Goal: Task Accomplishment & Management: Use online tool/utility

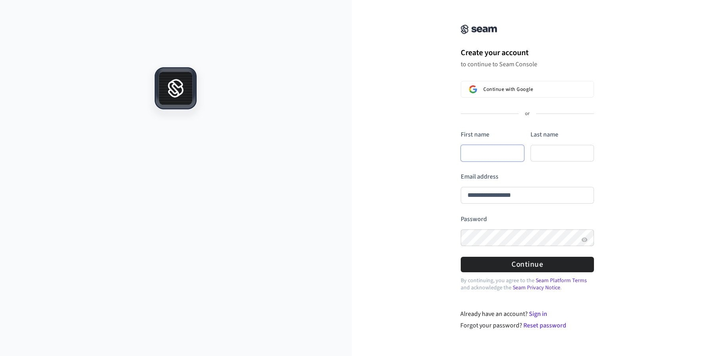
click at [490, 152] on input "First name" at bounding box center [492, 153] width 63 height 17
type input "*"
type input "**********"
type input "**"
type input "**********"
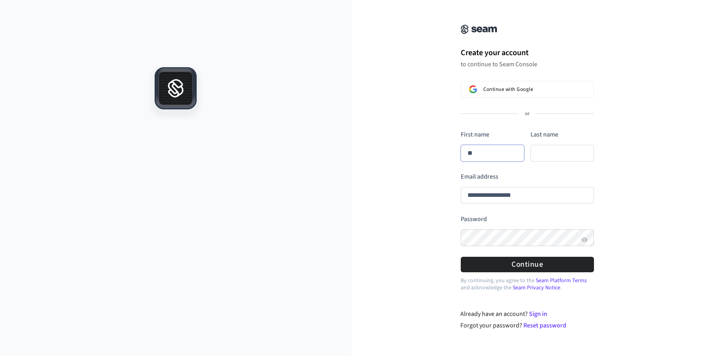
type input "***"
type input "**********"
type input "****"
type input "**********"
type input "****"
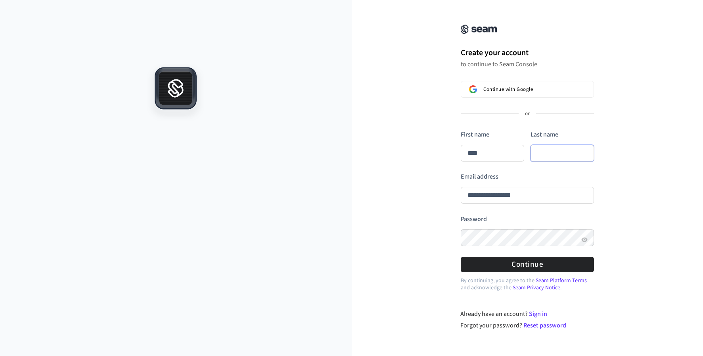
click at [550, 156] on input "Last name" at bounding box center [562, 153] width 63 height 17
type input "****"
type input "*"
type input "**********"
type input "****"
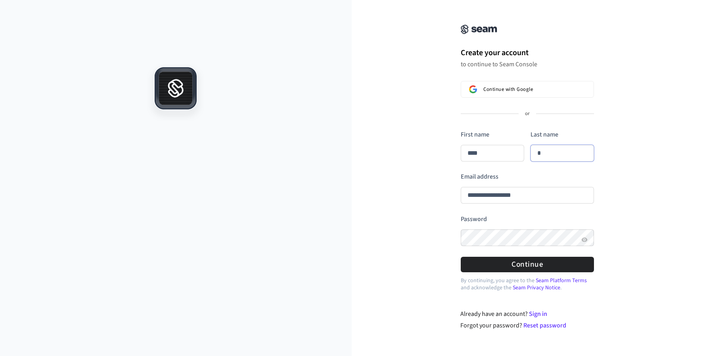
type input "**"
type input "**********"
type input "****"
type input "***"
type input "**********"
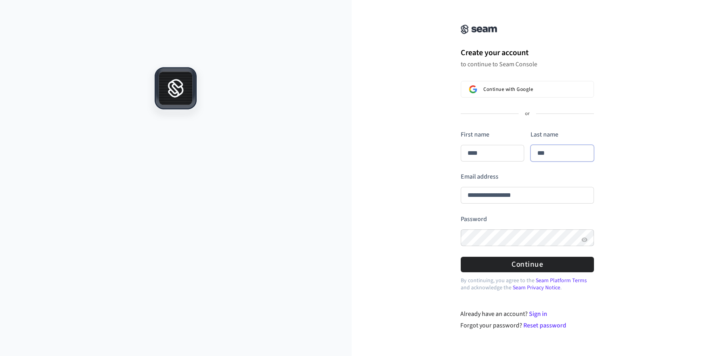
type input "****"
type input "**"
type input "**********"
type input "****"
type input "*"
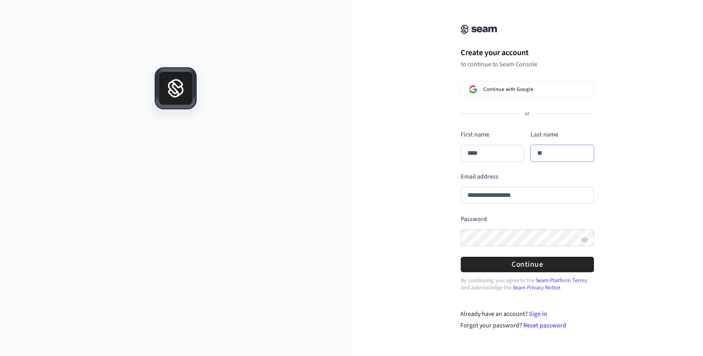
type input "**********"
type input "****"
type input "**"
type input "**********"
type input "****"
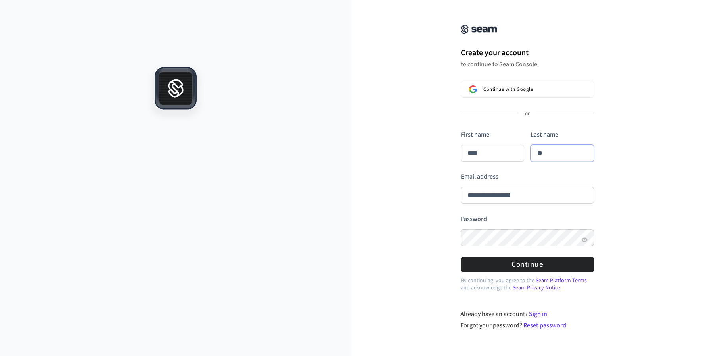
type input "*"
type input "**********"
type input "****"
type input "**********"
type input "****"
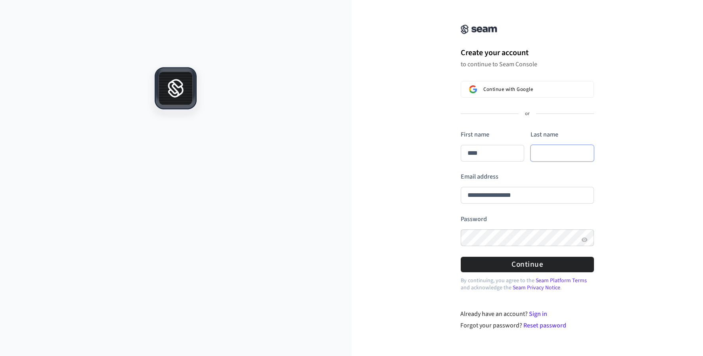
type input "*"
type input "**********"
type input "****"
type input "**"
type input "**********"
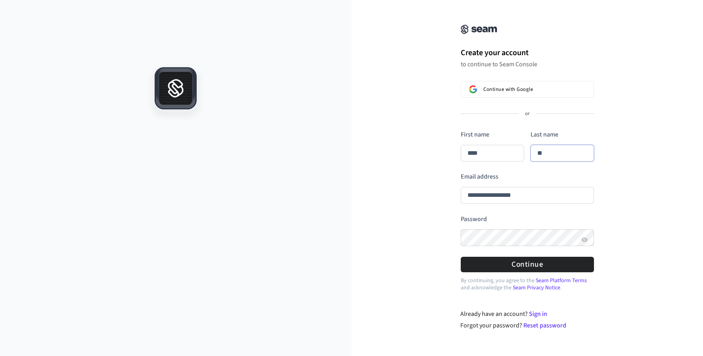
type input "****"
type input "***"
type input "**********"
type input "****"
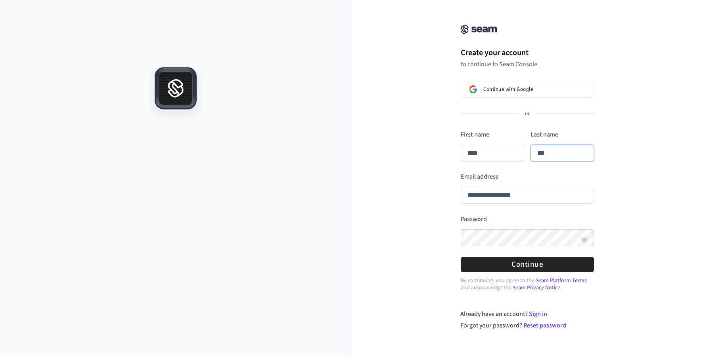
type input "**********"
type input "****"
type input "**********"
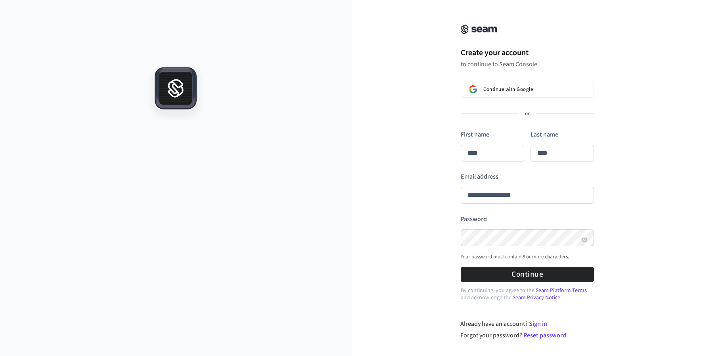
type input "****"
type input "**********"
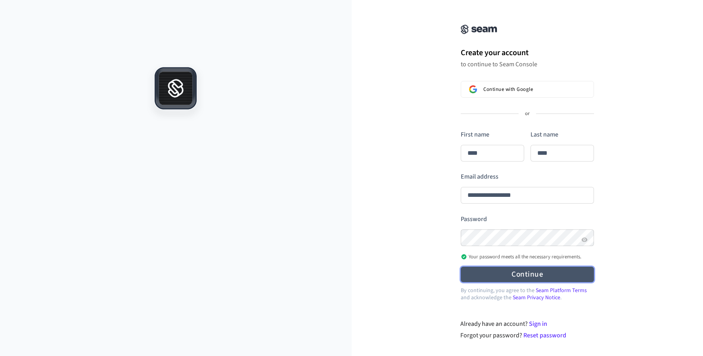
type input "****"
type input "**********"
click at [536, 274] on button "Continue" at bounding box center [527, 274] width 133 height 15
type input "****"
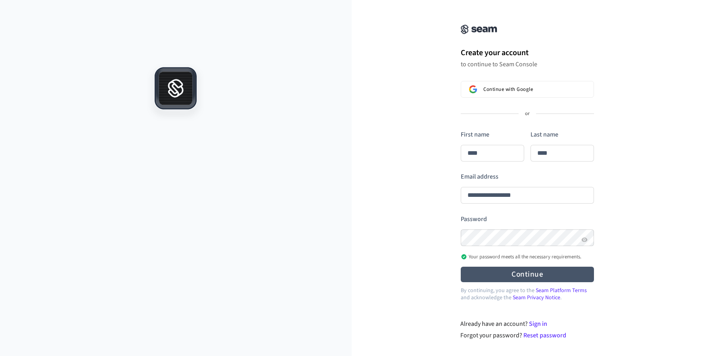
type input "****"
type input "**********"
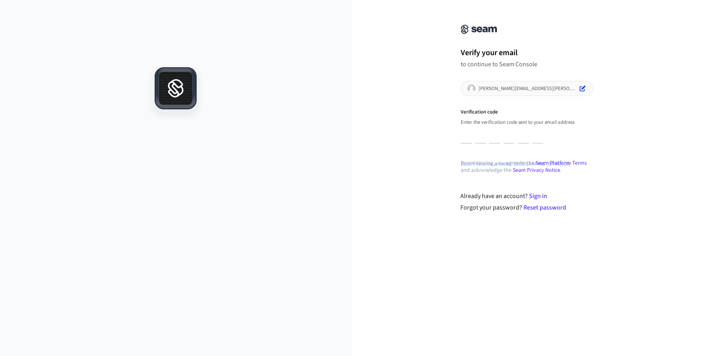
type input "*"
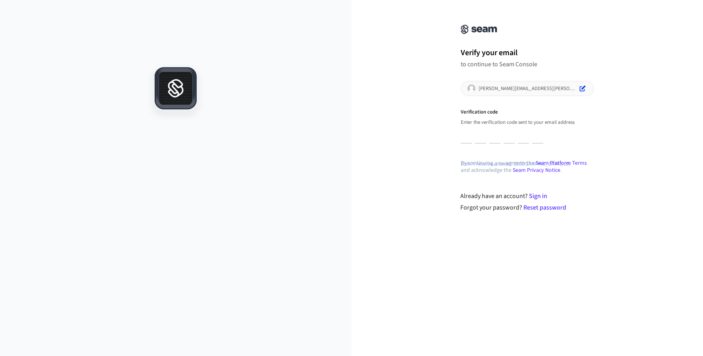
type input "*"
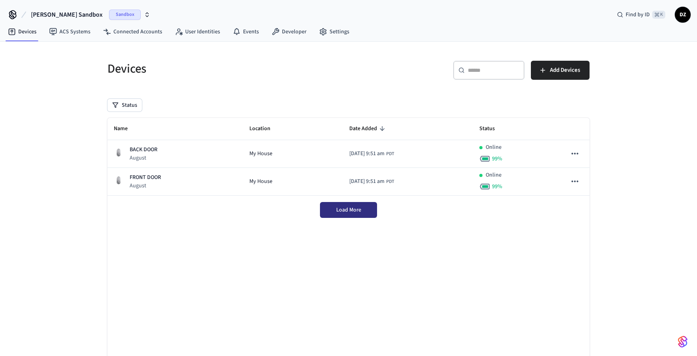
click at [360, 211] on span "Load More" at bounding box center [348, 210] width 25 height 8
click at [144, 16] on icon "button" at bounding box center [147, 15] width 6 height 6
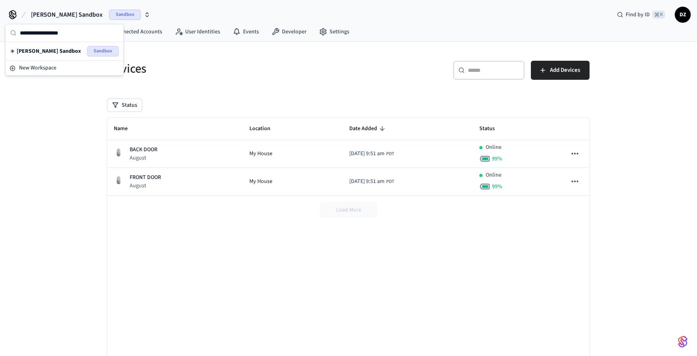
click at [73, 118] on div "Devices ​ ​ Add Devices Status Name Location Date Added Status BACK DOOR August…" at bounding box center [348, 215] width 697 height 346
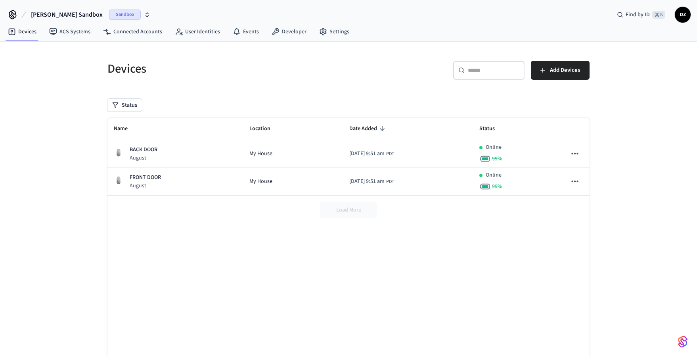
click at [329, 86] on div "Devices" at bounding box center [221, 68] width 246 height 35
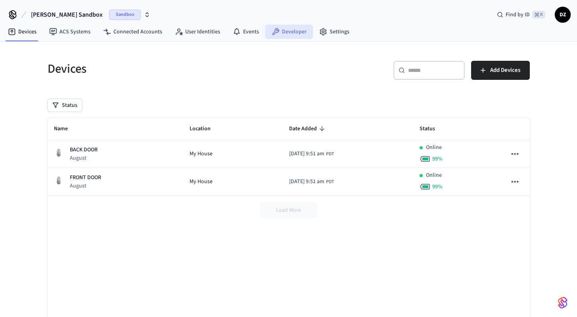
click at [285, 35] on link "Developer" at bounding box center [289, 32] width 48 height 14
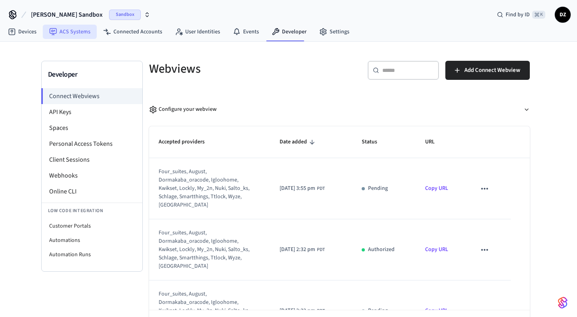
click at [77, 31] on link "ACS Systems" at bounding box center [70, 32] width 54 height 14
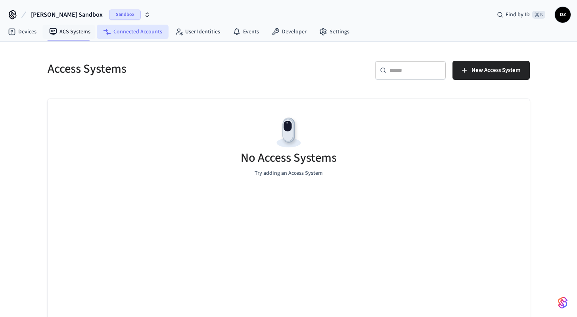
click at [116, 31] on link "Connected Accounts" at bounding box center [133, 32] width 72 height 14
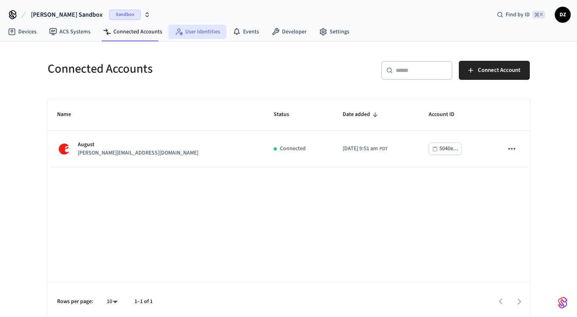
click at [185, 31] on link "User Identities" at bounding box center [198, 32] width 58 height 14
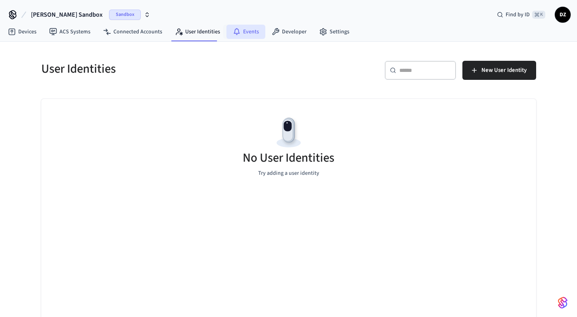
click at [229, 32] on link "Events" at bounding box center [246, 32] width 39 height 14
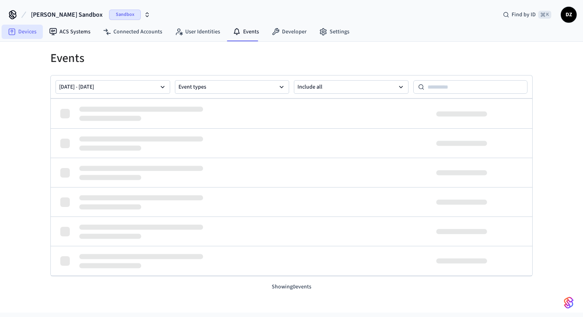
click at [31, 34] on link "Devices" at bounding box center [22, 32] width 41 height 14
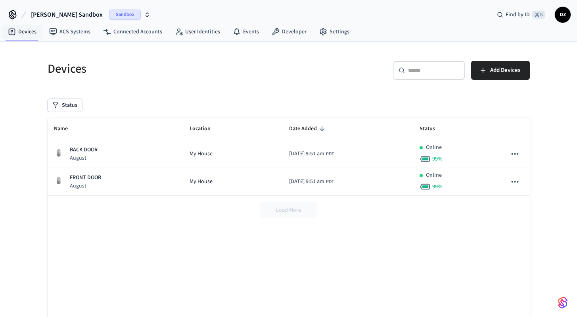
click at [144, 16] on icon "button" at bounding box center [147, 15] width 6 height 6
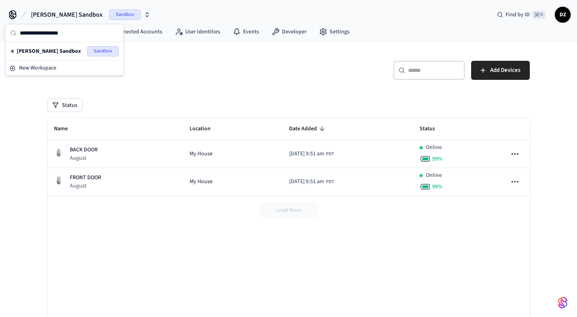
click at [153, 61] on h5 "Devices" at bounding box center [166, 69] width 236 height 16
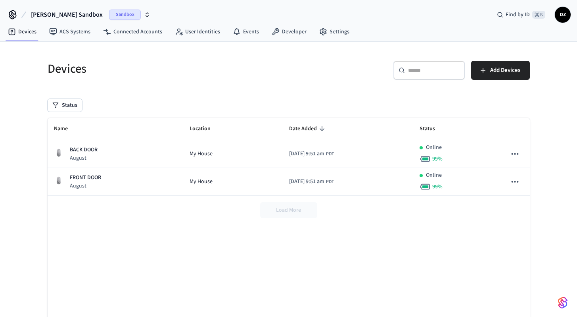
click at [144, 13] on icon "button" at bounding box center [147, 15] width 6 height 6
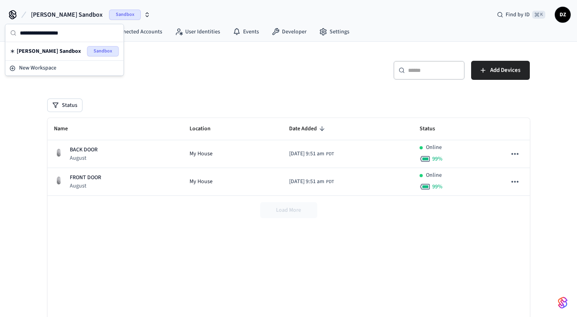
click at [164, 75] on h5 "Devices" at bounding box center [166, 69] width 236 height 16
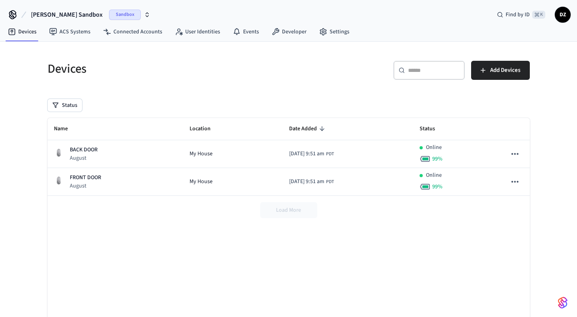
click at [144, 13] on icon "button" at bounding box center [147, 15] width 6 height 6
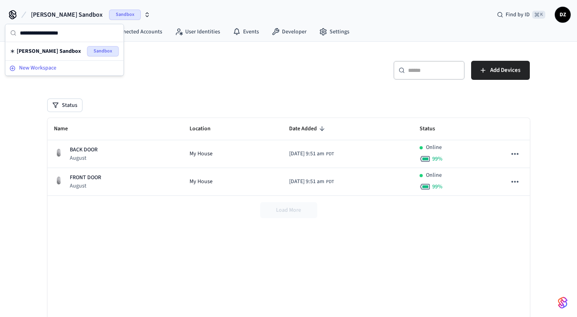
click at [52, 65] on span "New Workspace" at bounding box center [37, 68] width 37 height 8
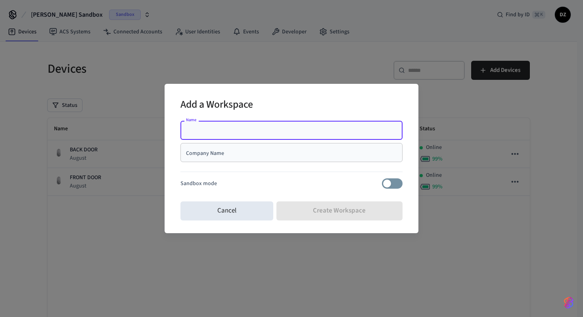
click at [236, 131] on input "Name" at bounding box center [291, 130] width 213 height 8
type input "**********"
click at [233, 154] on input "Company Name" at bounding box center [291, 152] width 213 height 8
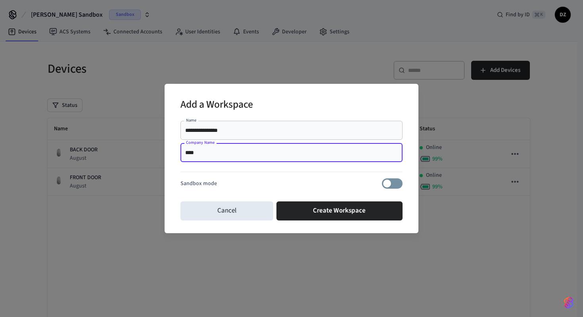
type input "****"
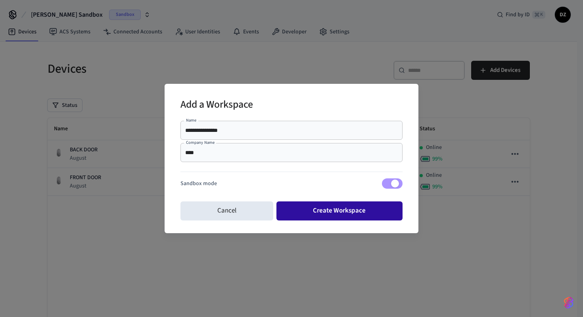
click at [328, 215] on button "Create Workspace" at bounding box center [339, 210] width 127 height 19
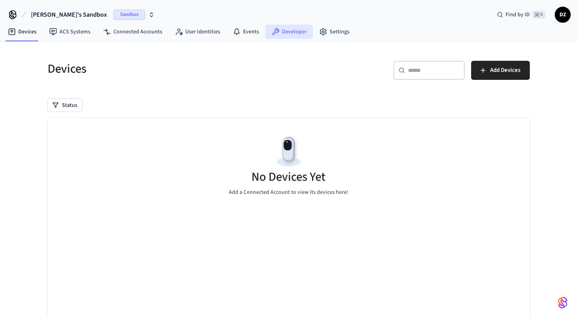
click at [286, 31] on link "Developer" at bounding box center [289, 32] width 48 height 14
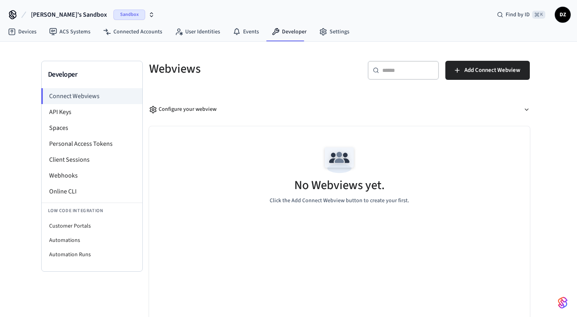
scroll to position [31, 0]
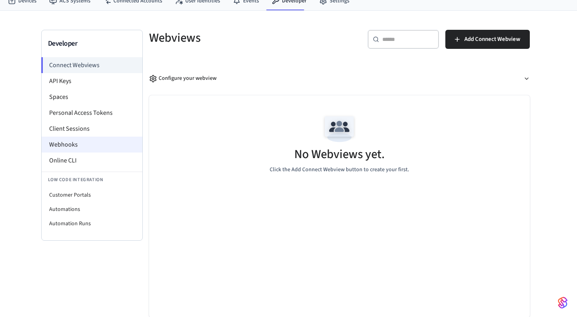
click at [93, 140] on li "Webhooks" at bounding box center [92, 144] width 101 height 16
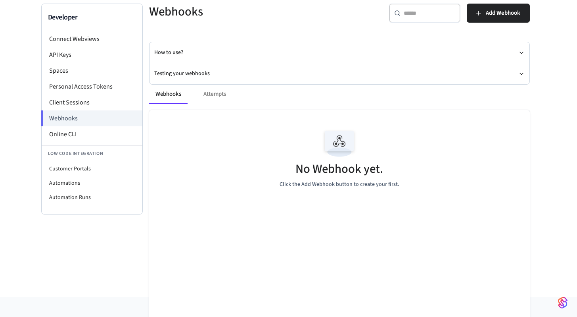
scroll to position [58, 0]
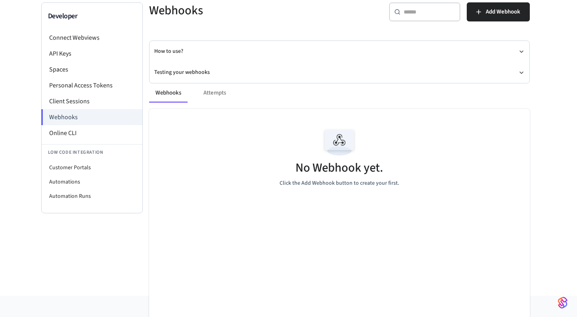
click at [522, 75] on div "Webhooks Attempts No Webhook yet. Click the Add Webhook button to create your f…" at bounding box center [335, 202] width 390 height 257
click at [524, 74] on div "Webhooks Attempts No Webhook yet. Click the Add Webhook button to create your f…" at bounding box center [335, 202] width 390 height 257
click at [522, 73] on icon "button" at bounding box center [521, 73] width 3 height 2
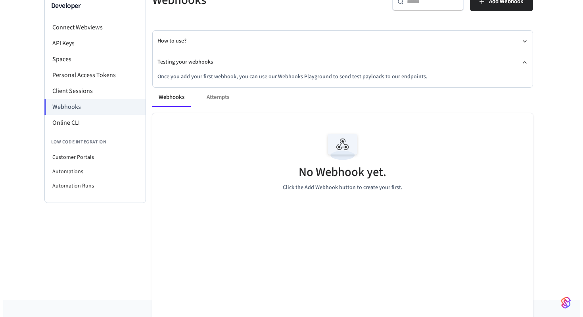
scroll to position [67, 0]
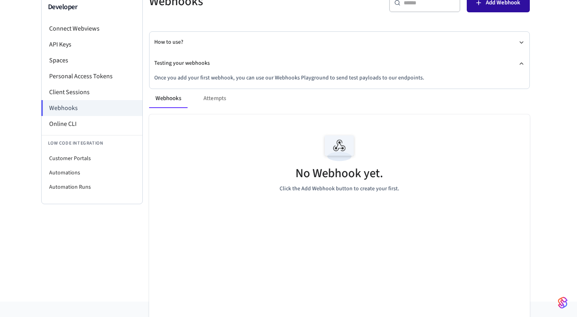
click at [489, 8] on button "Add Webhook" at bounding box center [498, 2] width 63 height 19
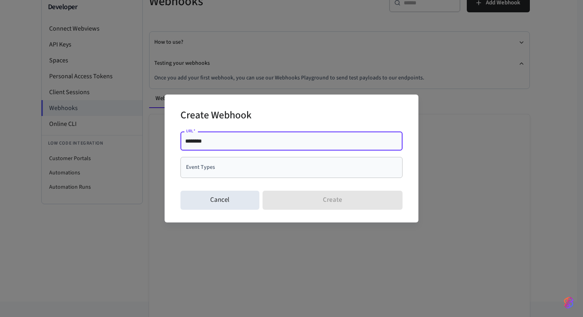
click at [279, 144] on input "********" at bounding box center [291, 141] width 213 height 8
drag, startPoint x: 219, startPoint y: 142, endPoint x: 202, endPoint y: 142, distance: 17.5
click at [202, 142] on input "**********" at bounding box center [291, 141] width 213 height 8
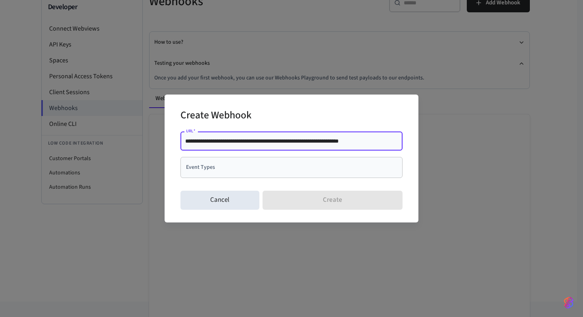
click at [209, 140] on input "**********" at bounding box center [291, 141] width 213 height 8
type input "**********"
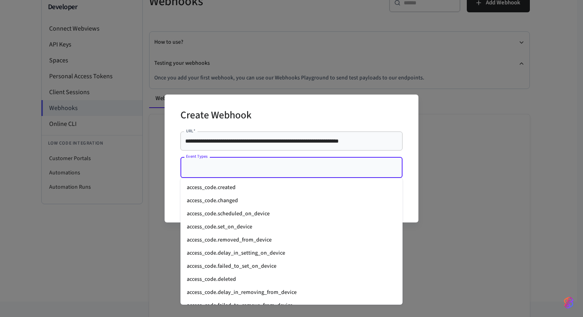
click at [236, 165] on input "Event Types" at bounding box center [285, 167] width 203 height 14
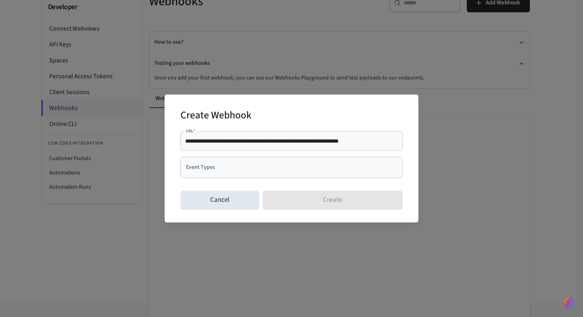
click at [279, 124] on div "Create Webhook" at bounding box center [291, 116] width 222 height 24
click at [262, 165] on input "Event Types" at bounding box center [285, 167] width 203 height 14
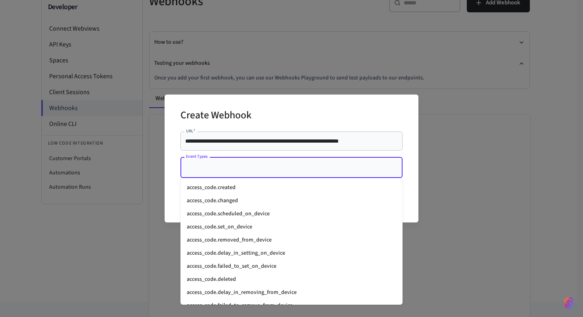
click at [253, 185] on li "access_code.created" at bounding box center [291, 187] width 222 height 13
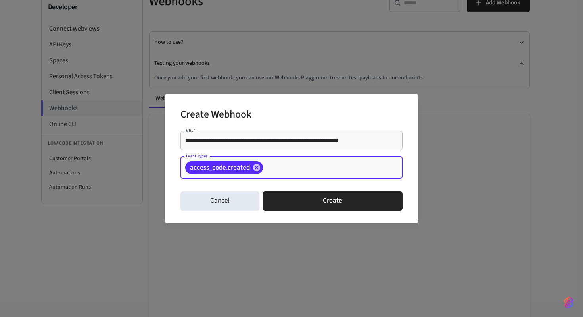
click at [274, 168] on input "Event Types" at bounding box center [320, 167] width 113 height 14
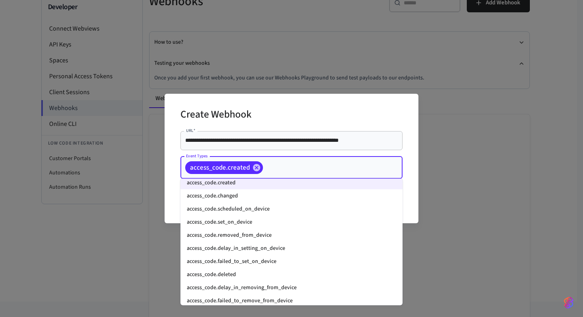
scroll to position [5, 0]
click at [265, 198] on li "access_code.changed" at bounding box center [291, 196] width 222 height 13
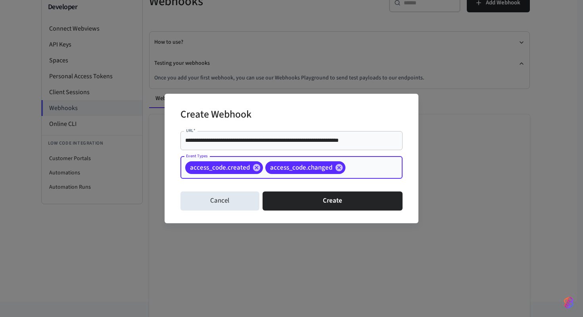
click at [357, 161] on input "Event Types" at bounding box center [362, 167] width 30 height 14
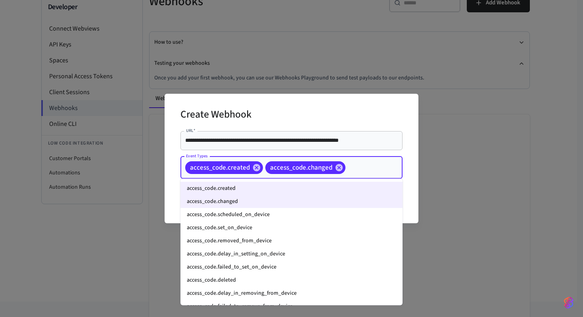
click at [283, 221] on li "access_code.set_on_device" at bounding box center [291, 227] width 222 height 13
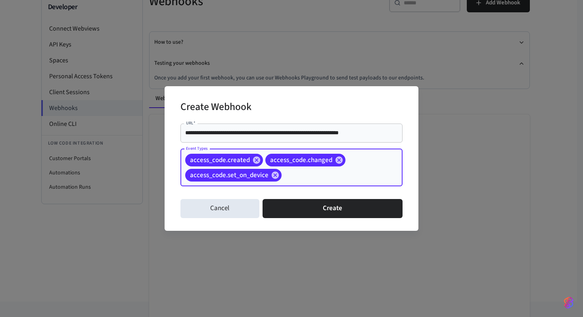
click at [347, 172] on input "Event Types" at bounding box center [330, 175] width 94 height 14
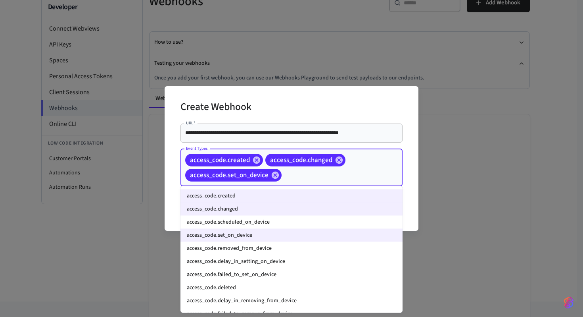
click at [278, 225] on li "access_code.scheduled_on_device" at bounding box center [291, 221] width 222 height 13
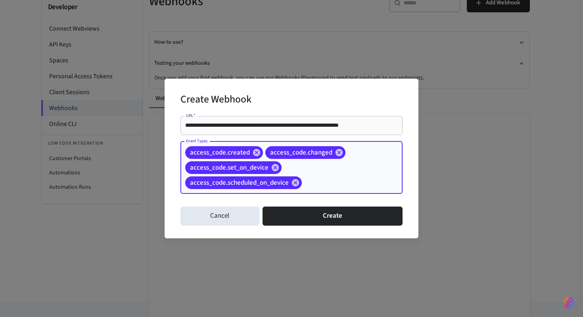
click at [344, 177] on input "Event Types" at bounding box center [340, 182] width 74 height 14
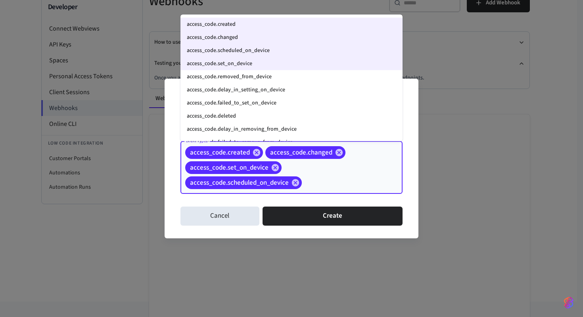
click at [290, 76] on li "access_code.removed_from_device" at bounding box center [291, 76] width 222 height 13
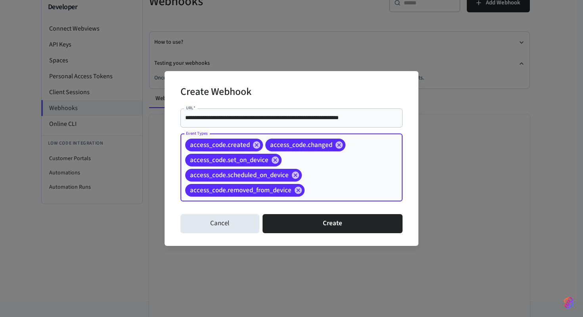
click at [337, 187] on input "Event Types" at bounding box center [341, 190] width 71 height 14
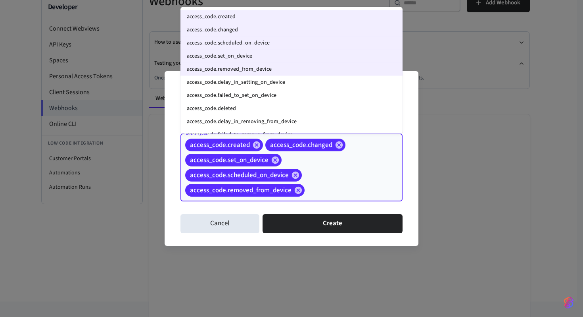
click at [297, 81] on li "access_code.delay_in_setting_on_device" at bounding box center [291, 81] width 222 height 13
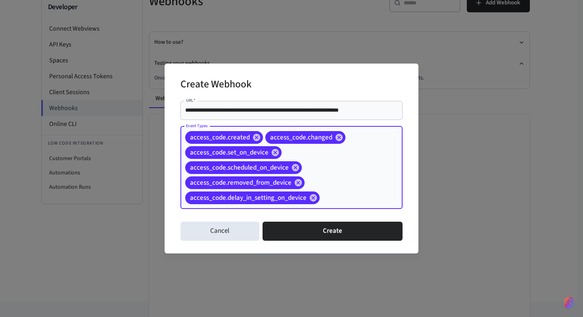
click at [335, 177] on div "access_code.created access_code.changed access_code.set_on_device access_code.s…" at bounding box center [291, 167] width 222 height 83
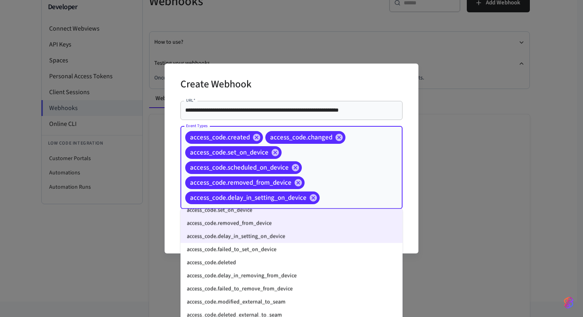
scroll to position [49, 0]
click at [304, 248] on li "access_code.failed_to_set_on_device" at bounding box center [291, 248] width 222 height 13
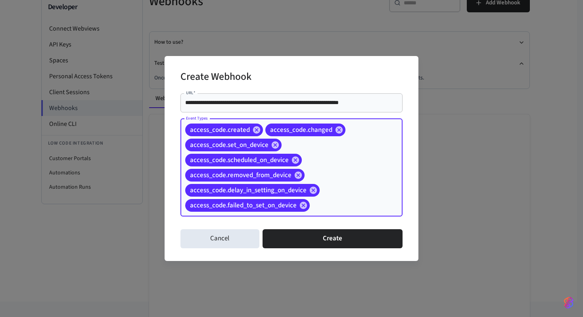
click at [365, 177] on div "access_code.created access_code.changed access_code.set_on_device access_code.s…" at bounding box center [291, 168] width 222 height 98
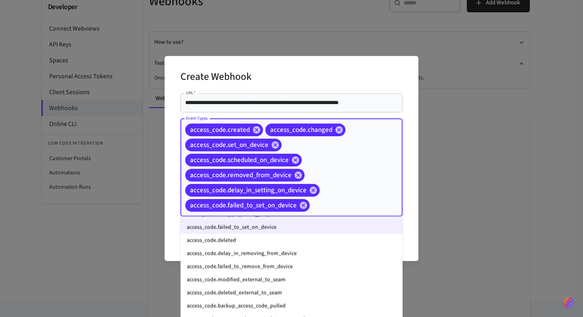
scroll to position [83, 0]
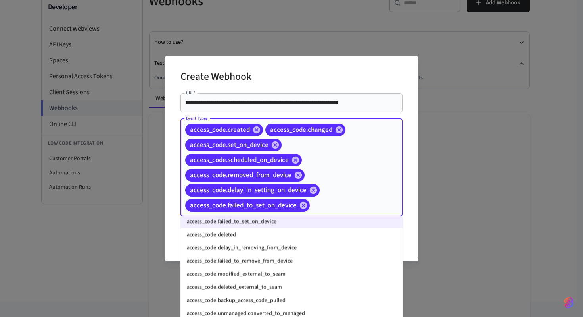
click at [267, 239] on li "access_code.deleted" at bounding box center [291, 234] width 222 height 13
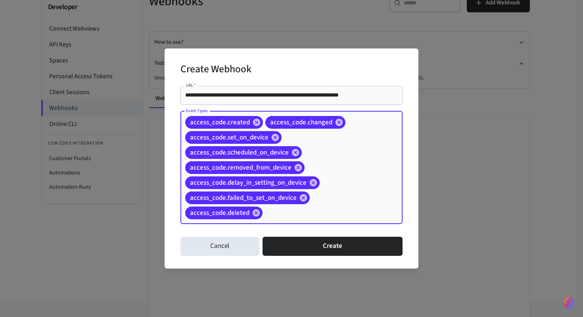
click at [367, 176] on div "access_code.created access_code.changed access_code.set_on_device access_code.s…" at bounding box center [291, 167] width 222 height 113
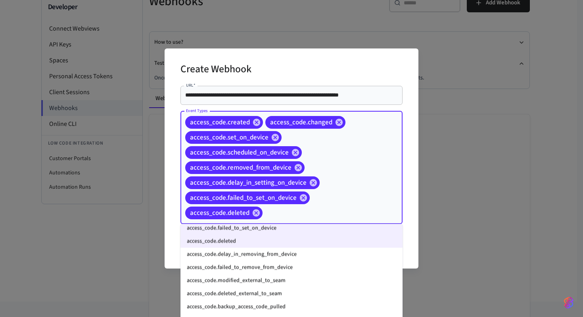
scroll to position [91, 0]
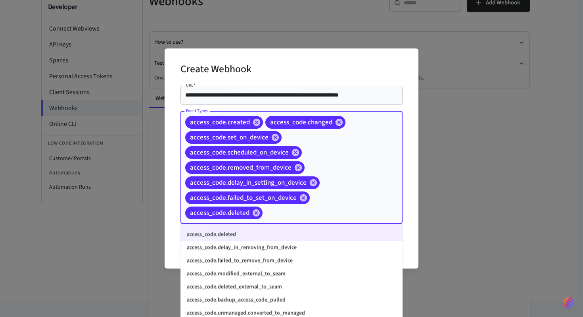
click at [271, 250] on li "access_code.delay_in_removing_from_device" at bounding box center [291, 247] width 222 height 13
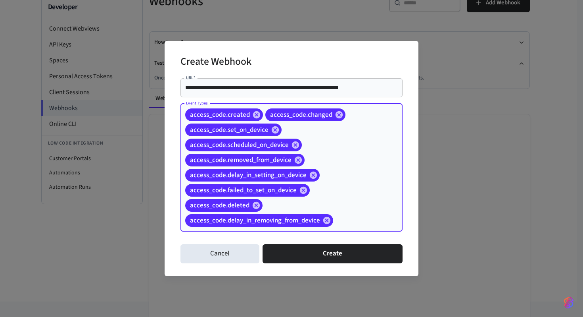
click at [363, 198] on div "access_code.created access_code.changed access_code.set_on_device access_code.s…" at bounding box center [291, 168] width 222 height 128
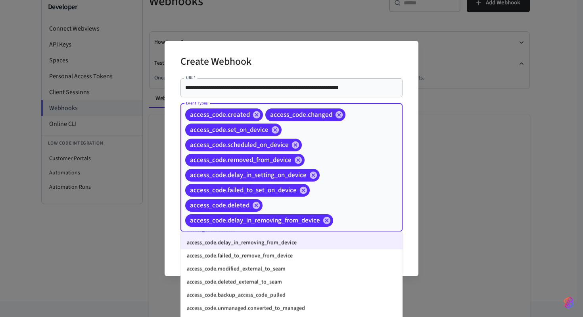
scroll to position [106, 0]
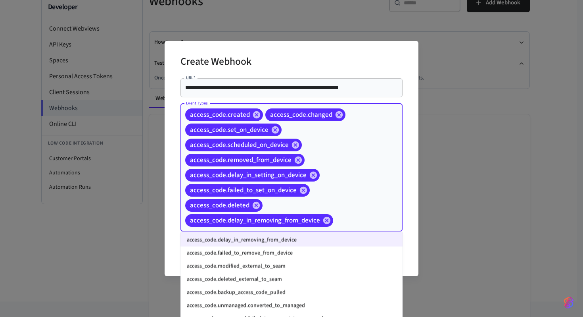
click at [288, 251] on li "access_code.failed_to_remove_from_device" at bounding box center [291, 252] width 222 height 13
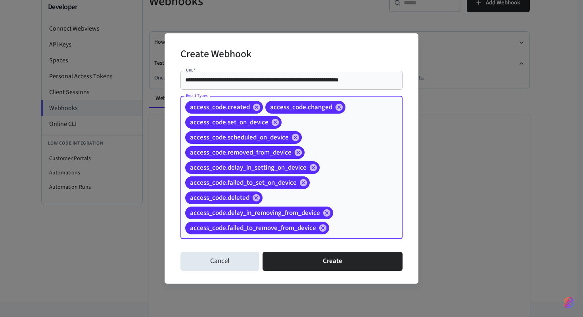
click at [376, 177] on div "access_code.created access_code.changed access_code.set_on_device access_code.s…" at bounding box center [291, 167] width 222 height 143
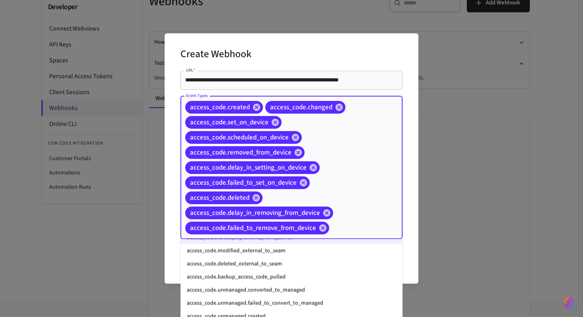
scroll to position [127, 0]
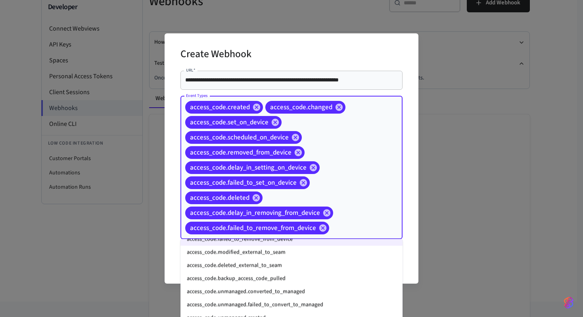
click at [301, 253] on li "access_code.modified_external_to_seam" at bounding box center [291, 252] width 222 height 13
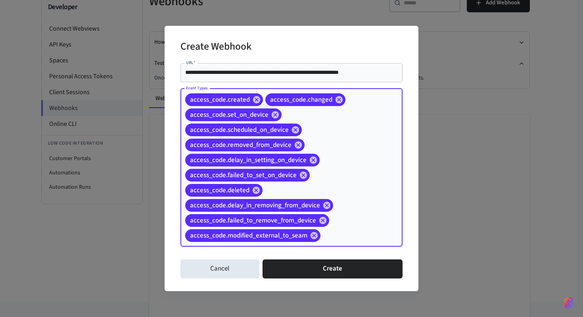
click at [342, 216] on div "access_code.created access_code.changed access_code.set_on_device access_code.s…" at bounding box center [291, 167] width 222 height 158
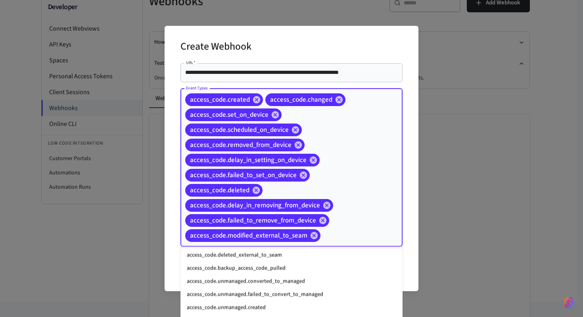
scroll to position [143, 0]
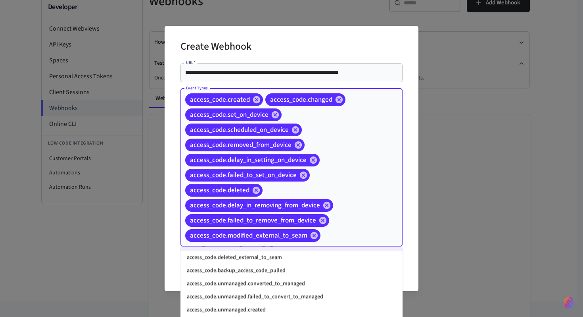
click at [295, 261] on li "access_code.deleted_external_to_seam" at bounding box center [291, 257] width 222 height 13
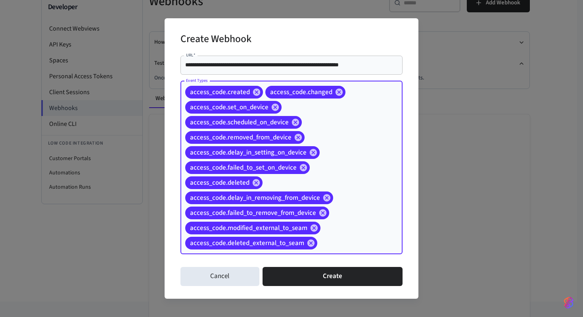
click at [347, 203] on div "access_code.created access_code.changed access_code.set_on_device access_code.s…" at bounding box center [291, 167] width 222 height 173
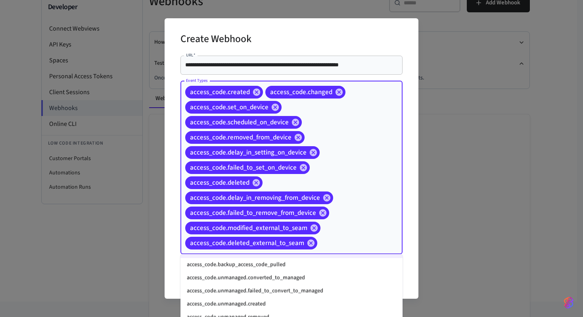
scroll to position [157, 0]
click at [287, 267] on li "access_code.backup_access_code_pulled" at bounding box center [291, 263] width 222 height 13
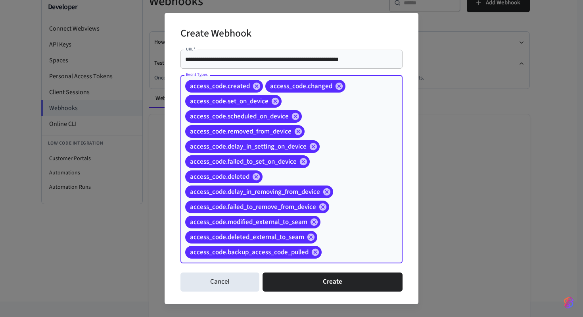
click at [350, 231] on div "access_code.created access_code.changed access_code.set_on_device access_code.s…" at bounding box center [291, 169] width 222 height 188
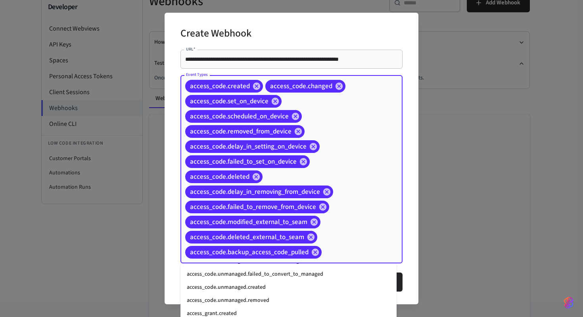
scroll to position [170, 0]
click at [305, 274] on li "access_code.unmanaged.converted_to_managed" at bounding box center [288, 273] width 216 height 13
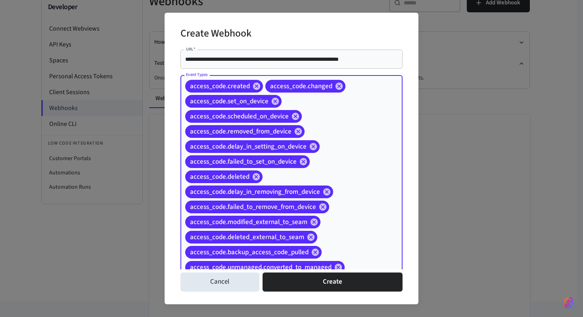
click at [341, 235] on div "access_code.created access_code.changed access_code.set_on_device access_code.s…" at bounding box center [291, 176] width 222 height 203
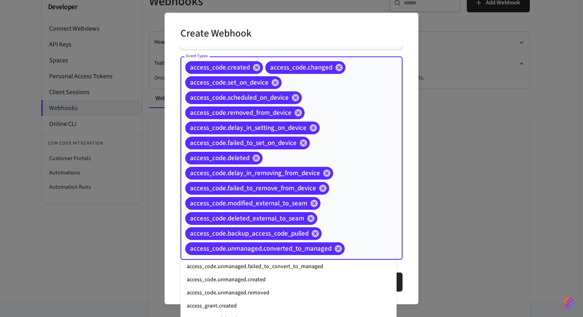
scroll to position [184, 0]
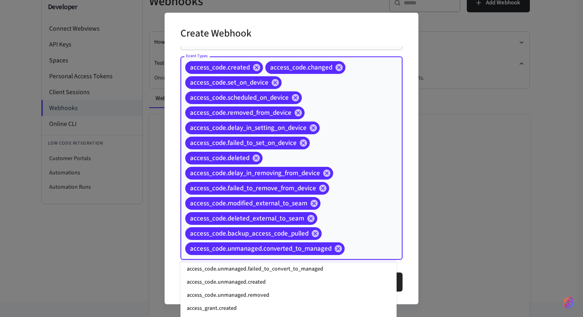
click at [316, 271] on li "access_code.unmanaged.failed_to_convert_to_managed" at bounding box center [288, 268] width 216 height 13
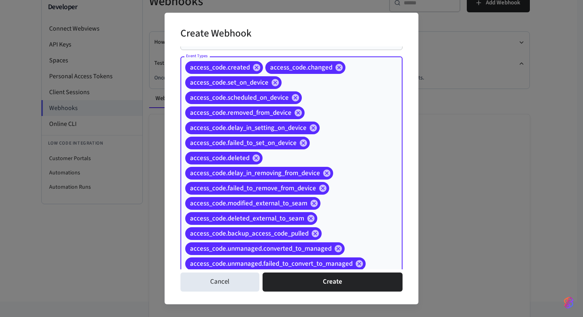
click at [356, 233] on div "access_code.created access_code.changed access_code.set_on_device access_code.s…" at bounding box center [291, 172] width 222 height 232
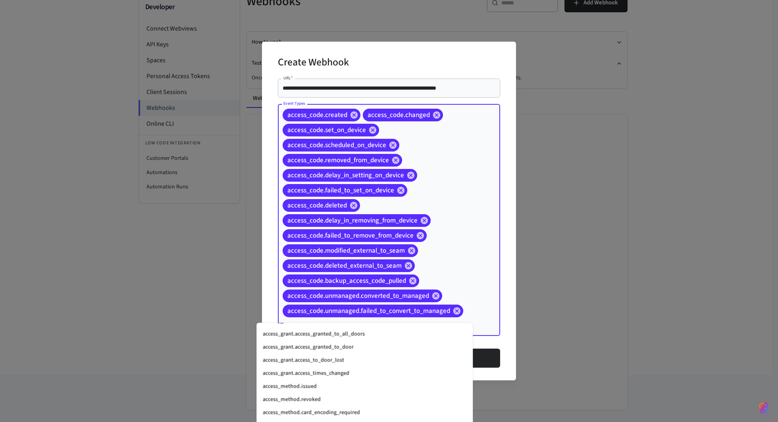
scroll to position [248, 0]
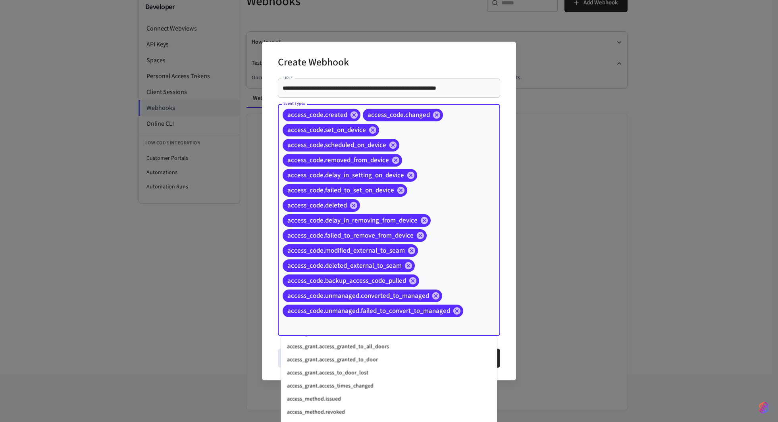
click at [403, 351] on li "access_grant.access_granted_to_all_doors" at bounding box center [388, 346] width 216 height 13
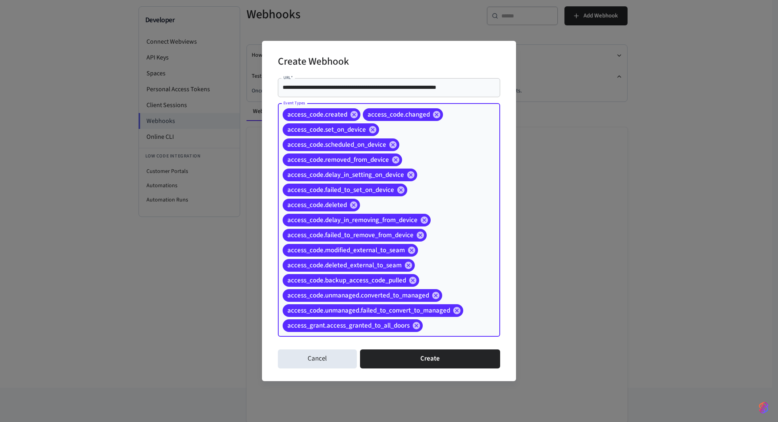
click at [467, 312] on div "access_code.created access_code.changed access_code.set_on_device access_code.s…" at bounding box center [389, 220] width 222 height 233
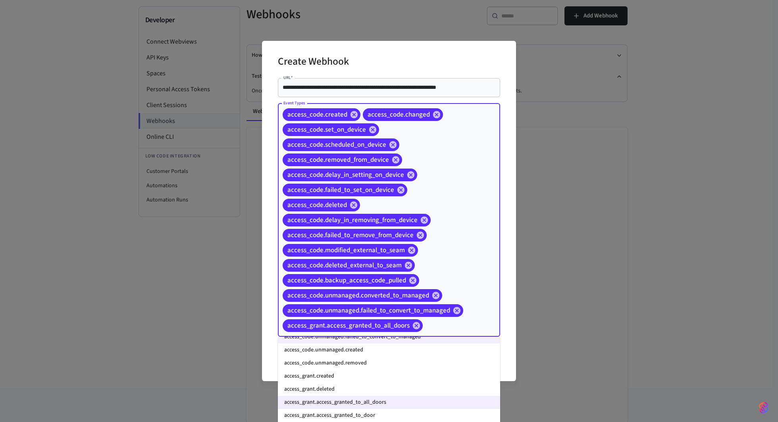
scroll to position [191, 0]
click at [396, 348] on li "access_code.unmanaged.created" at bounding box center [389, 351] width 222 height 13
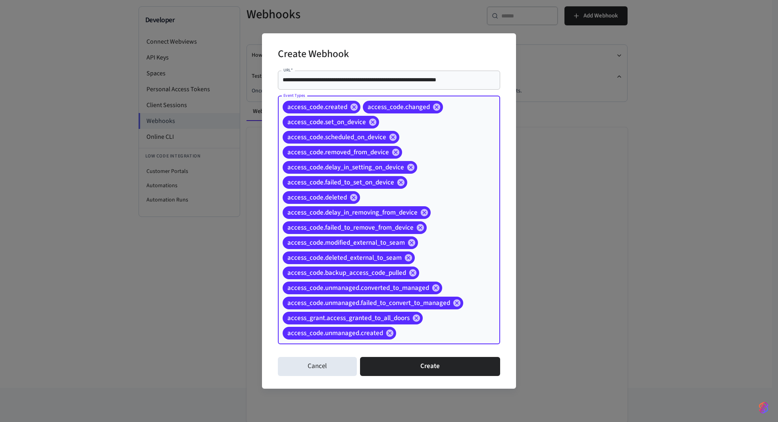
click at [464, 302] on div "access_code.created access_code.changed access_code.set_on_device access_code.s…" at bounding box center [389, 220] width 222 height 248
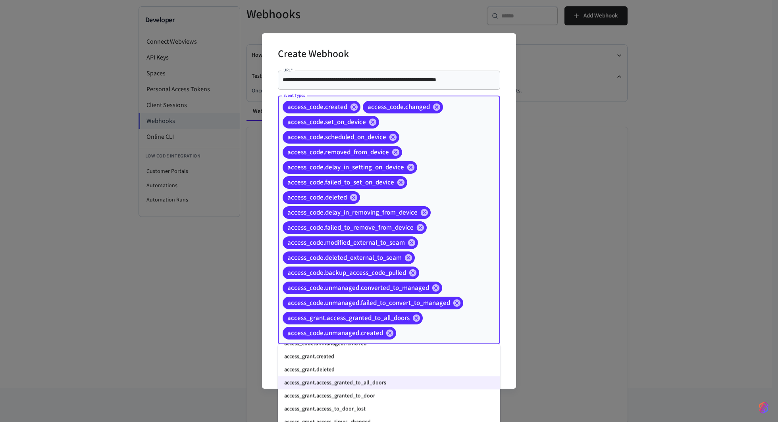
scroll to position [199, 0]
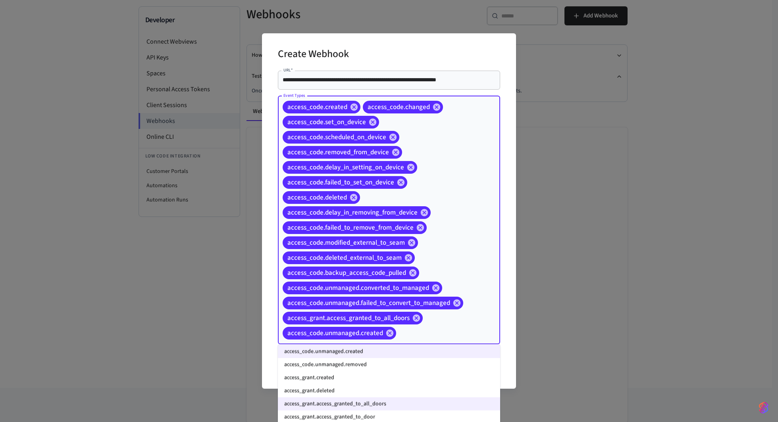
click at [393, 355] on li "access_code.unmanaged.removed" at bounding box center [389, 364] width 222 height 13
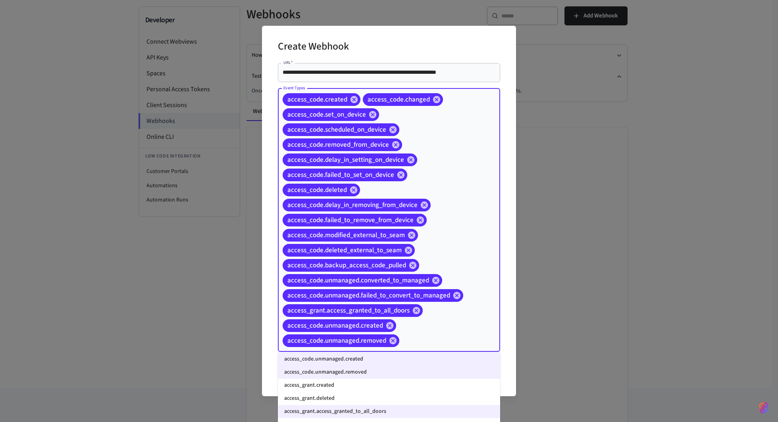
click at [393, 355] on li "access_grant.created" at bounding box center [389, 385] width 222 height 13
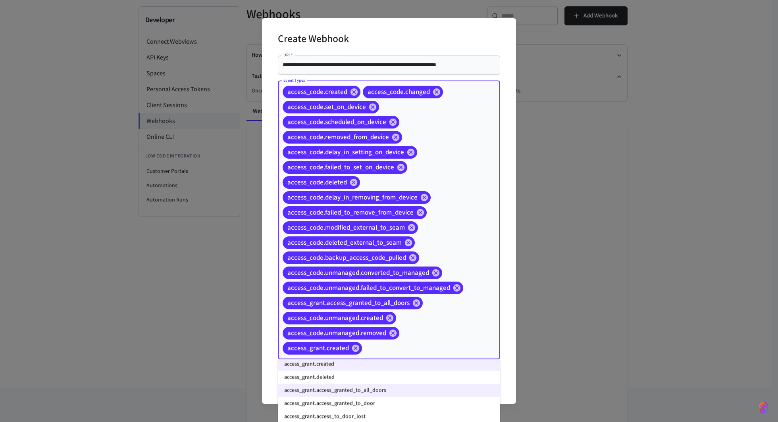
click at [390, 355] on li "access_grant.deleted" at bounding box center [389, 377] width 222 height 13
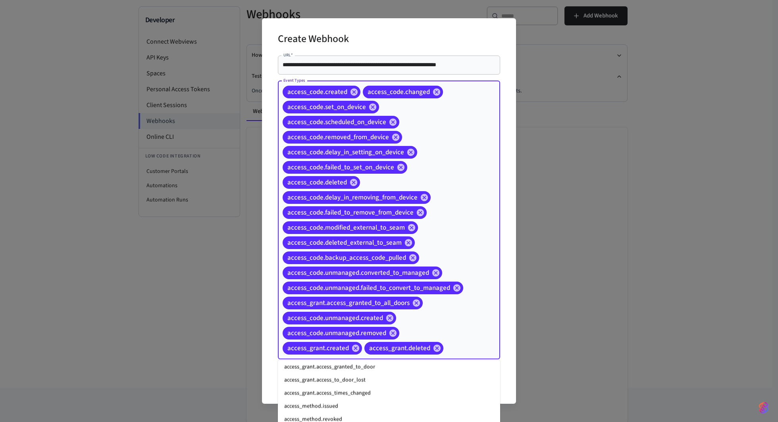
scroll to position [267, 0]
click at [382, 355] on li "access_grant.access_granted_to_door" at bounding box center [389, 364] width 222 height 13
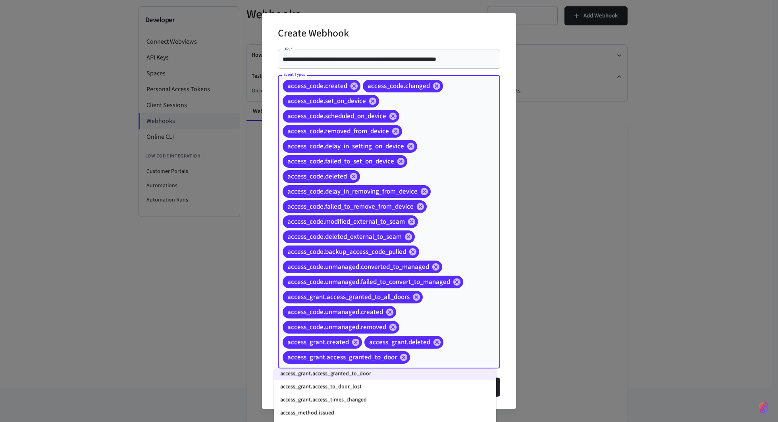
click at [383, 355] on li "access_grant.access_to_door_lost" at bounding box center [385, 386] width 222 height 13
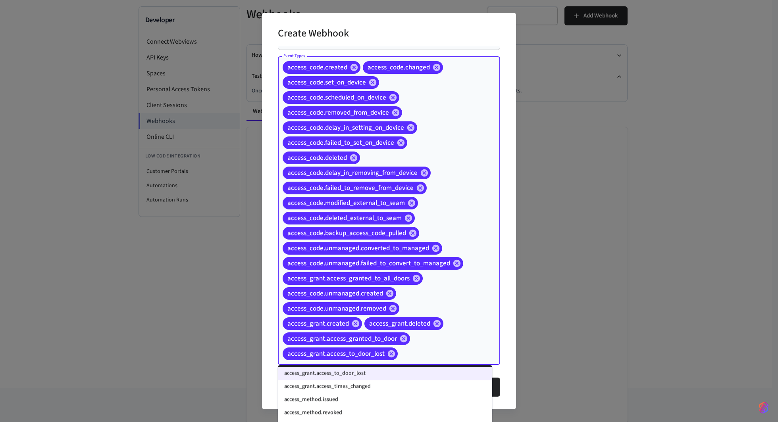
scroll to position [275, 0]
click at [399, 355] on li "access_grant.access_times_changed" at bounding box center [385, 387] width 214 height 13
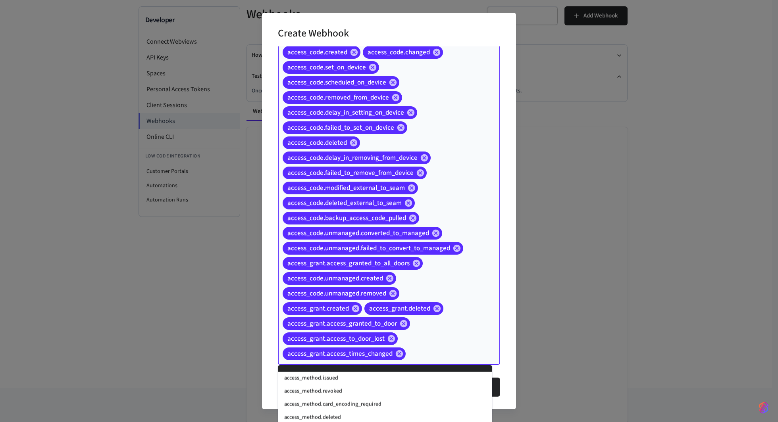
scroll to position [299, 0]
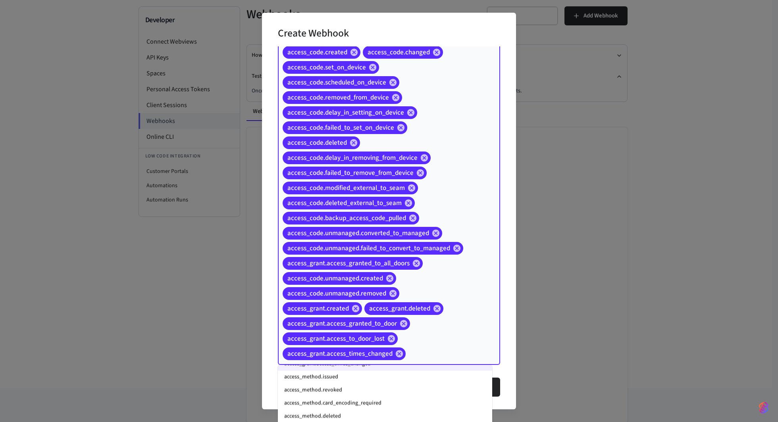
click at [398, 355] on li "access_method.issued" at bounding box center [385, 377] width 214 height 13
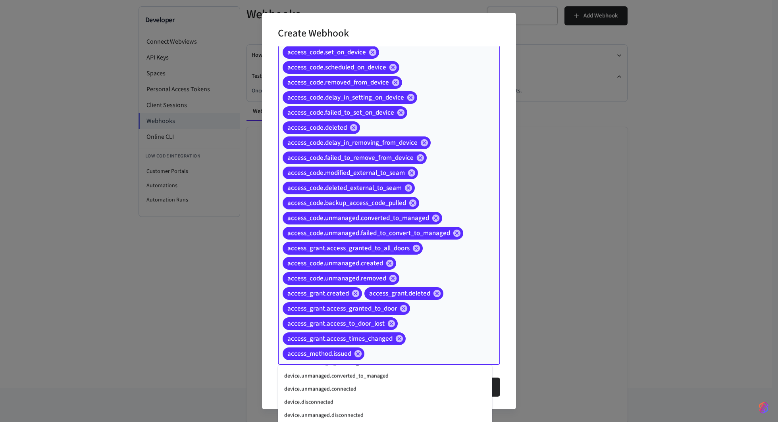
scroll to position [1042, 0]
click at [395, 355] on li "lock.locked" at bounding box center [385, 380] width 214 height 13
click at [381, 355] on li "access_method.deleted" at bounding box center [385, 385] width 214 height 13
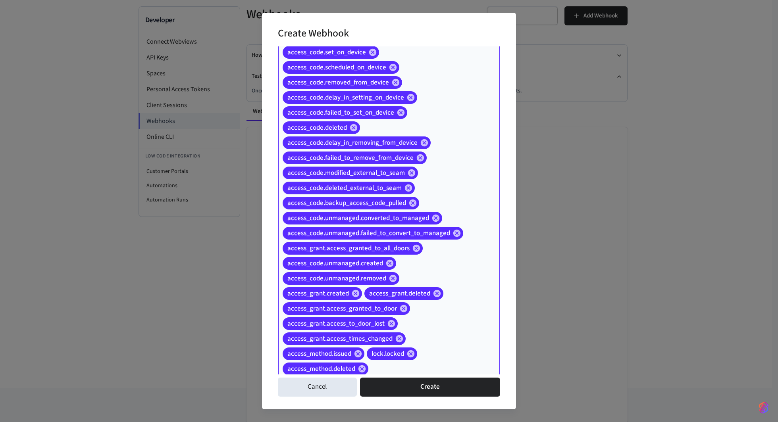
click at [427, 355] on input "Event Types" at bounding box center [421, 369] width 105 height 14
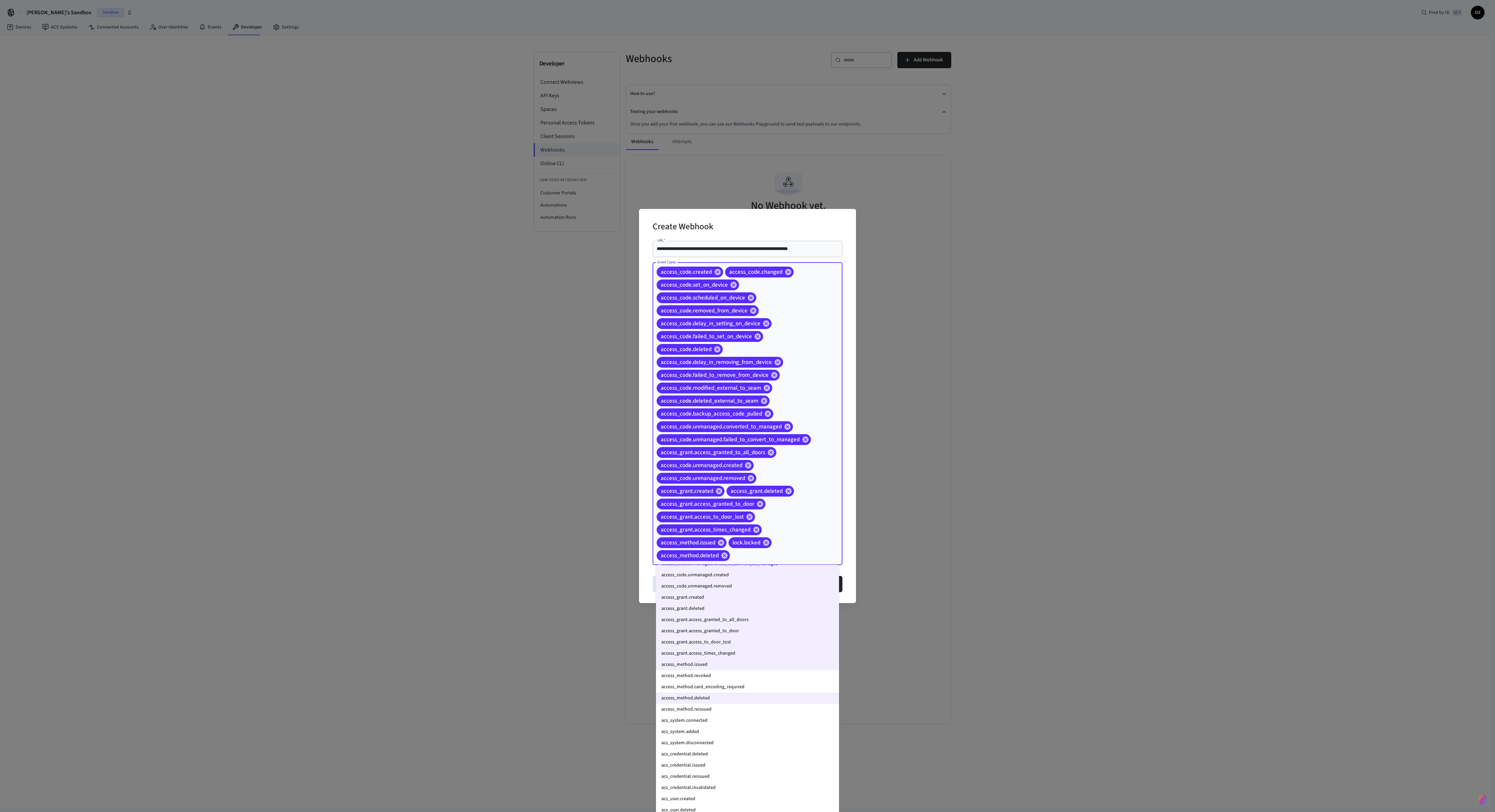
scroll to position [204, 0]
click at [601, 303] on li "access_method.revoked" at bounding box center [748, 637] width 183 height 11
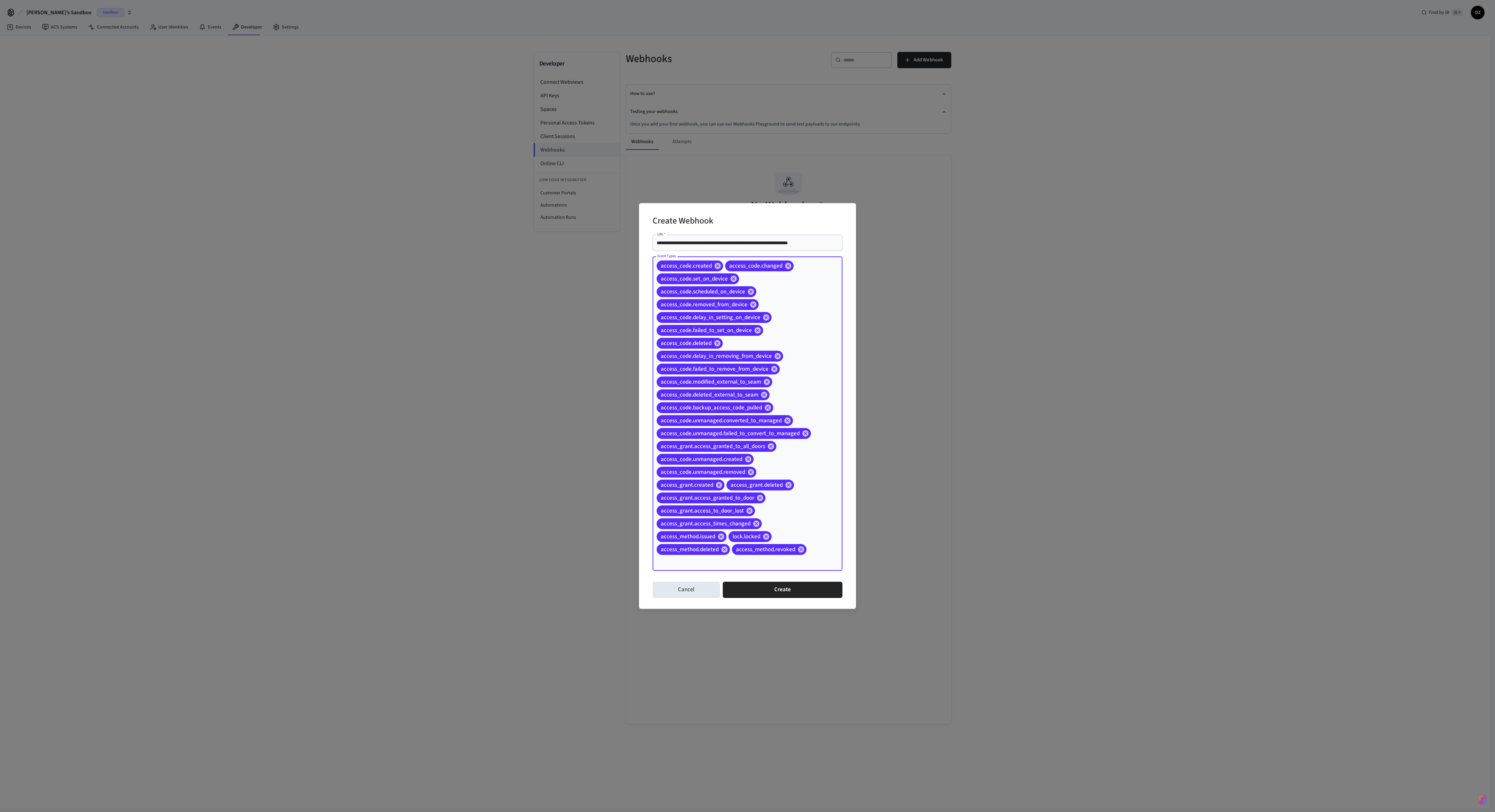
click at [601, 303] on div "access_code.created access_code.changed access_code.set_on_device access_code.s…" at bounding box center [748, 414] width 190 height 315
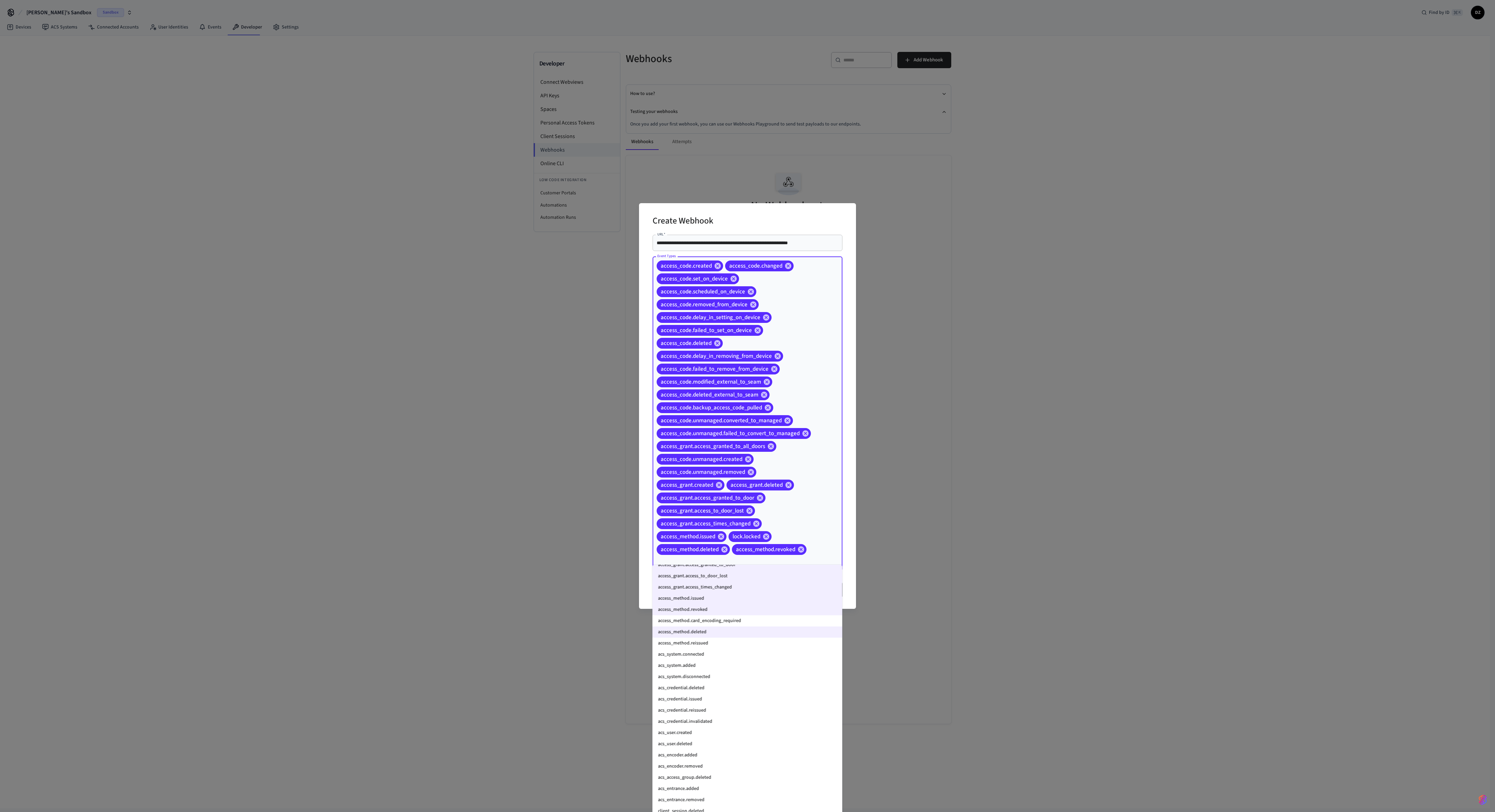
scroll to position [246, 0]
click at [601, 303] on li "access_method.card_encoding_required" at bounding box center [748, 606] width 190 height 11
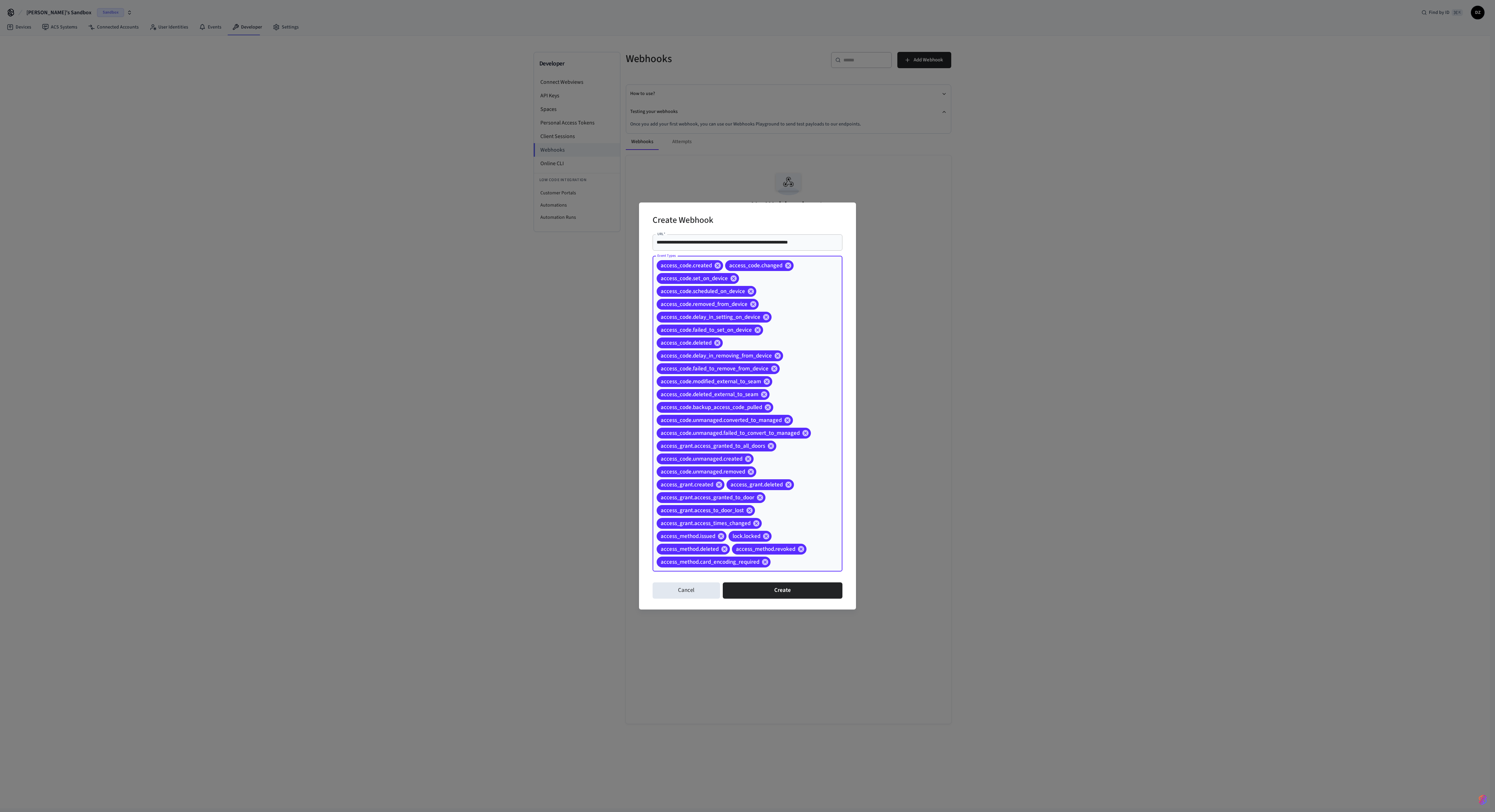
click at [601, 303] on div "access_code.created access_code.changed access_code.set_on_device access_code.s…" at bounding box center [748, 413] width 190 height 315
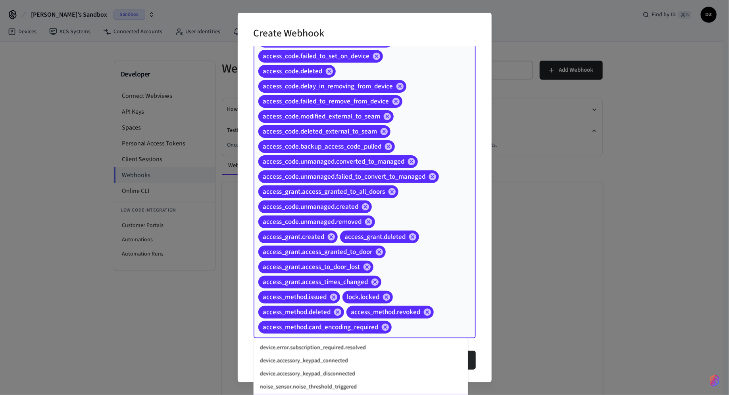
scroll to position [1052, 0]
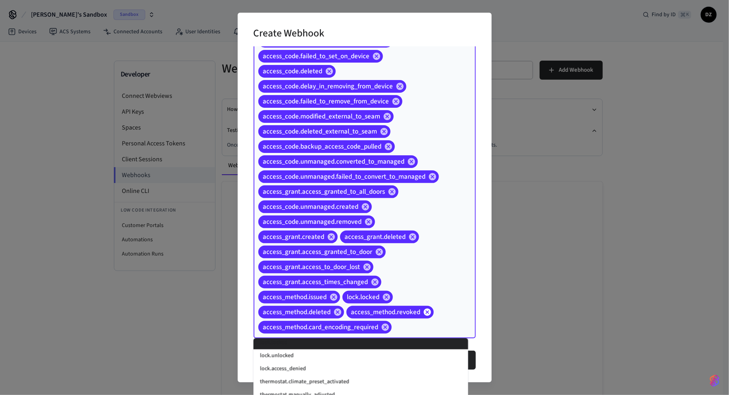
click at [430, 315] on icon at bounding box center [427, 312] width 9 height 9
click at [446, 238] on div "access_code.created access_code.changed access_code.set_on_device access_code.s…" at bounding box center [364, 154] width 222 height 369
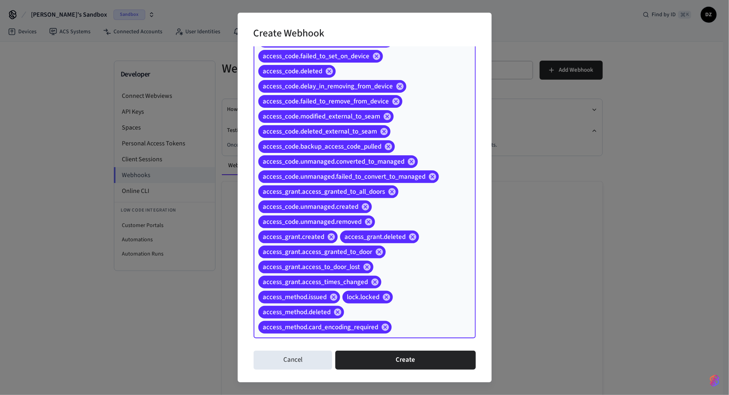
click at [480, 196] on div "**********" at bounding box center [365, 198] width 254 height 370
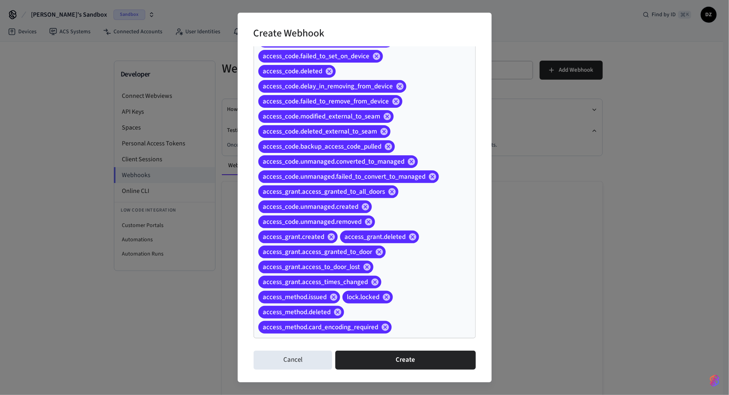
click at [427, 263] on div "access_code.created access_code.changed access_code.set_on_device access_code.s…" at bounding box center [364, 154] width 222 height 369
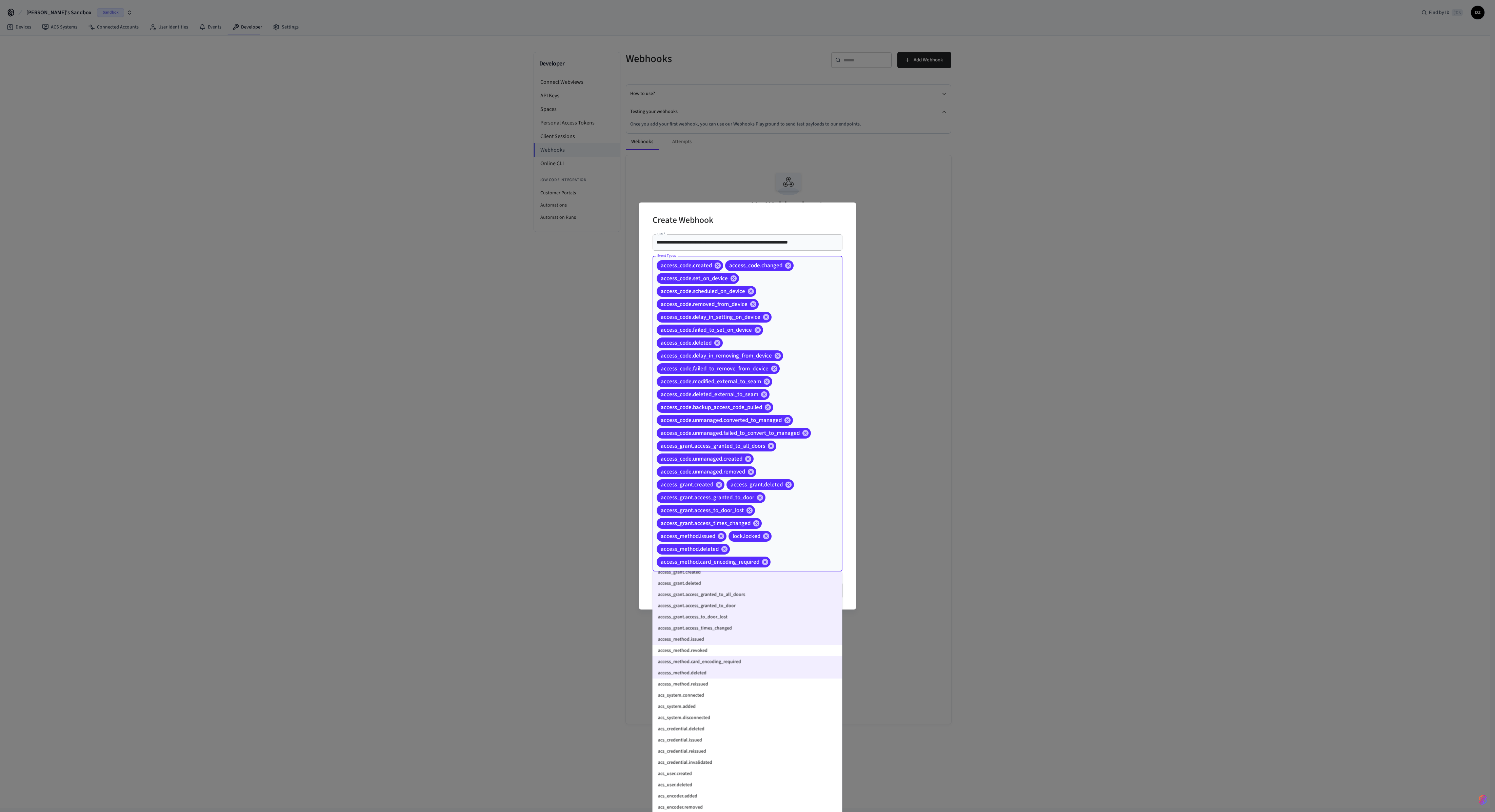
scroll to position [198, 0]
click at [601, 303] on li "access_method.revoked" at bounding box center [748, 649] width 190 height 11
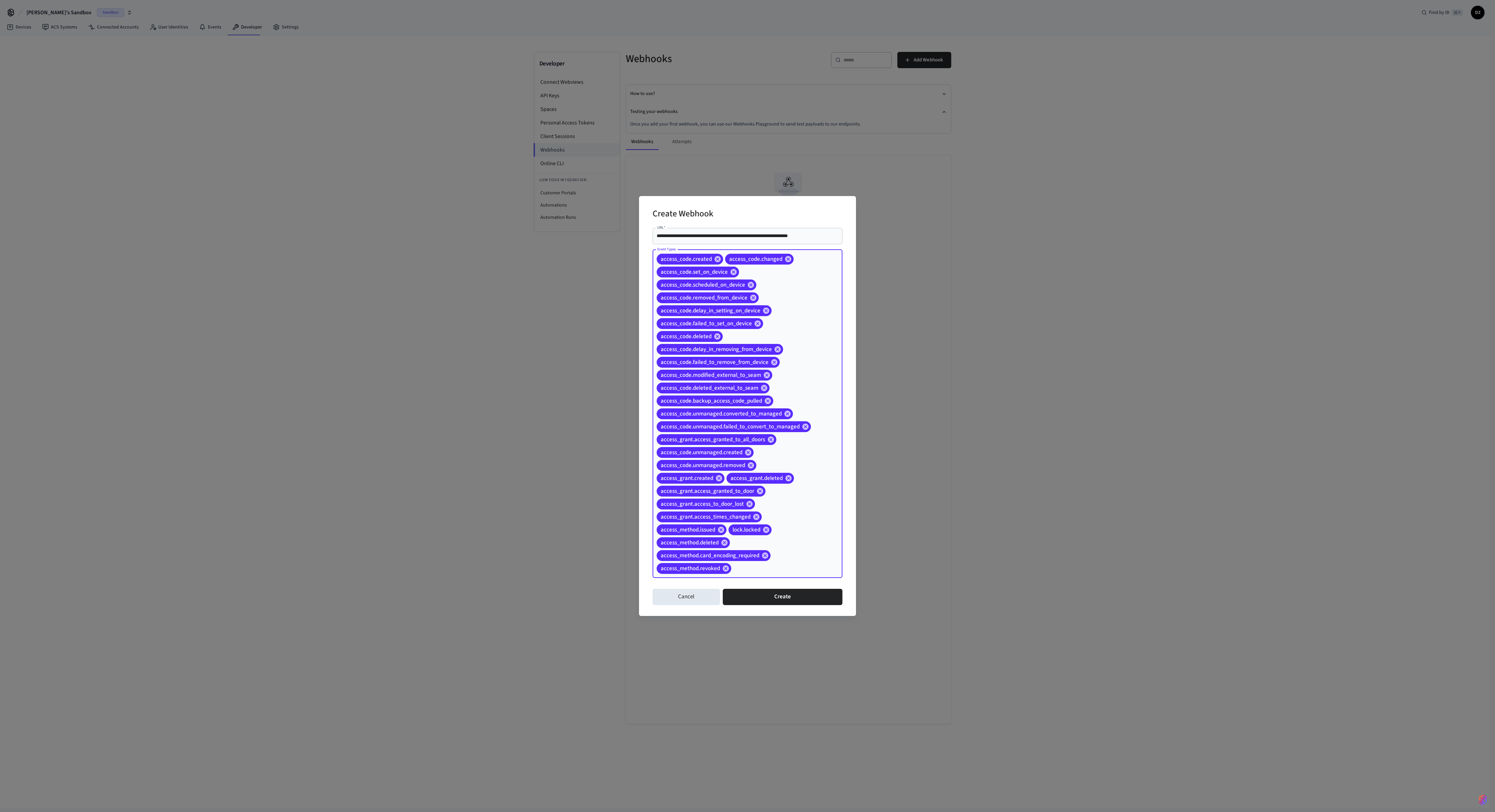
click at [601, 303] on div "access_code.created access_code.changed access_code.set_on_device access_code.s…" at bounding box center [748, 414] width 190 height 328
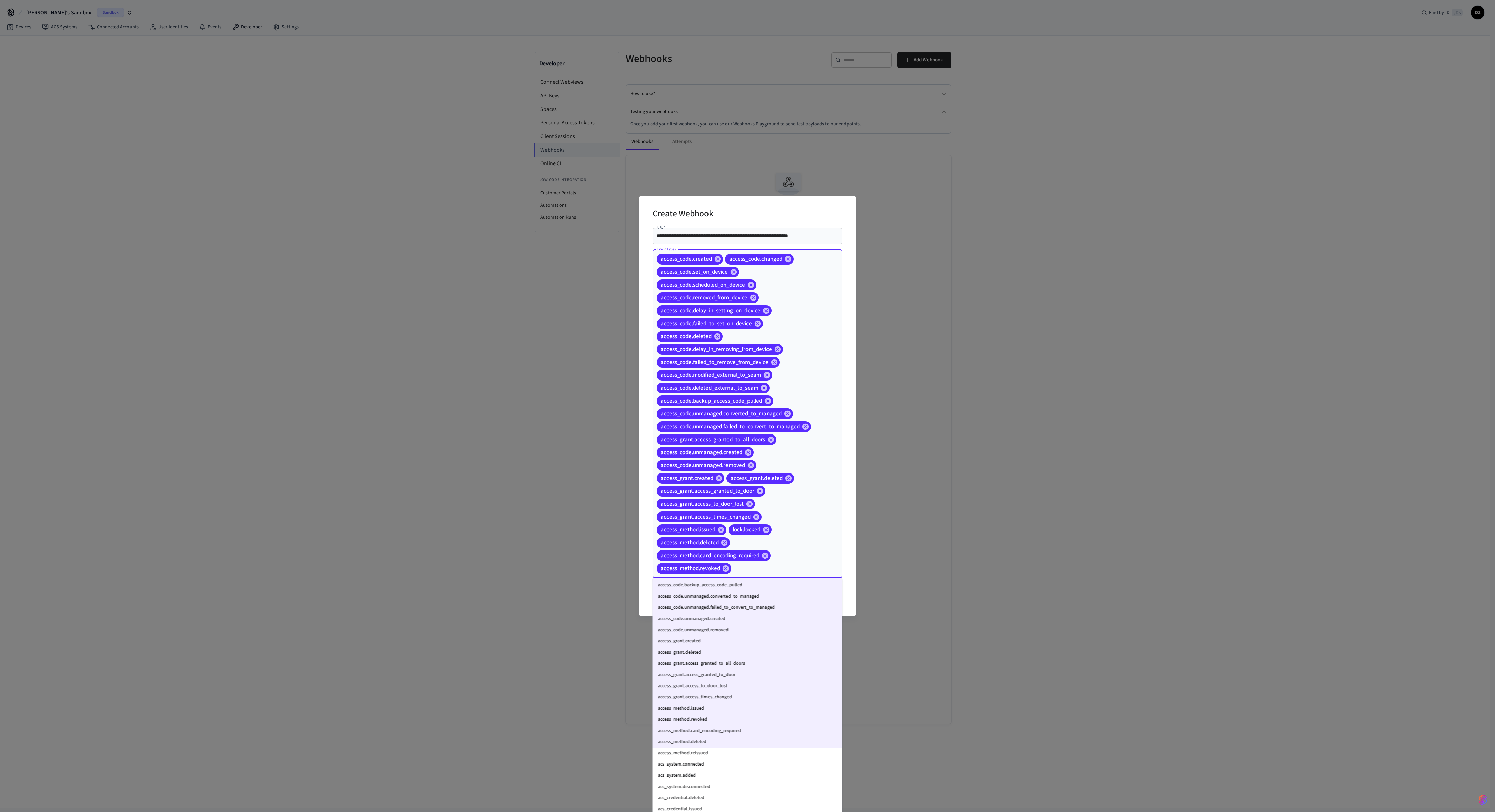
scroll to position [225, 0]
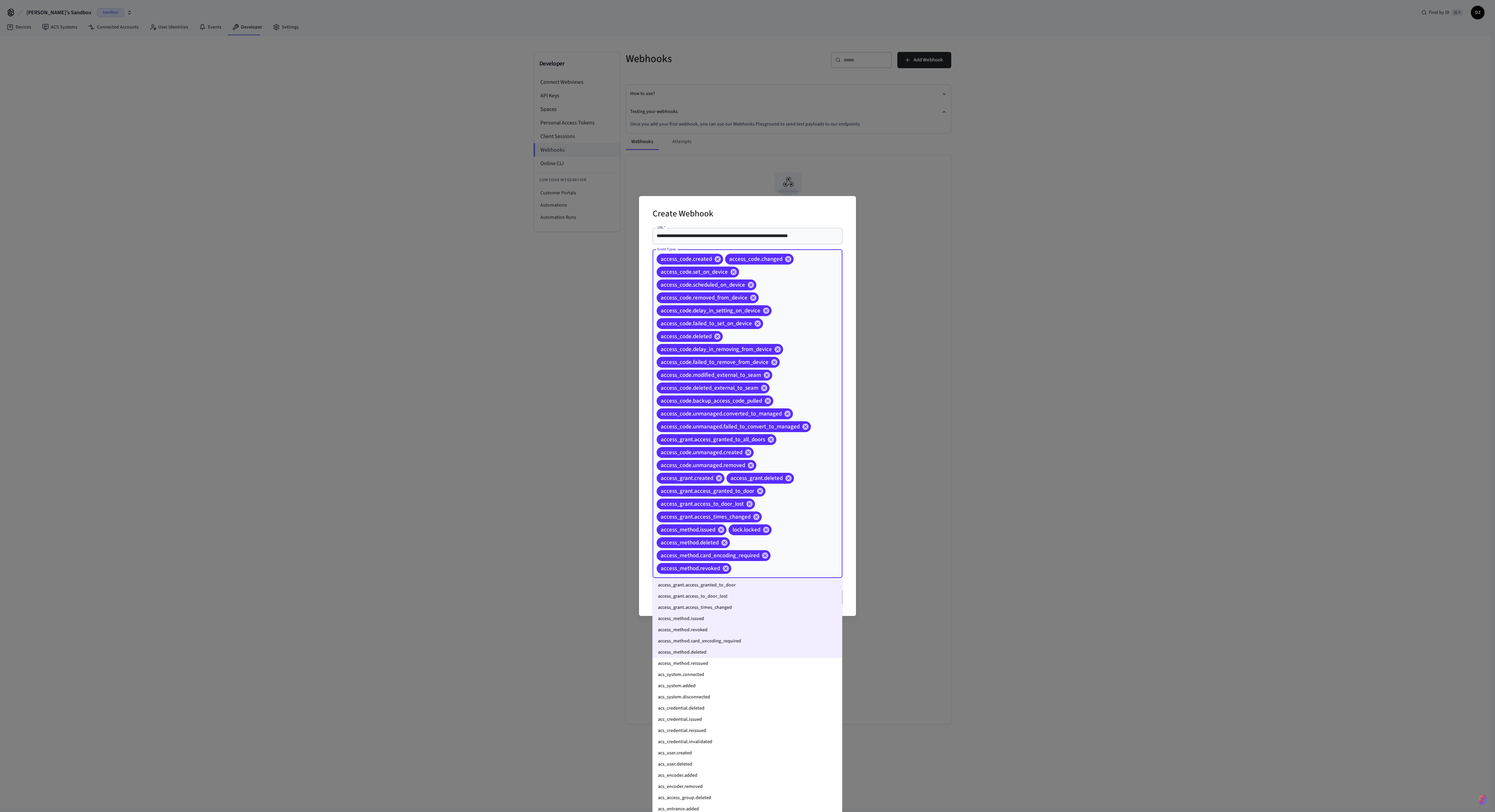
click at [601, 303] on li "acs_system.connected" at bounding box center [748, 674] width 190 height 11
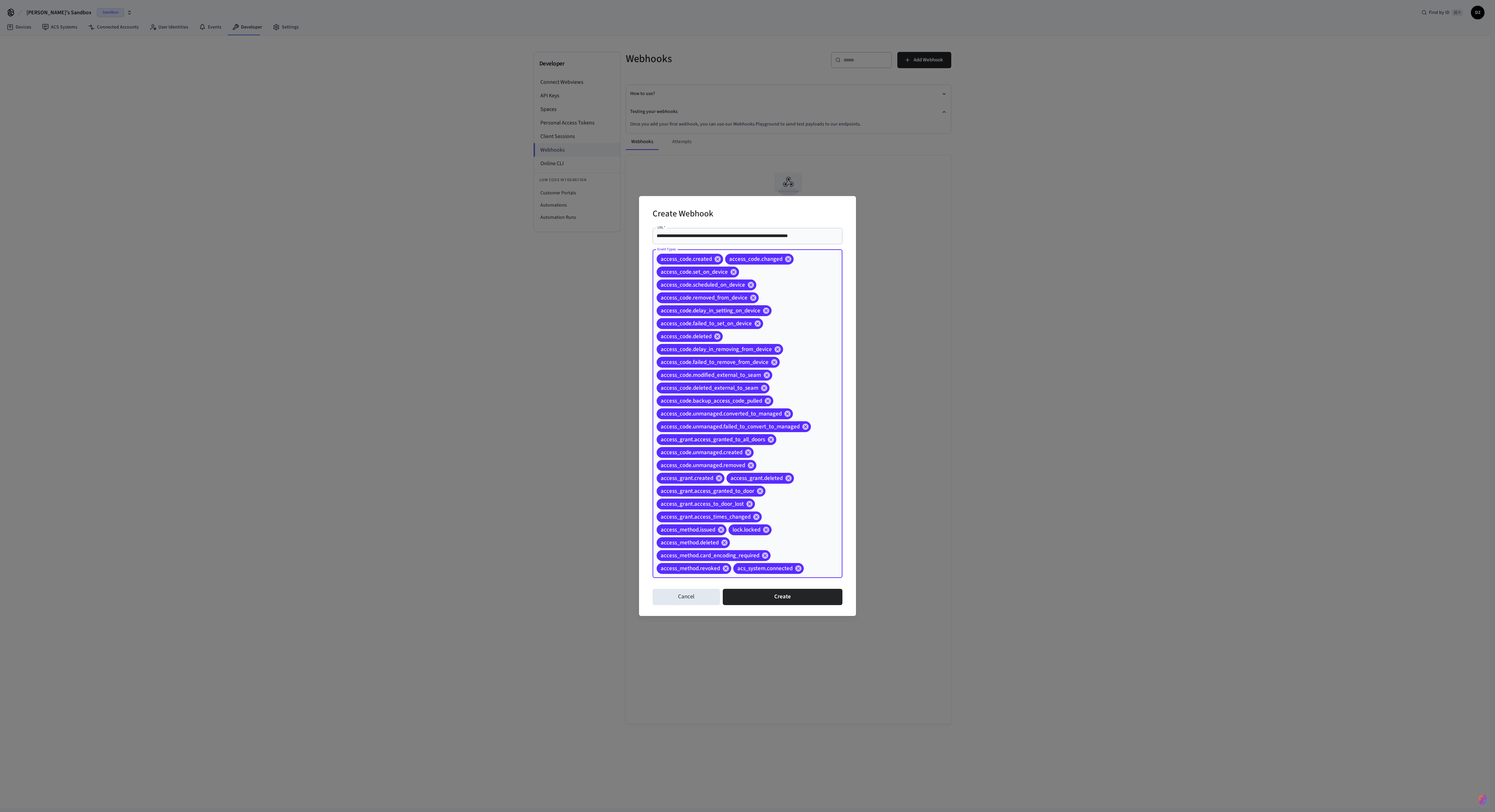
click at [601, 303] on div "access_code.created access_code.changed access_code.set_on_device access_code.s…" at bounding box center [748, 414] width 190 height 328
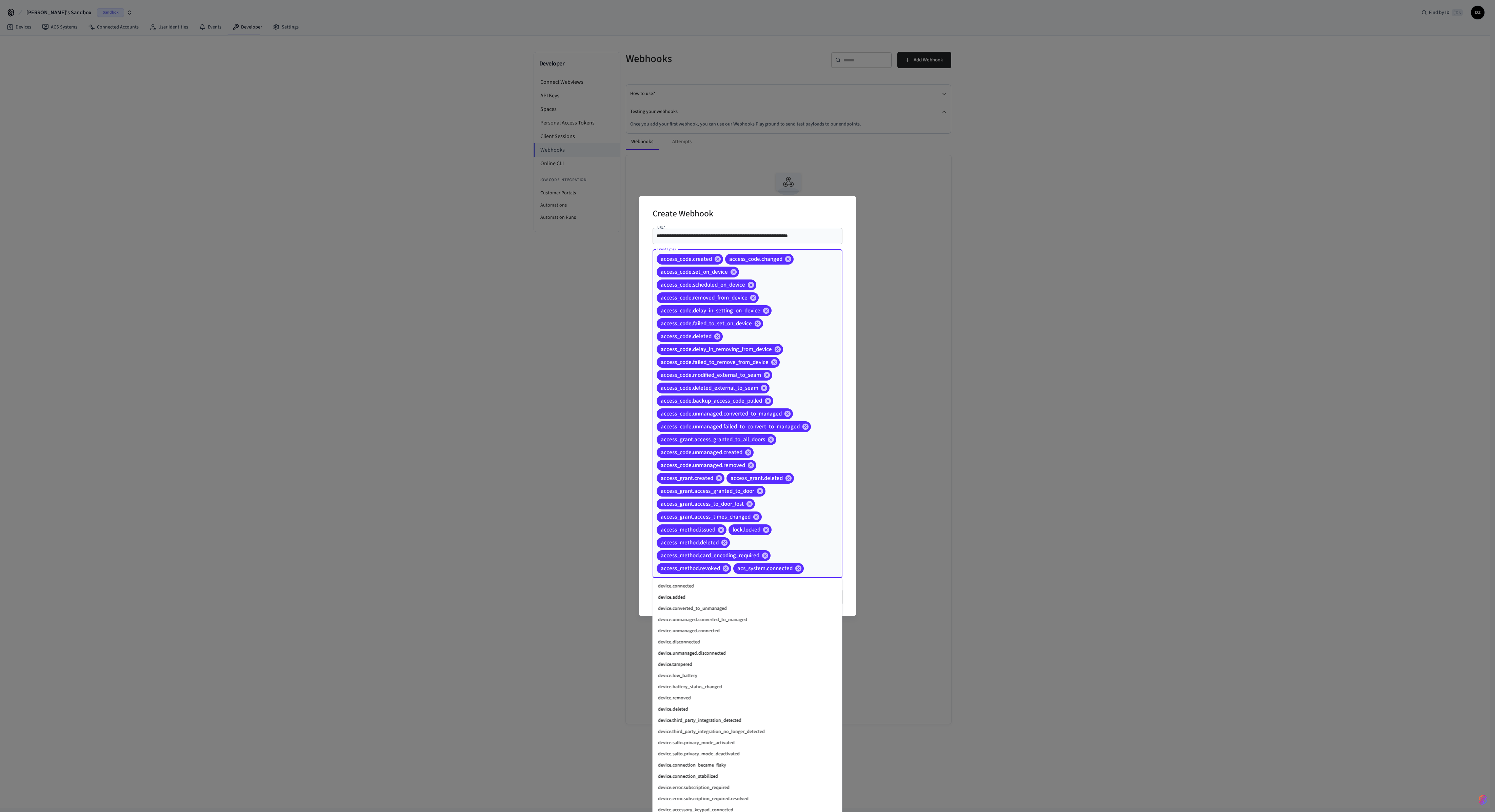
scroll to position [709, 0]
click at [601, 303] on li "device.accessory_keypad_connected" at bounding box center [748, 738] width 190 height 11
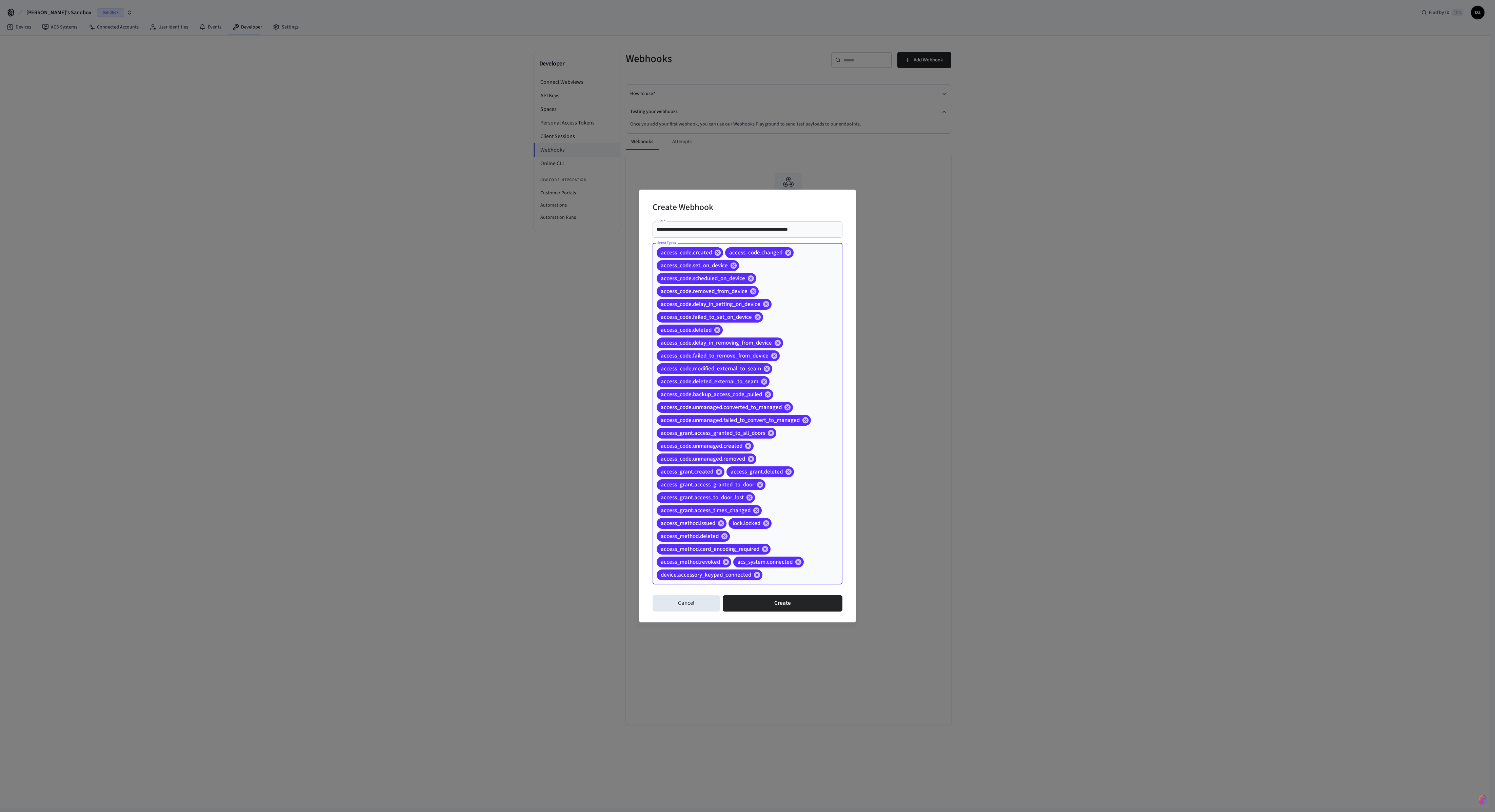
click at [601, 303] on div "access_code.created access_code.changed access_code.set_on_device access_code.s…" at bounding box center [748, 413] width 190 height 341
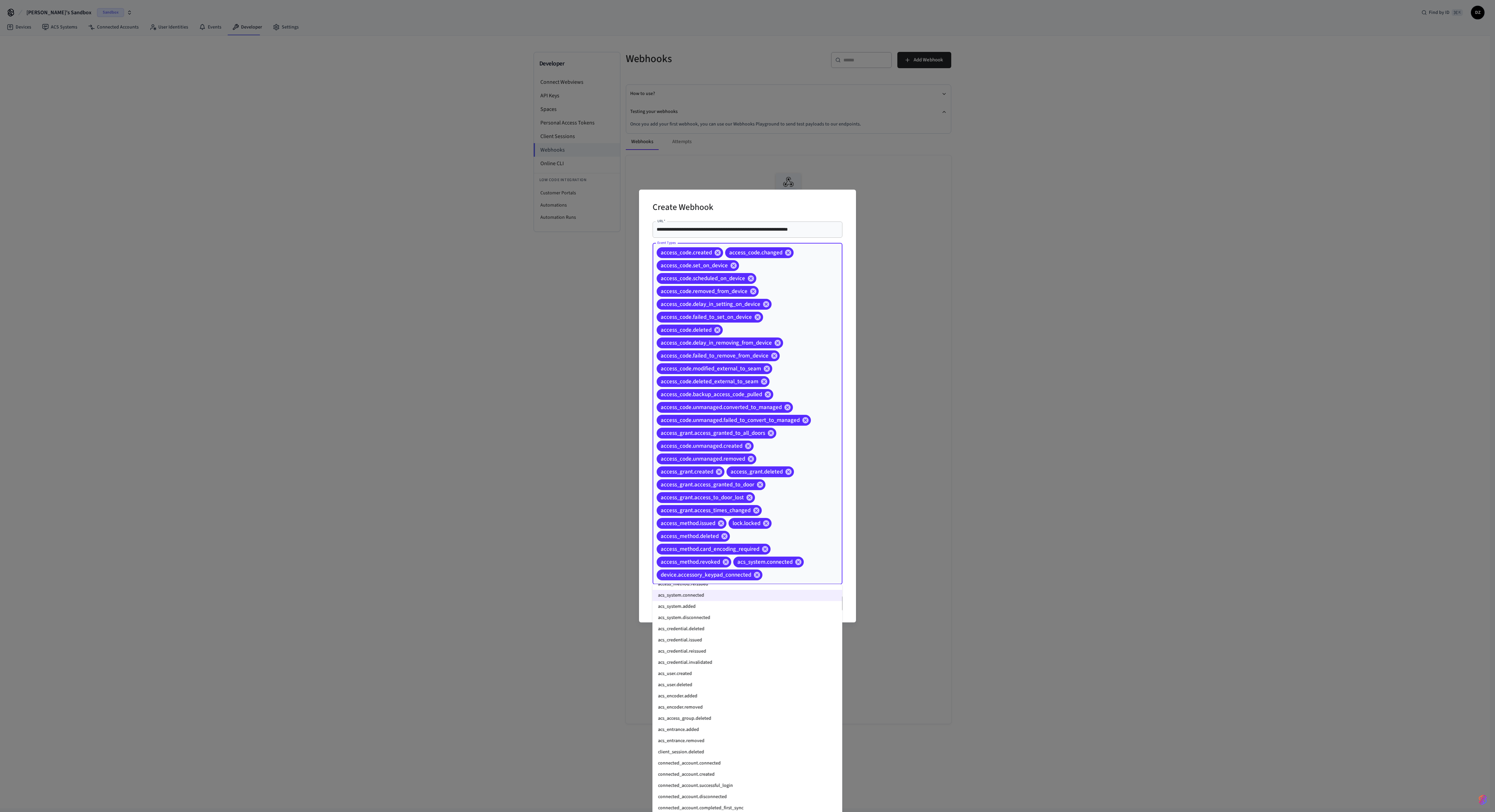
scroll to position [271, 0]
click at [601, 303] on li "access_method.reissued" at bounding box center [748, 623] width 190 height 11
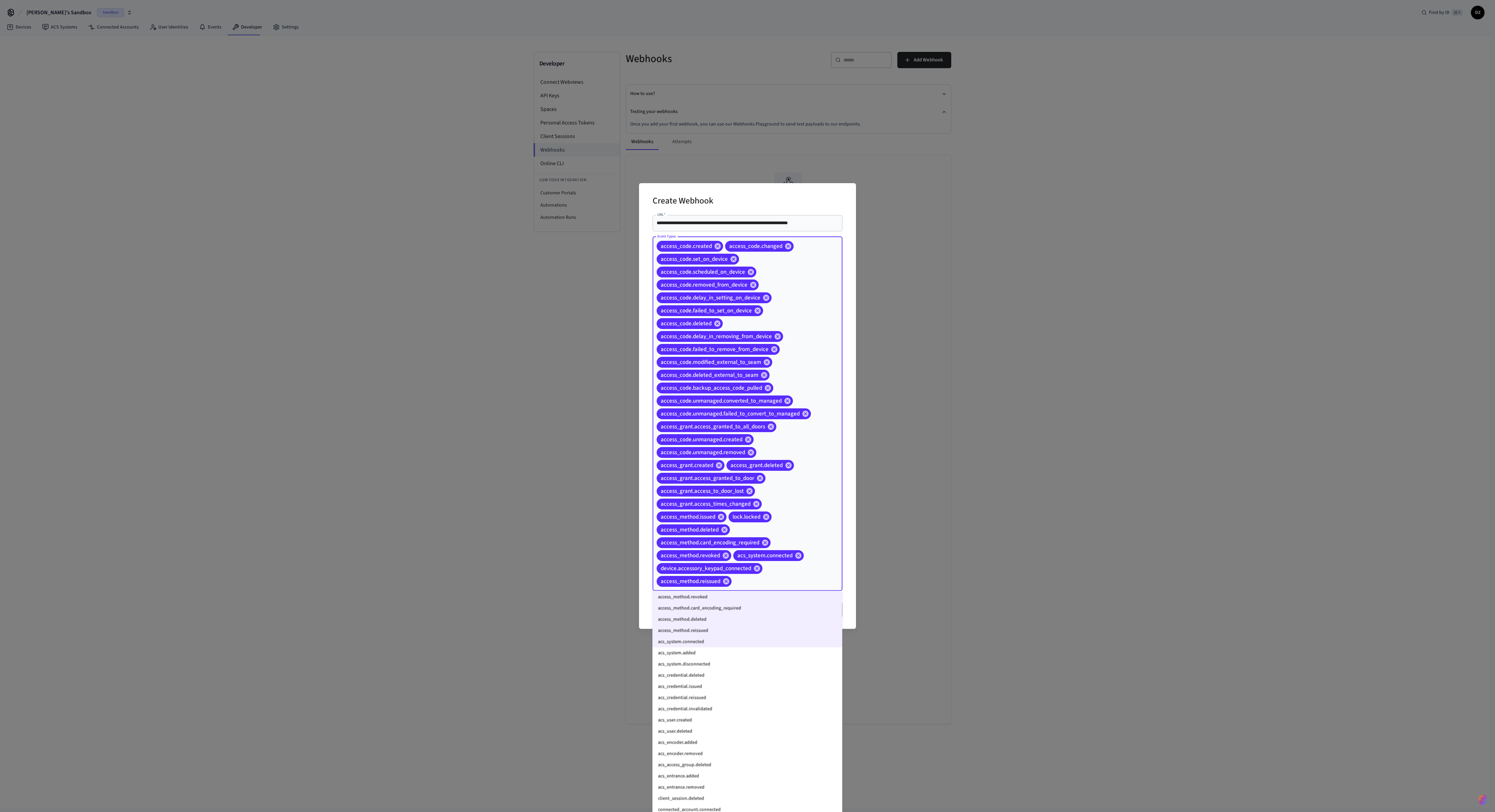
click at [601, 303] on li "acs_credential.deleted" at bounding box center [748, 674] width 190 height 11
click at [601, 303] on li "acs_system.added" at bounding box center [748, 652] width 190 height 11
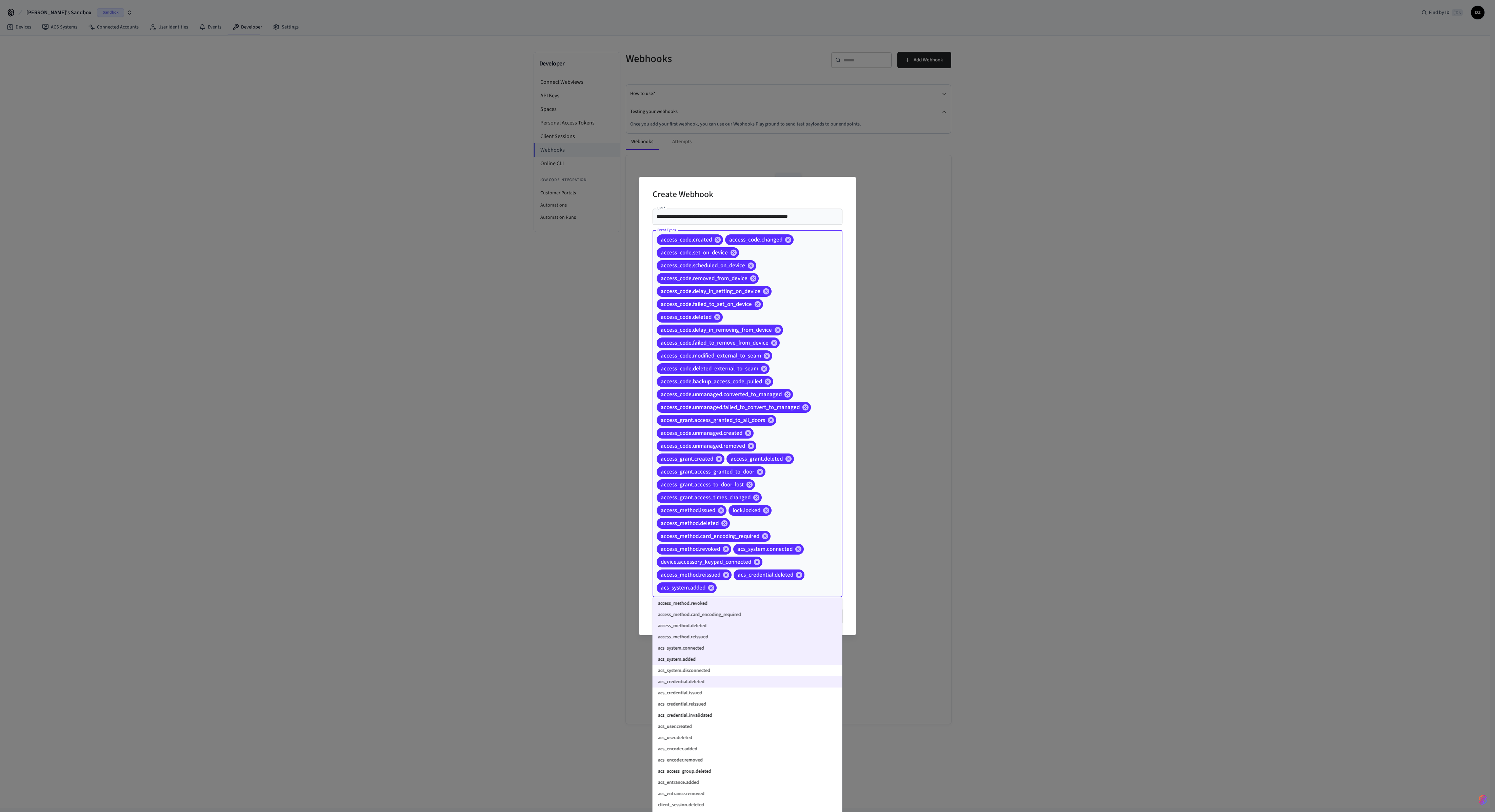
click at [601, 303] on li "acs_system.disconnected" at bounding box center [748, 670] width 190 height 11
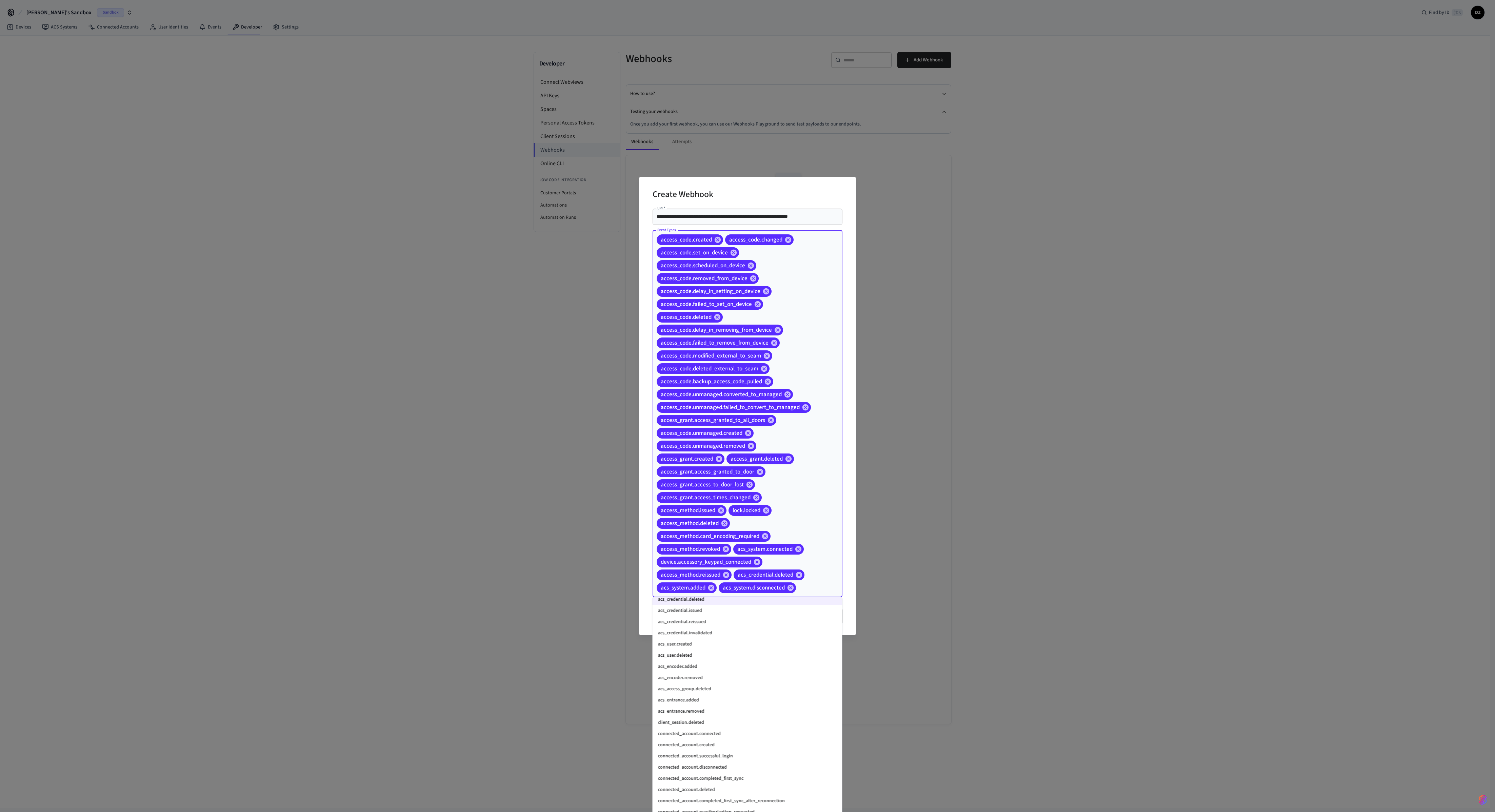
scroll to position [316, 0]
click at [601, 303] on li "acs_credential.issued" at bounding box center [748, 647] width 190 height 11
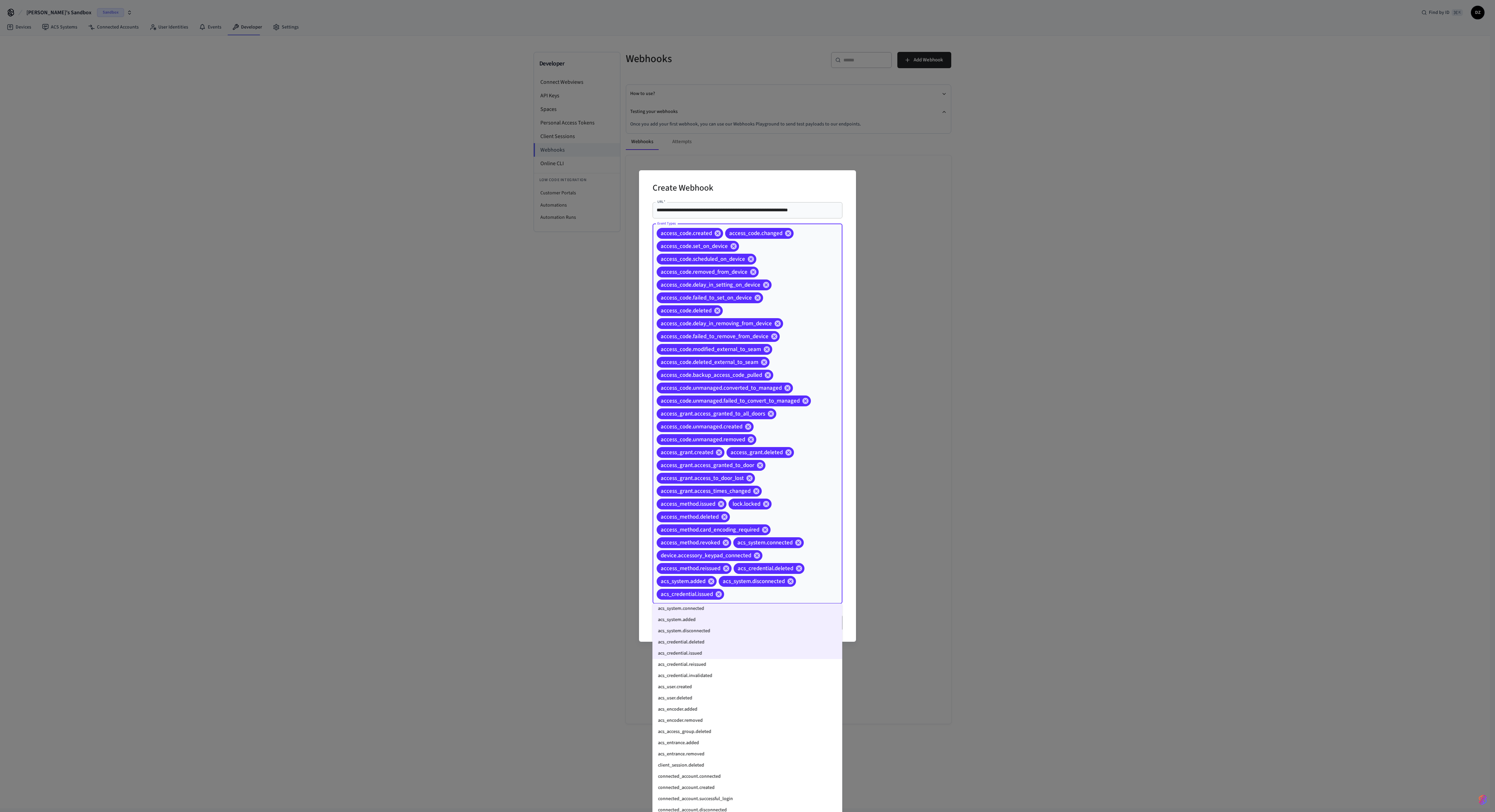
click at [601, 303] on li "acs_credential.reissued" at bounding box center [748, 664] width 190 height 11
click at [601, 303] on li "acs_credential.invalidated" at bounding box center [748, 675] width 190 height 11
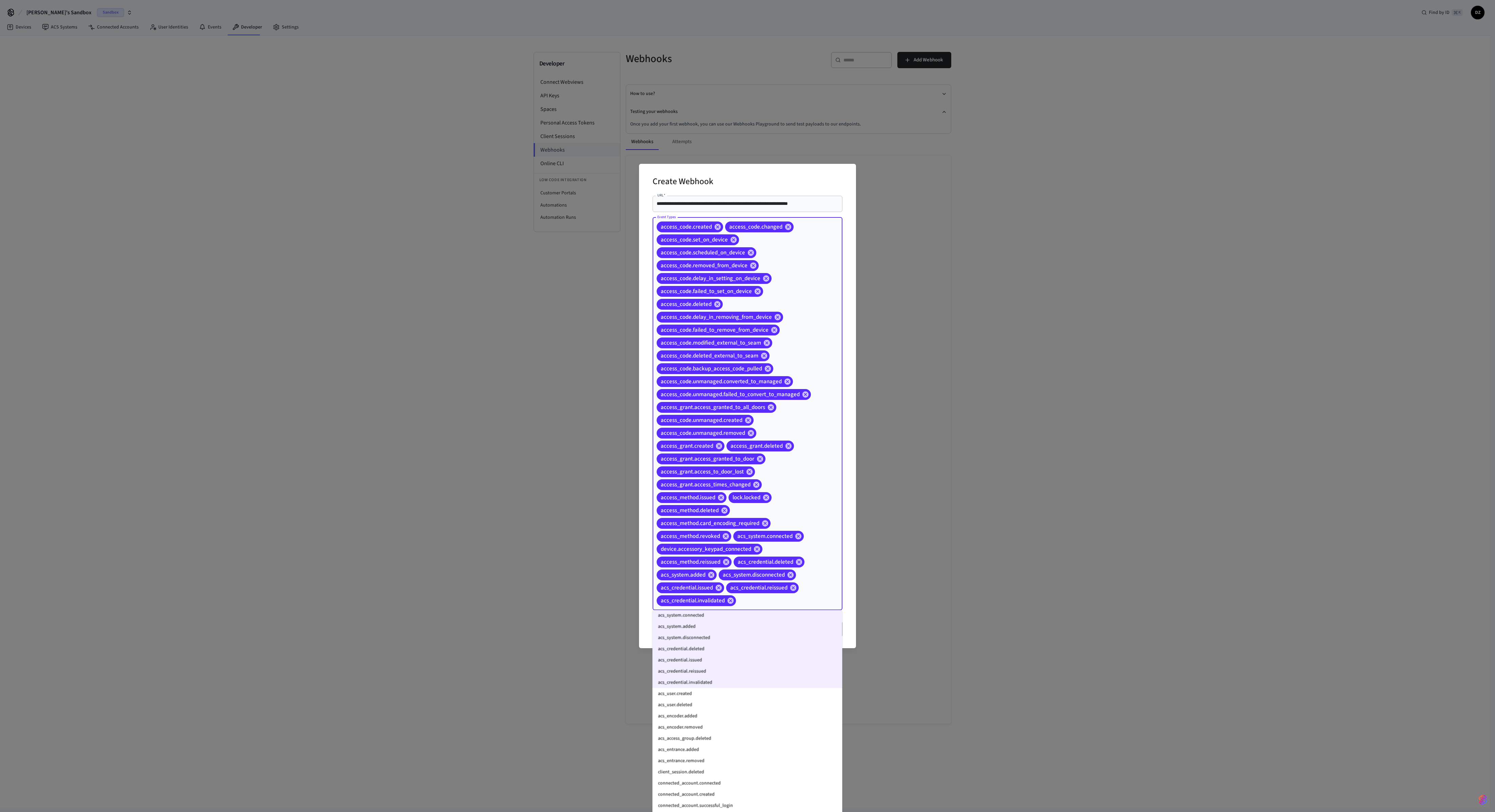
click at [601, 303] on li "acs_user.created" at bounding box center [748, 693] width 190 height 11
click at [601, 303] on li "acs_encoder.added" at bounding box center [748, 715] width 190 height 11
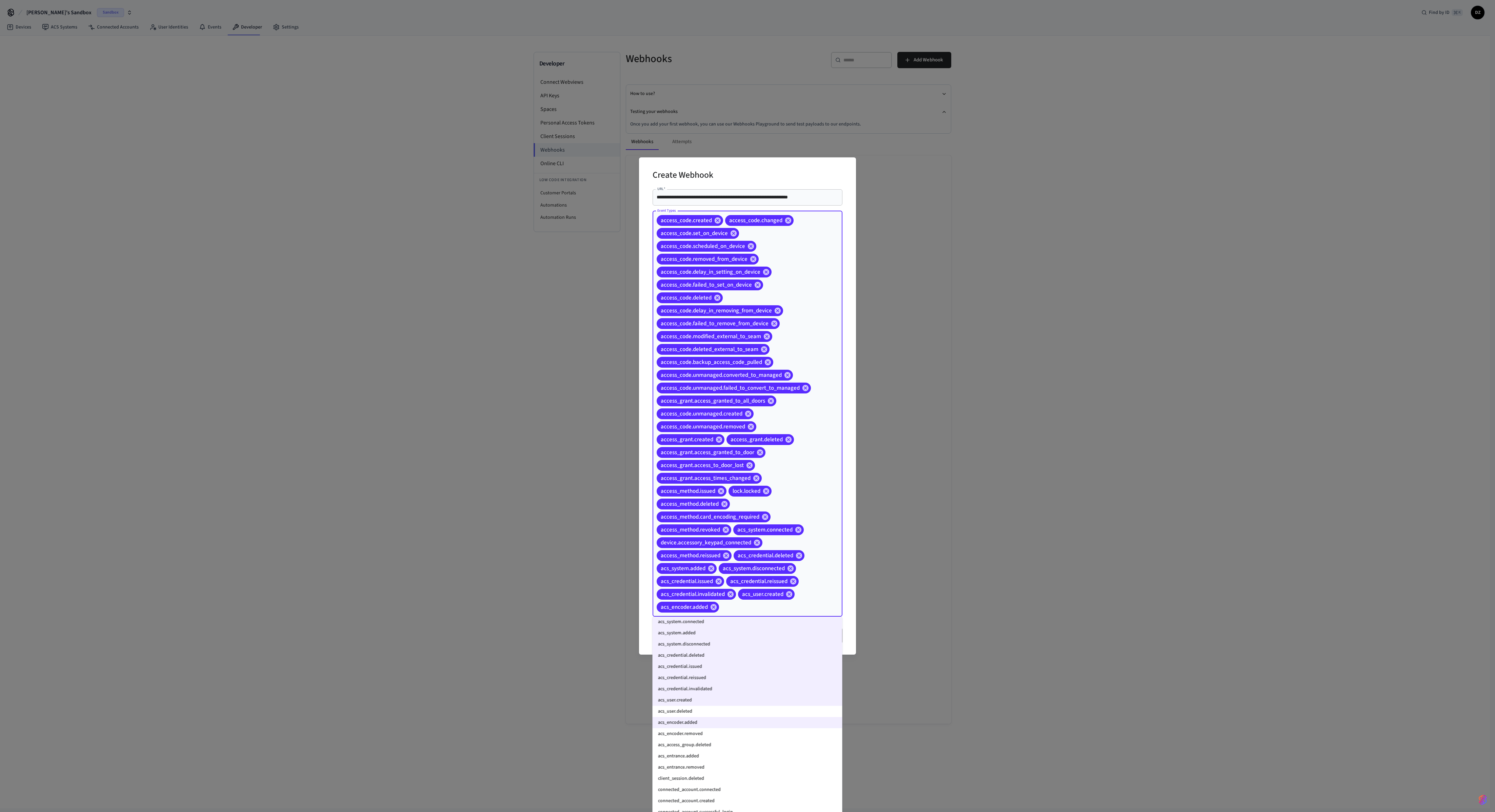
click at [601, 303] on li "acs_user.deleted" at bounding box center [748, 711] width 190 height 11
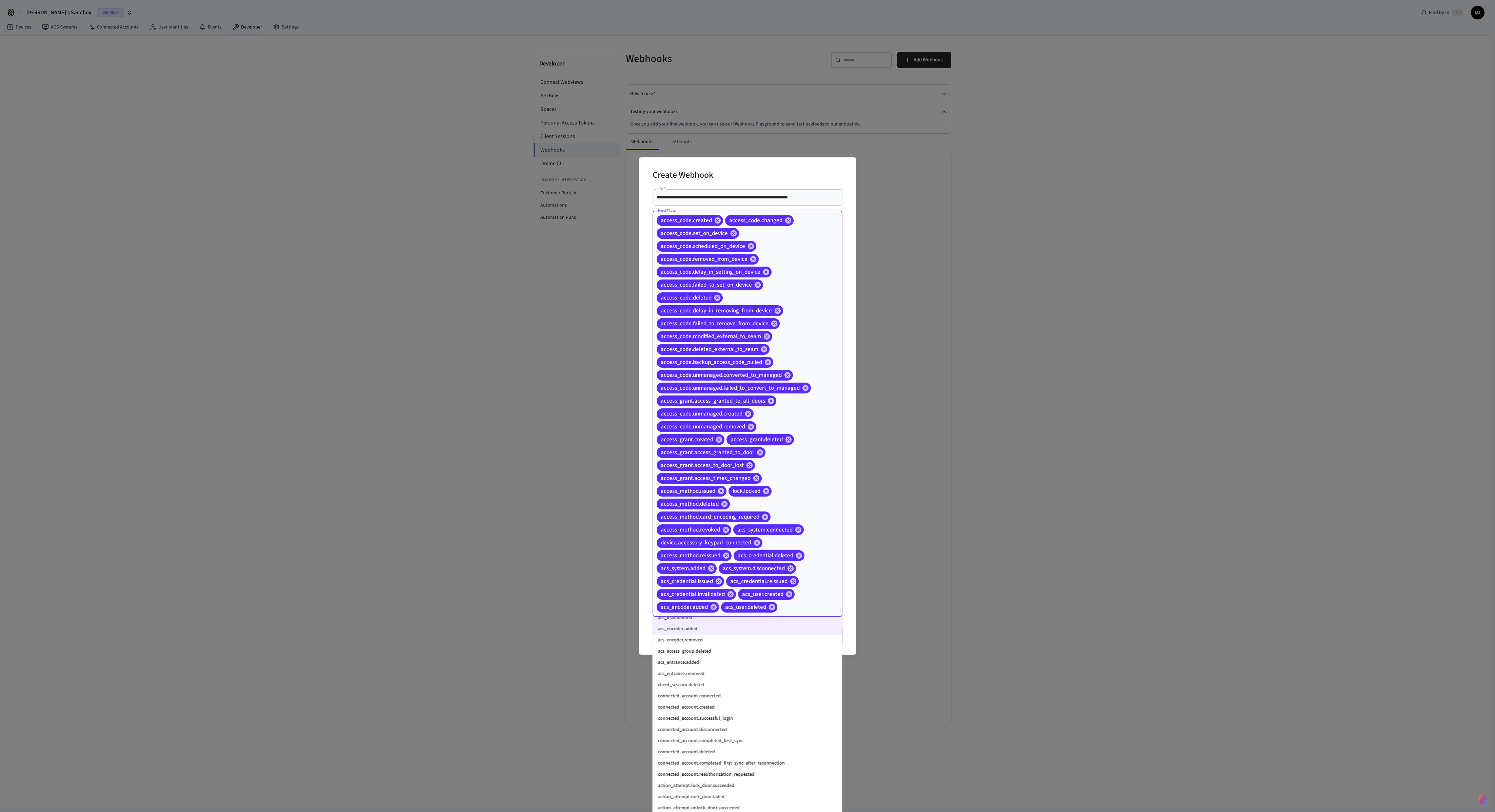
click at [601, 303] on li "acs_encoder.removed" at bounding box center [748, 639] width 190 height 11
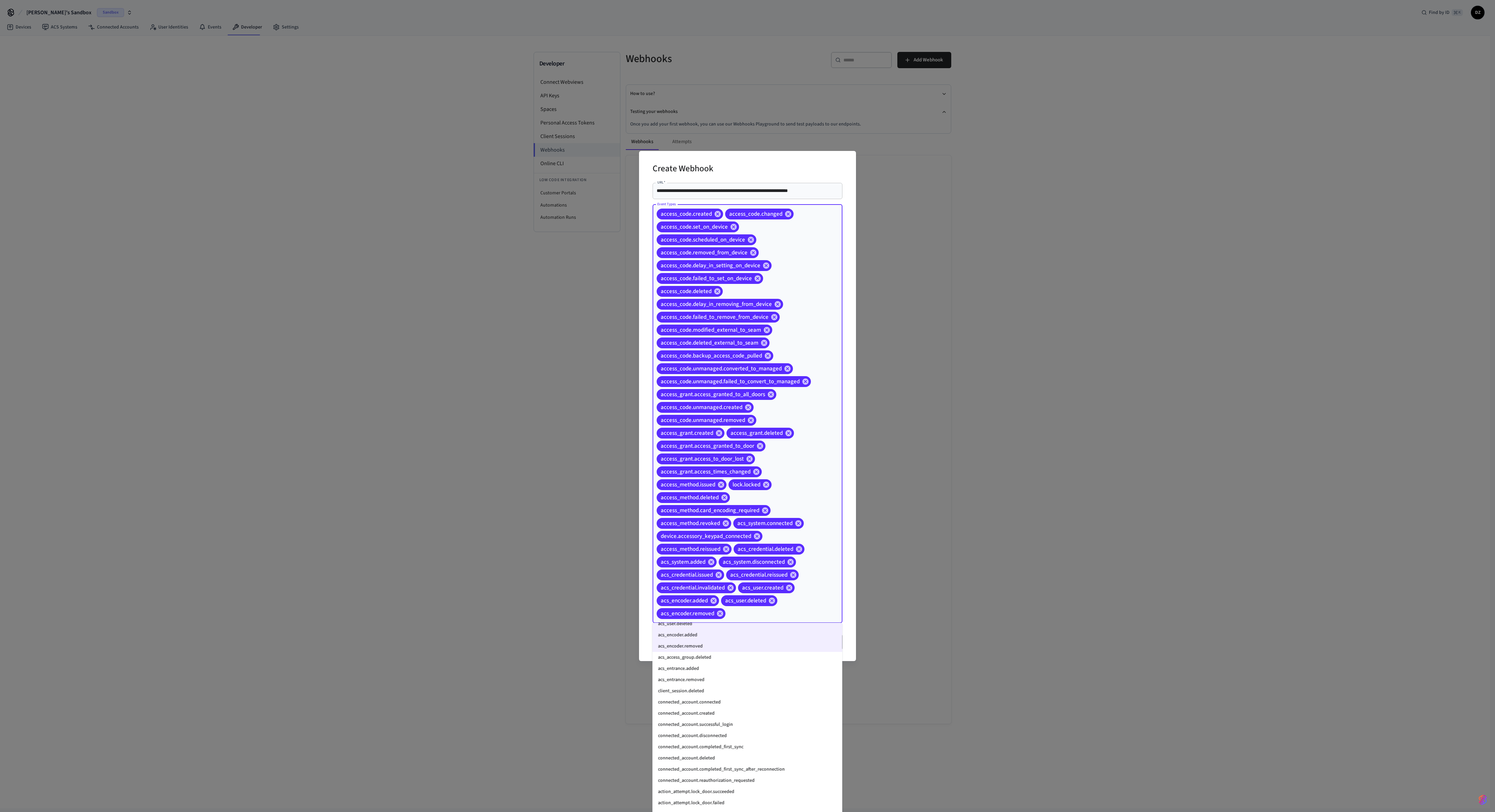
click at [601, 303] on li "acs_access_group.deleted" at bounding box center [748, 656] width 190 height 11
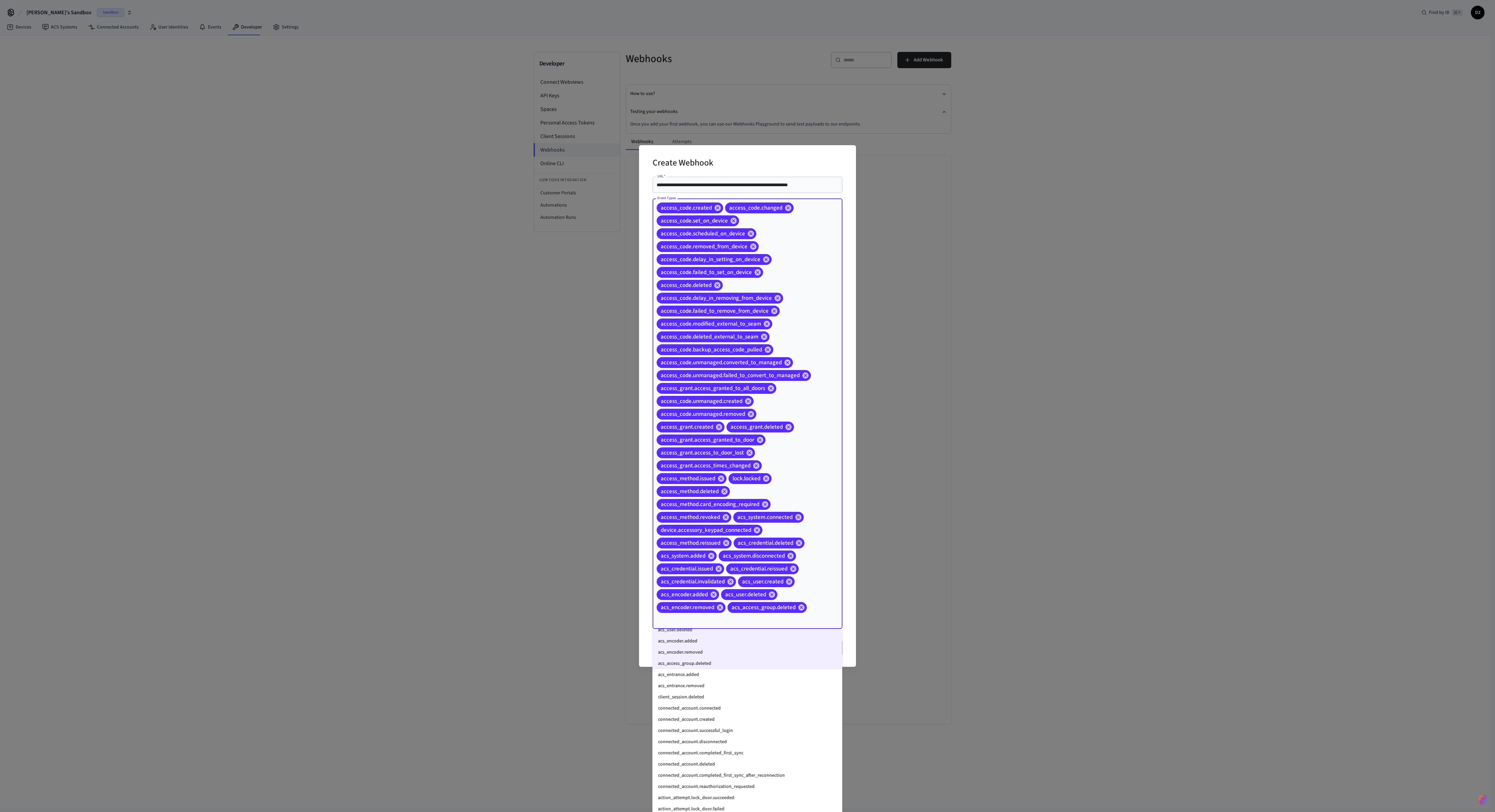
click at [601, 303] on li "acs_entrance.removed" at bounding box center [748, 685] width 190 height 11
click at [601, 303] on li "acs_entrance.added" at bounding box center [748, 674] width 190 height 11
click at [601, 303] on li "client_session.deleted" at bounding box center [748, 697] width 190 height 11
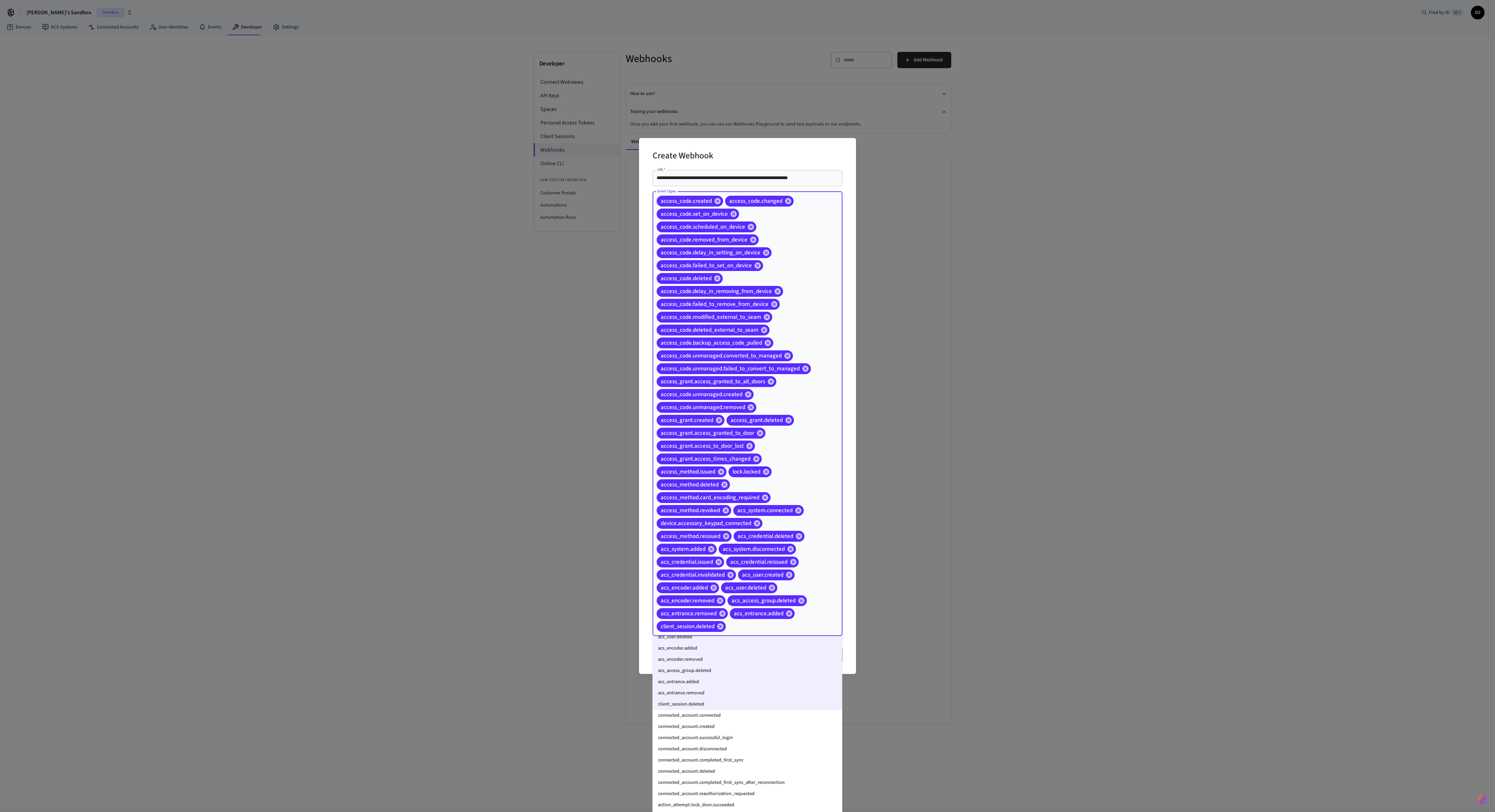
click at [601, 303] on li "connected_account.connected" at bounding box center [748, 715] width 190 height 11
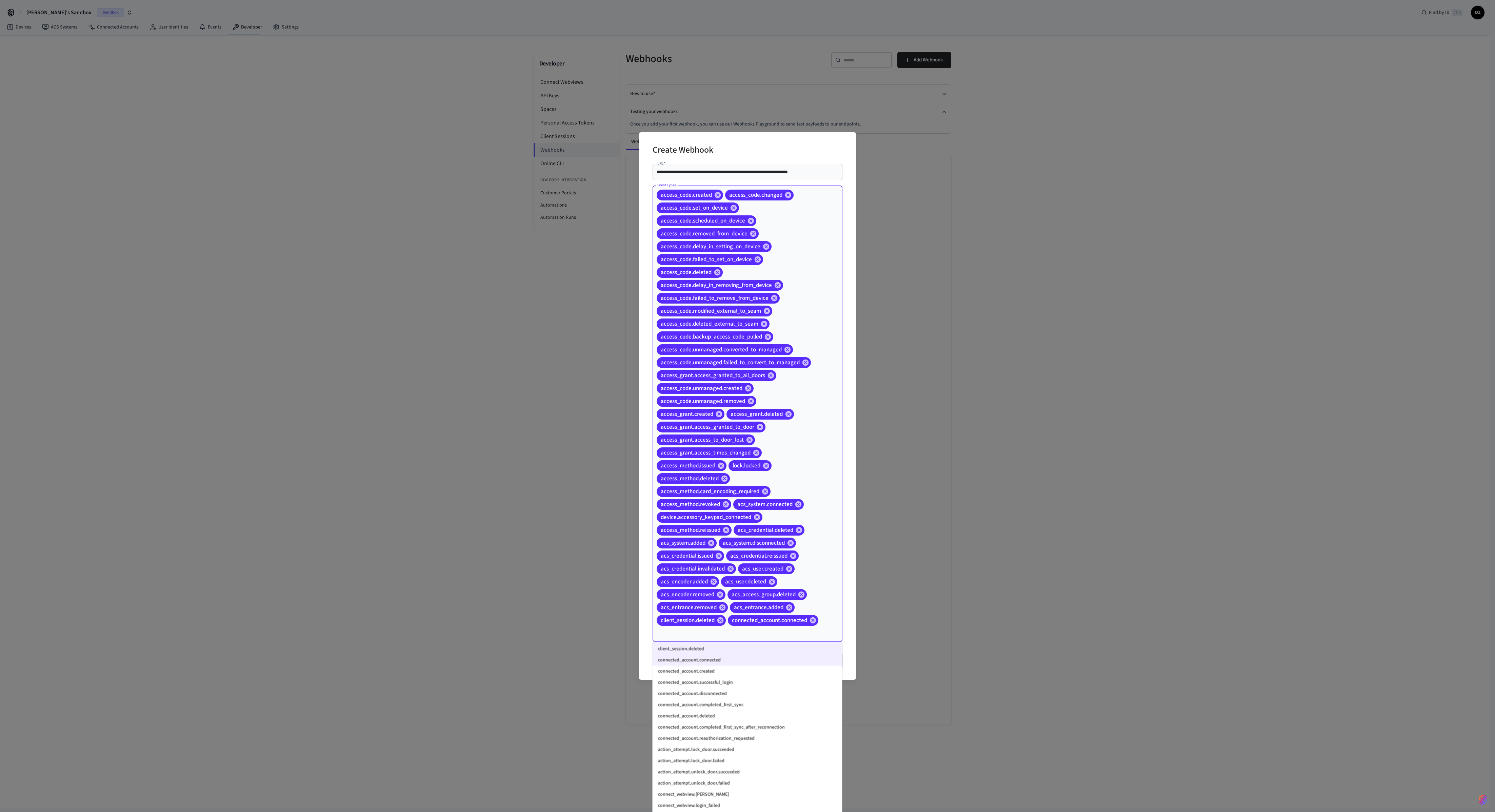
scroll to position [477, 0]
click at [601, 303] on li "connected_account.created" at bounding box center [748, 665] width 190 height 11
click at [601, 303] on li "connected_account.disconnected" at bounding box center [748, 687] width 190 height 11
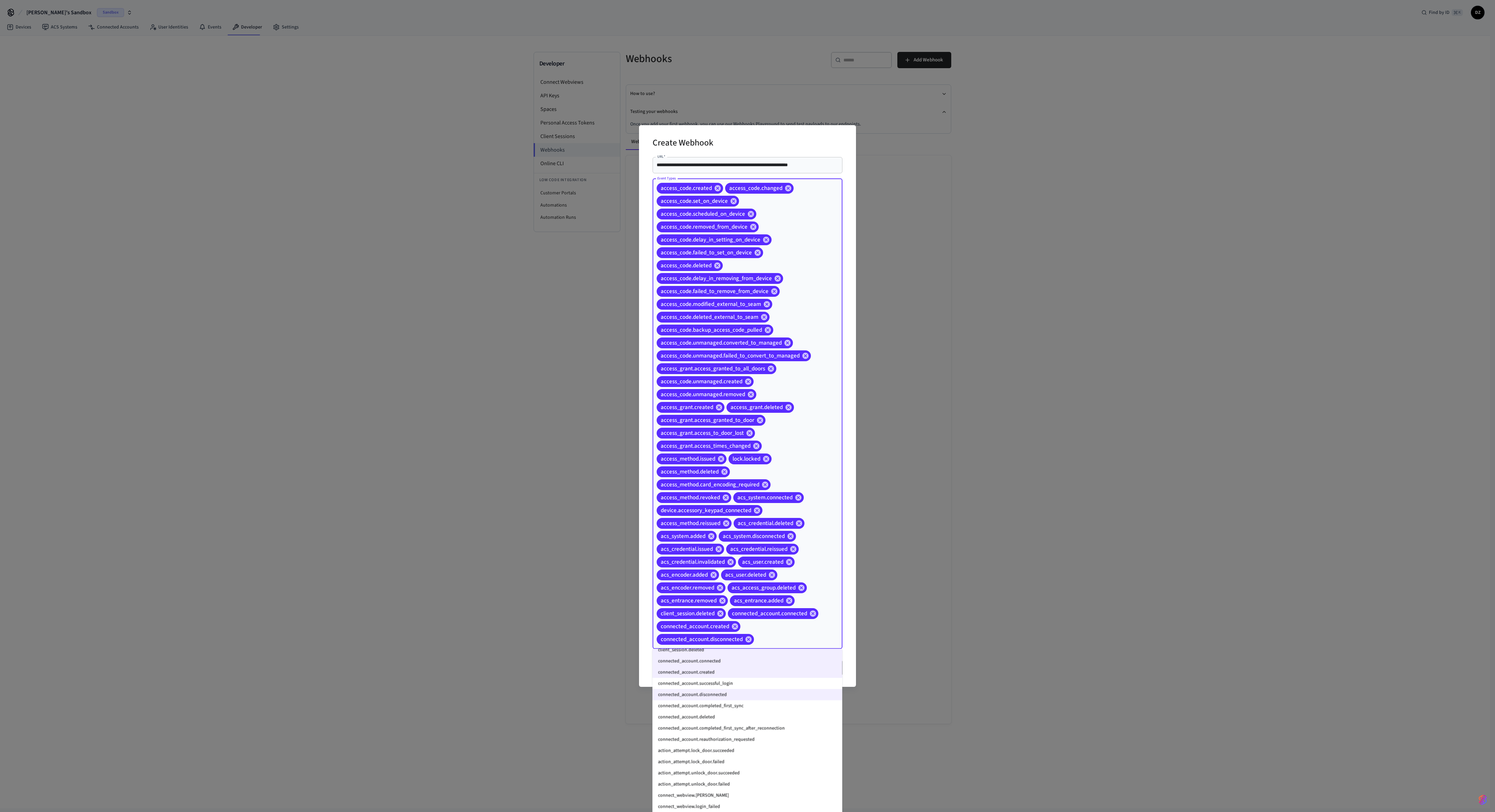
click at [601, 303] on li "connected_account.successful_login" at bounding box center [748, 683] width 190 height 11
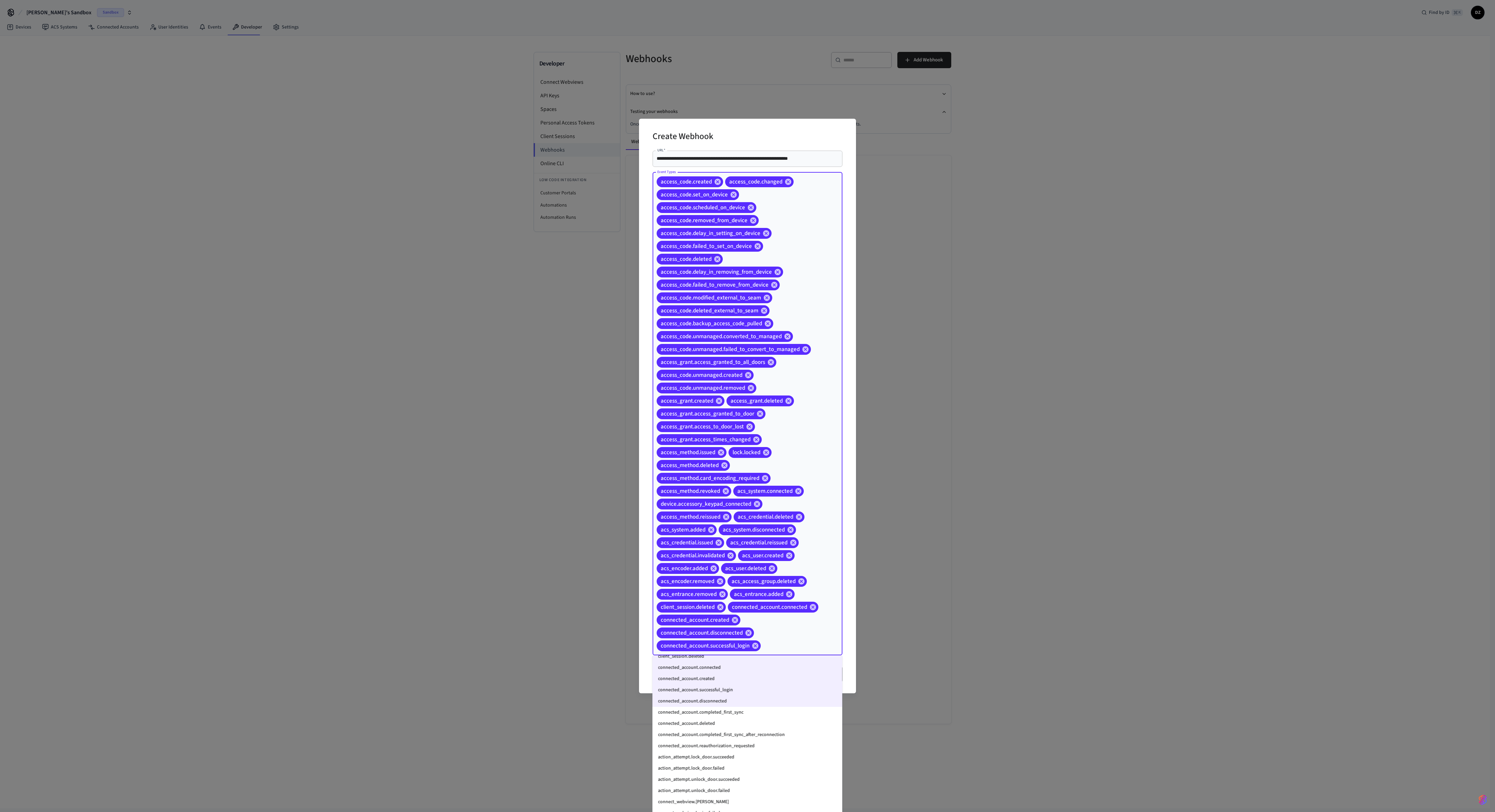
click at [601, 303] on li "connected_account.completed_first_sync" at bounding box center [748, 712] width 190 height 11
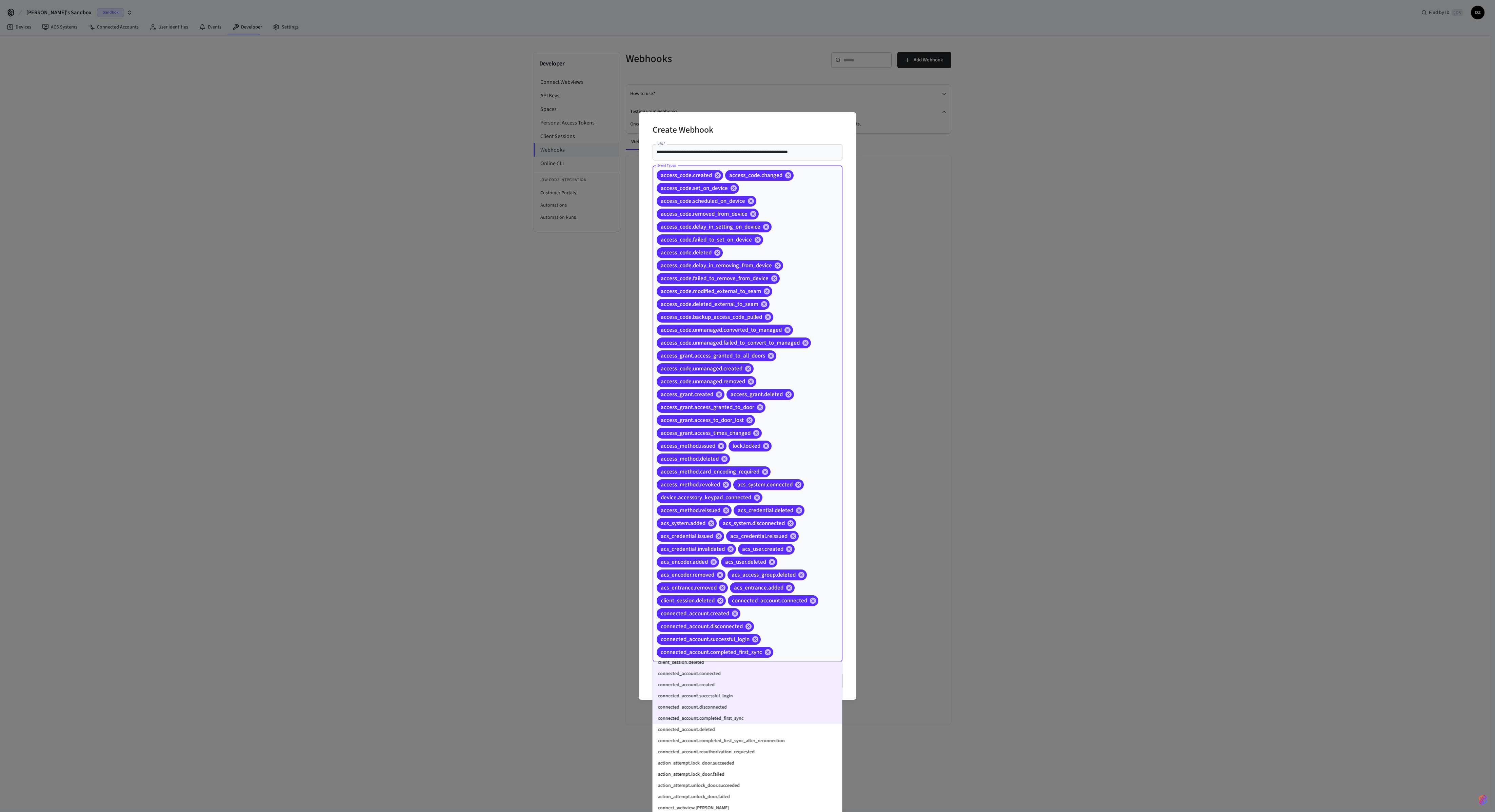
click at [601, 303] on li "connected_account.deleted" at bounding box center [748, 729] width 190 height 11
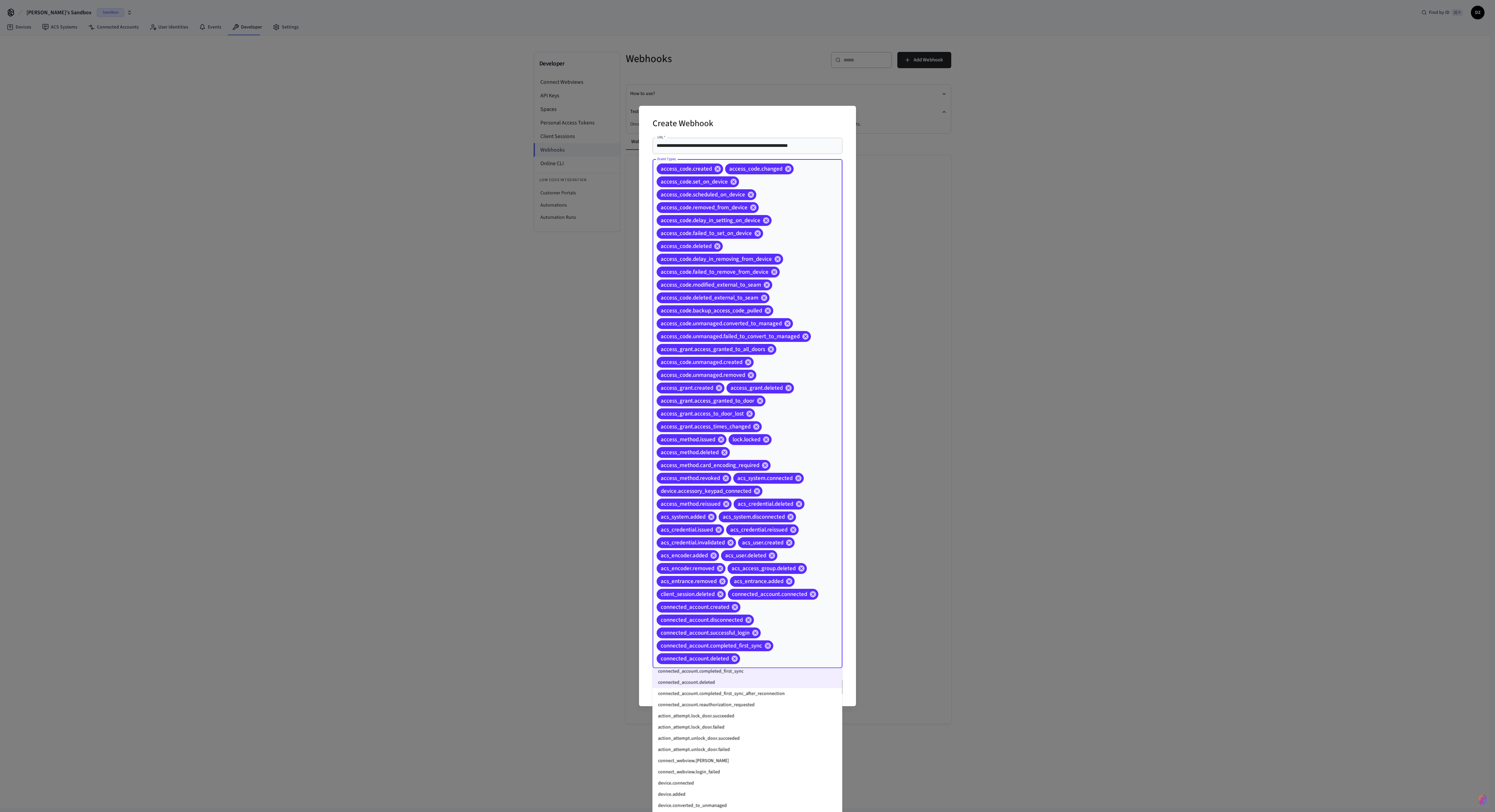
scroll to position [533, 0]
click at [601, 303] on li "connected_account.completed_first_sync_after_reconnection" at bounding box center [748, 691] width 190 height 11
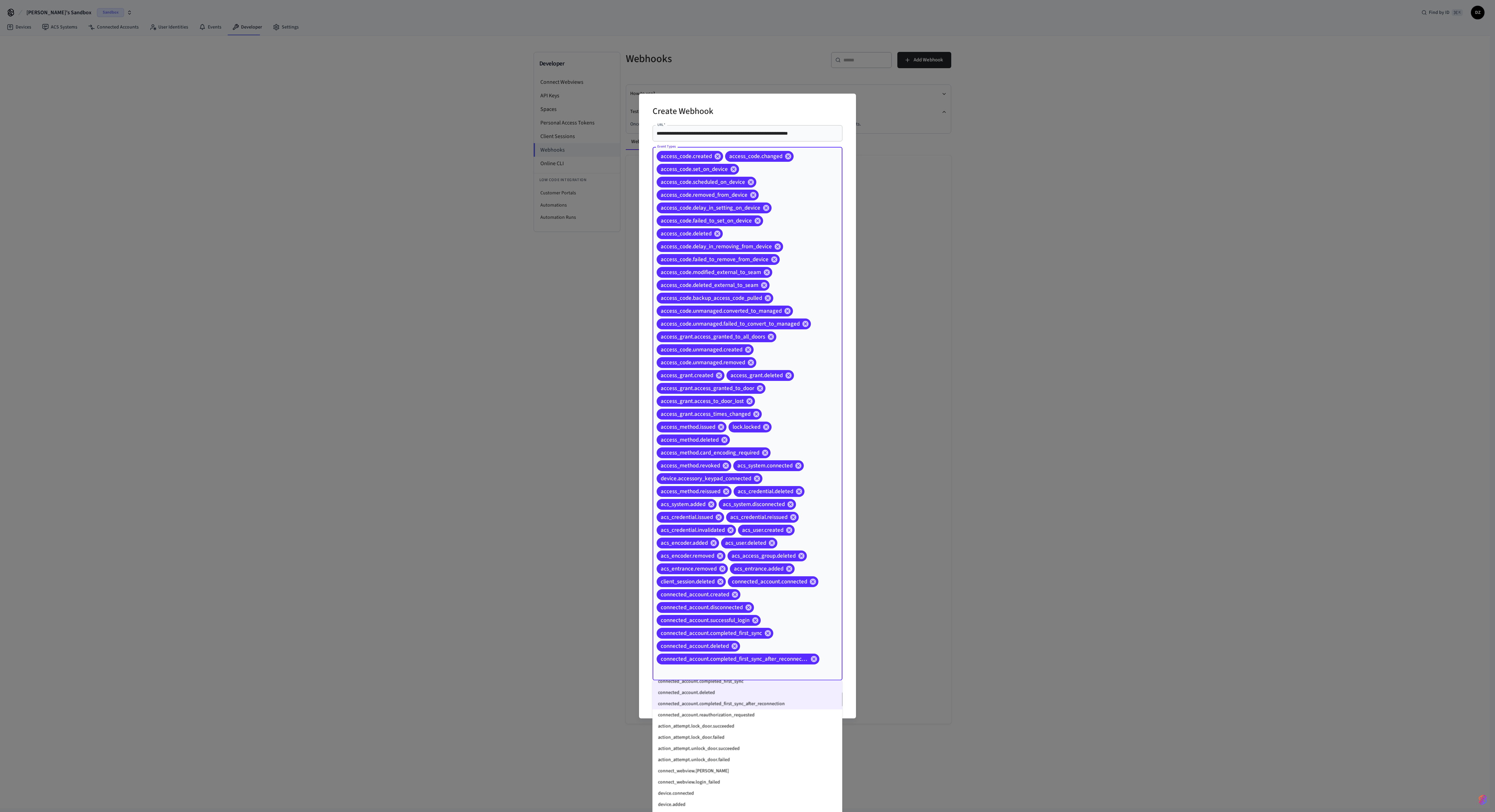
click at [601, 303] on li "action_attempt.lock_door.succeeded" at bounding box center [748, 726] width 190 height 11
click at [601, 303] on li "connected_account.reauthorization_requested" at bounding box center [748, 715] width 190 height 11
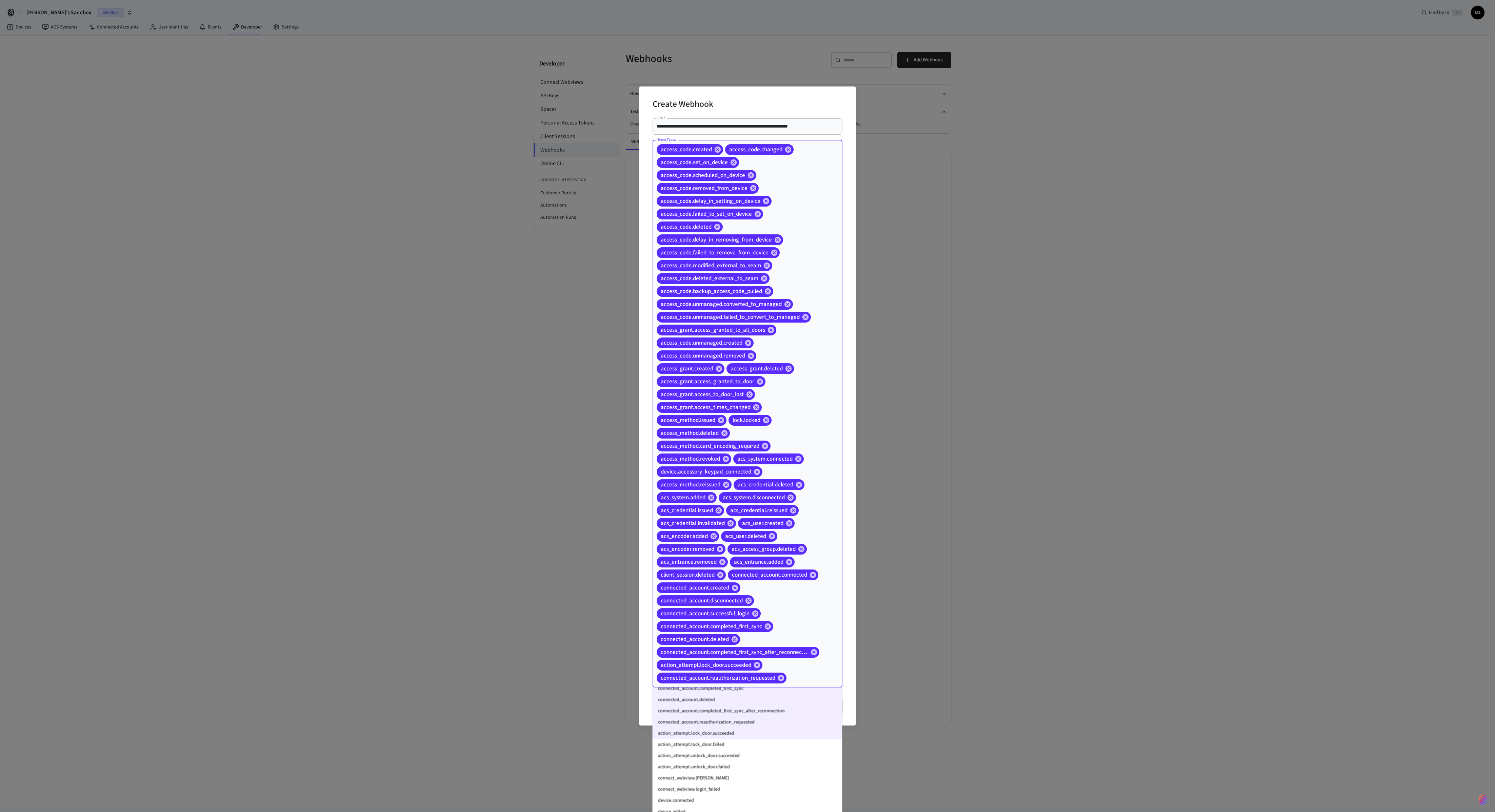
click at [601, 303] on li "action_attempt.lock_door.failed" at bounding box center [748, 744] width 190 height 11
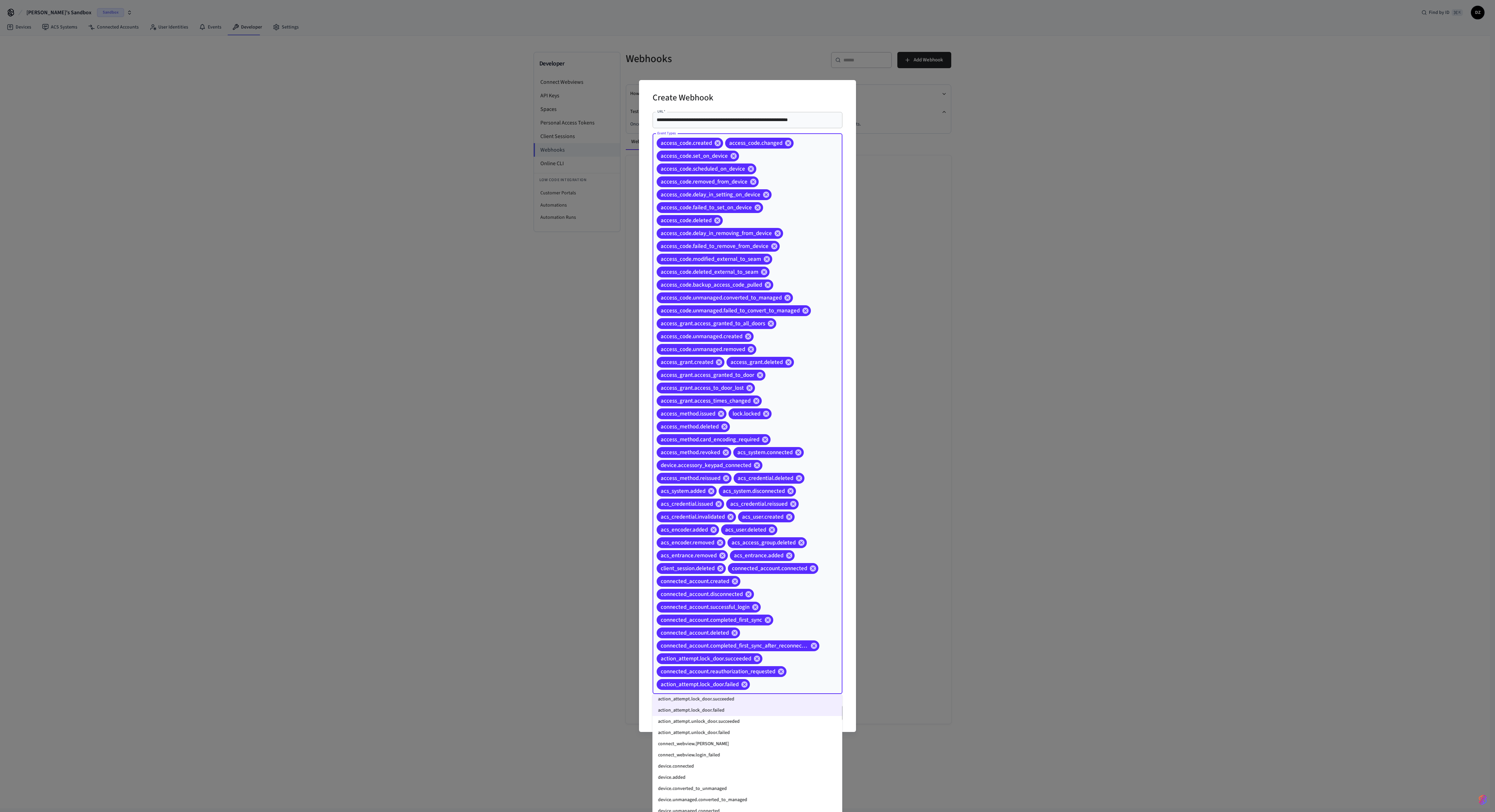
scroll to position [579, 0]
click at [601, 303] on li "action_attempt.unlock_door.succeeded" at bounding box center [748, 715] width 190 height 11
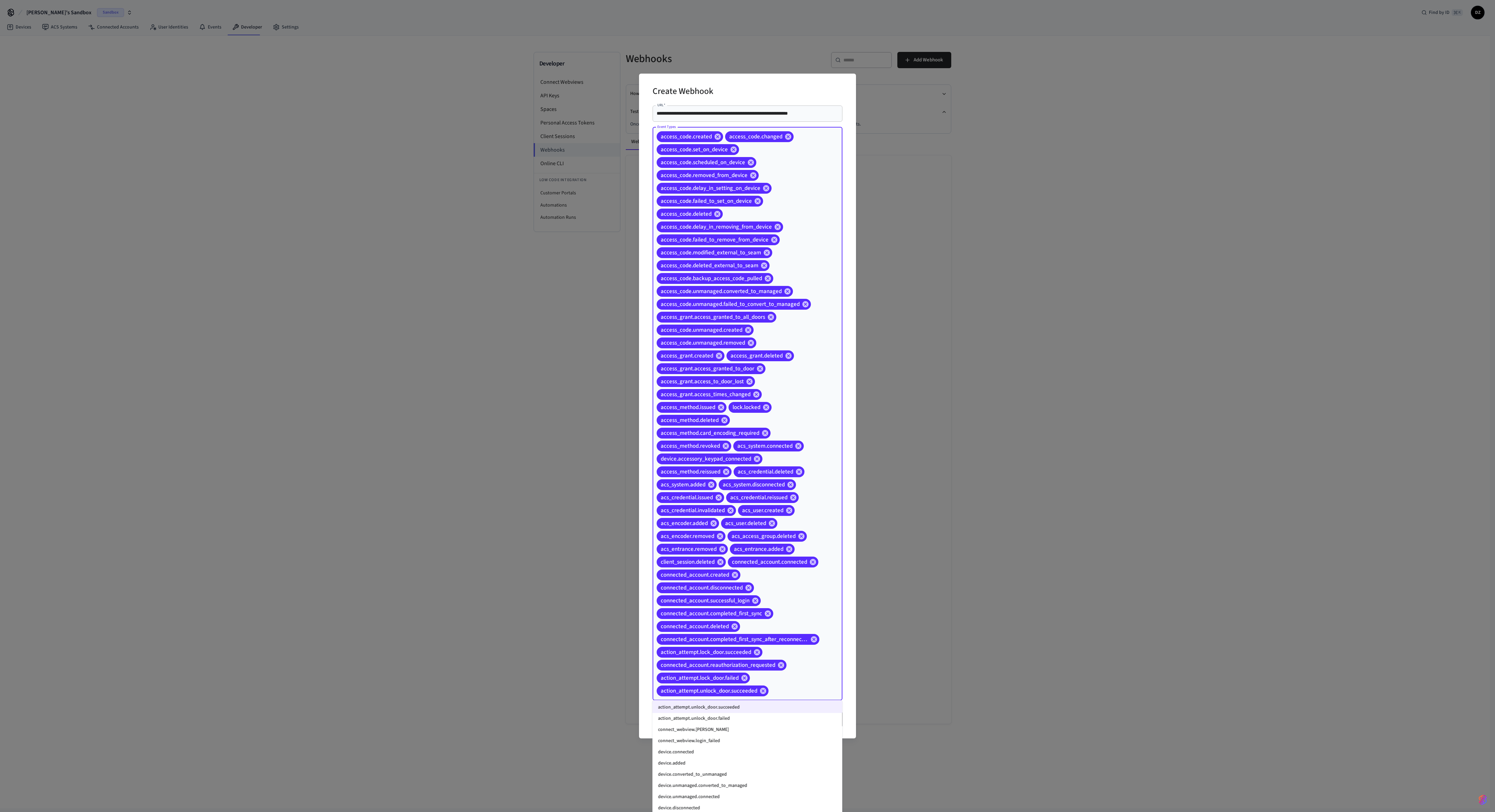
scroll to position [597, 0]
click at [601, 303] on li "connect_webview.[PERSON_NAME]" at bounding box center [748, 726] width 190 height 11
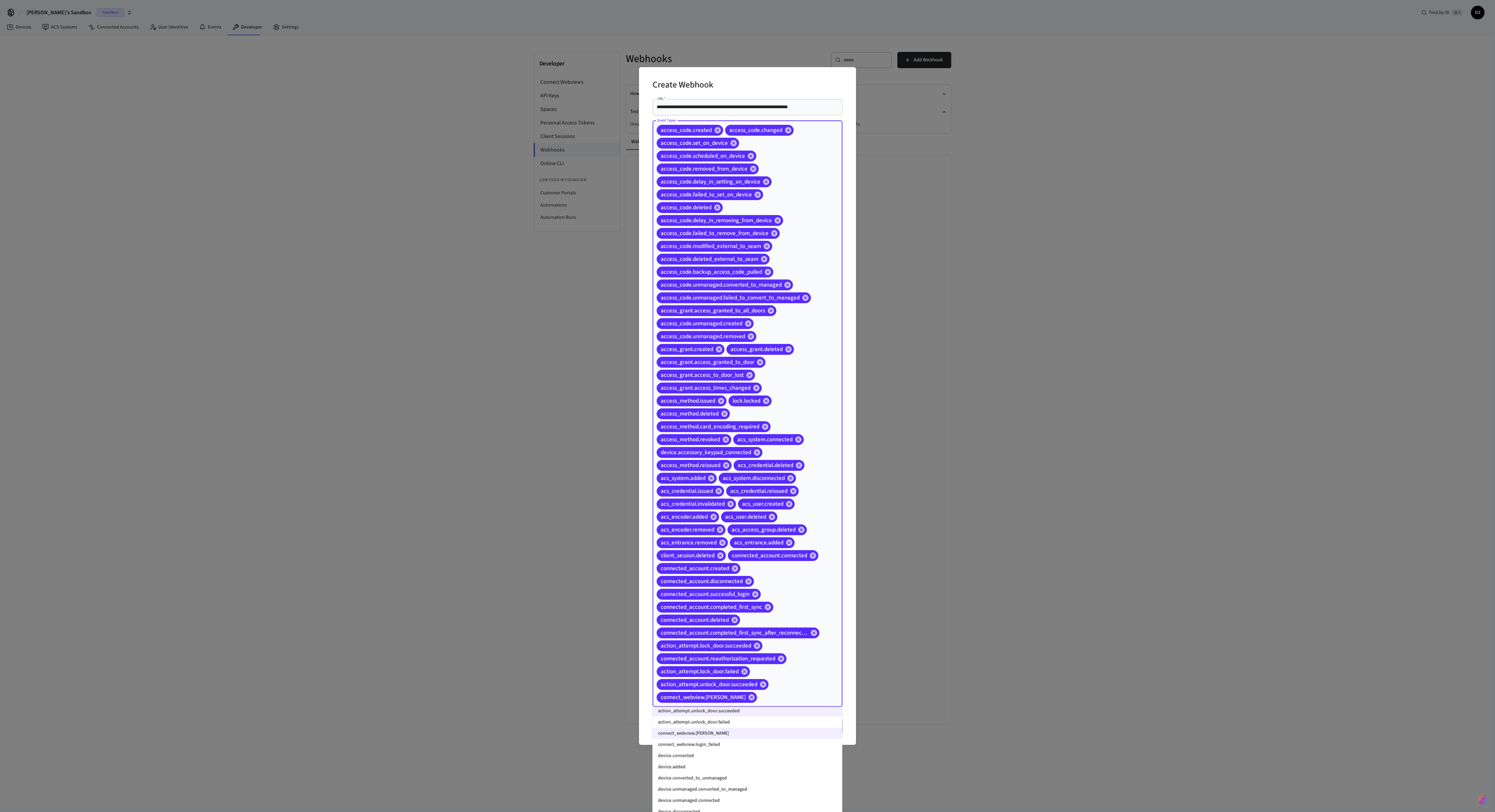
click at [601, 303] on li "action_attempt.unlock_door.failed" at bounding box center [748, 721] width 190 height 11
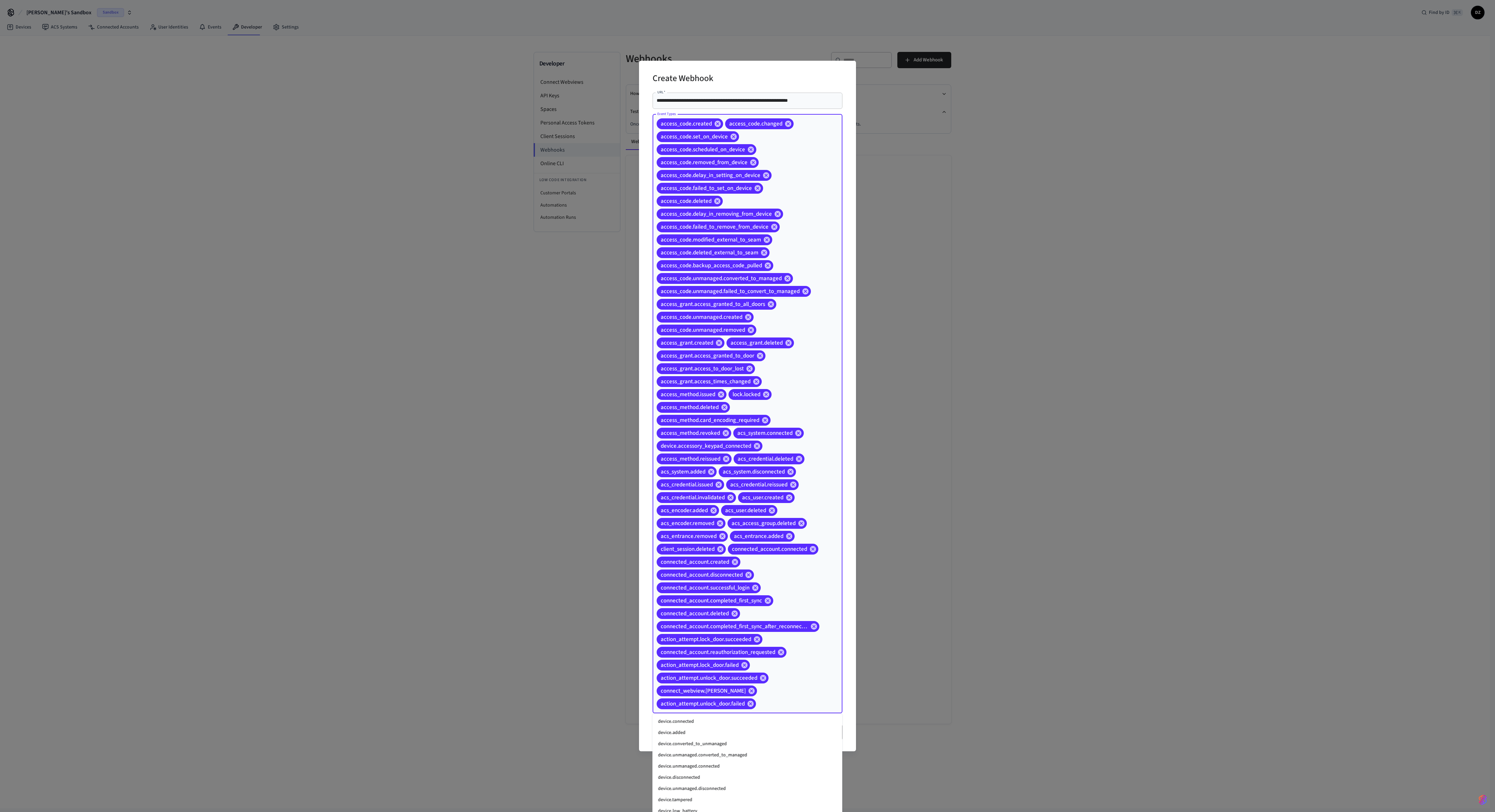
scroll to position [616, 0]
click at [601, 303] on li "connect_webview.login_failed" at bounding box center [748, 731] width 190 height 11
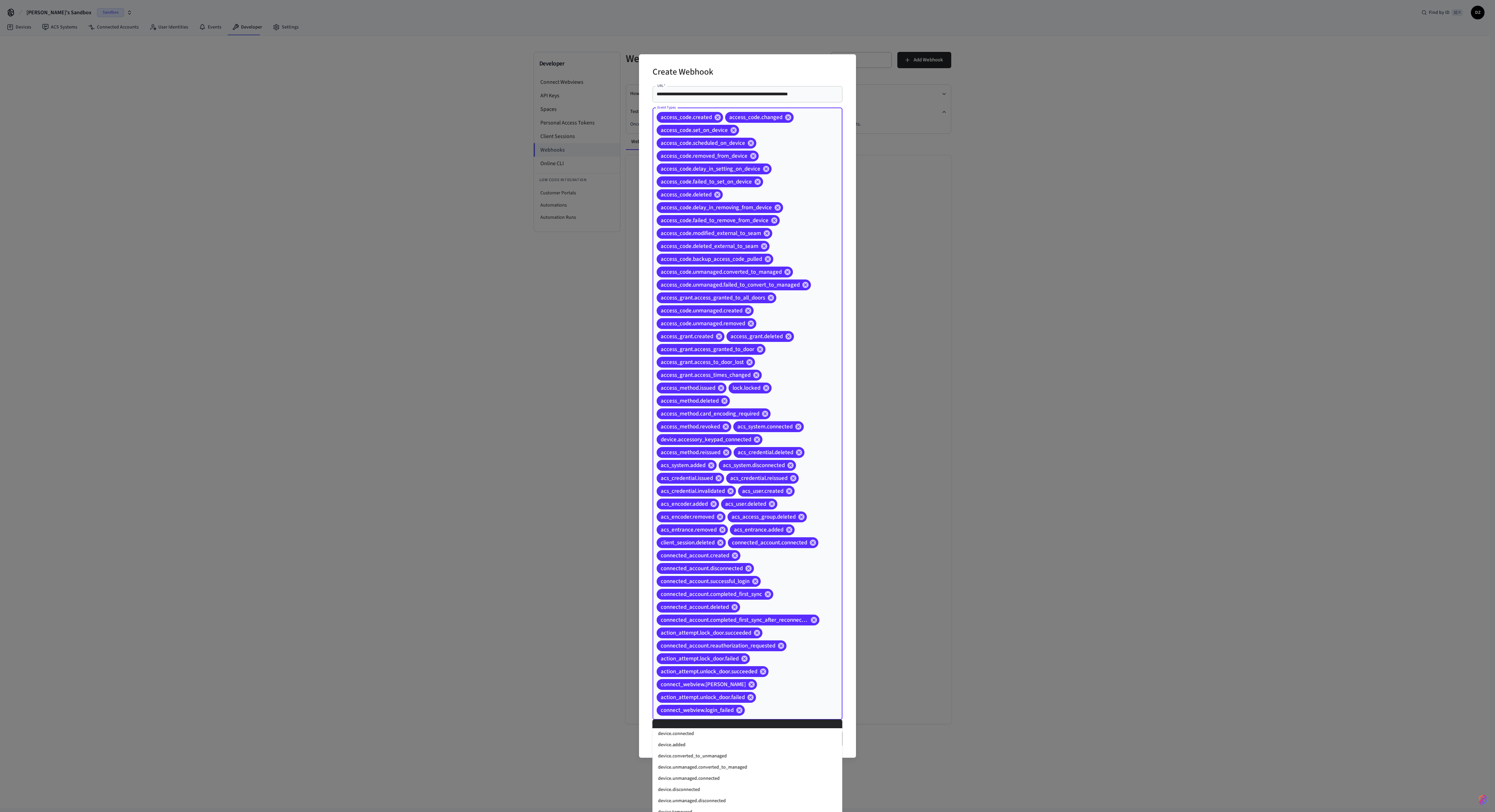
scroll to position [633, 0]
click at [601, 303] on li "device.connected" at bounding box center [748, 732] width 190 height 11
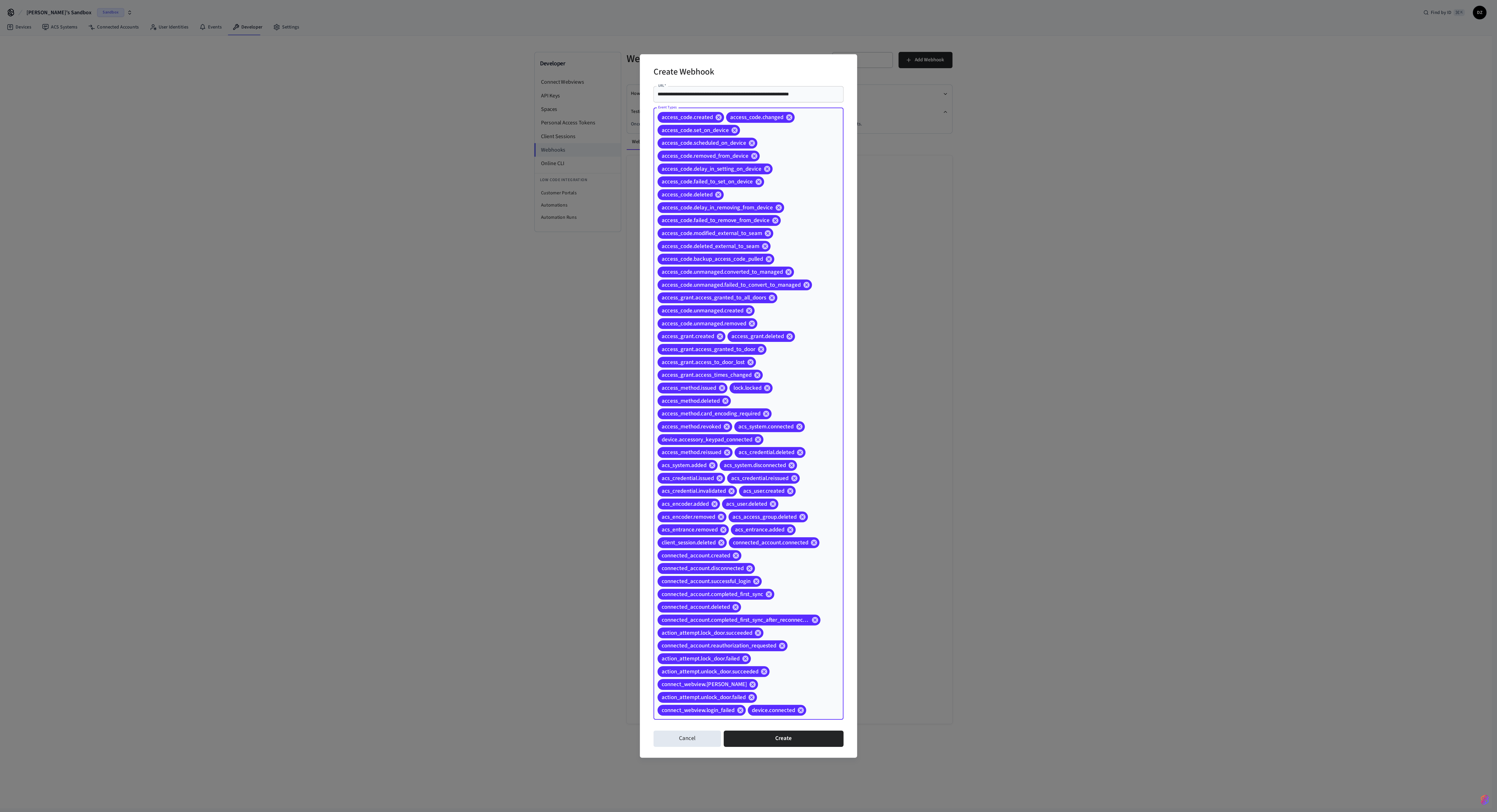
scroll to position [452, 0]
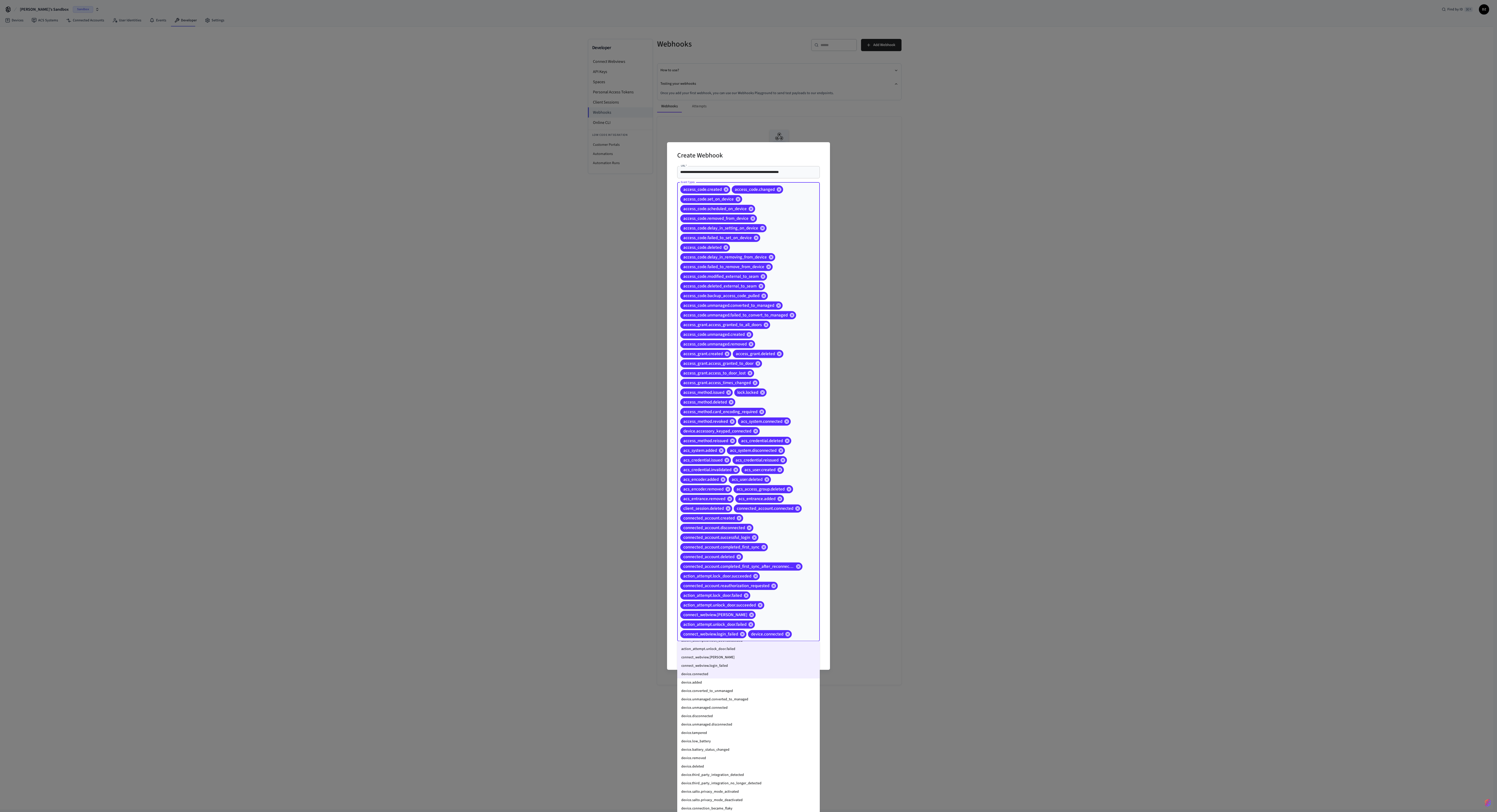
click at [451, 228] on li "device.added" at bounding box center [748, 682] width 142 height 8
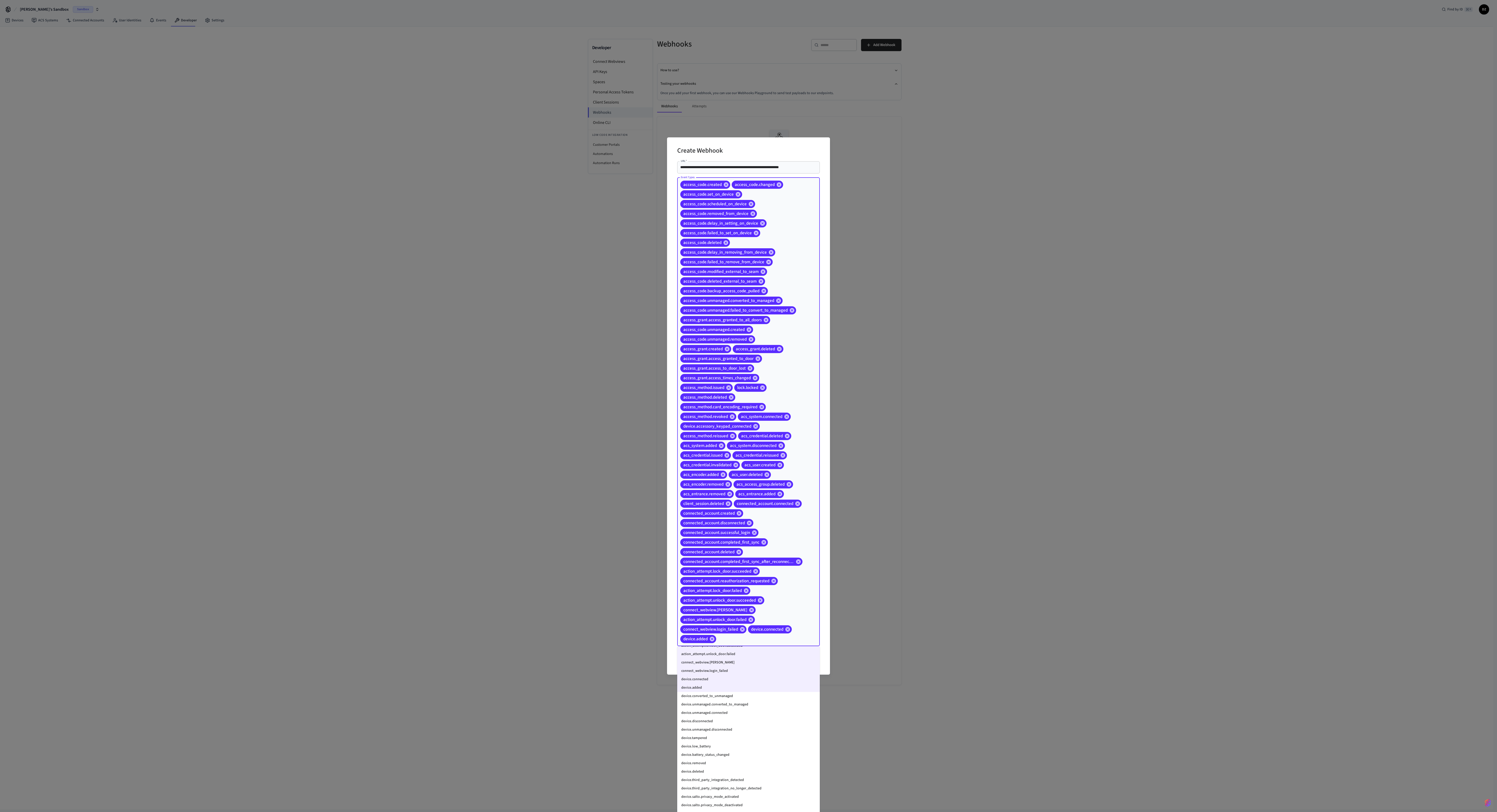
click at [451, 228] on li "device.converted_to_unmanaged" at bounding box center [748, 696] width 142 height 8
click at [451, 228] on li "device.unmanaged.converted_to_managed" at bounding box center [748, 704] width 142 height 8
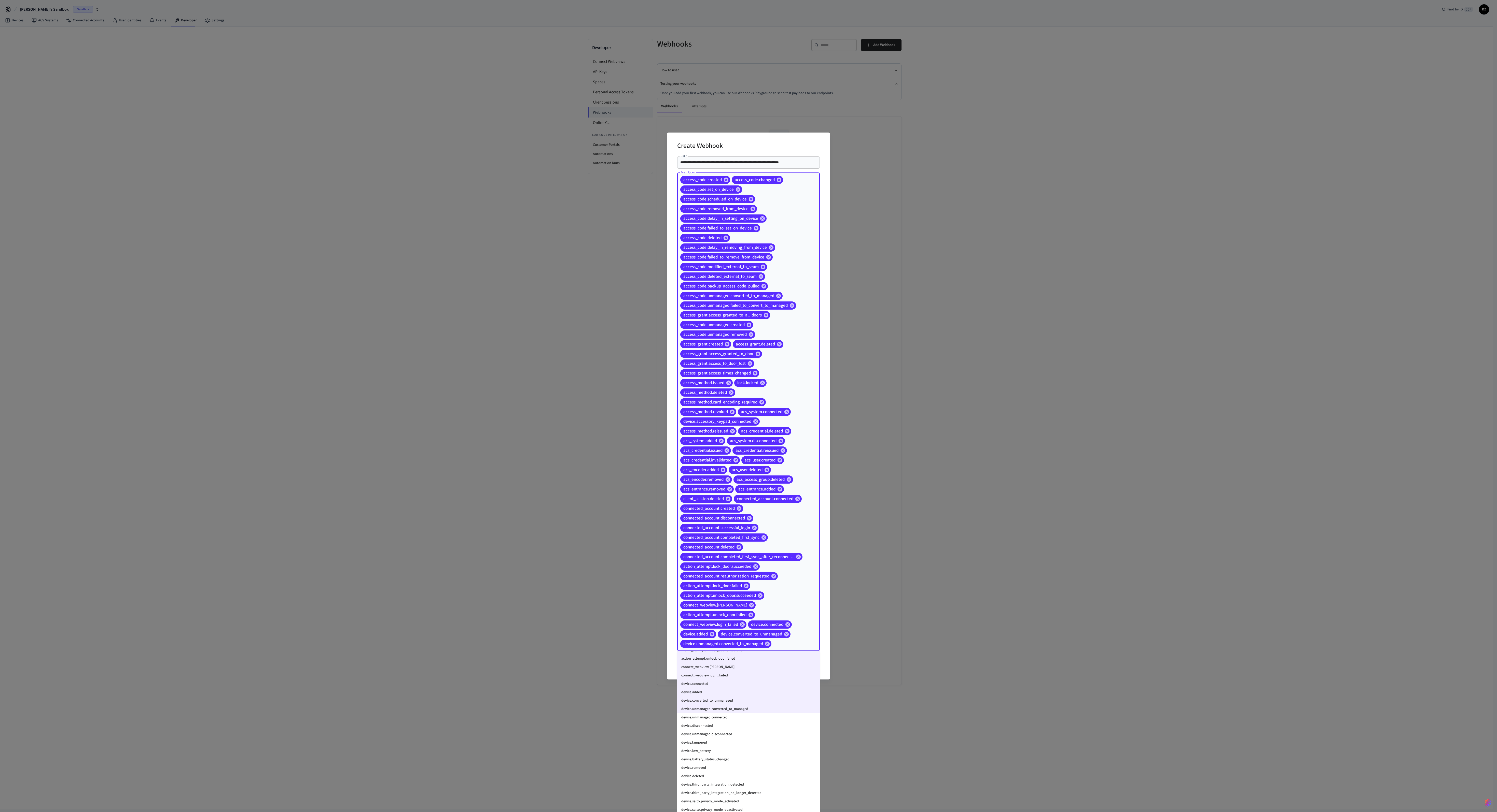
click at [451, 228] on li "device.unmanaged.connected" at bounding box center [748, 717] width 142 height 8
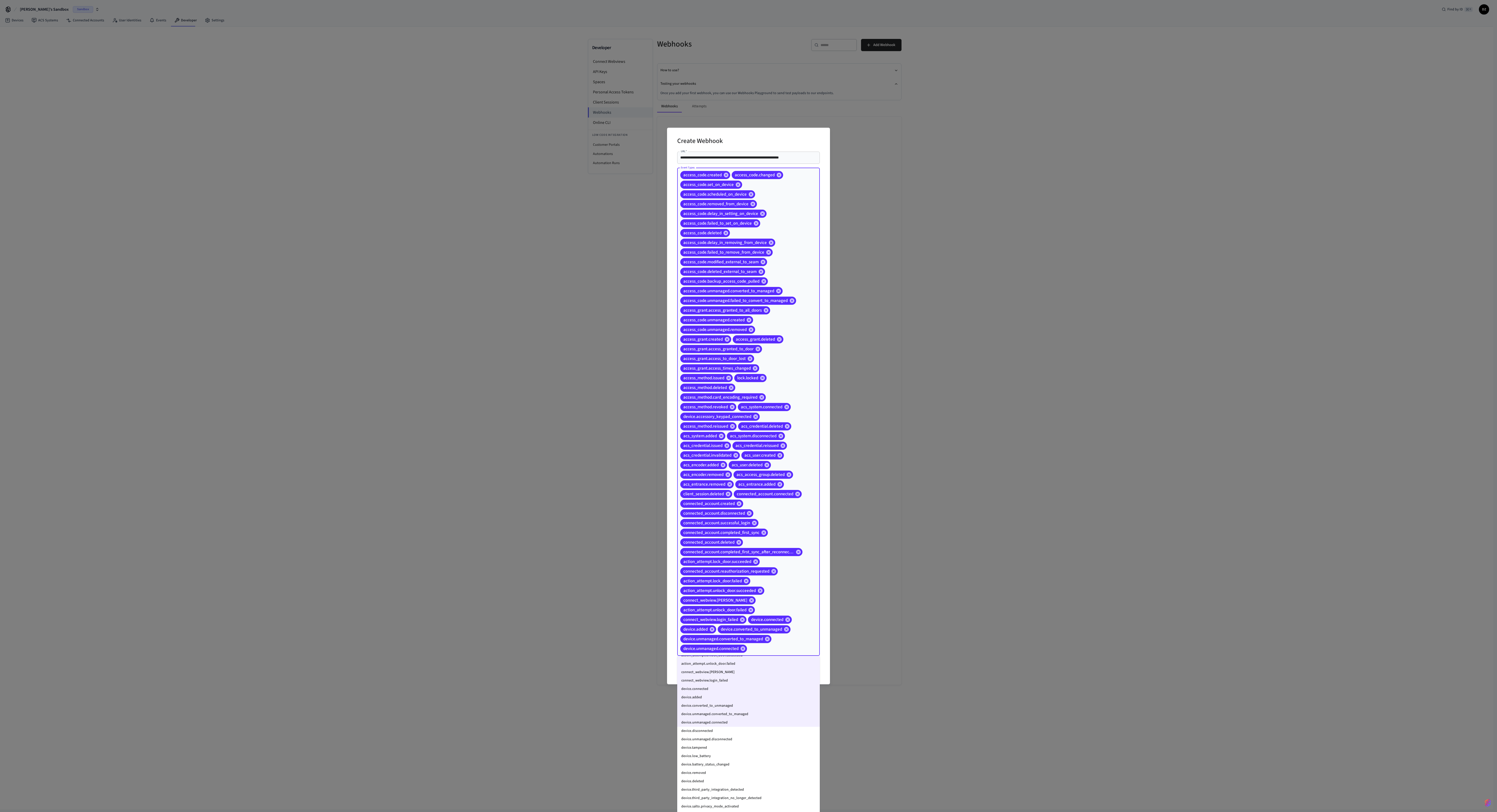
click at [451, 228] on li "device.disconnected" at bounding box center [748, 731] width 142 height 8
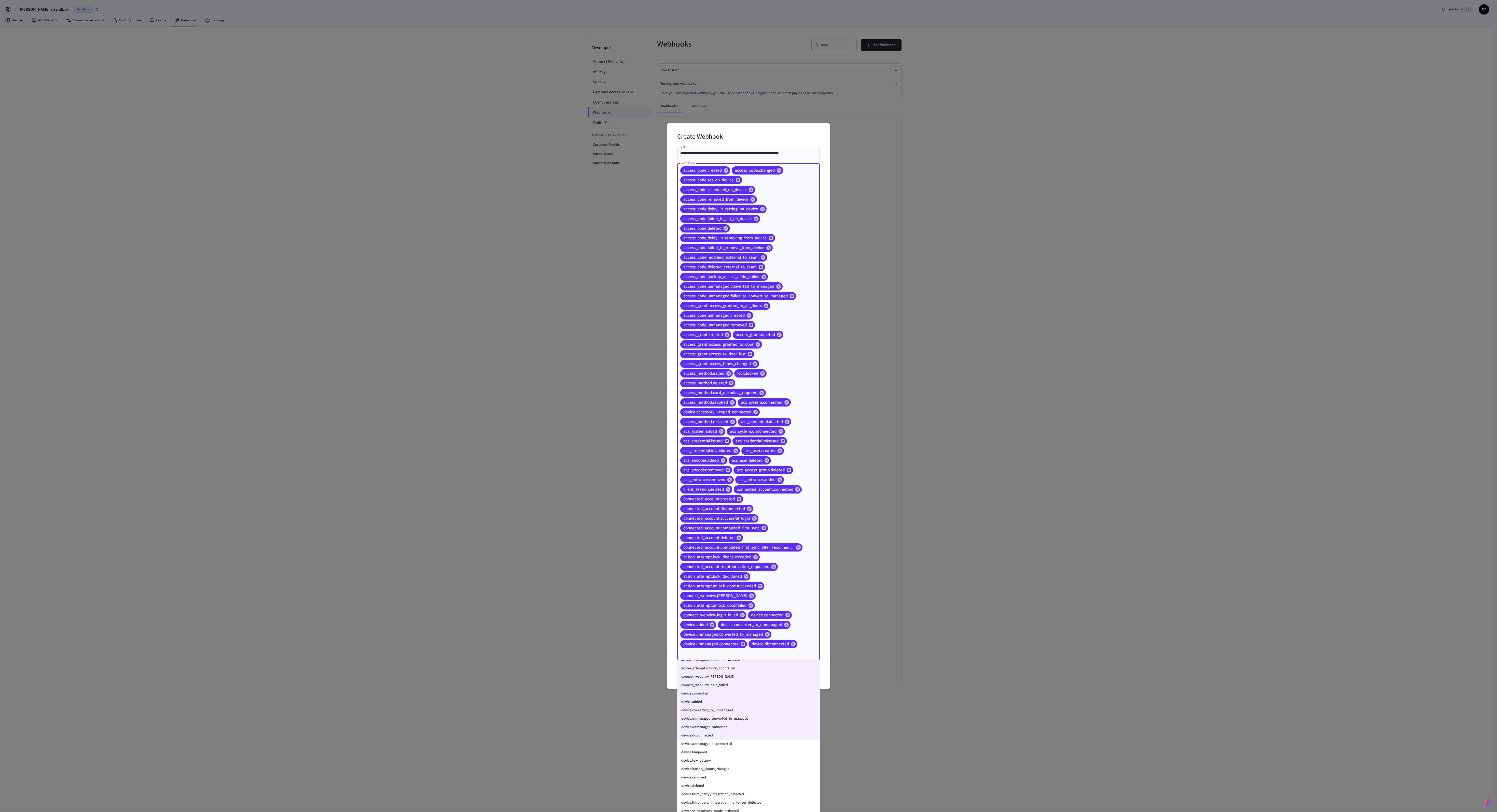
click at [451, 228] on li "device.unmanaged.disconnected" at bounding box center [748, 744] width 142 height 8
click at [451, 228] on input "Event Types" at bounding box center [778, 654] width 51 height 9
click at [451, 228] on li "device.tampered" at bounding box center [748, 752] width 142 height 8
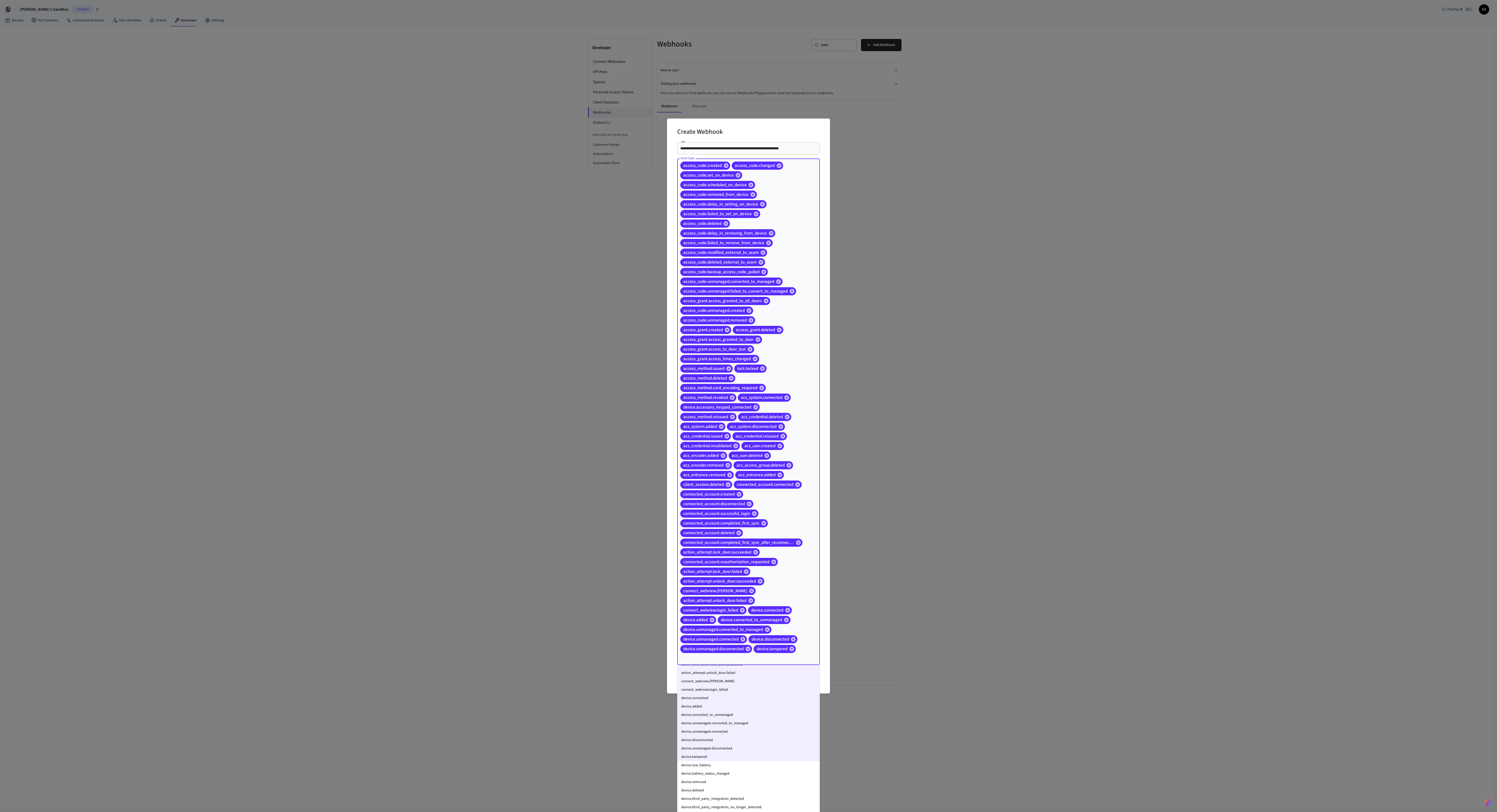
click at [451, 228] on li "device.low_battery" at bounding box center [748, 765] width 142 height 8
click at [451, 228] on li "device.battery_status_changed" at bounding box center [748, 774] width 142 height 8
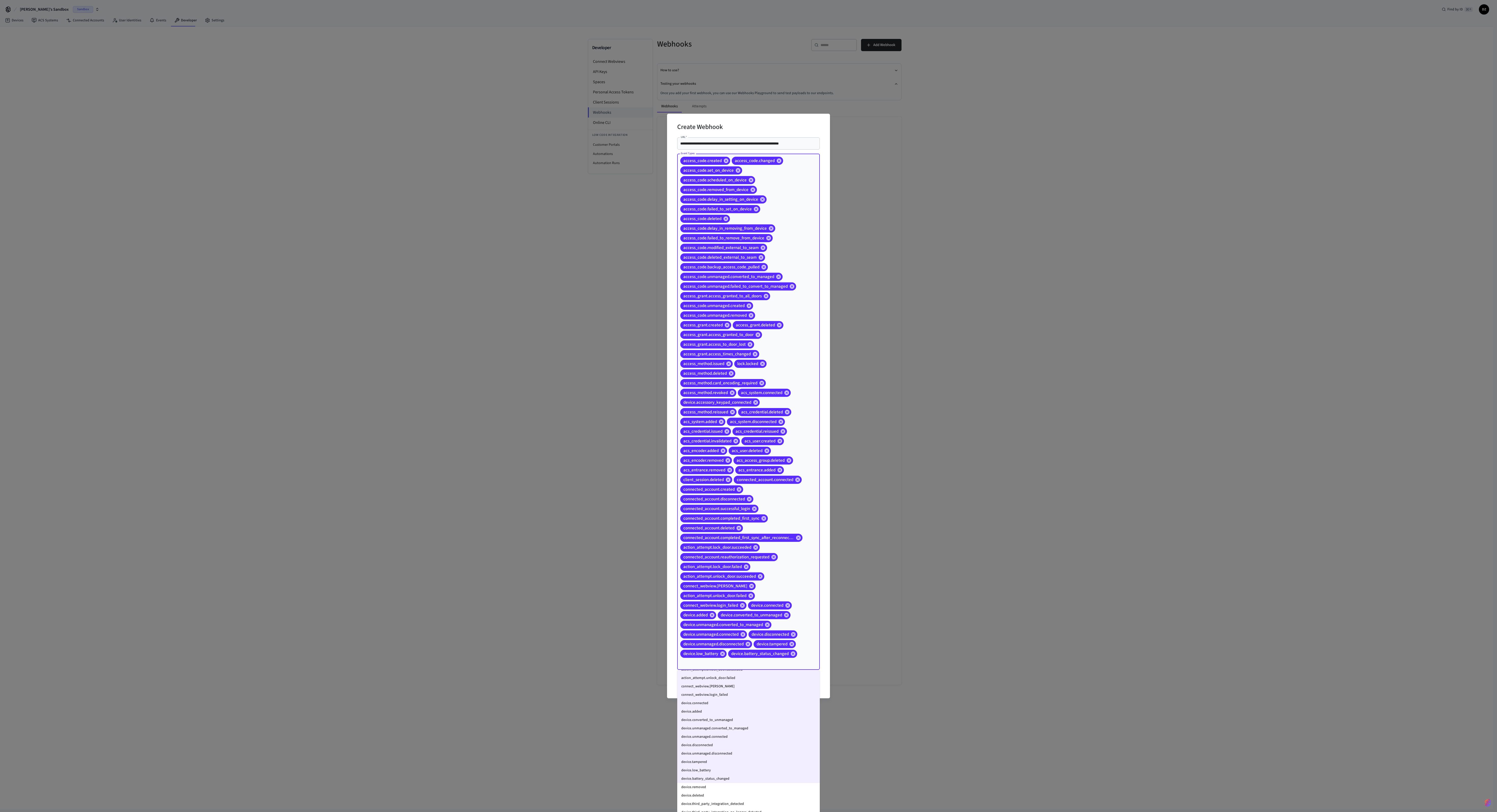
click at [451, 228] on li "device.removed" at bounding box center [748, 787] width 142 height 8
click at [451, 228] on div "access_code.created access_code.changed access_code.set_on_device access_code.s…" at bounding box center [748, 412] width 142 height 517
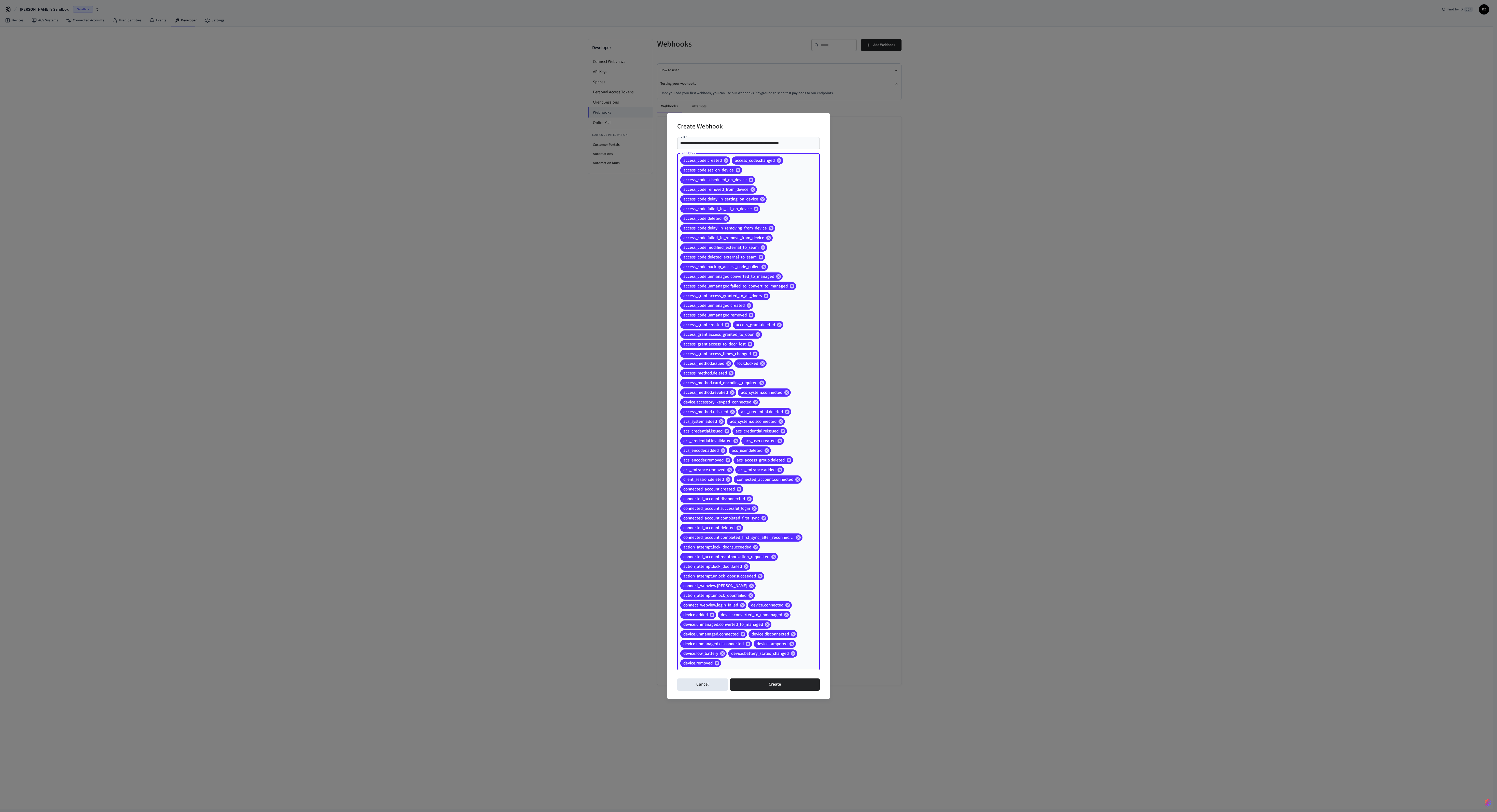
click at [451, 228] on input "Event Types" at bounding box center [762, 663] width 81 height 9
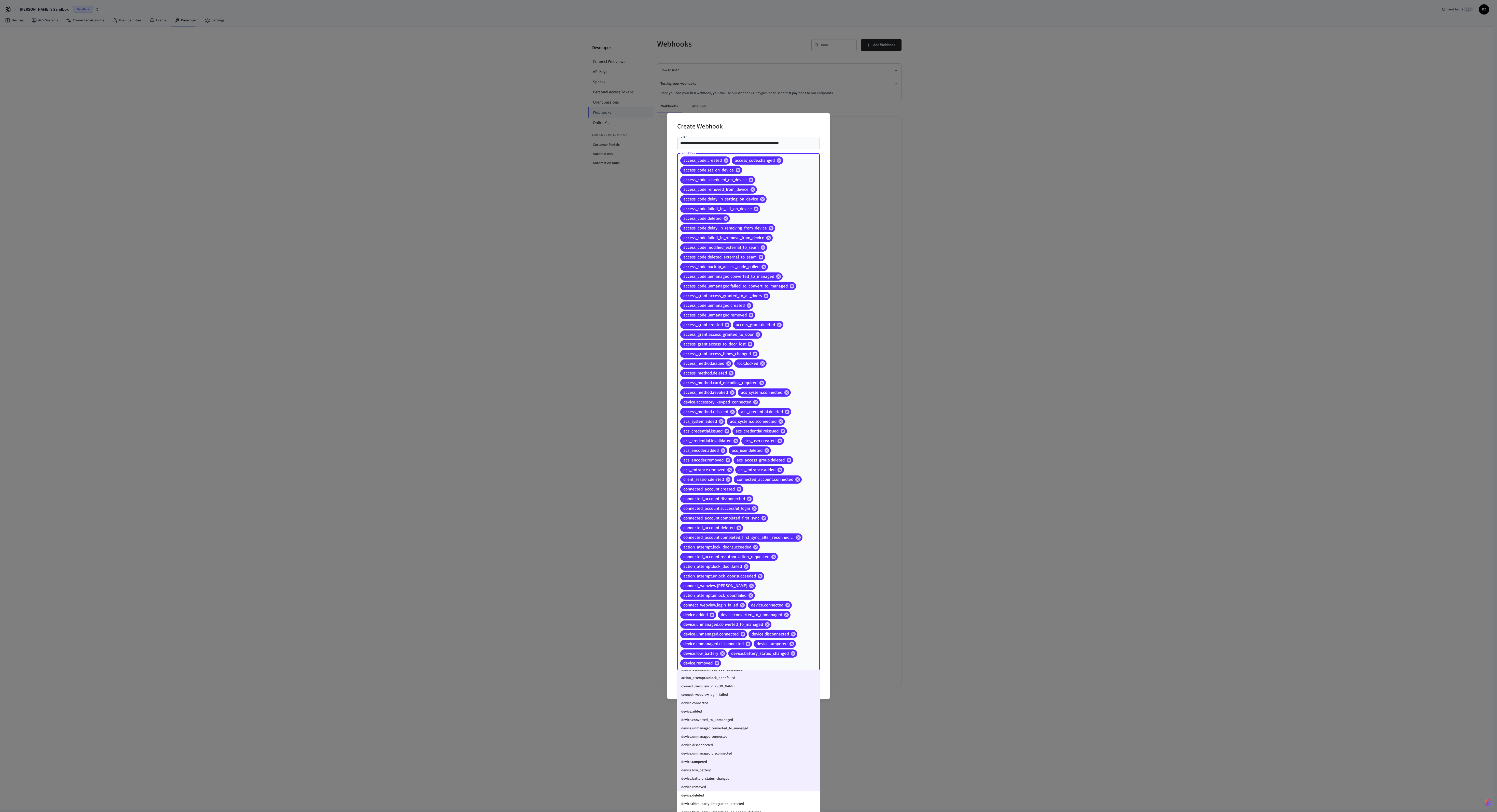
click at [451, 228] on li "device.deleted" at bounding box center [748, 795] width 142 height 8
click at [451, 228] on li "device.third_party_integration_detected" at bounding box center [748, 804] width 142 height 8
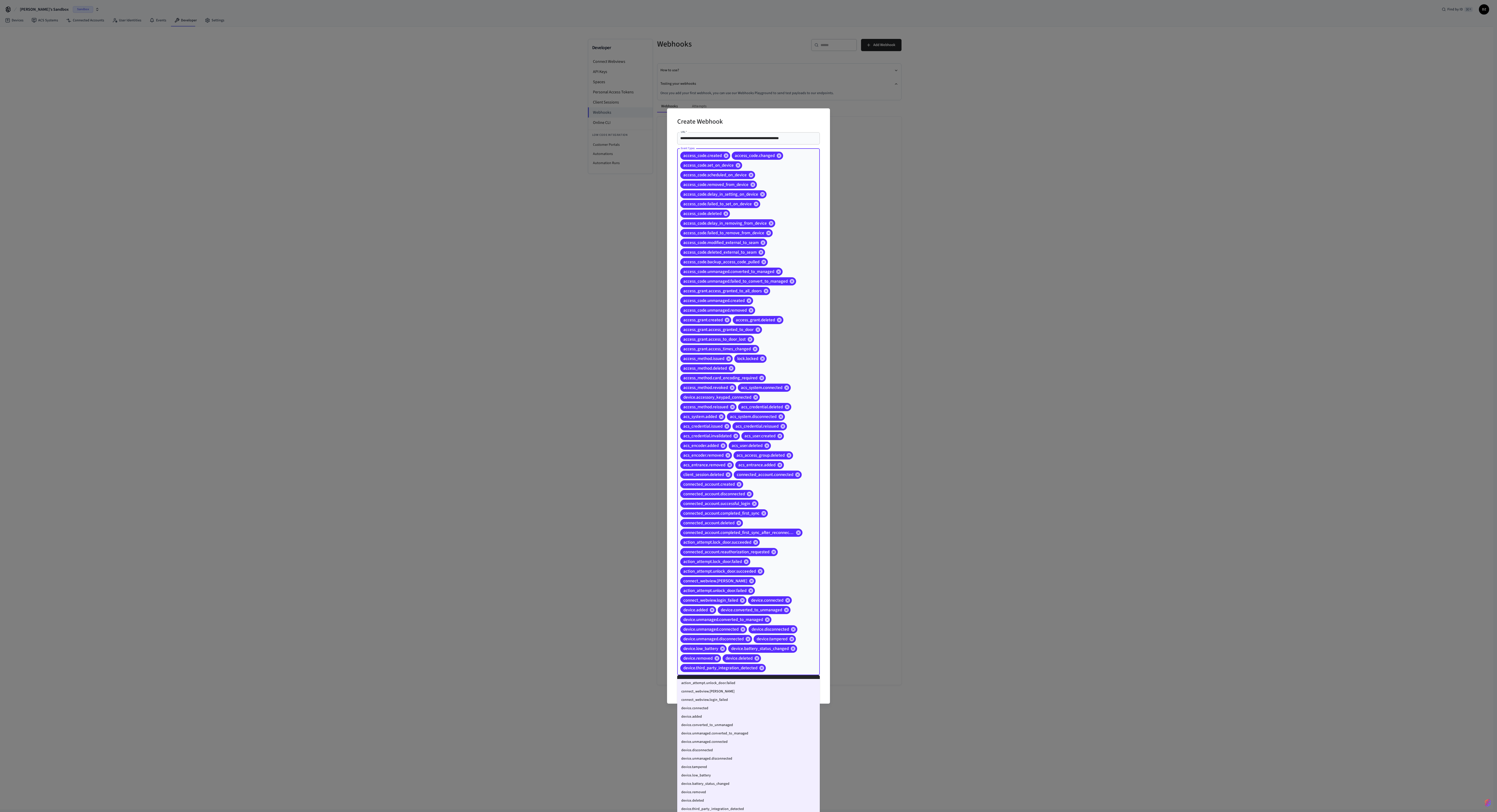
click at [451, 228] on input "Event Types" at bounding box center [784, 668] width 37 height 9
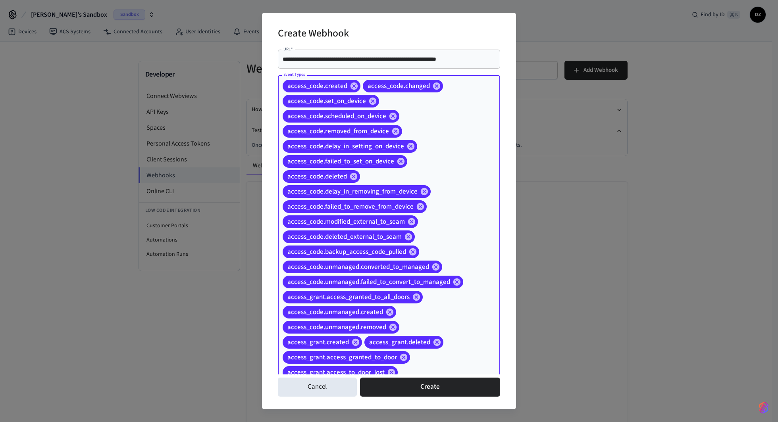
scroll to position [546, 0]
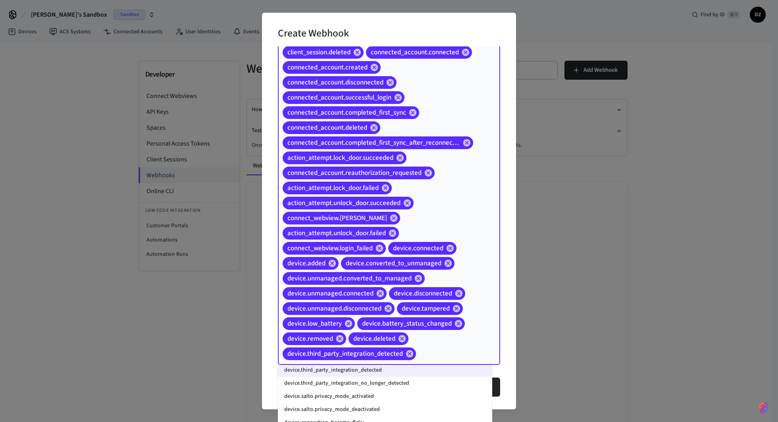
scroll to position [908, 0]
click at [401, 355] on li "device.third_party_integration_no_longer_detected" at bounding box center [385, 382] width 214 height 13
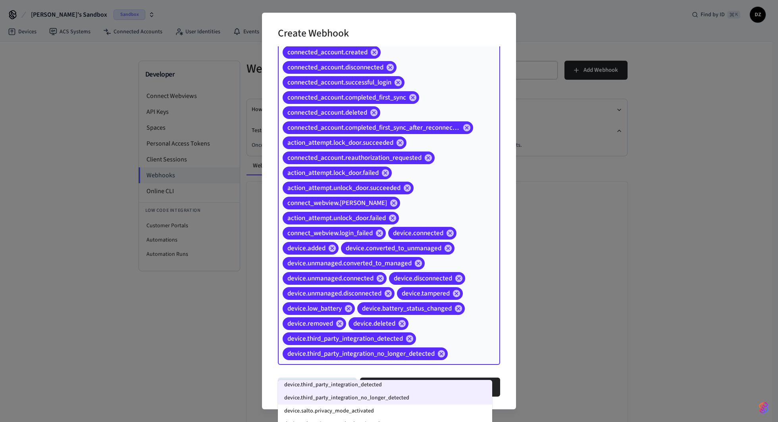
click at [399, 355] on li "device.salto.privacy_mode_activated" at bounding box center [385, 411] width 214 height 13
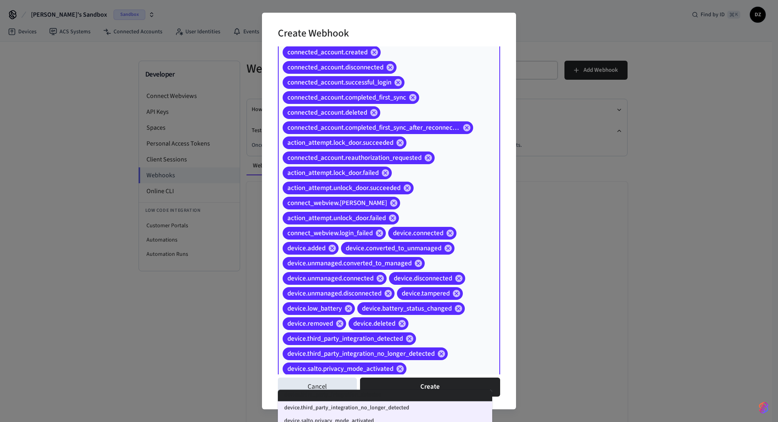
scroll to position [576, 0]
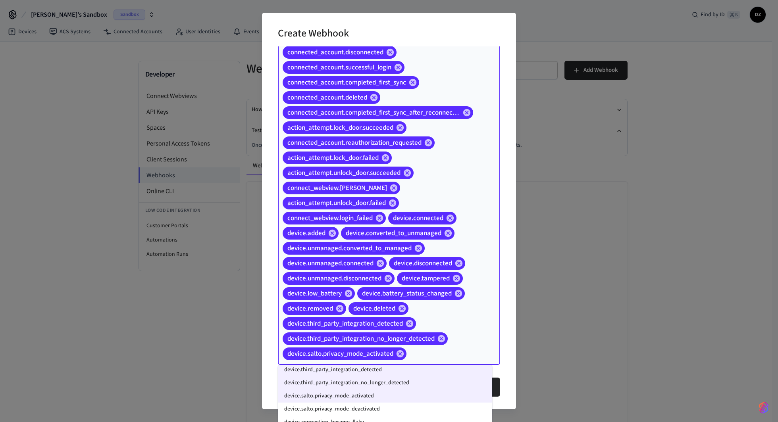
click at [409, 355] on li "device.salto.privacy_mode_deactivated" at bounding box center [385, 409] width 214 height 13
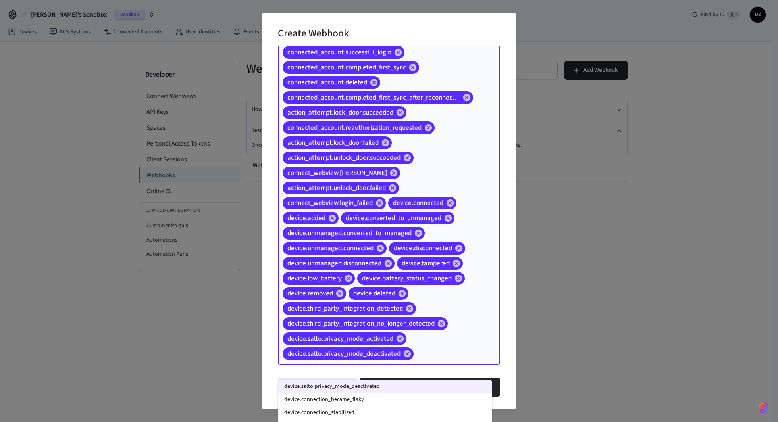
scroll to position [954, 0]
click at [387, 355] on li "device.connection_became_flaky" at bounding box center [385, 391] width 214 height 13
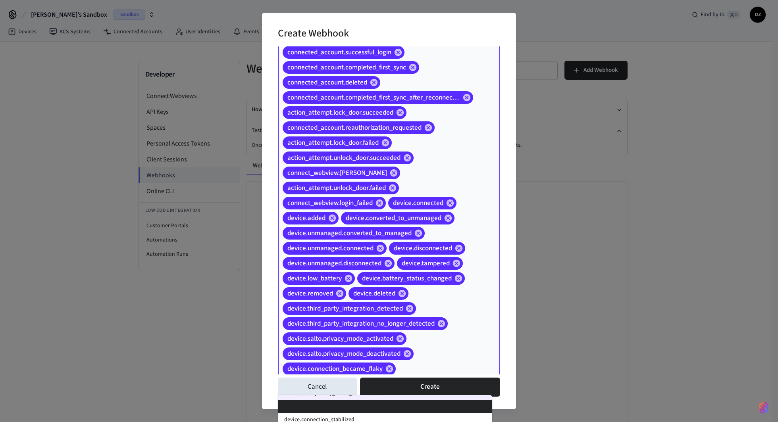
scroll to position [607, 0]
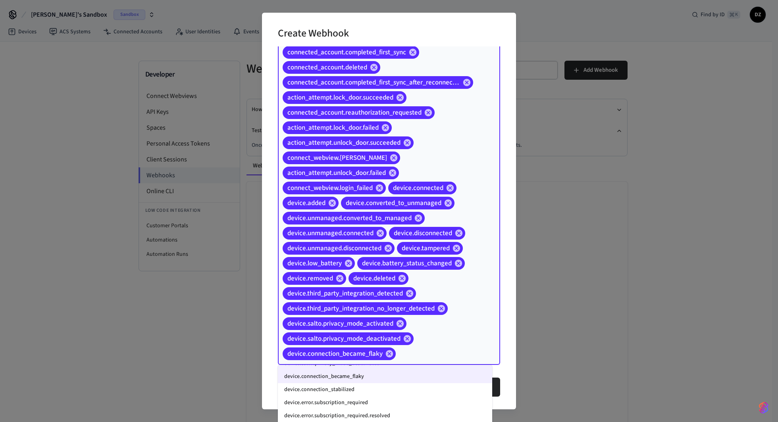
click at [389, 355] on li "device.connection_stabilized" at bounding box center [385, 389] width 214 height 13
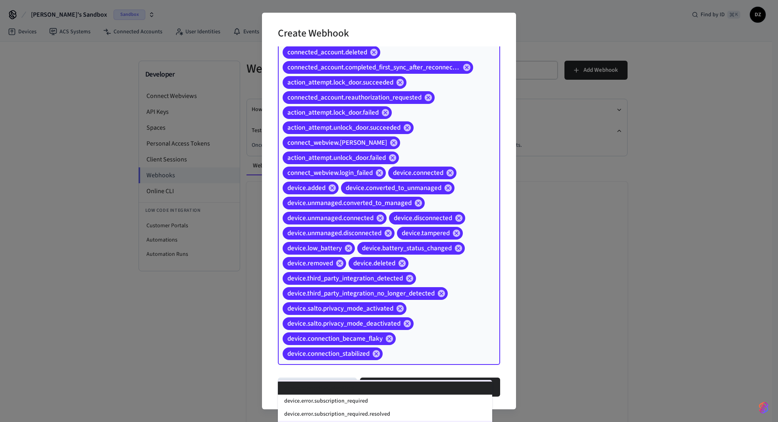
scroll to position [622, 0]
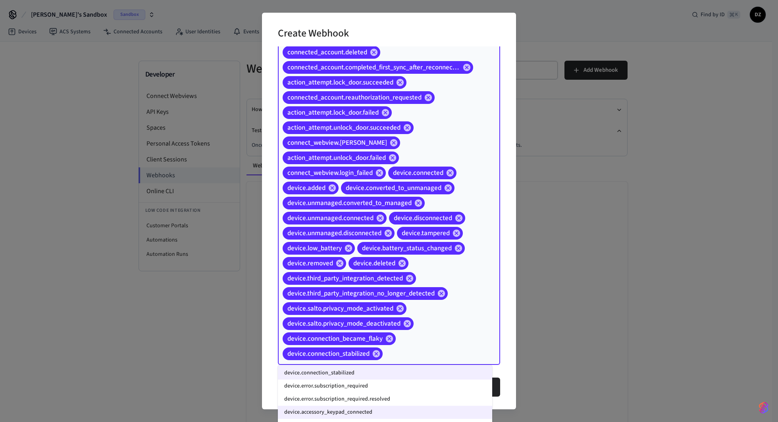
click at [392, 355] on li "device.error.subscription_required" at bounding box center [385, 386] width 214 height 13
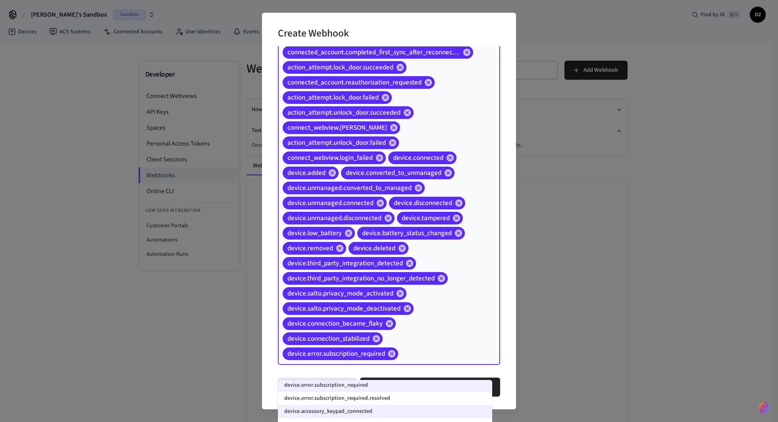
click at [390, 355] on li "device.error.subscription_required.resolved" at bounding box center [385, 398] width 214 height 13
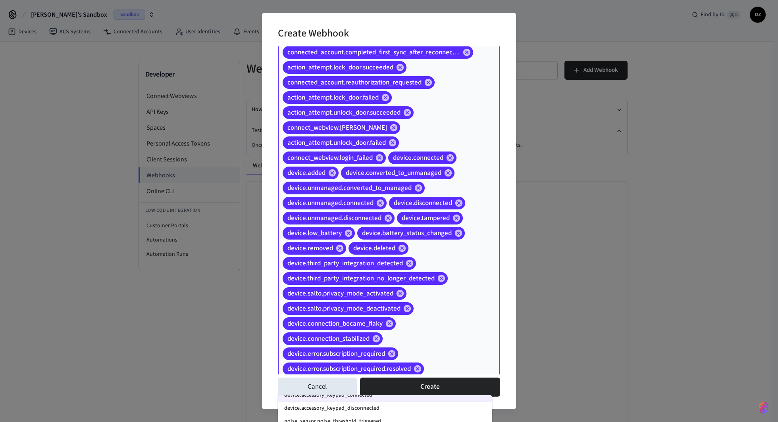
scroll to position [1020, 0]
click at [390, 355] on li "device.accessory_keypad_disconnected" at bounding box center [385, 405] width 214 height 13
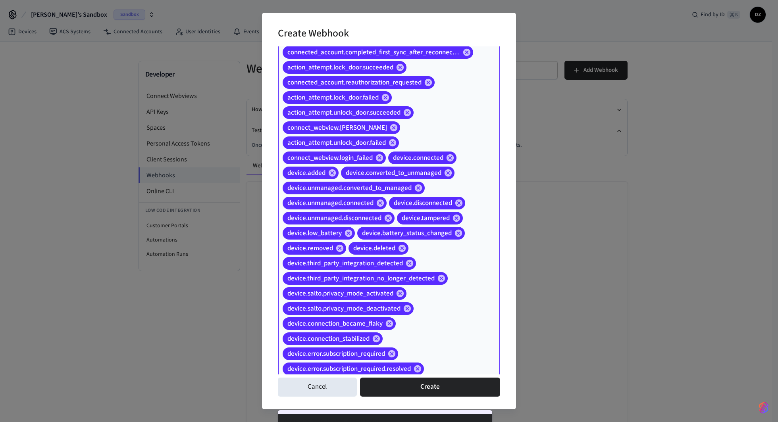
scroll to position [667, 0]
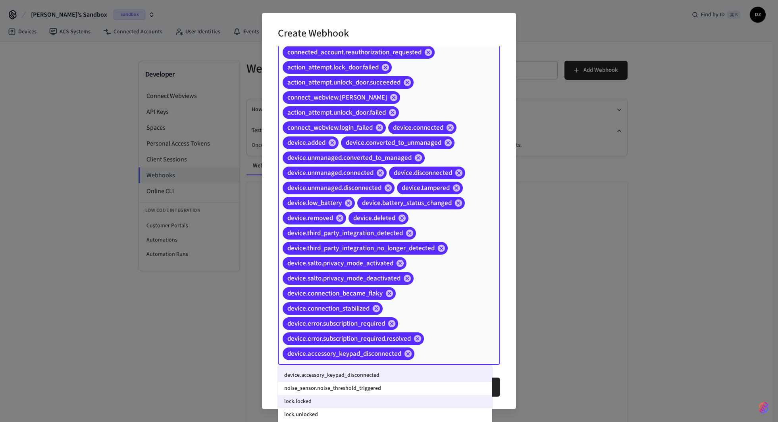
click at [379, 355] on li "noise_sensor.noise_threshold_triggered" at bounding box center [385, 388] width 214 height 13
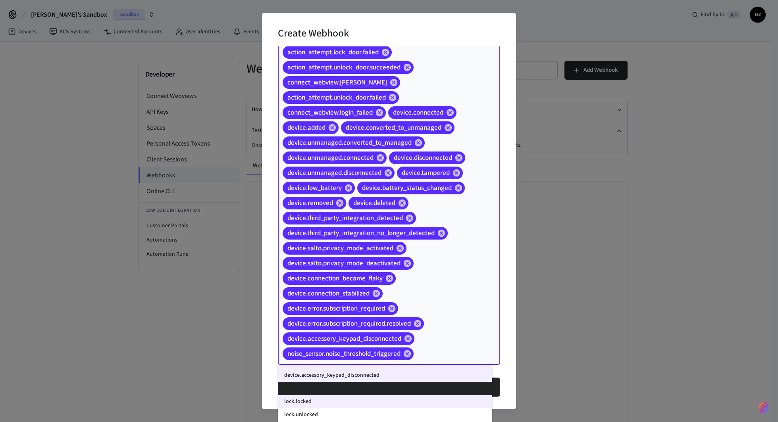
scroll to position [1042, 0]
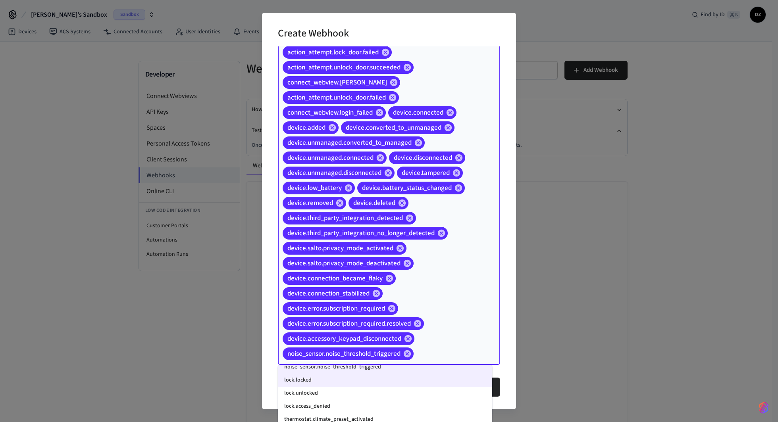
click at [372, 355] on li "lock.unlocked" at bounding box center [385, 393] width 214 height 13
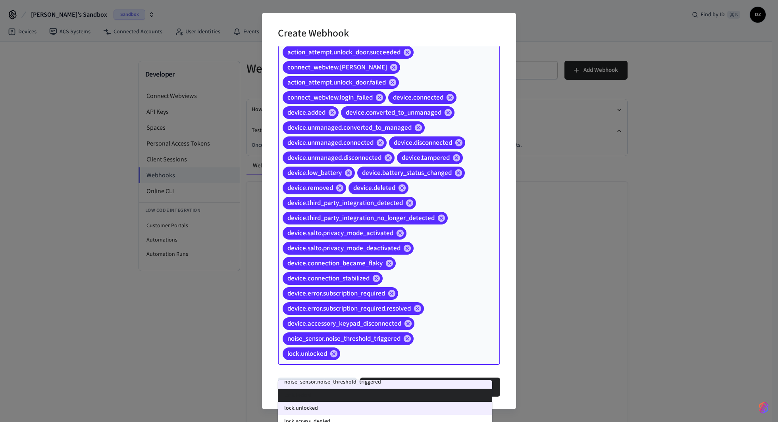
scroll to position [697, 0]
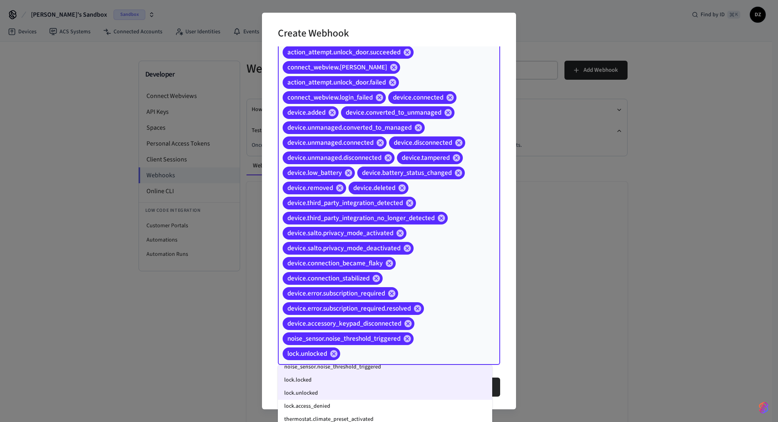
click at [369, 355] on li "lock.access_denied" at bounding box center [385, 406] width 214 height 13
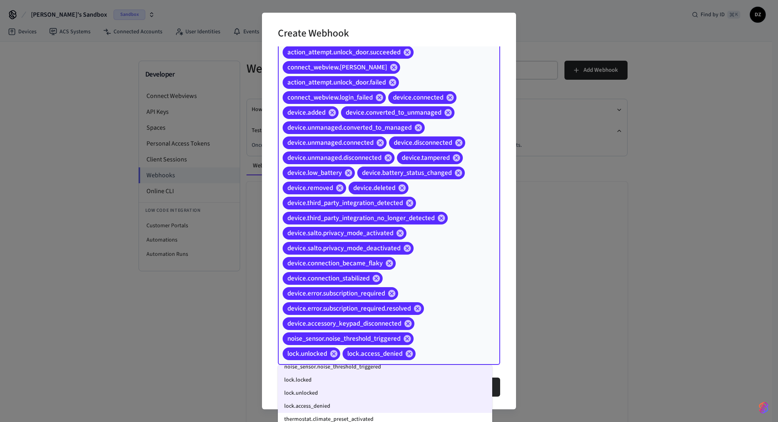
click at [395, 355] on li "thermostat.climate_preset_activated" at bounding box center [385, 419] width 214 height 13
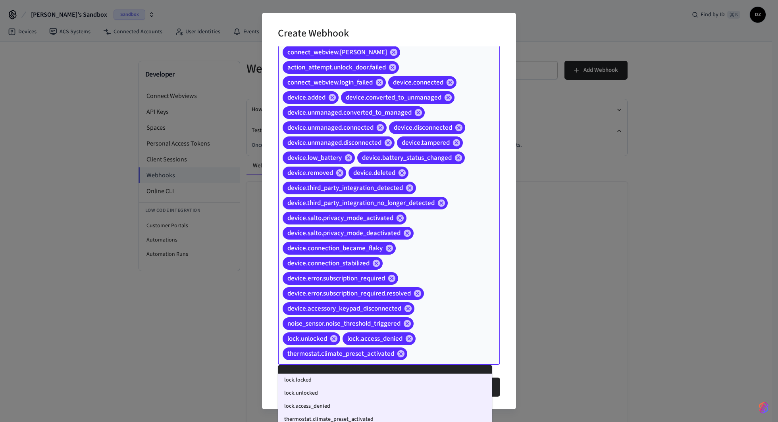
scroll to position [712, 0]
click at [436, 355] on input "Event Types" at bounding box center [441, 354] width 66 height 14
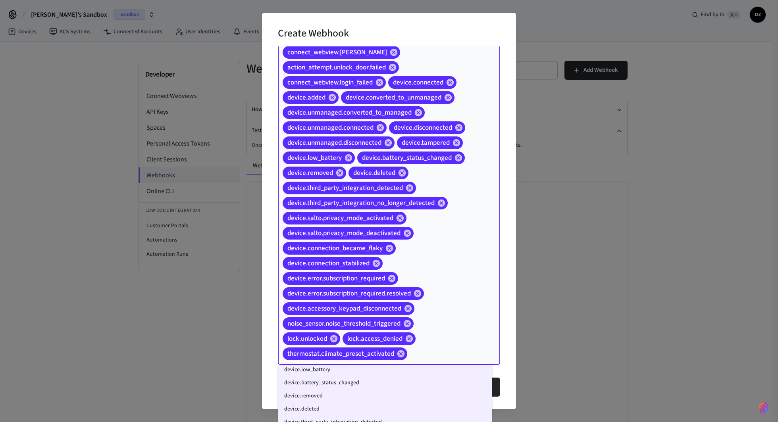
scroll to position [1042, 0]
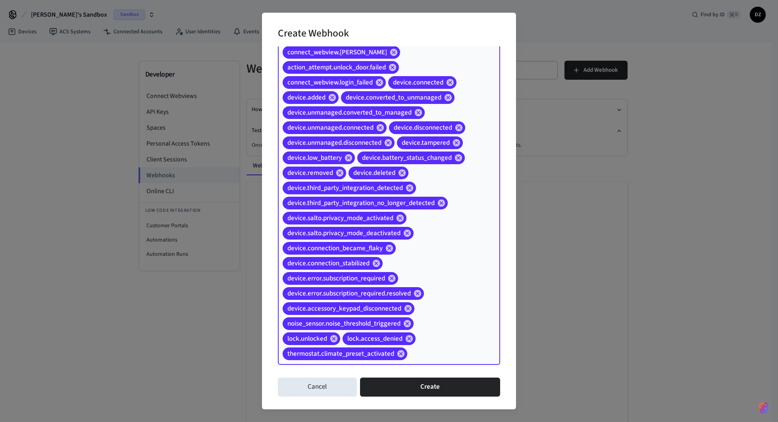
click at [434, 348] on input "Event Types" at bounding box center [441, 354] width 66 height 14
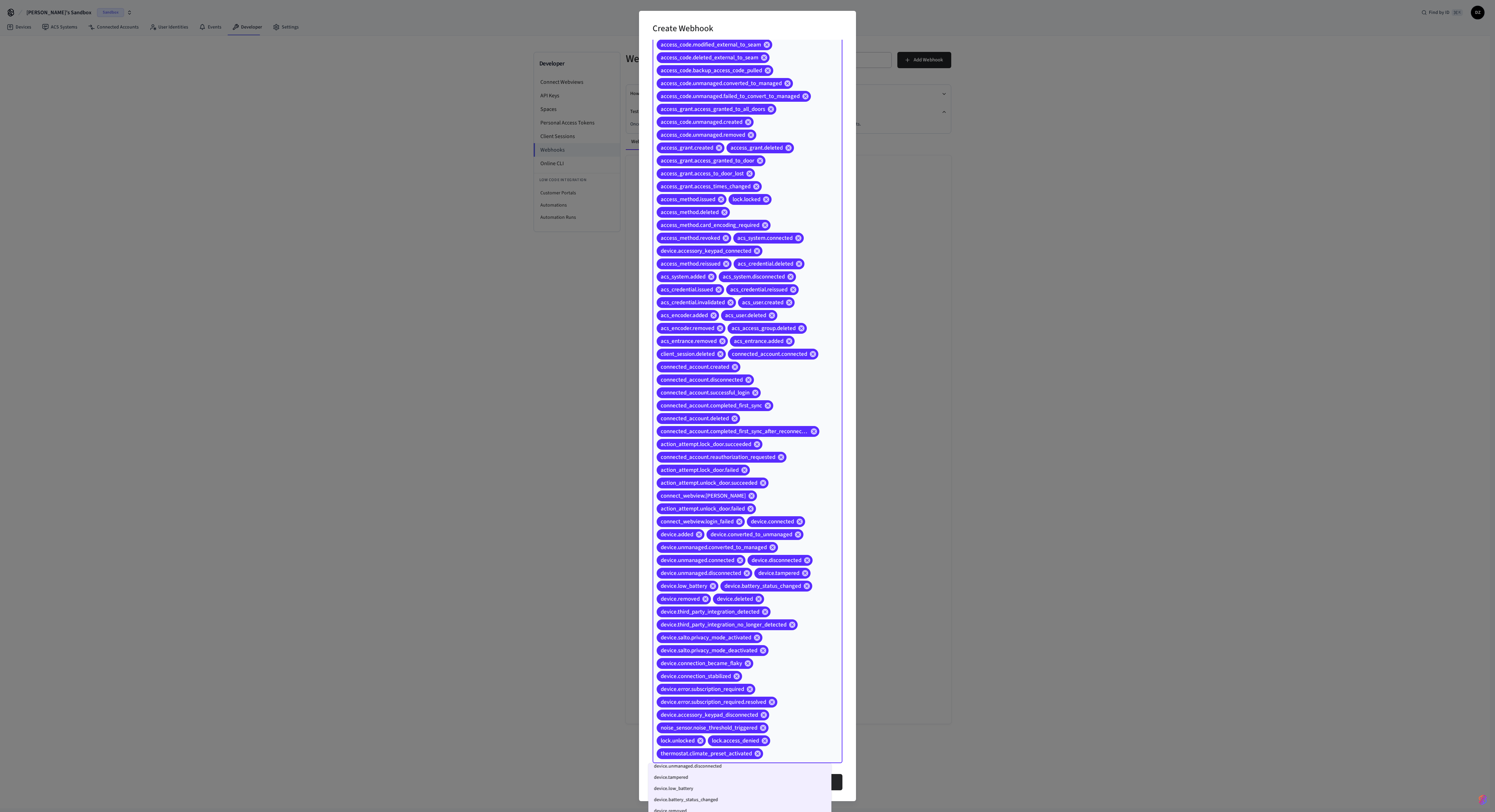
scroll to position [709, 0]
click at [601, 303] on div "access_code.created access_code.changed access_code.set_on_device access_code.s…" at bounding box center [748, 341] width 190 height 844
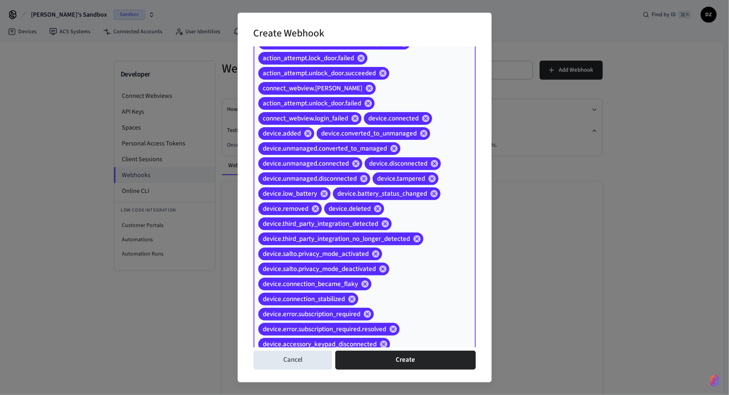
scroll to position [738, 0]
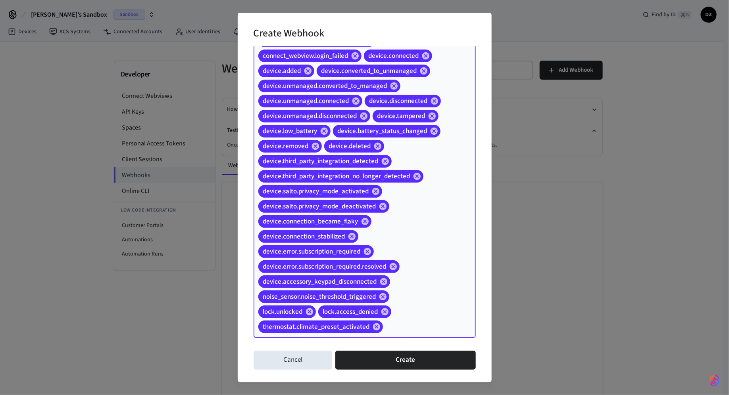
click at [405, 329] on input "Event Types" at bounding box center [417, 328] width 66 height 14
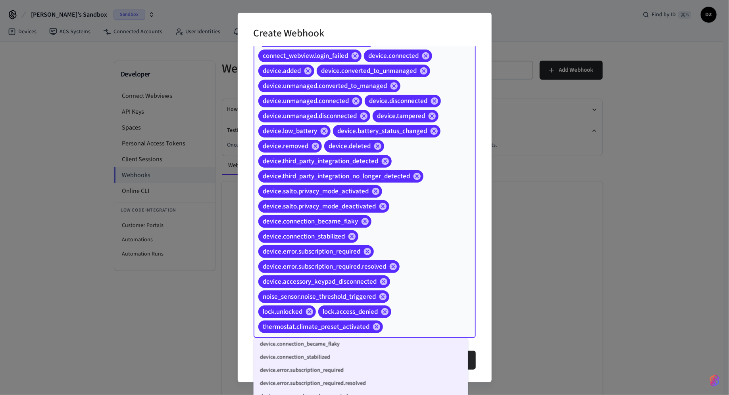
scroll to position [1052, 0]
click at [366, 355] on li "thermostat.manually_adjusted" at bounding box center [360, 395] width 215 height 13
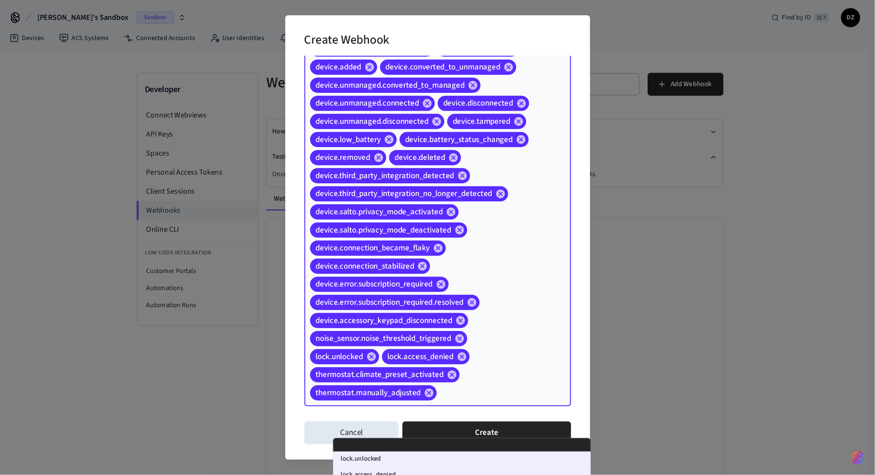
scroll to position [0, 0]
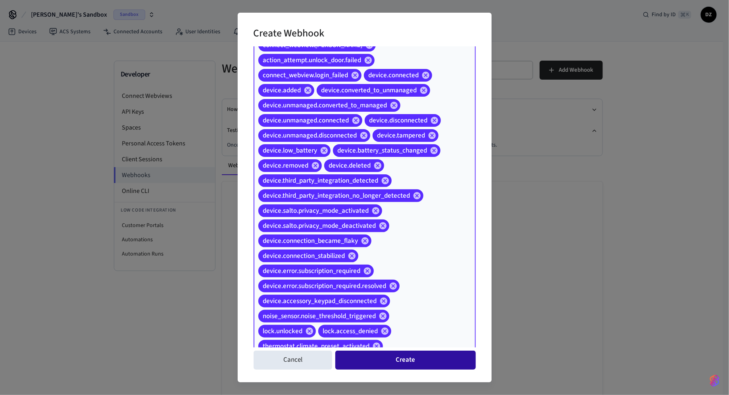
click at [414, 355] on button "Create" at bounding box center [405, 360] width 140 height 19
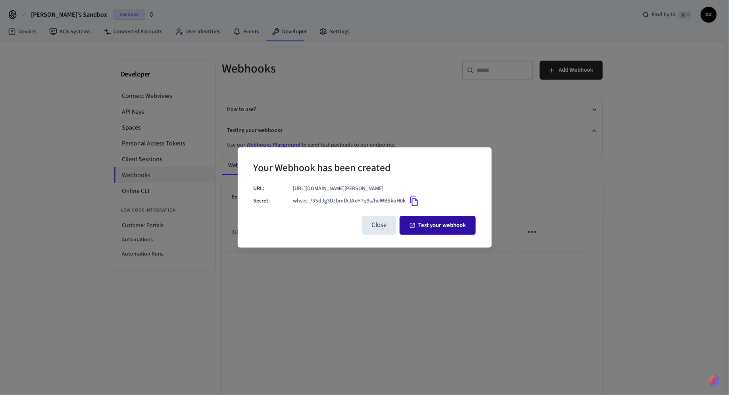
click at [416, 225] on button "Test your webhook" at bounding box center [437, 225] width 76 height 19
click at [389, 222] on button "Close" at bounding box center [379, 225] width 34 height 19
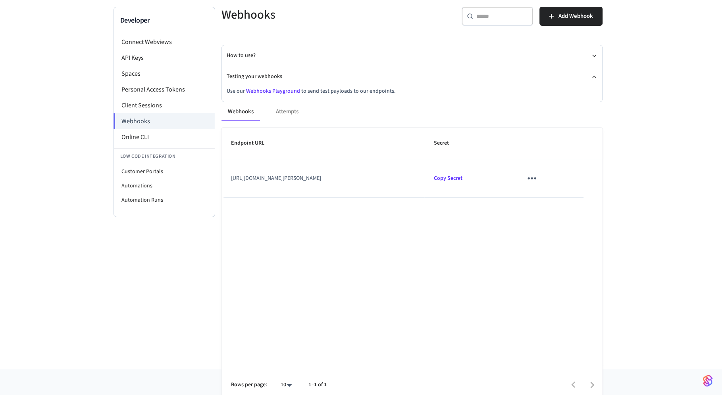
scroll to position [54, 0]
drag, startPoint x: 430, startPoint y: 177, endPoint x: 336, endPoint y: 179, distance: 94.0
click at [336, 179] on td "[URL][DOMAIN_NAME][PERSON_NAME]" at bounding box center [322, 178] width 203 height 38
click at [355, 178] on td "[URL][DOMAIN_NAME][PERSON_NAME]" at bounding box center [322, 178] width 203 height 38
drag, startPoint x: 334, startPoint y: 178, endPoint x: 450, endPoint y: 177, distance: 116.2
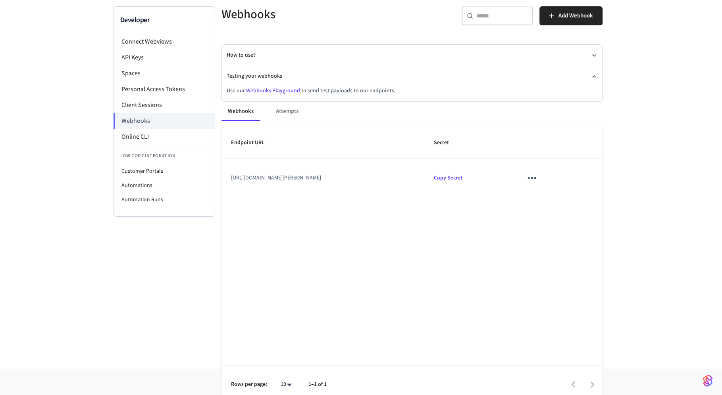
click at [424, 177] on td "[URL][DOMAIN_NAME][PERSON_NAME]" at bounding box center [322, 178] width 203 height 38
drag, startPoint x: 442, startPoint y: 177, endPoint x: 336, endPoint y: 177, distance: 105.9
click at [336, 177] on td "[URL][DOMAIN_NAME][PERSON_NAME]" at bounding box center [322, 178] width 203 height 38
click at [363, 175] on td "[URL][DOMAIN_NAME][PERSON_NAME]" at bounding box center [322, 178] width 203 height 38
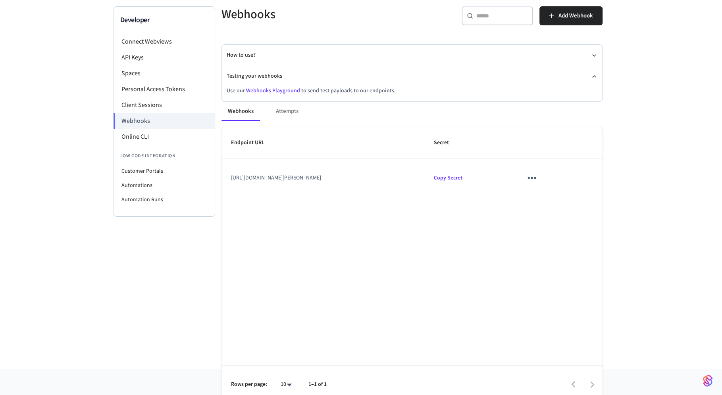
click at [538, 180] on icon "sticky table" at bounding box center [531, 178] width 12 height 12
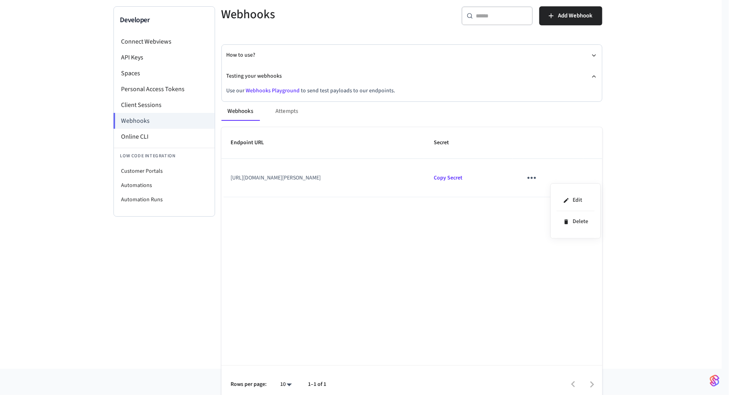
click at [546, 148] on div at bounding box center [364, 197] width 729 height 395
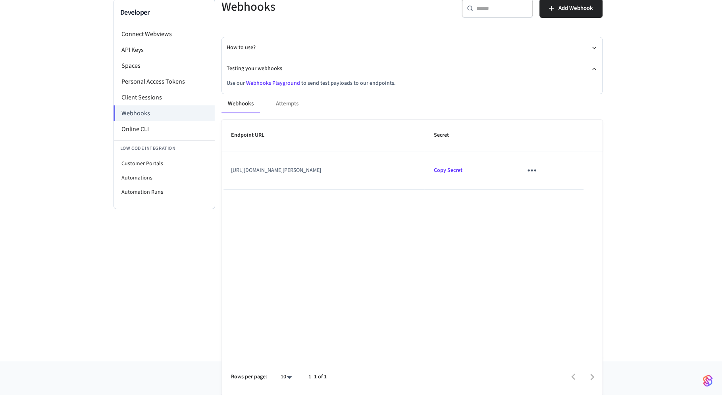
click at [420, 169] on td "[URL][DOMAIN_NAME][PERSON_NAME]" at bounding box center [322, 171] width 203 height 38
click at [538, 172] on icon "sticky table" at bounding box center [531, 170] width 12 height 12
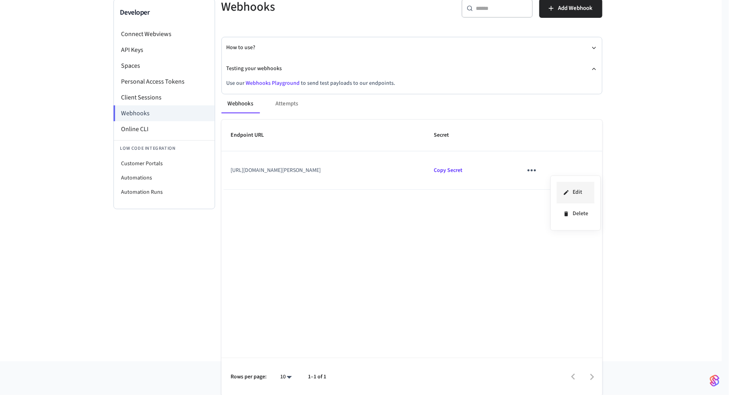
click at [568, 193] on icon at bounding box center [566, 193] width 6 height 6
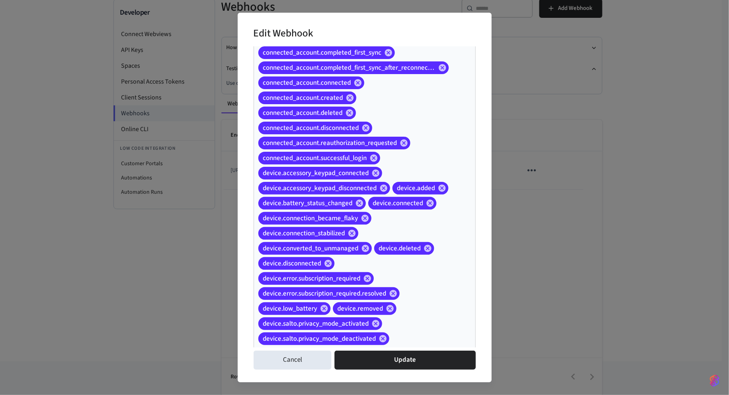
scroll to position [773, 0]
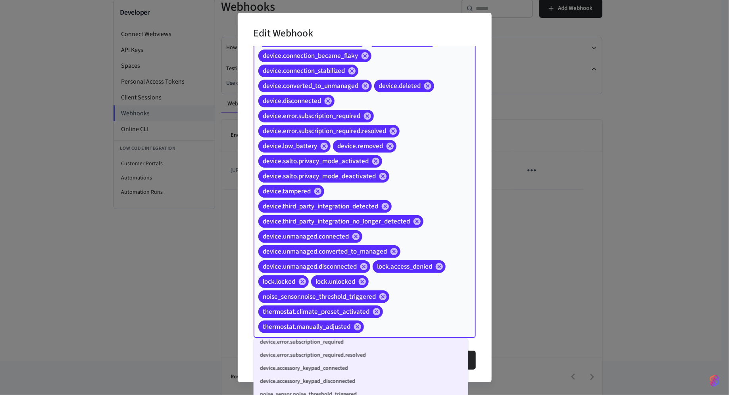
scroll to position [1052, 0]
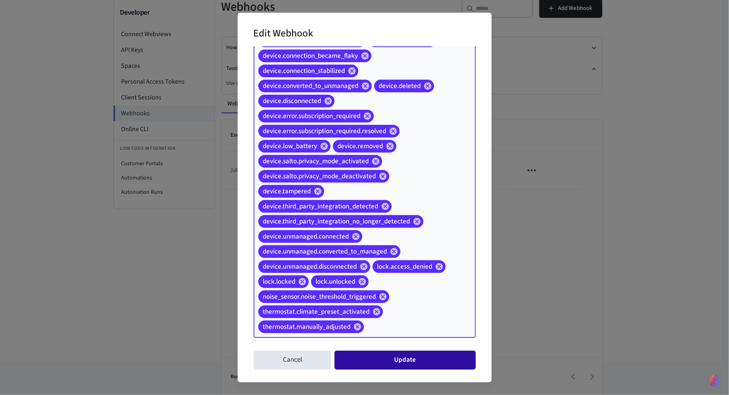
click at [438, 355] on button "Update" at bounding box center [404, 360] width 141 height 19
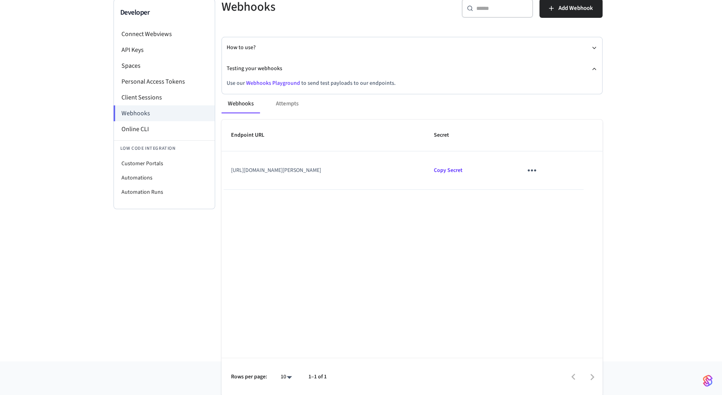
click at [536, 170] on icon "sticky table" at bounding box center [531, 171] width 8 height 2
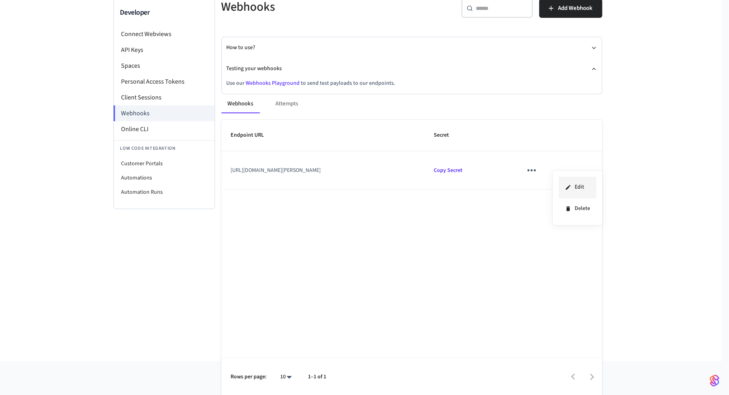
click at [564, 188] on li "Edit" at bounding box center [578, 187] width 38 height 21
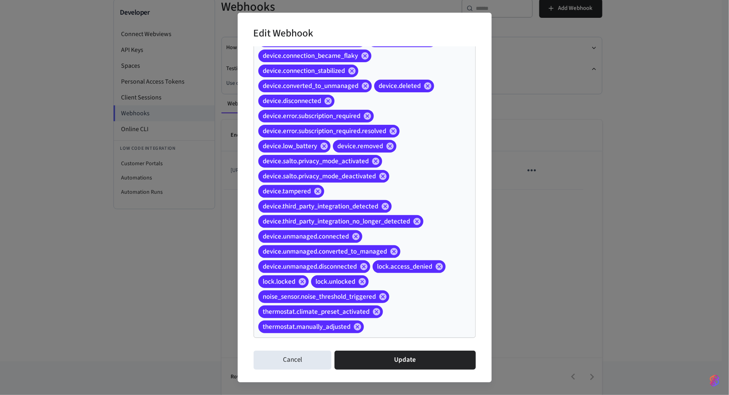
scroll to position [773, 0]
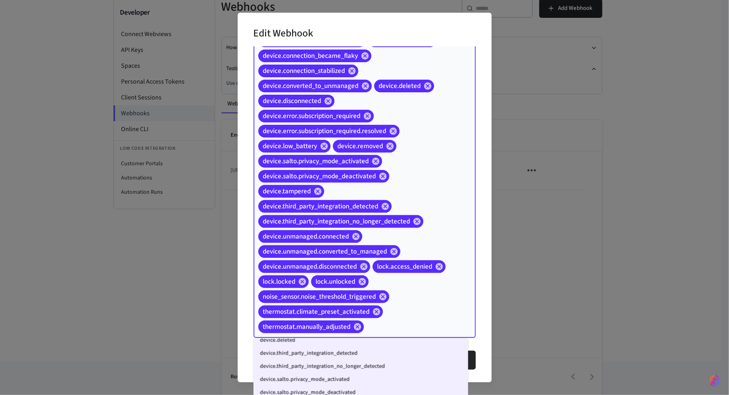
scroll to position [1052, 0]
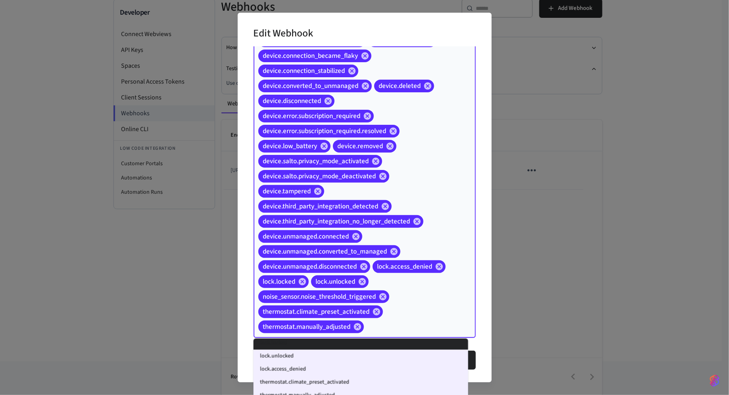
click at [479, 313] on div "Edit Webhook Event Types access_code.backup_access_code_pulled access_code.chan…" at bounding box center [365, 198] width 254 height 370
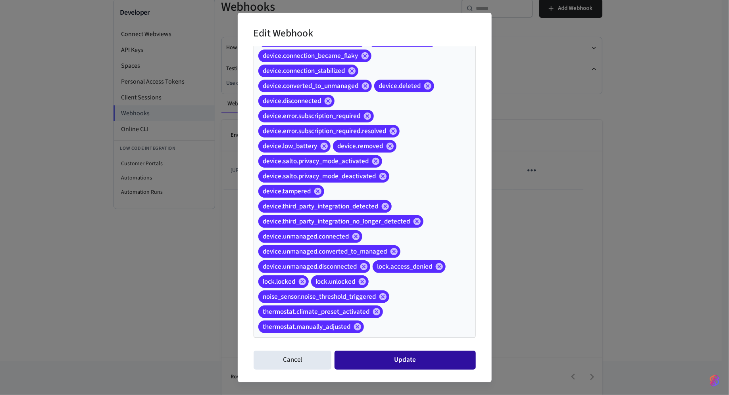
click at [422, 355] on button "Update" at bounding box center [404, 360] width 141 height 19
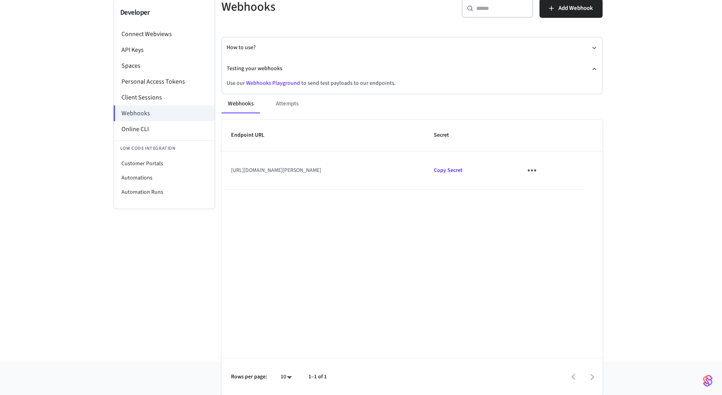
click at [538, 169] on icon "sticky table" at bounding box center [531, 170] width 12 height 12
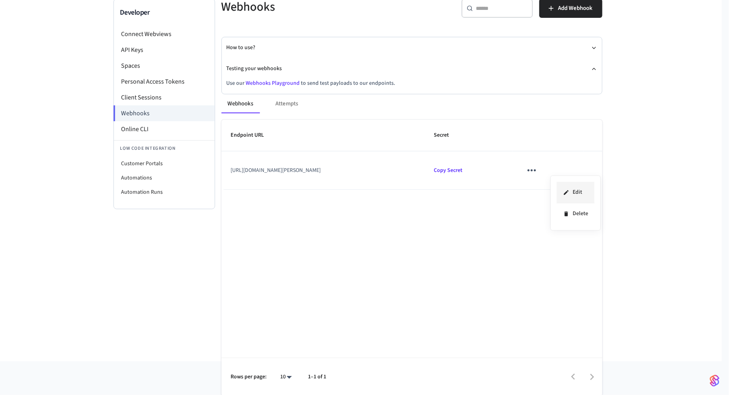
click at [567, 190] on icon at bounding box center [566, 192] width 5 height 5
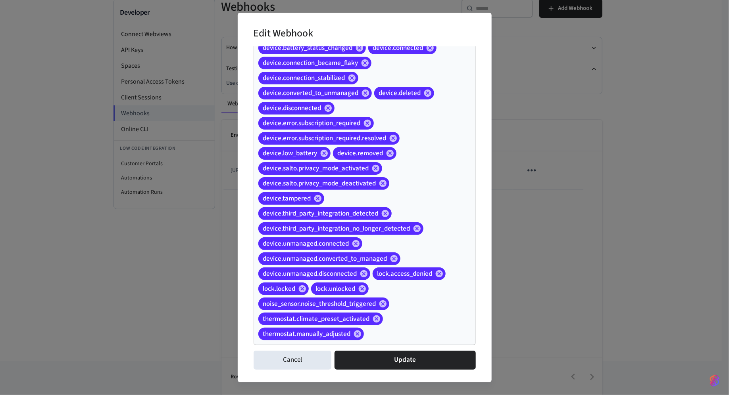
scroll to position [773, 0]
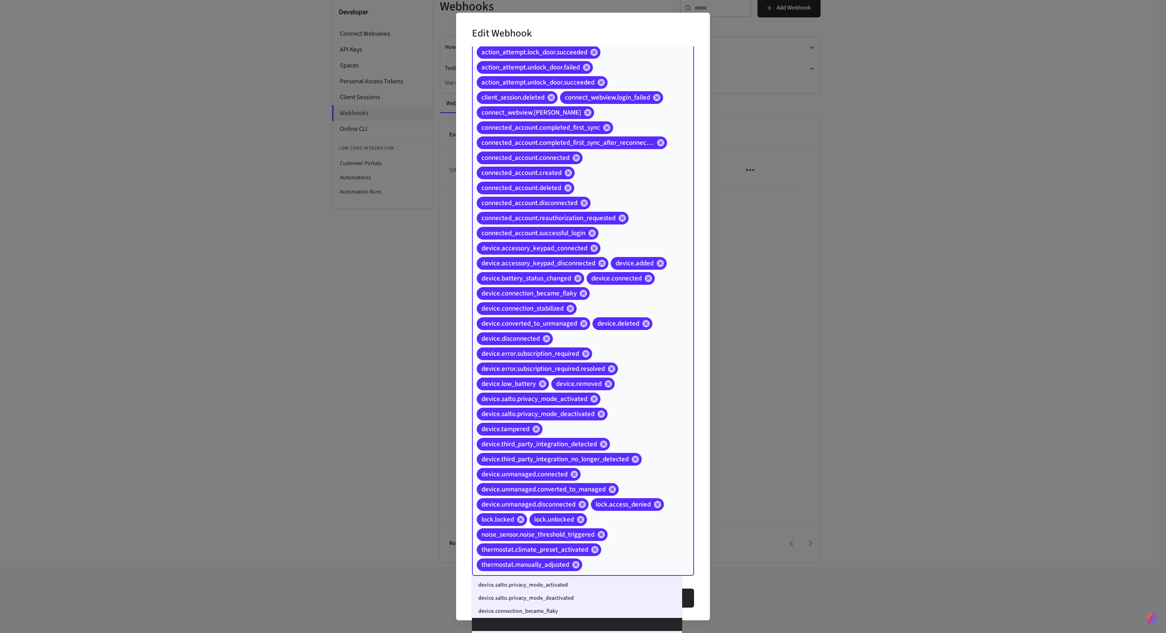
scroll to position [958, 0]
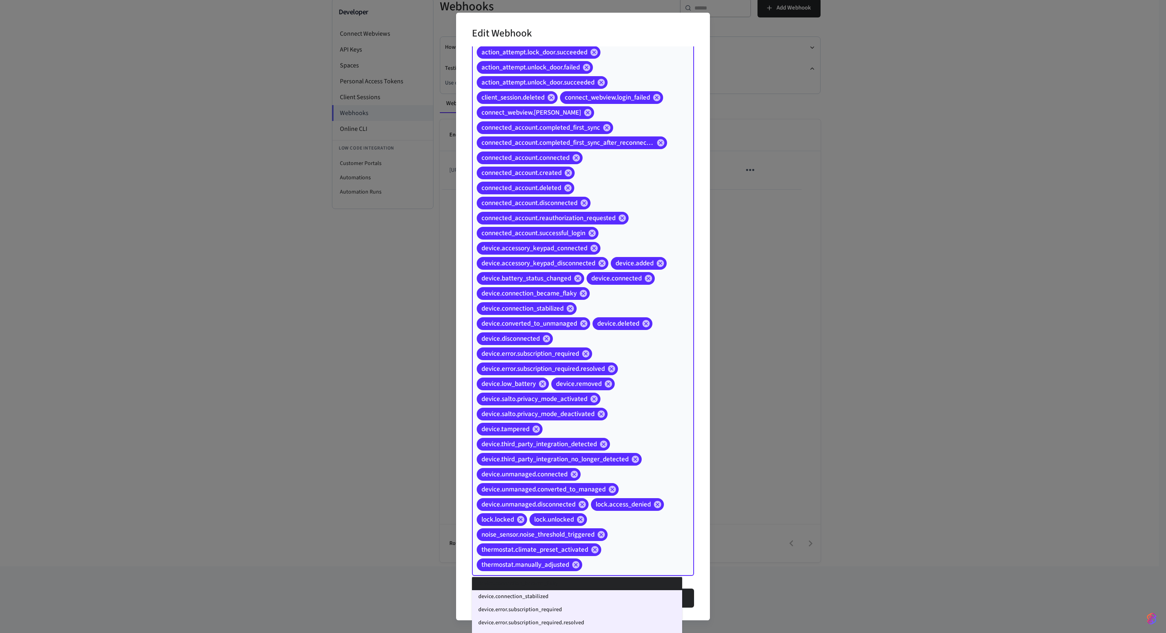
click at [645, 355] on div "access_code.backup_access_code_pulled access_code.changed access_code.created a…" at bounding box center [583, 67] width 222 height 1017
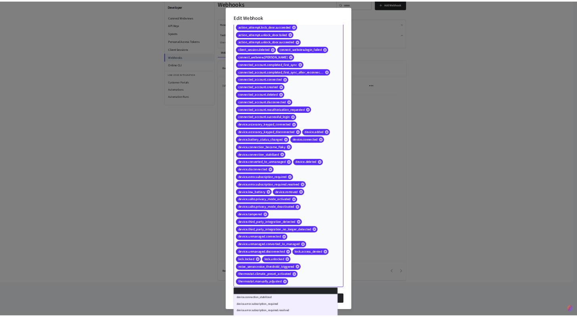
scroll to position [0, 0]
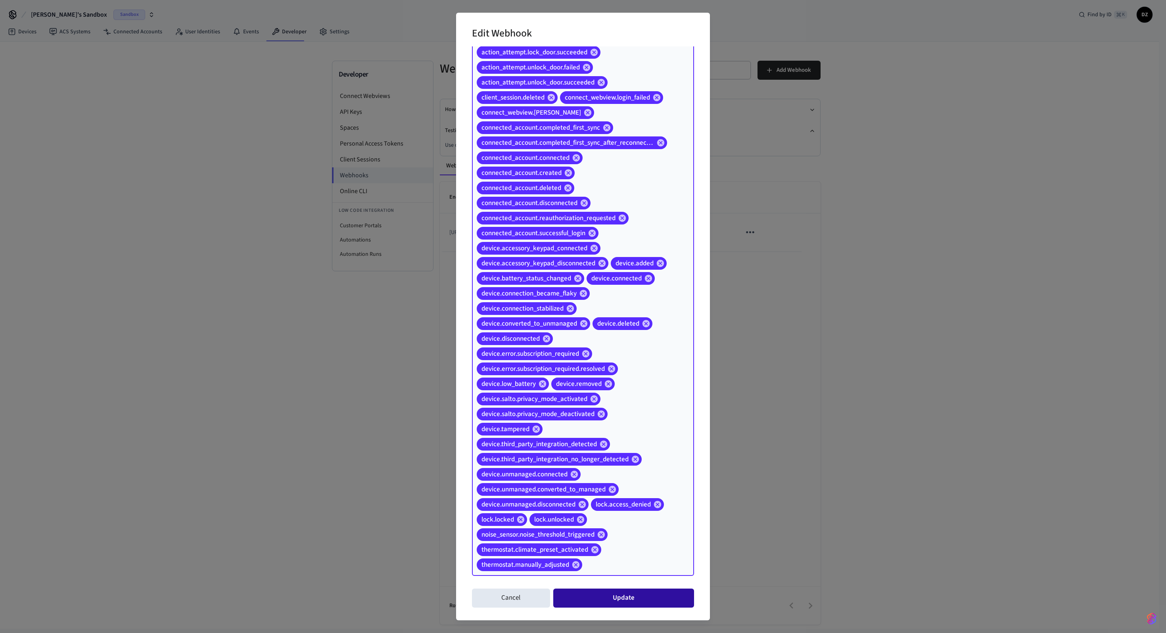
click at [647, 355] on button "Update" at bounding box center [623, 598] width 141 height 19
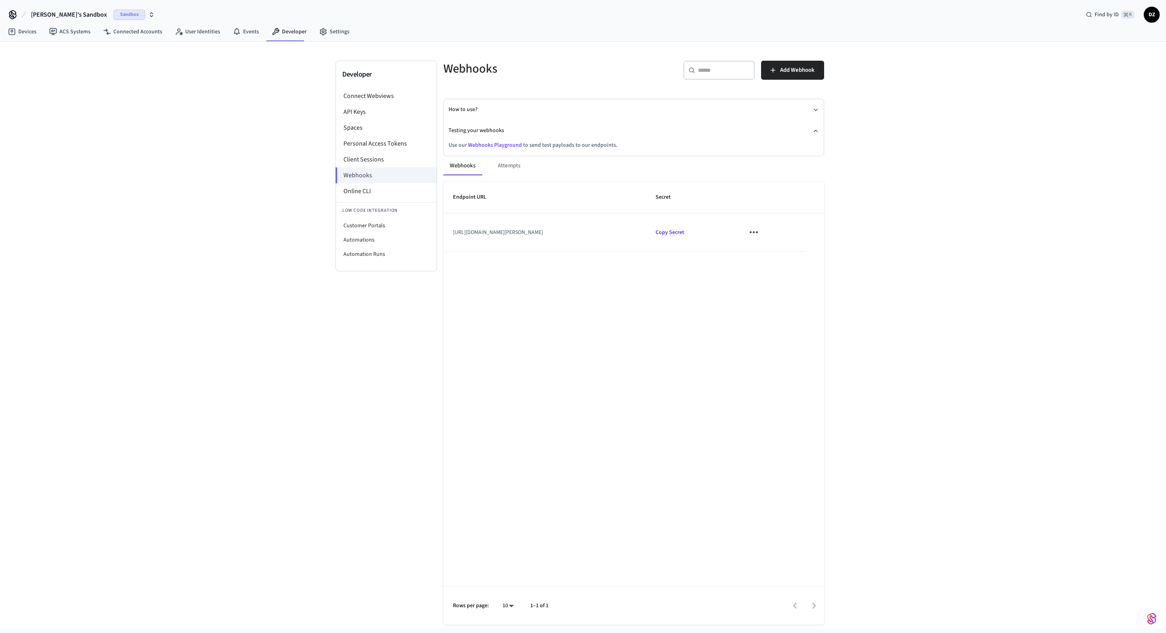
click at [703, 355] on div "Endpoint URL Secret [URL][DOMAIN_NAME][PERSON_NAME] Copy Secret Rows per page: …" at bounding box center [633, 403] width 381 height 443
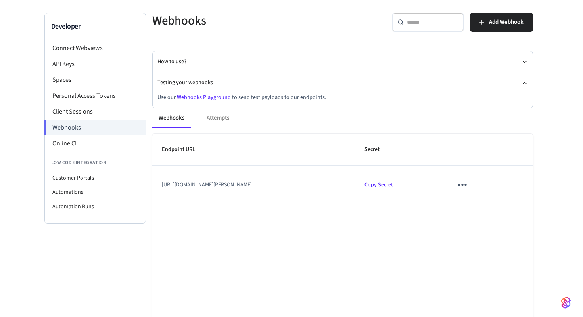
scroll to position [86, 0]
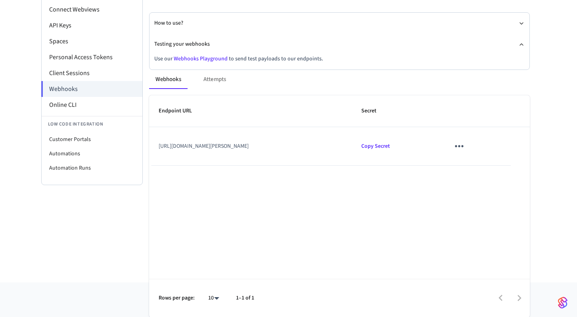
click at [465, 152] on icon "sticky table" at bounding box center [459, 146] width 12 height 12
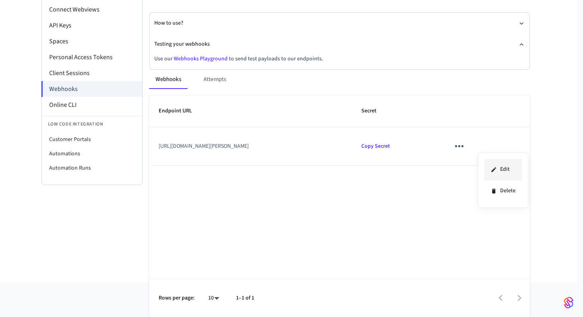
click at [494, 166] on icon at bounding box center [494, 169] width 6 height 6
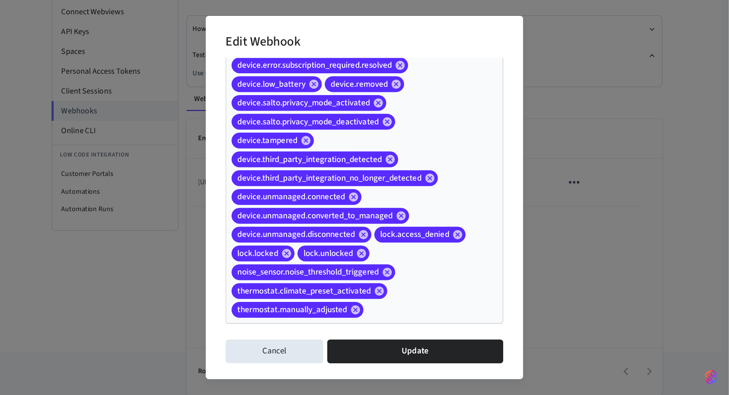
scroll to position [773, 0]
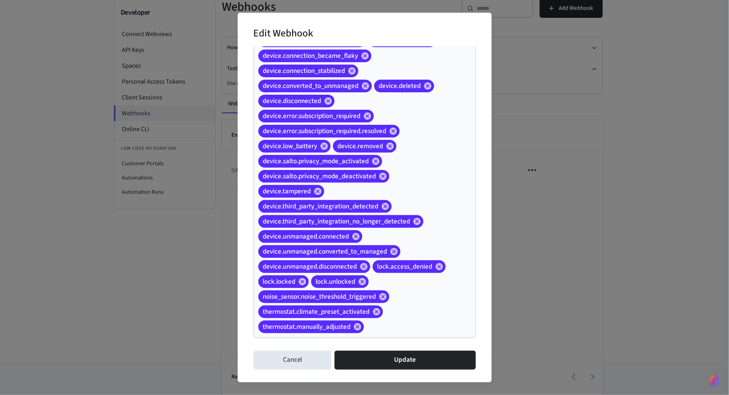
click at [390, 328] on input "Event Types" at bounding box center [407, 328] width 85 height 14
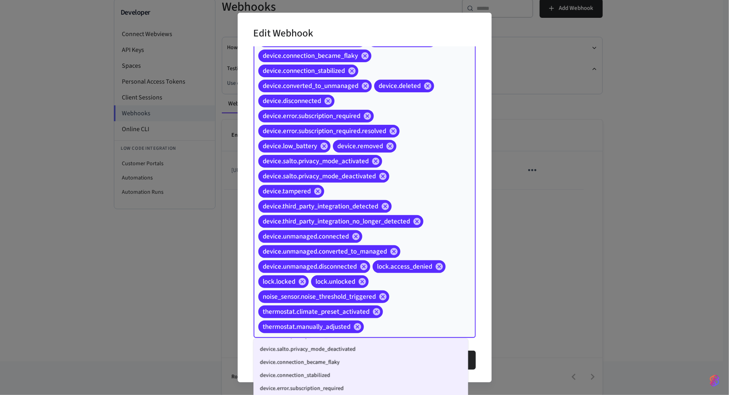
scroll to position [1052, 0]
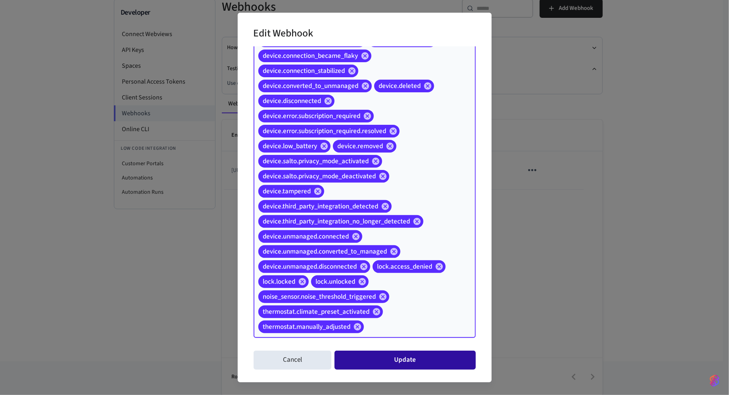
click at [413, 355] on button "Update" at bounding box center [404, 360] width 141 height 19
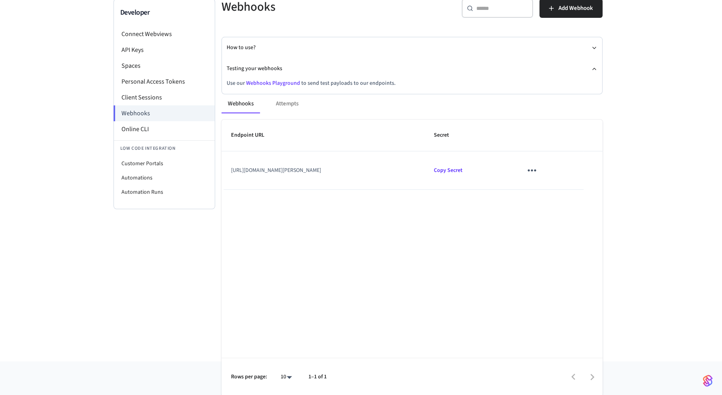
click at [468, 223] on div "Endpoint URL Secret [URL][DOMAIN_NAME][PERSON_NAME] Copy Secret Rows per page: …" at bounding box center [411, 258] width 381 height 277
click at [538, 170] on icon "sticky table" at bounding box center [531, 170] width 12 height 12
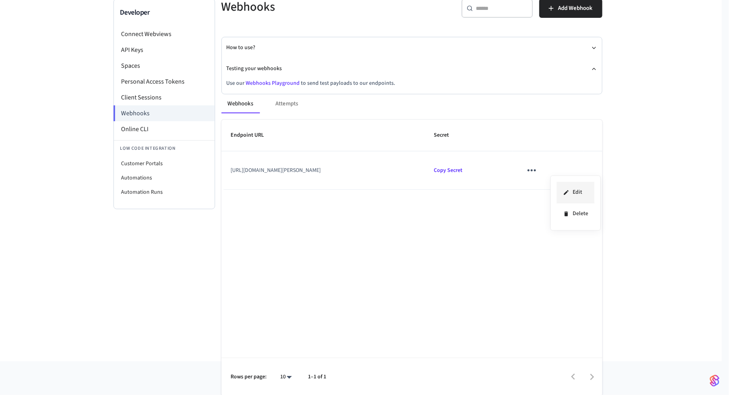
click at [580, 189] on li "Edit" at bounding box center [576, 192] width 38 height 21
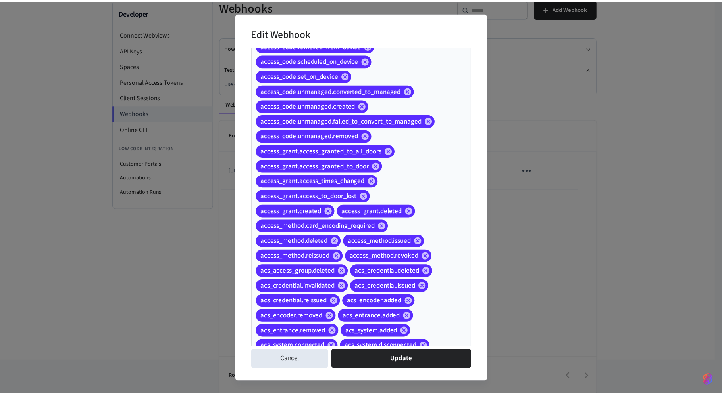
scroll to position [0, 0]
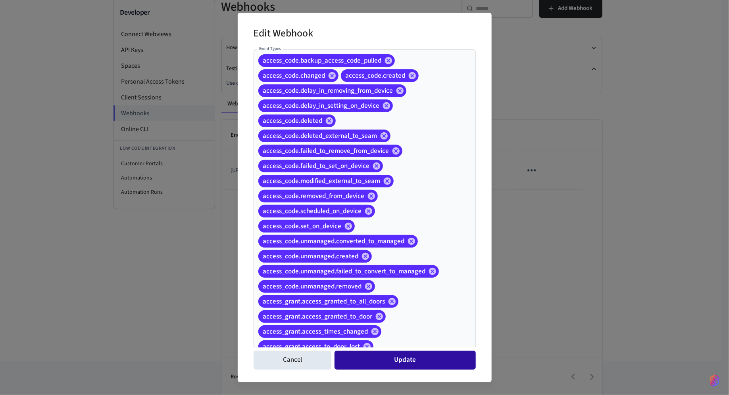
click at [401, 355] on button "Update" at bounding box center [404, 360] width 141 height 19
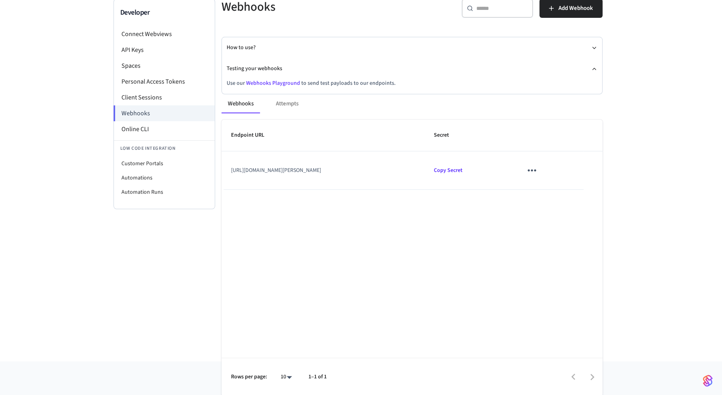
click at [461, 221] on div "Endpoint URL Secret [URL][DOMAIN_NAME][PERSON_NAME] Copy Secret Rows per page: …" at bounding box center [411, 258] width 381 height 277
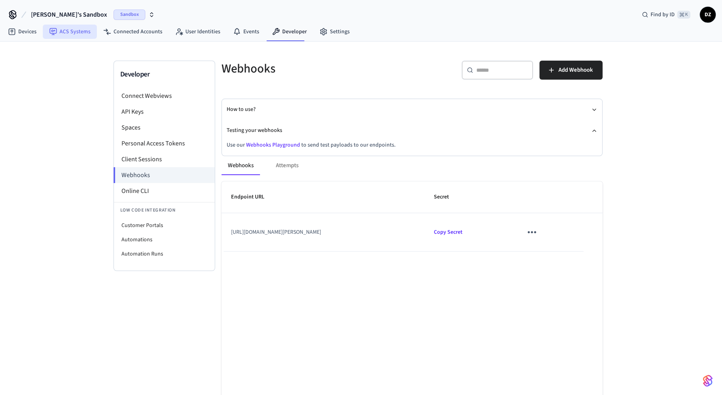
click at [69, 27] on link "ACS Systems" at bounding box center [70, 32] width 54 height 14
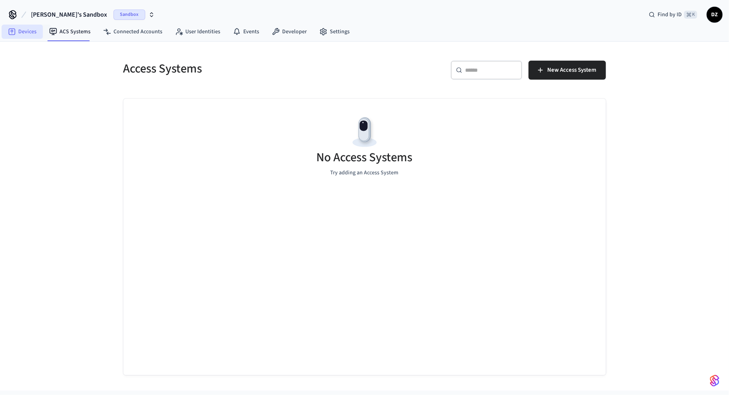
click at [35, 31] on link "Devices" at bounding box center [22, 32] width 41 height 14
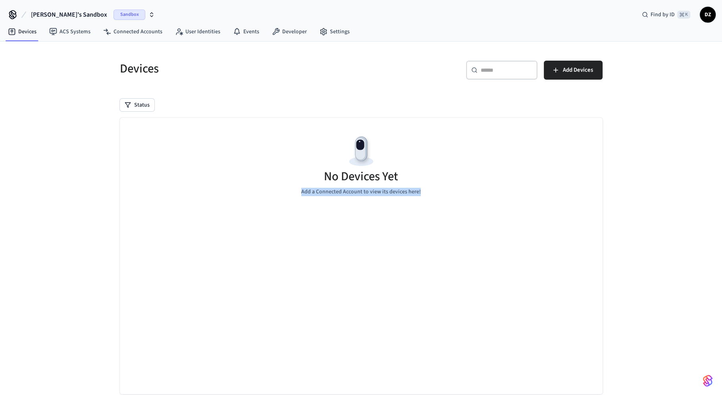
drag, startPoint x: 301, startPoint y: 189, endPoint x: 449, endPoint y: 191, distance: 148.0
click at [449, 191] on div "No Devices Yet Add a Connected Account to view its devices here!" at bounding box center [361, 165] width 482 height 94
drag, startPoint x: 306, startPoint y: 162, endPoint x: 463, endPoint y: 199, distance: 161.0
click at [467, 200] on div "No Devices Yet Add a Connected Account to view its devices here!" at bounding box center [361, 165] width 482 height 94
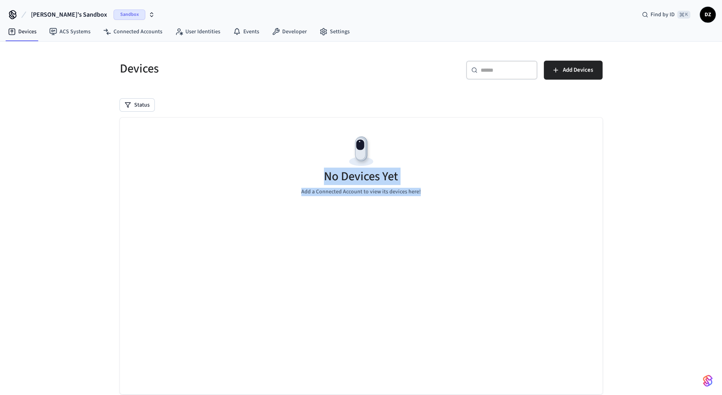
click at [451, 192] on div "No Devices Yet Add a Connected Account to view its devices here!" at bounding box center [361, 165] width 482 height 94
click at [124, 18] on div "Sandbox" at bounding box center [133, 15] width 41 height 10
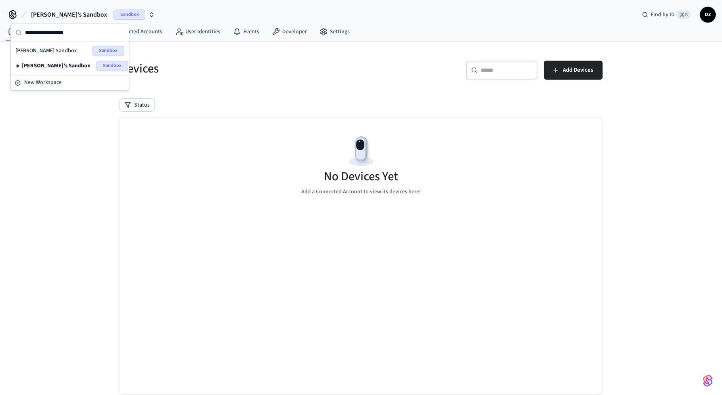
click at [201, 90] on div "Devices ​ ​ Add Devices Status No Devices Yet Add a Connected Account to view i…" at bounding box center [360, 233] width 495 height 365
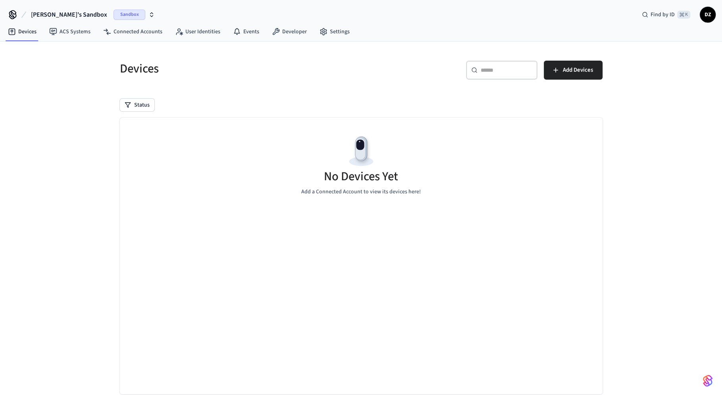
click at [148, 12] on icon "button" at bounding box center [151, 15] width 6 height 6
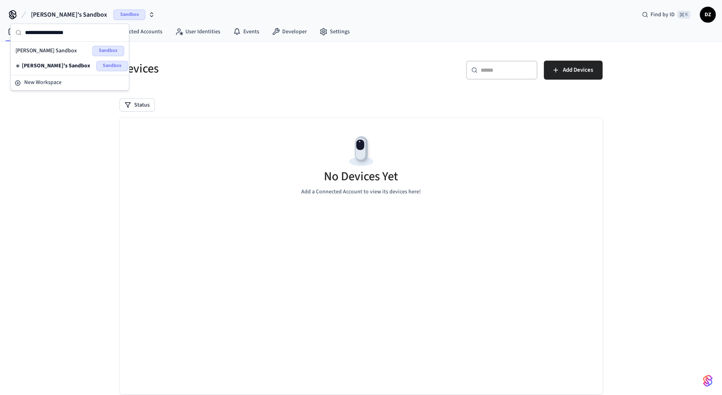
click at [64, 47] on div "[PERSON_NAME] Sandbox Sandbox" at bounding box center [69, 51] width 109 height 10
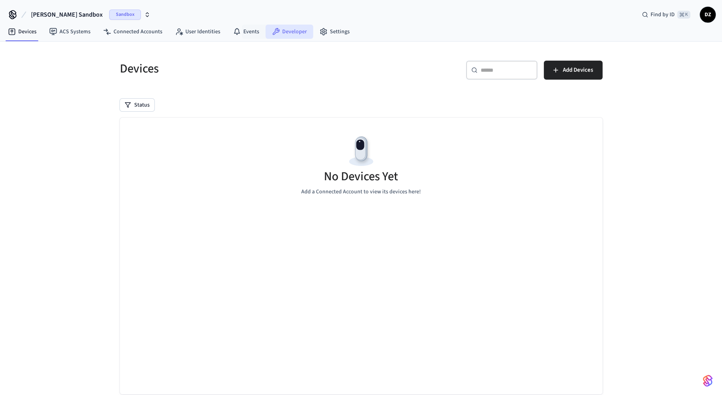
click at [278, 31] on link "Developer" at bounding box center [289, 32] width 48 height 14
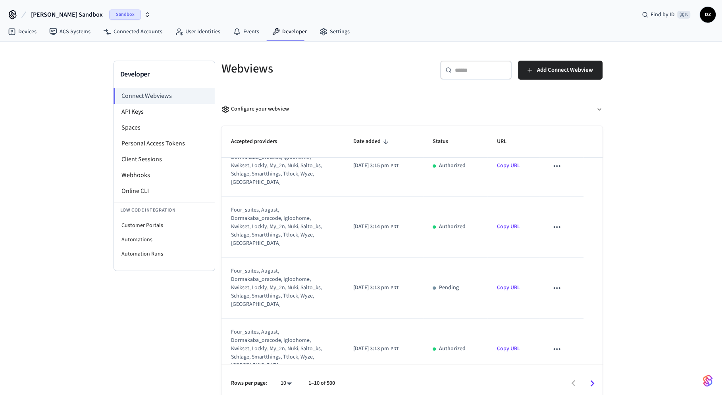
scroll to position [29, 0]
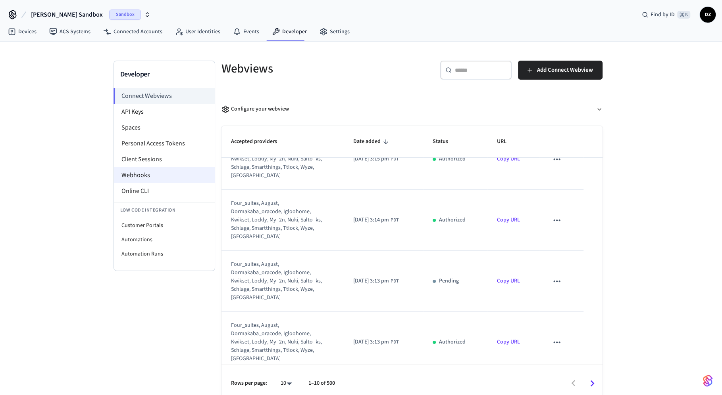
click at [167, 174] on li "Webhooks" at bounding box center [164, 175] width 101 height 16
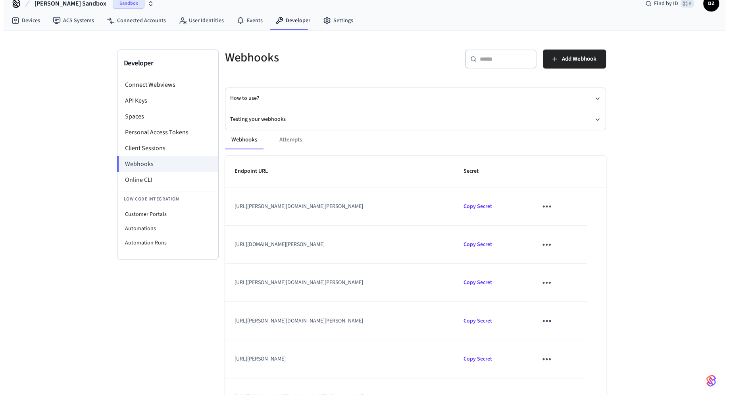
scroll to position [7, 0]
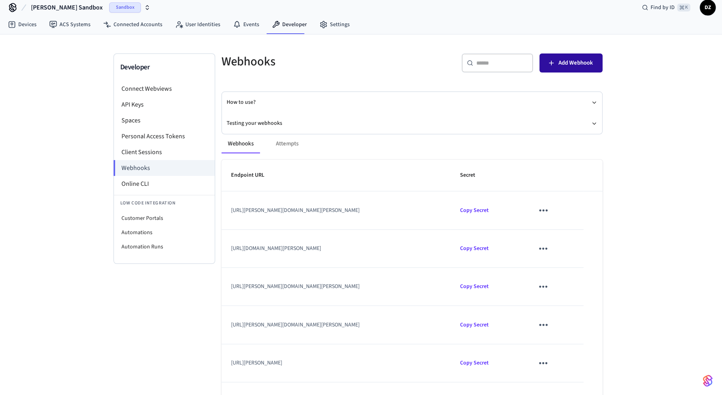
click at [571, 63] on span "Add Webhook" at bounding box center [575, 63] width 35 height 10
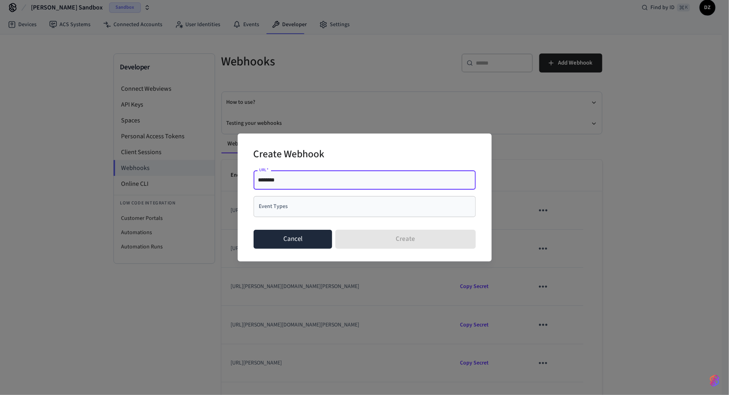
click at [290, 247] on button "Cancel" at bounding box center [292, 239] width 79 height 19
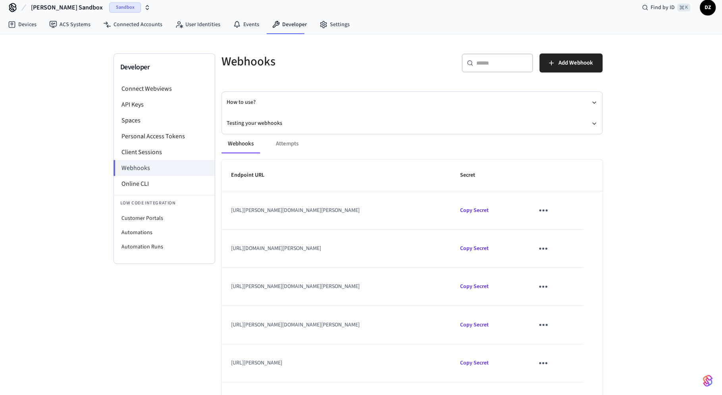
drag, startPoint x: 258, startPoint y: 212, endPoint x: 445, endPoint y: 213, distance: 186.4
click at [445, 213] on td "[URL][PERSON_NAME][DOMAIN_NAME][PERSON_NAME]" at bounding box center [335, 211] width 229 height 38
copy td ".[DOMAIN_NAME][URL][PERSON_NAME]"
click at [574, 62] on span "Add Webhook" at bounding box center [575, 63] width 35 height 10
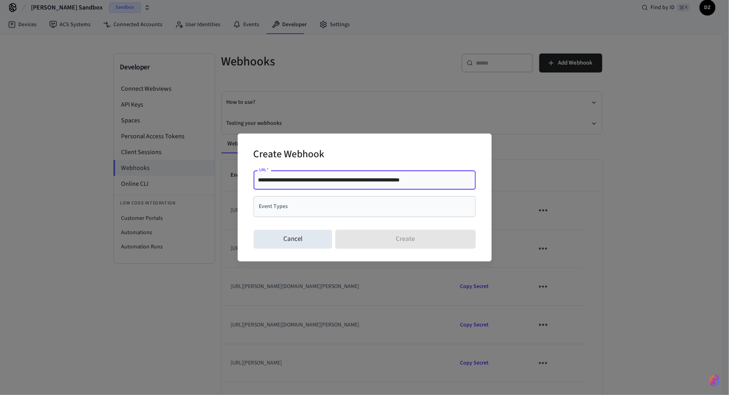
click at [274, 183] on input "**********" at bounding box center [364, 180] width 213 height 8
type input "**********"
click at [315, 205] on input "Event Types" at bounding box center [358, 207] width 203 height 14
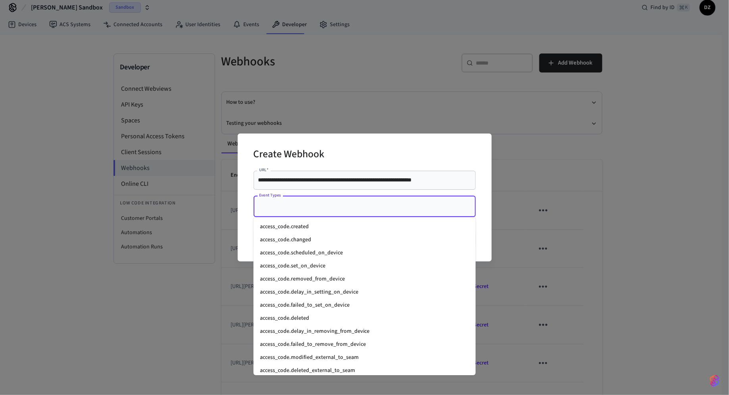
click at [330, 229] on li "access_code.created" at bounding box center [364, 227] width 222 height 13
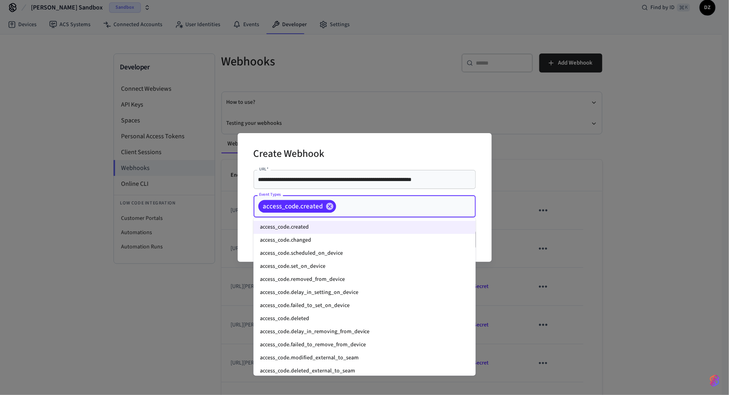
click at [330, 235] on li "access_code.changed" at bounding box center [364, 240] width 222 height 13
click at [330, 248] on li "access_code.scheduled_on_device" at bounding box center [364, 254] width 222 height 13
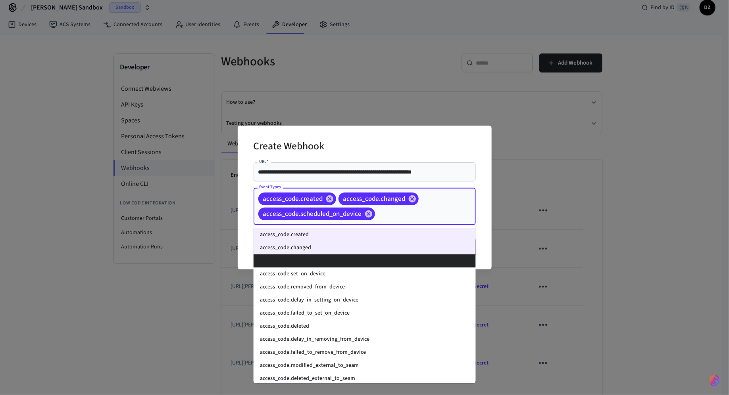
click at [331, 271] on li "access_code.set_on_device" at bounding box center [364, 274] width 222 height 13
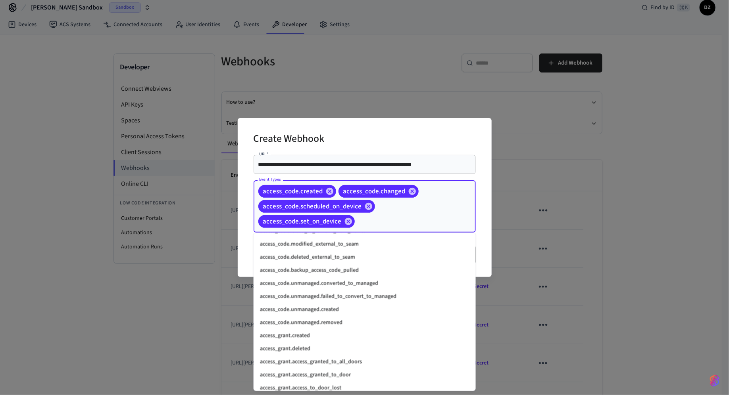
scroll to position [128, 0]
click at [334, 306] on li "access_code.unmanaged.created" at bounding box center [364, 311] width 222 height 13
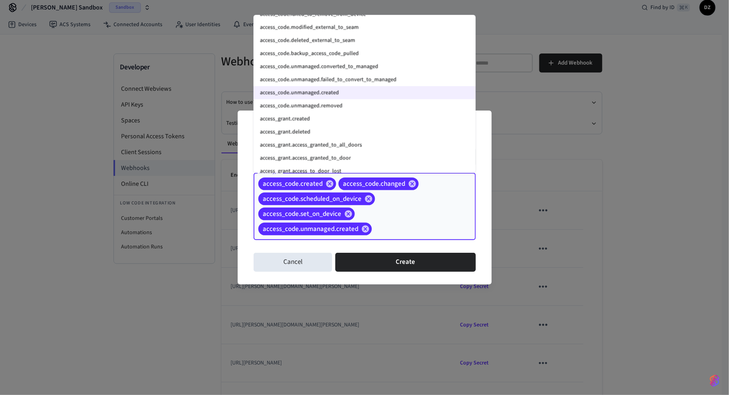
click at [408, 213] on div "access_code.created access_code.changed access_code.scheduled_on_device access_…" at bounding box center [364, 206] width 222 height 67
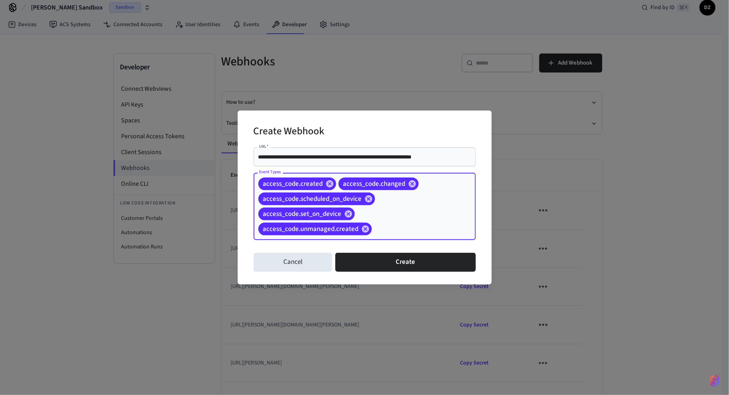
click at [401, 213] on div "access_code.created access_code.changed access_code.scheduled_on_device access_…" at bounding box center [364, 206] width 222 height 67
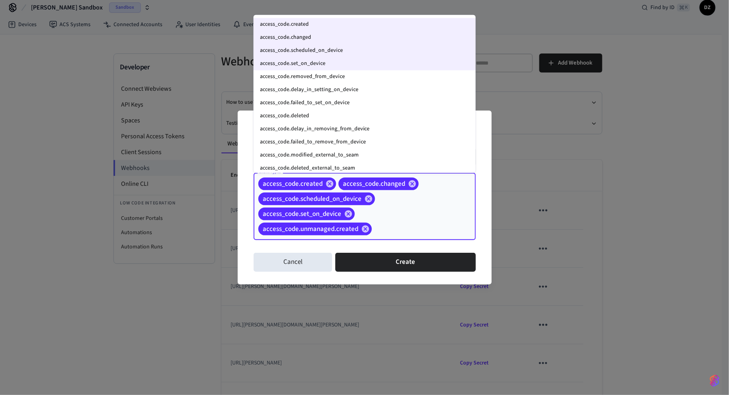
click at [361, 79] on li "access_code.removed_from_device" at bounding box center [364, 77] width 222 height 13
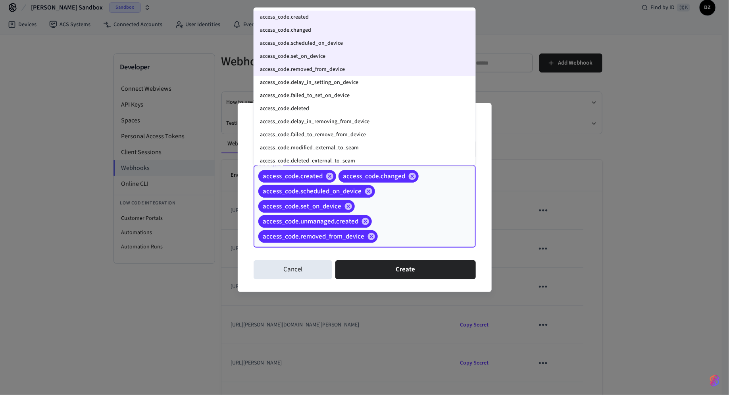
click at [361, 84] on li "access_code.delay_in_setting_on_device" at bounding box center [364, 82] width 222 height 13
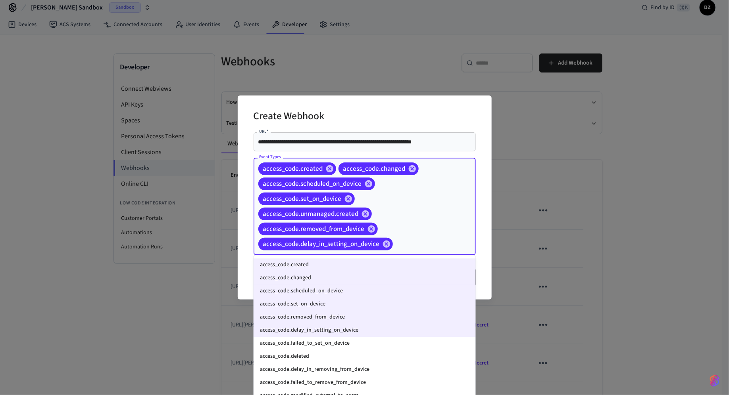
click at [358, 351] on li "access_code.deleted" at bounding box center [364, 357] width 222 height 13
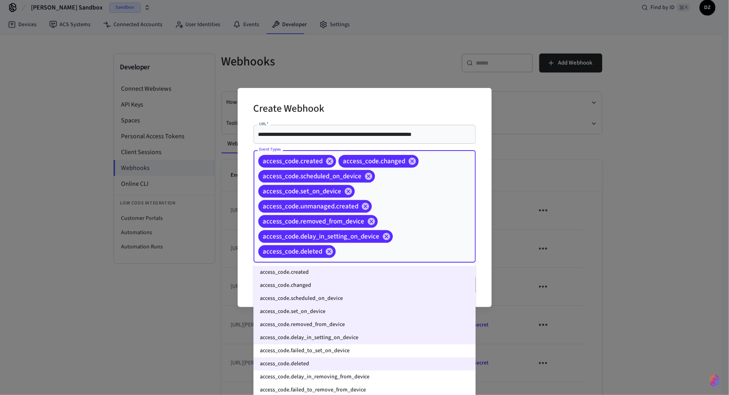
click at [359, 348] on li "access_code.failed_to_set_on_device" at bounding box center [364, 351] width 222 height 13
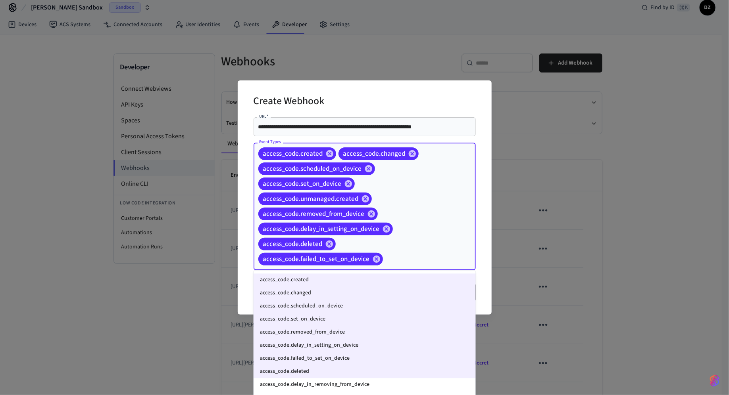
click at [370, 355] on li "access_code.delay_in_removing_from_device" at bounding box center [364, 385] width 222 height 13
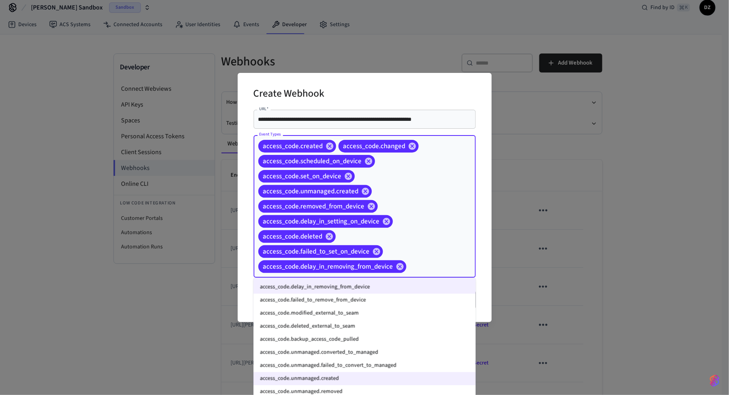
scroll to position [106, 0]
drag, startPoint x: 374, startPoint y: 302, endPoint x: 377, endPoint y: 356, distance: 54.4
click at [377, 355] on ul "access_code.created access_code.changed access_code.scheduled_on_device access_…" at bounding box center [364, 357] width 222 height 158
click at [376, 299] on li "access_code.failed_to_remove_from_device" at bounding box center [364, 299] width 222 height 13
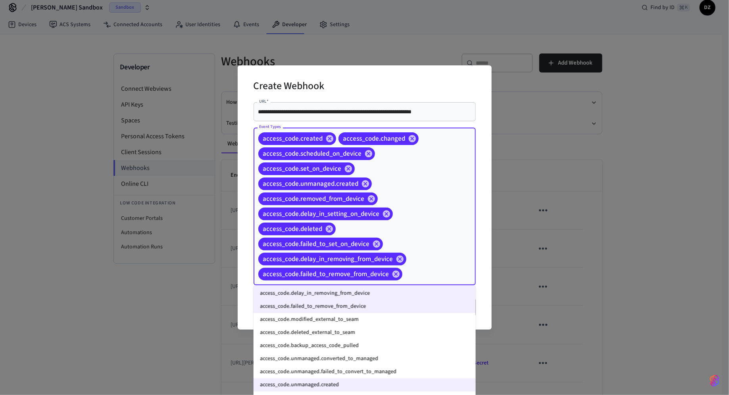
click at [372, 321] on li "access_code.modified_external_to_seam" at bounding box center [364, 319] width 222 height 13
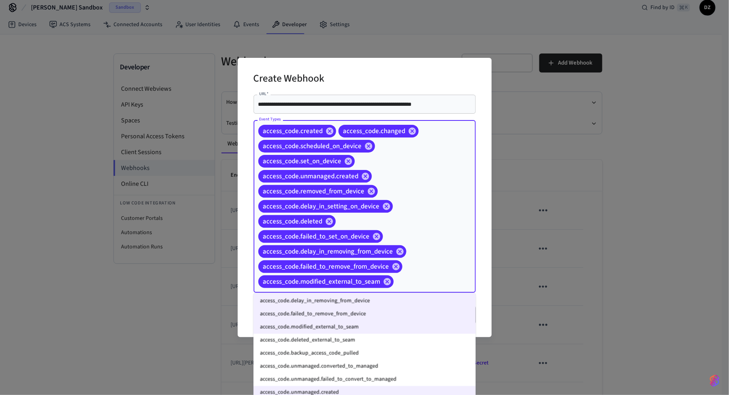
click at [372, 344] on li "access_code.deleted_external_to_seam" at bounding box center [364, 340] width 222 height 13
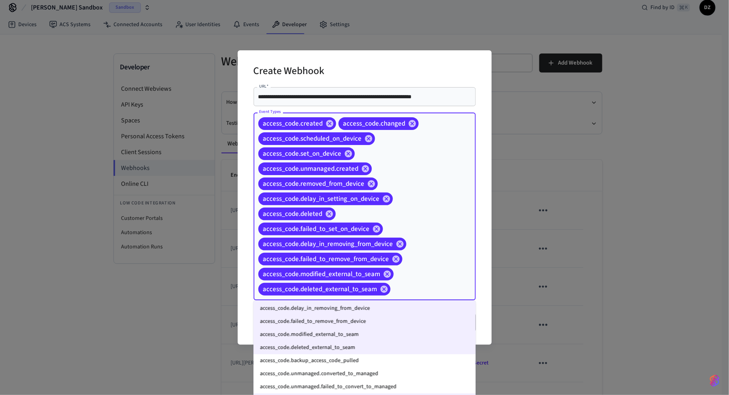
click at [372, 355] on li "access_code.unmanaged.converted_to_managed" at bounding box center [364, 374] width 222 height 13
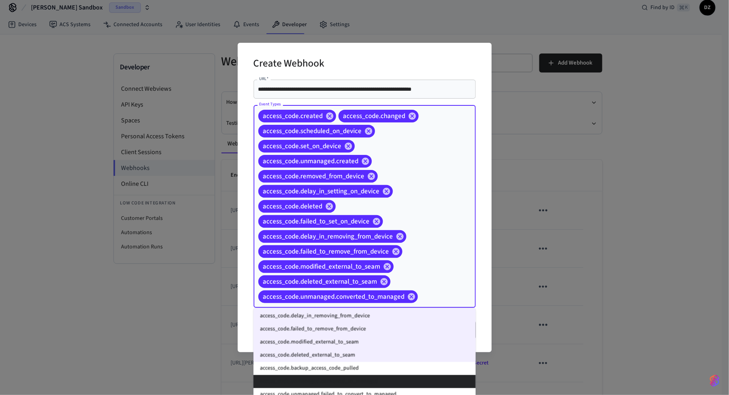
click at [372, 355] on li "access_code.backup_access_code_pulled" at bounding box center [364, 369] width 222 height 13
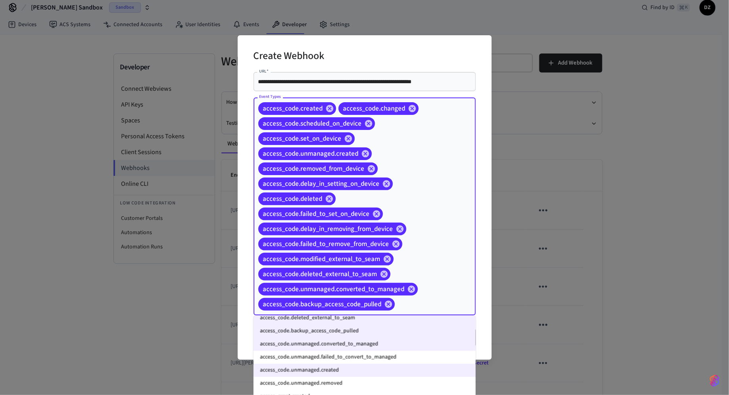
scroll to position [161, 0]
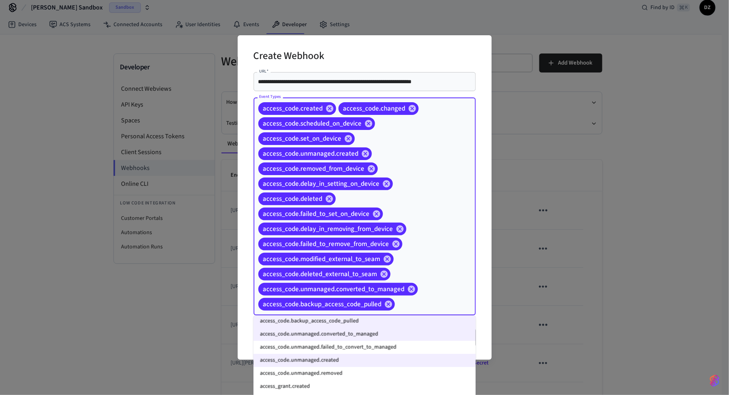
click at [367, 348] on li "access_code.unmanaged.failed_to_convert_to_managed" at bounding box center [364, 347] width 222 height 13
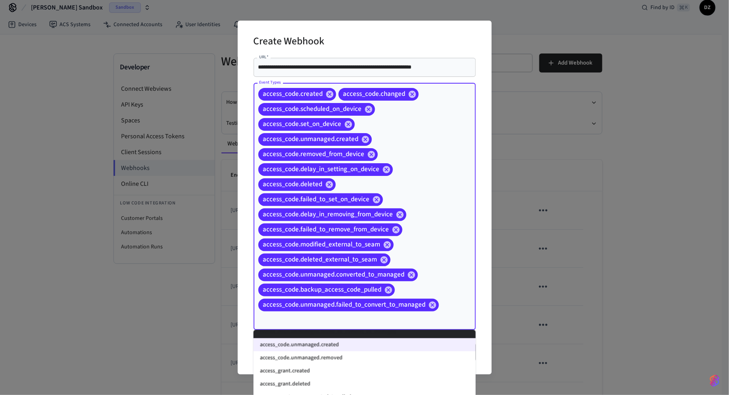
scroll to position [193, 0]
click at [356, 355] on li "access_code.unmanaged.removed" at bounding box center [364, 356] width 222 height 13
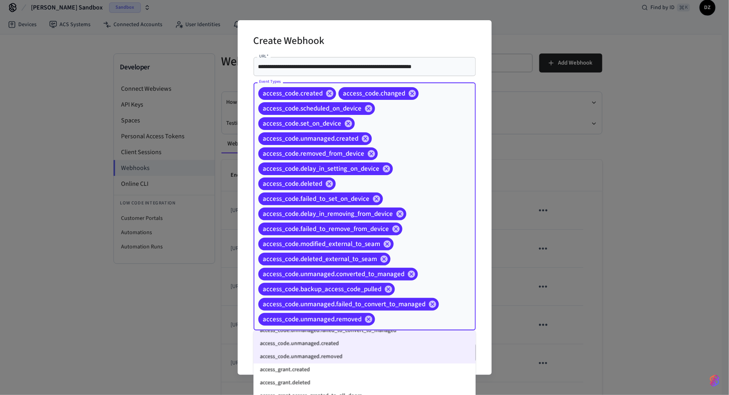
click at [356, 355] on li "access_grant.created" at bounding box center [364, 370] width 222 height 13
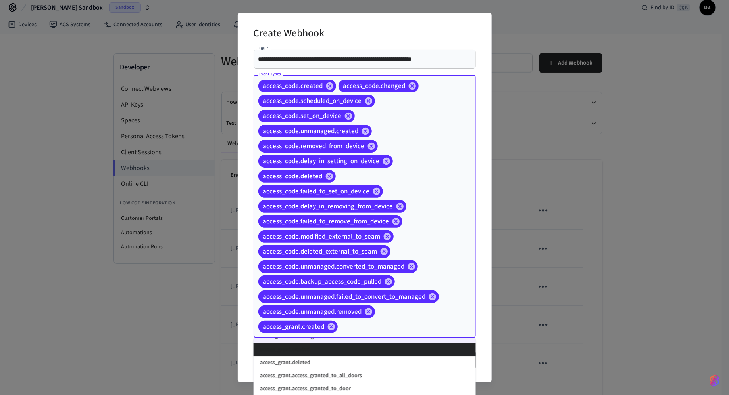
scroll to position [231, 0]
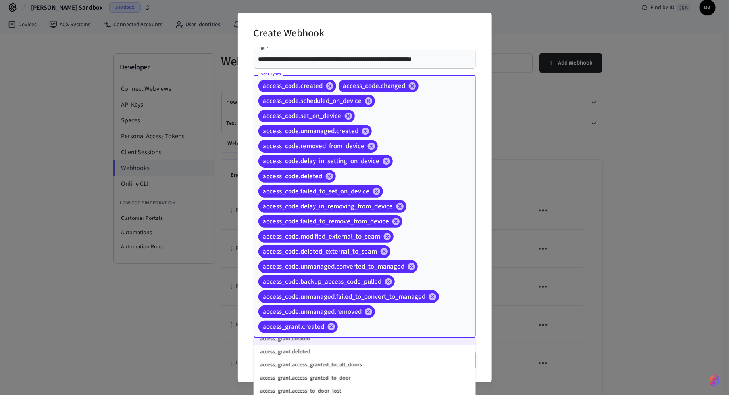
click at [348, 353] on li "access_grant.deleted" at bounding box center [364, 352] width 222 height 13
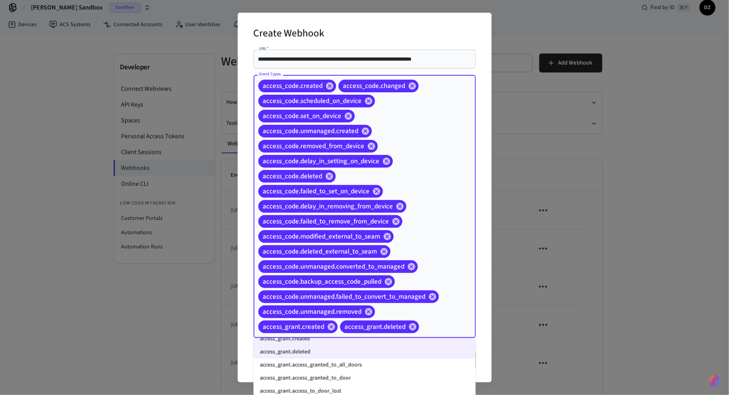
click at [350, 355] on li "access_grant.access_granted_to_all_doors" at bounding box center [364, 365] width 222 height 13
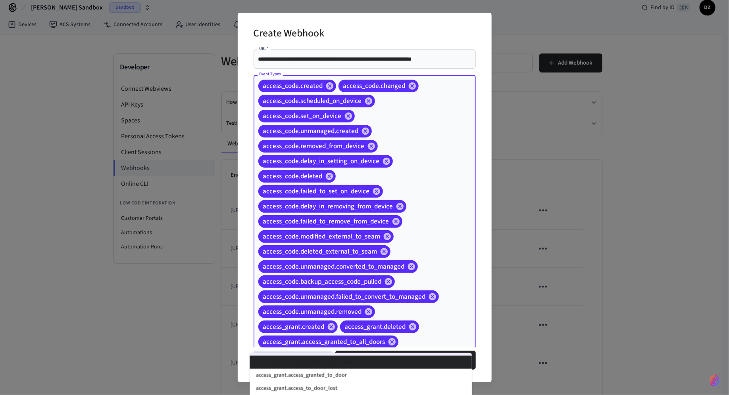
scroll to position [251, 0]
click at [446, 181] on div "access_code.created access_code.changed access_code.scheduled_on_device access_…" at bounding box center [364, 214] width 222 height 278
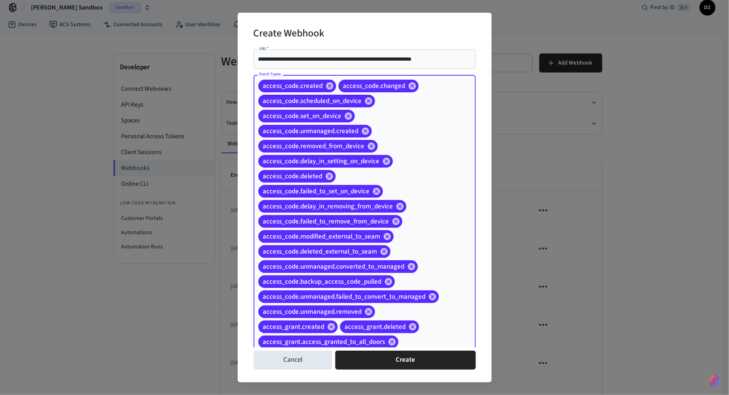
click at [407, 161] on div "access_code.created access_code.changed access_code.scheduled_on_device access_…" at bounding box center [364, 214] width 222 height 278
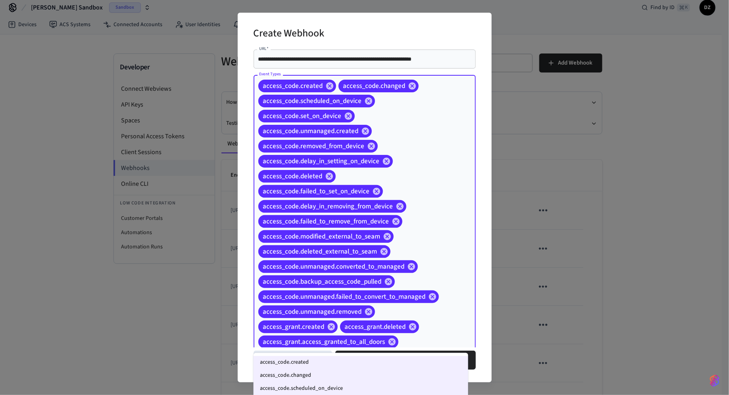
click at [394, 136] on div "access_code.created access_code.changed access_code.scheduled_on_device access_…" at bounding box center [364, 214] width 222 height 278
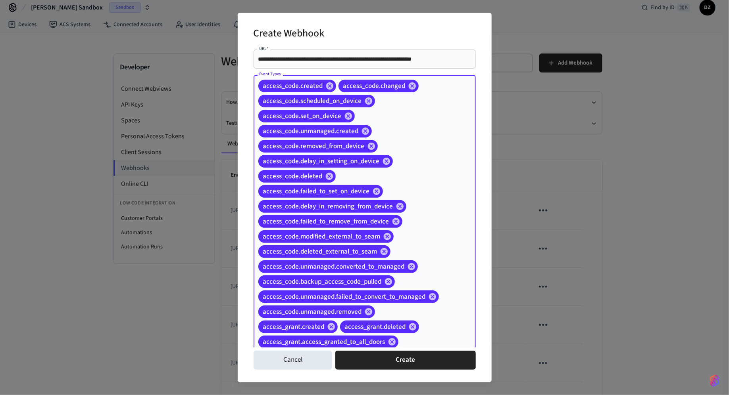
click at [396, 150] on div "access_code.created access_code.changed access_code.scheduled_on_device access_…" at bounding box center [364, 214] width 222 height 278
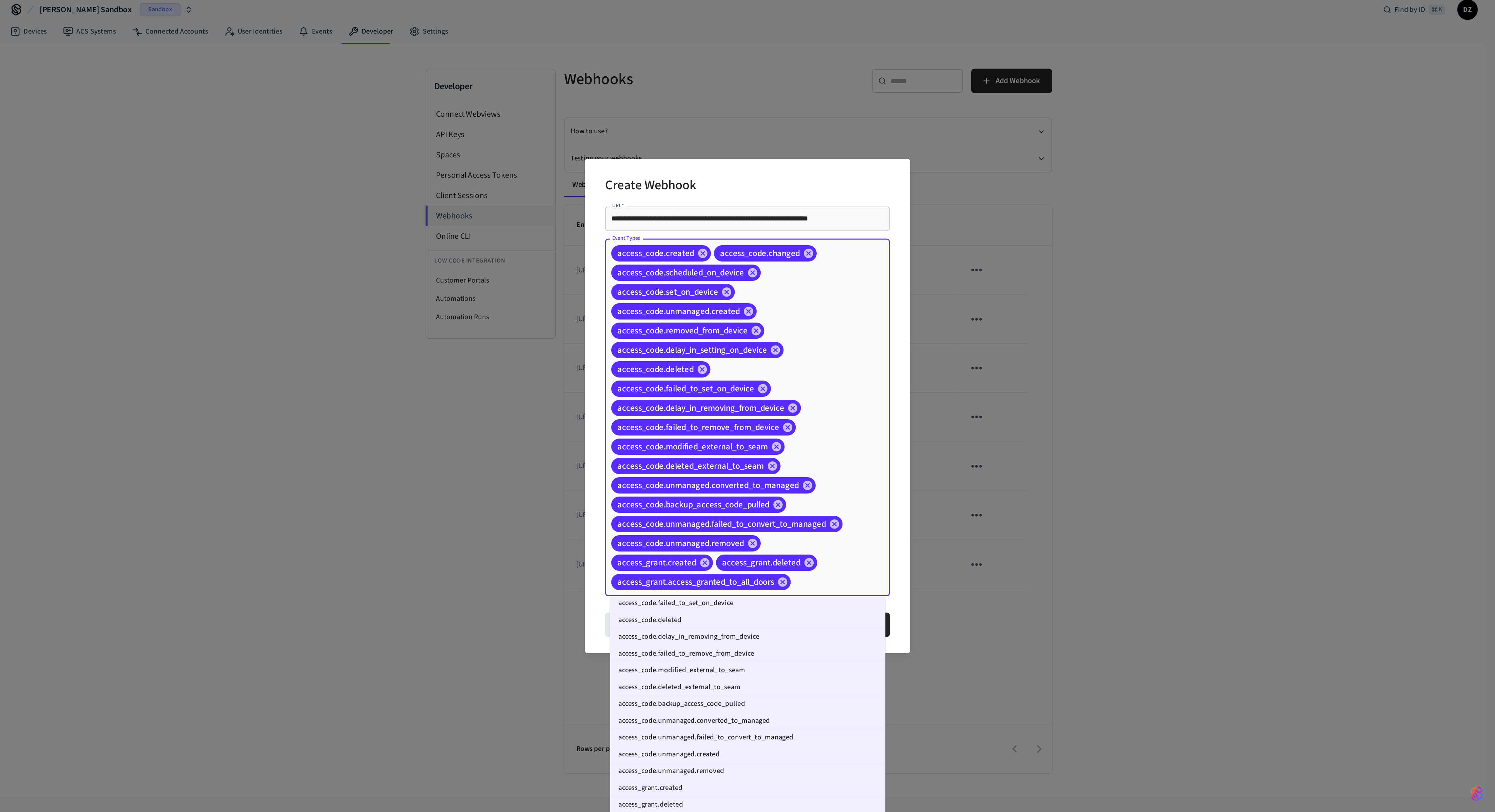
scroll to position [71, 0]
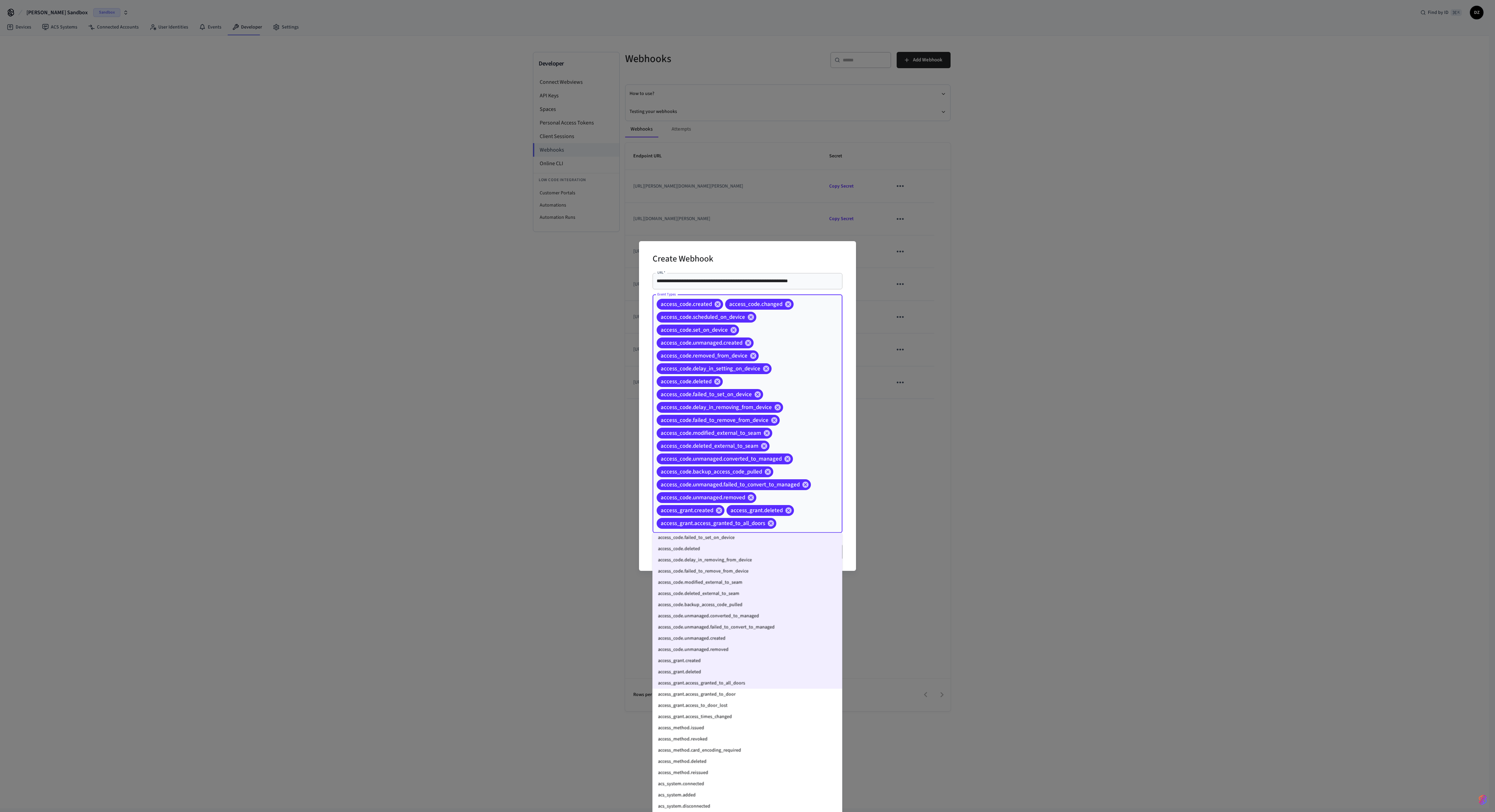
click at [601, 303] on li "access_grant.access_granted_to_door" at bounding box center [748, 694] width 190 height 11
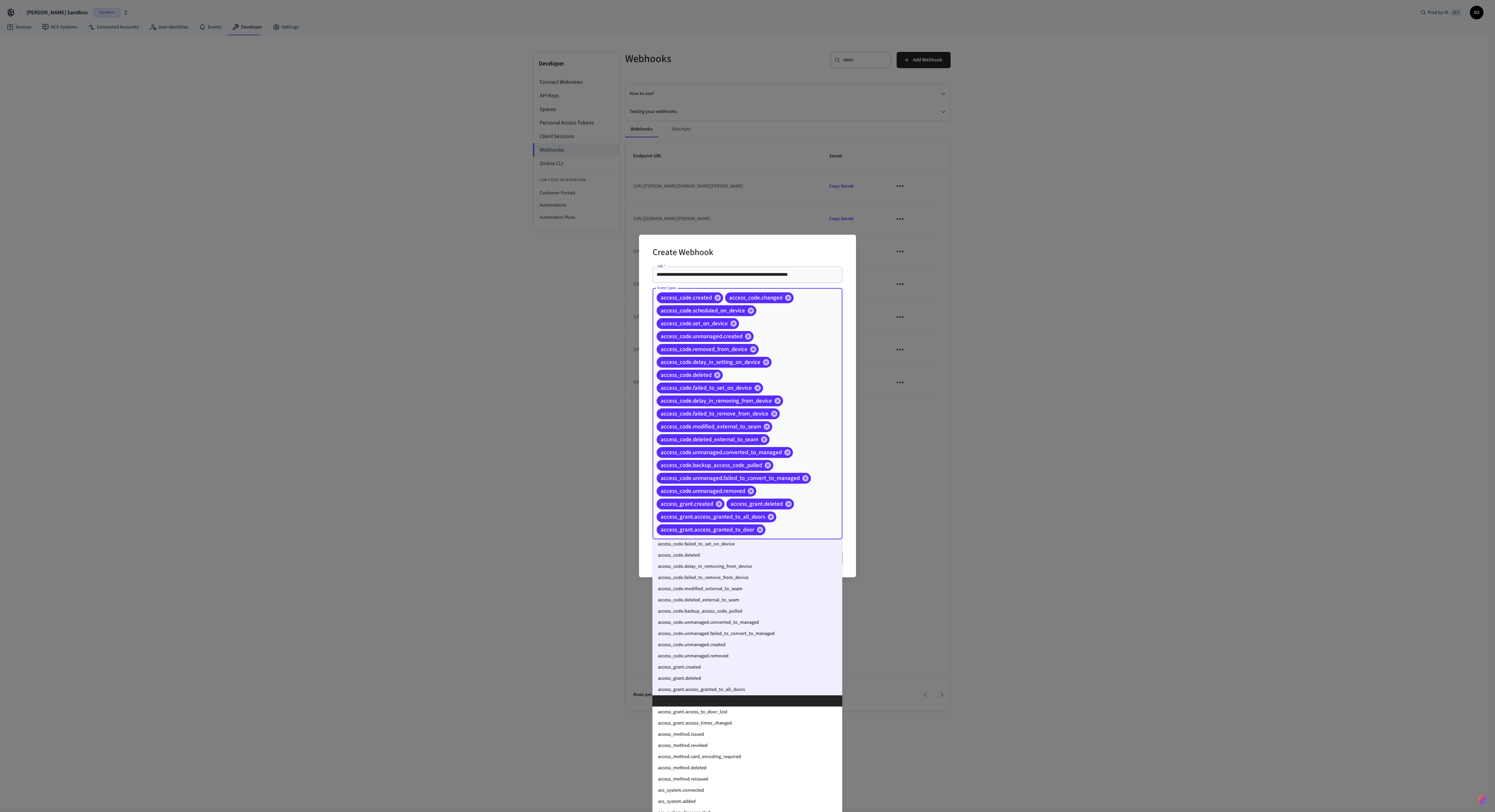
click at [601, 303] on li "access_grant.access_to_door_lost" at bounding box center [748, 711] width 190 height 11
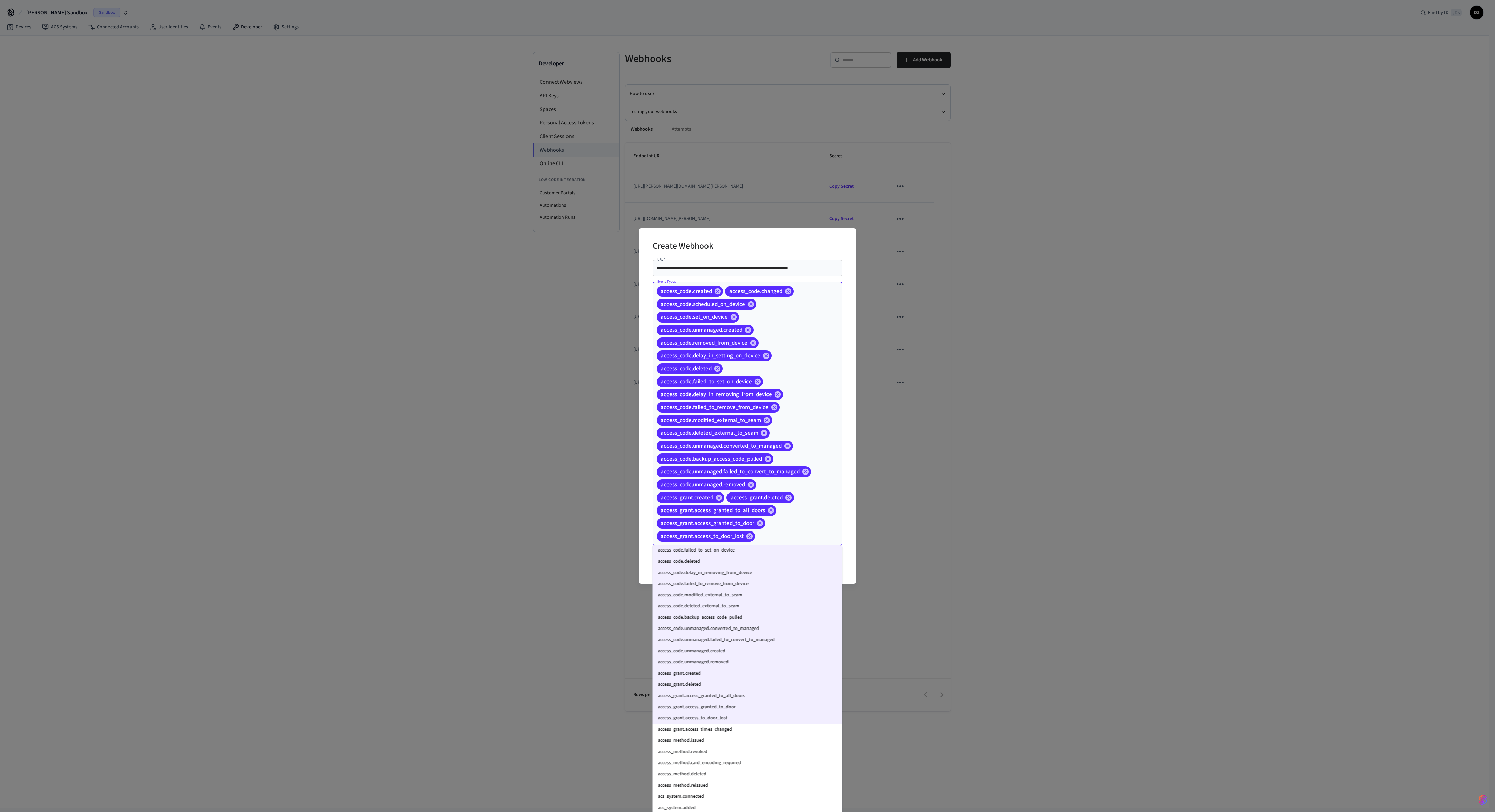
click at [601, 303] on li "access_grant.access_times_changed" at bounding box center [748, 729] width 190 height 11
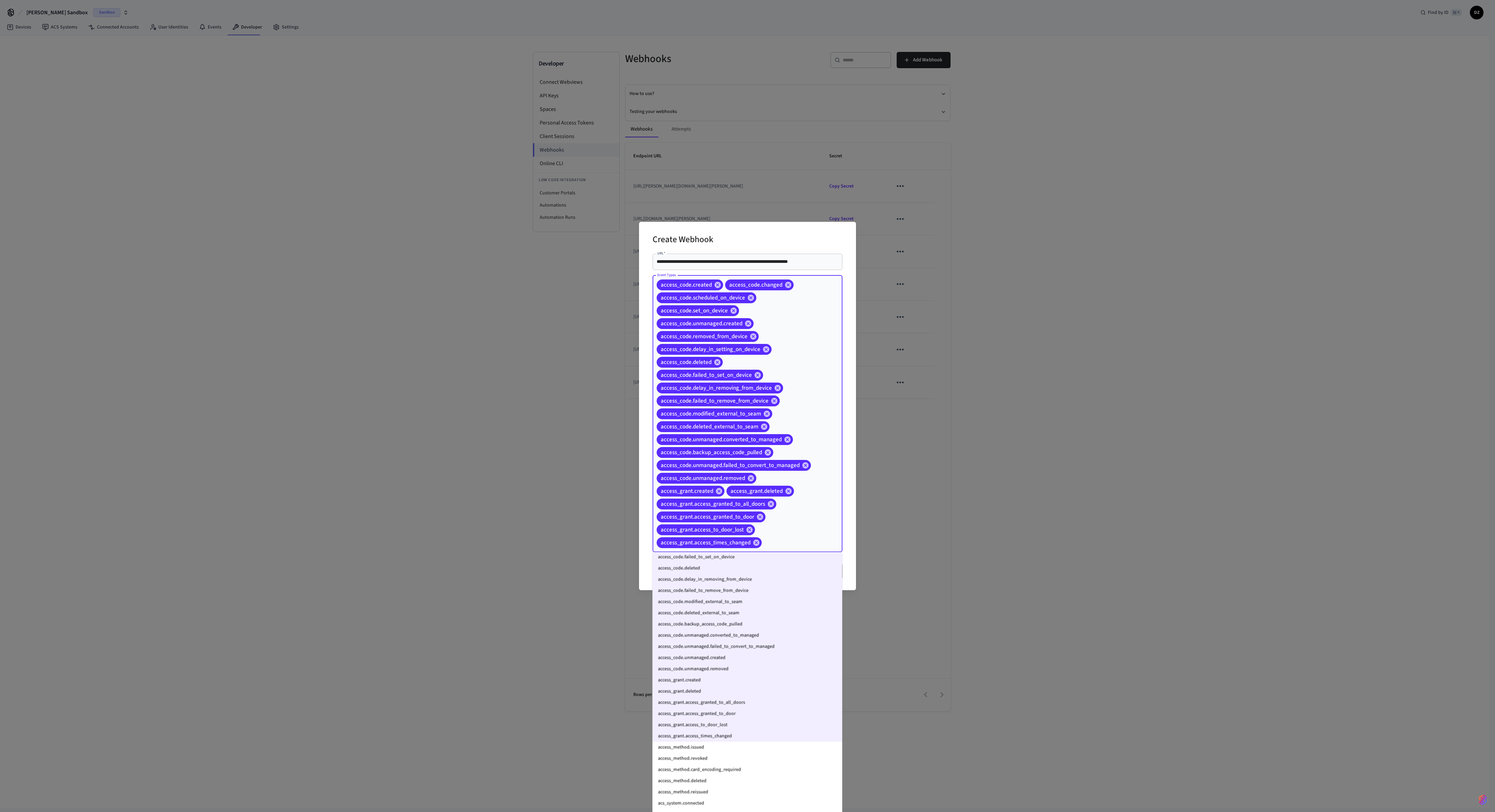
click at [601, 303] on li "access_method.issued" at bounding box center [748, 747] width 190 height 11
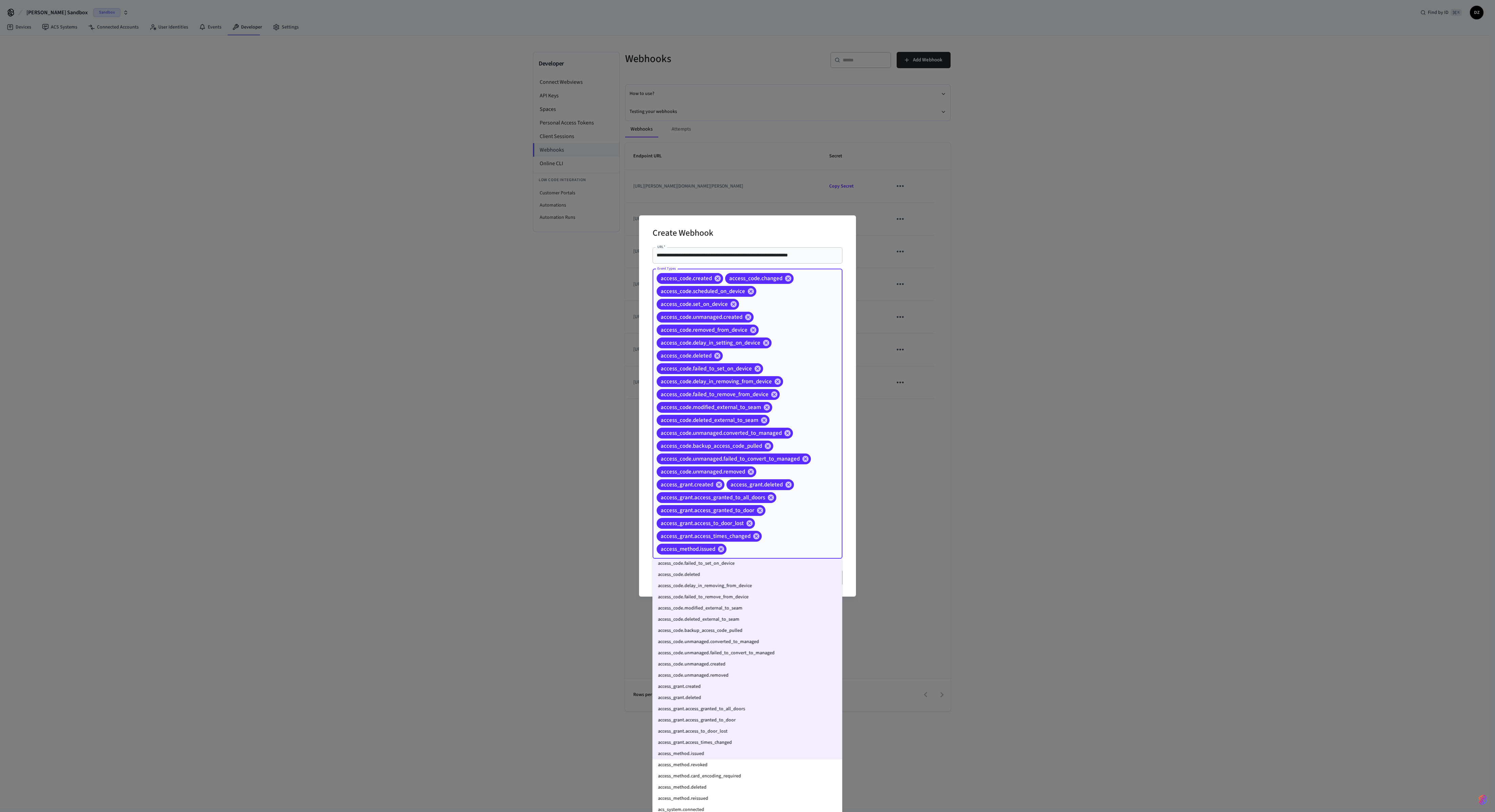
click at [601, 303] on li "access_method.revoked" at bounding box center [748, 764] width 190 height 11
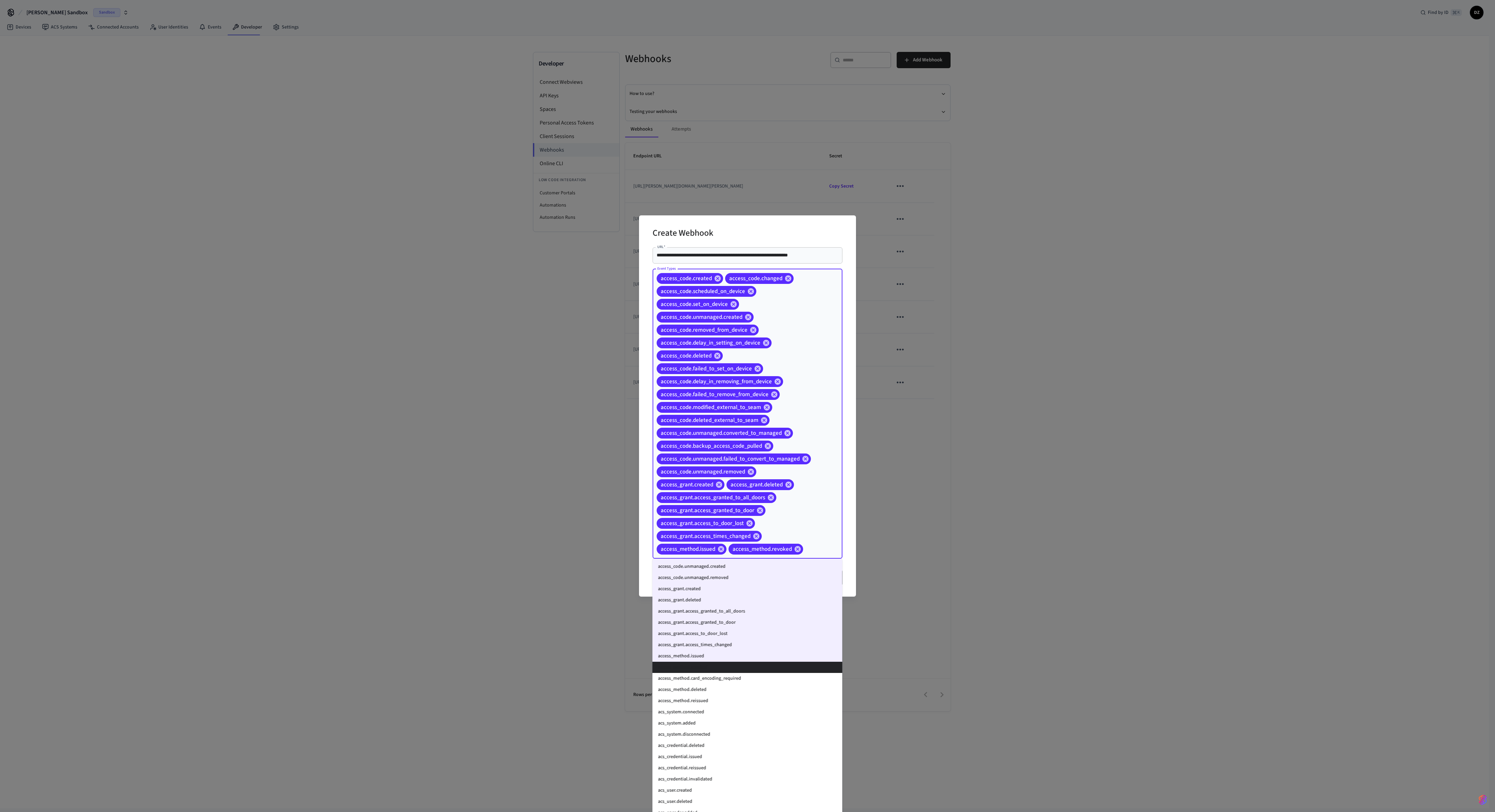
scroll to position [170, 0]
click at [601, 303] on li "access_method.revoked" at bounding box center [748, 665] width 190 height 11
click at [601, 303] on li "access_method.card_encoding_required" at bounding box center [748, 676] width 190 height 11
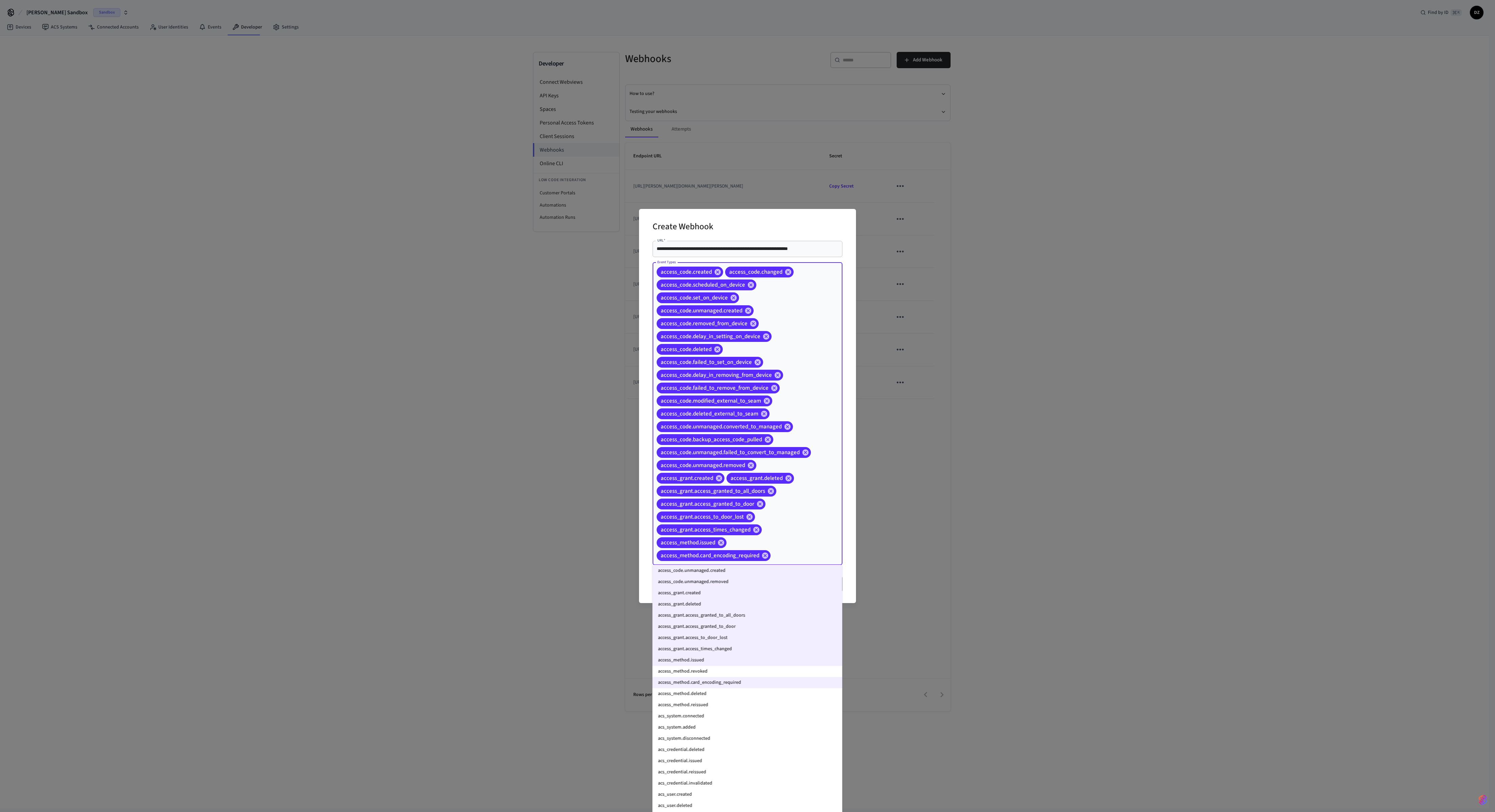
click at [601, 303] on li "access_method.revoked" at bounding box center [748, 671] width 190 height 11
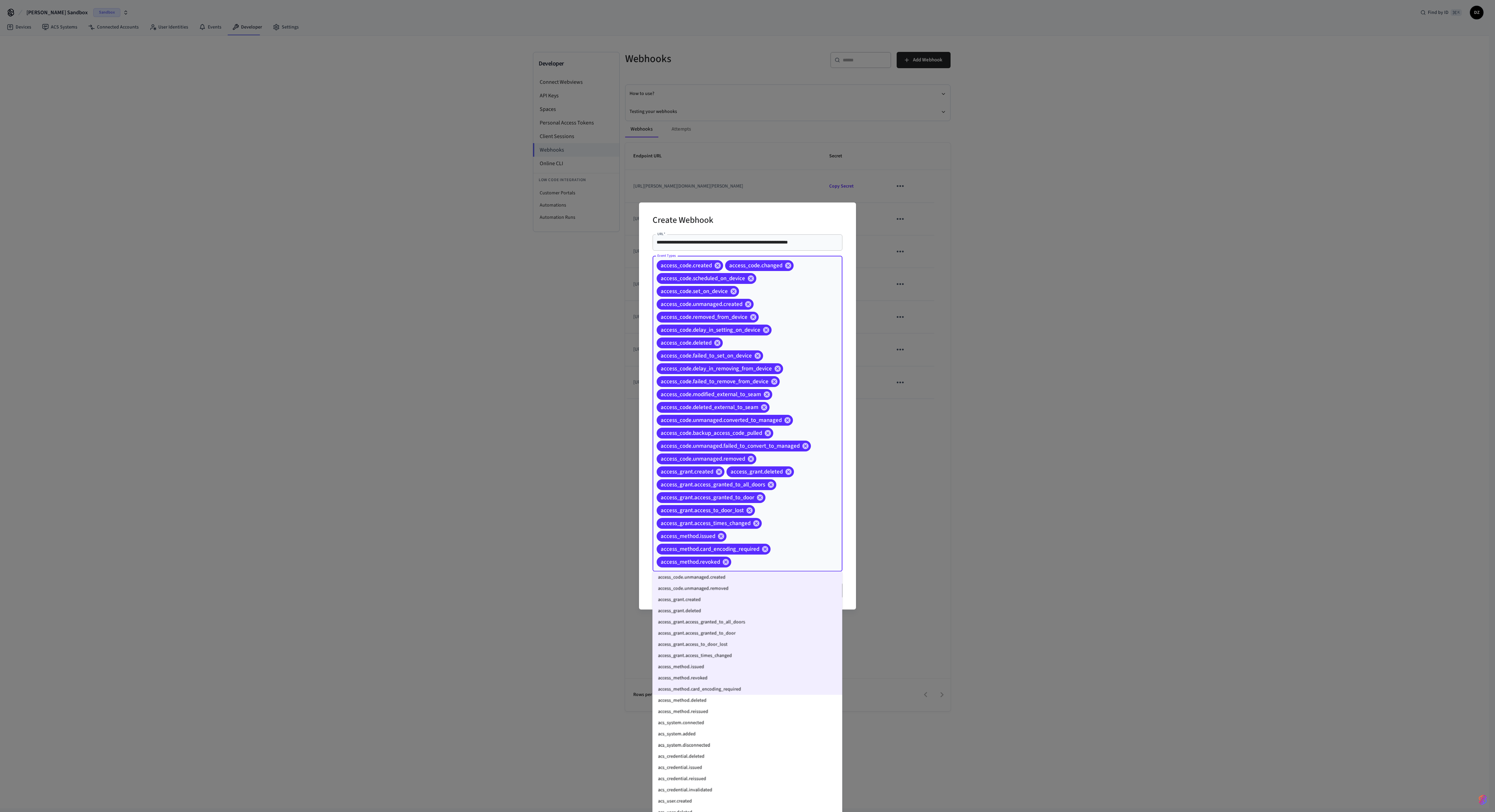
click at [601, 303] on li "access_method.deleted" at bounding box center [748, 700] width 190 height 11
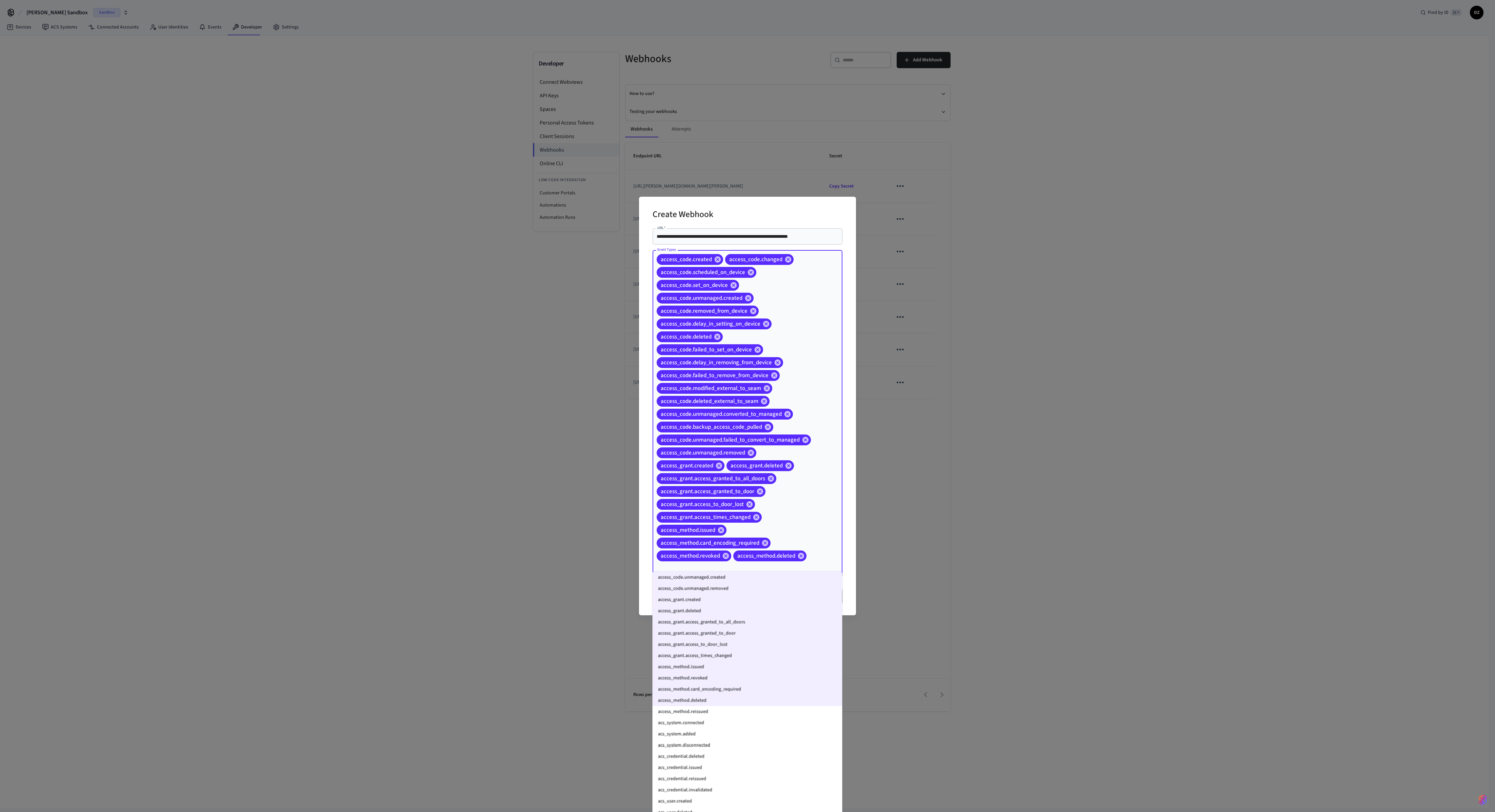
click at [601, 303] on li "acs_system.connected" at bounding box center [748, 722] width 190 height 11
click at [601, 303] on li "access_method.reissued" at bounding box center [748, 717] width 190 height 11
click at [601, 303] on li "acs_system.added" at bounding box center [748, 740] width 190 height 11
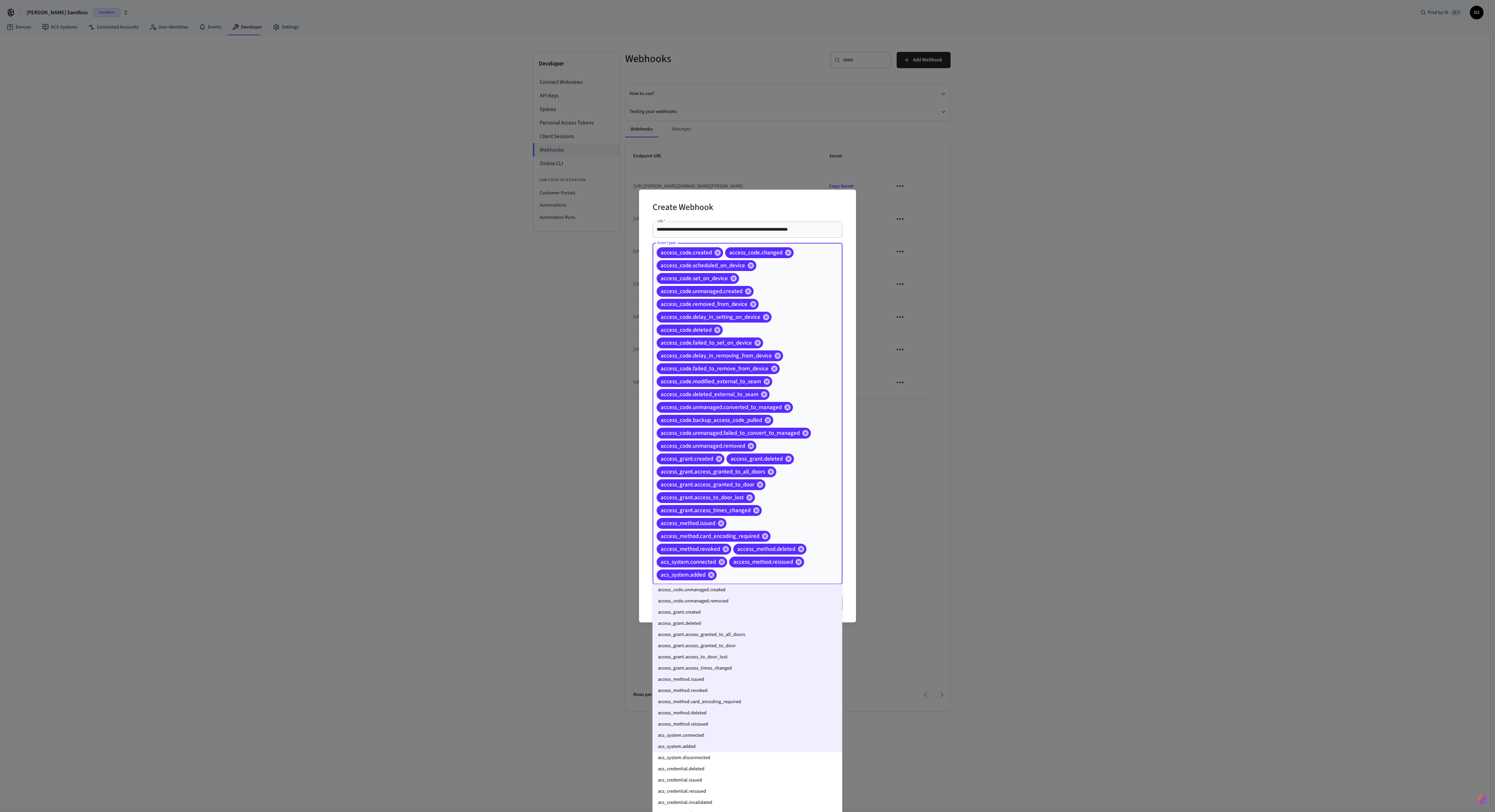
click at [601, 303] on li "acs_system.disconnected" at bounding box center [748, 757] width 190 height 11
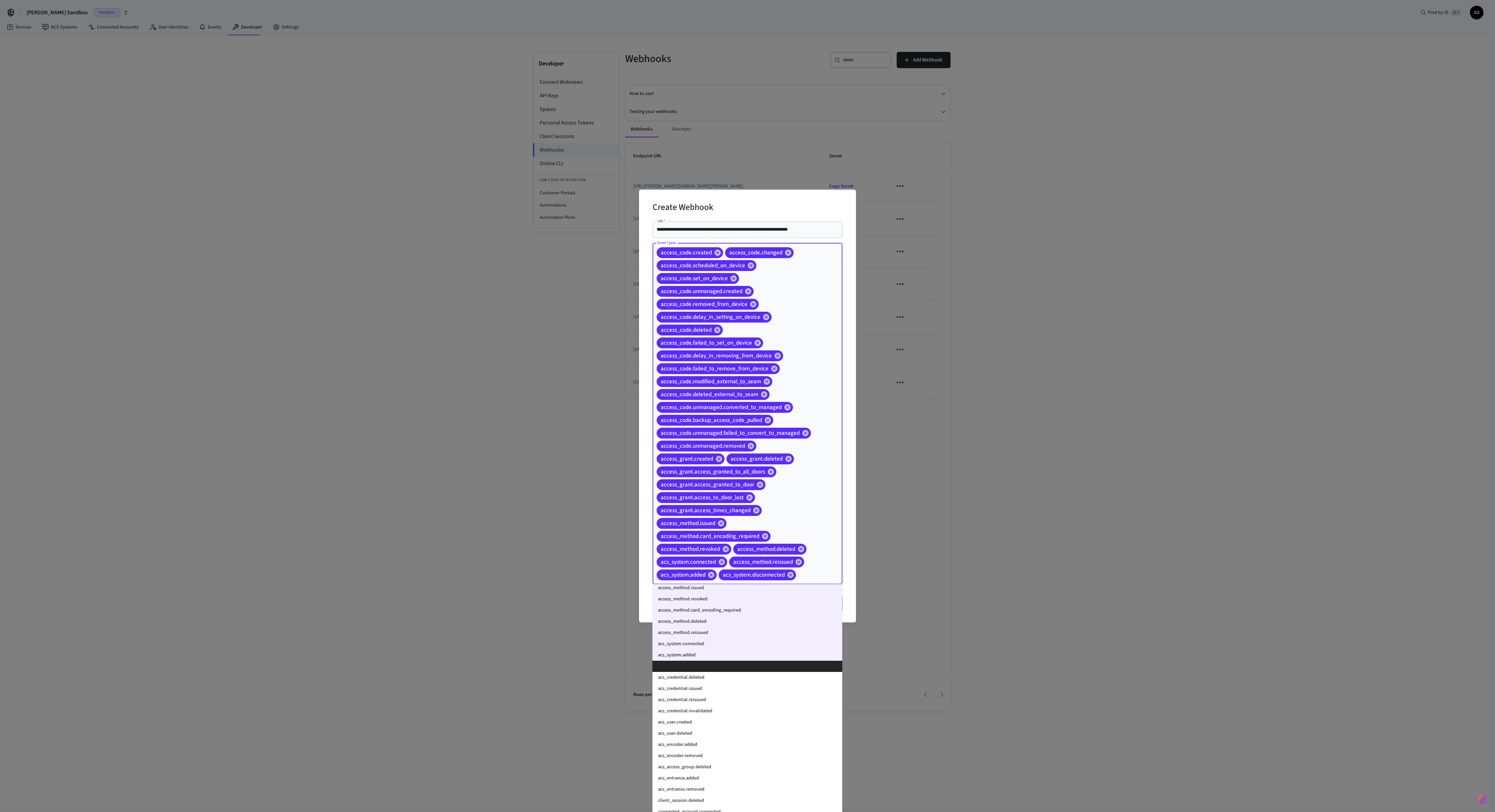
scroll to position [288, 0]
click at [601, 303] on li "acs_credential.deleted" at bounding box center [748, 650] width 190 height 11
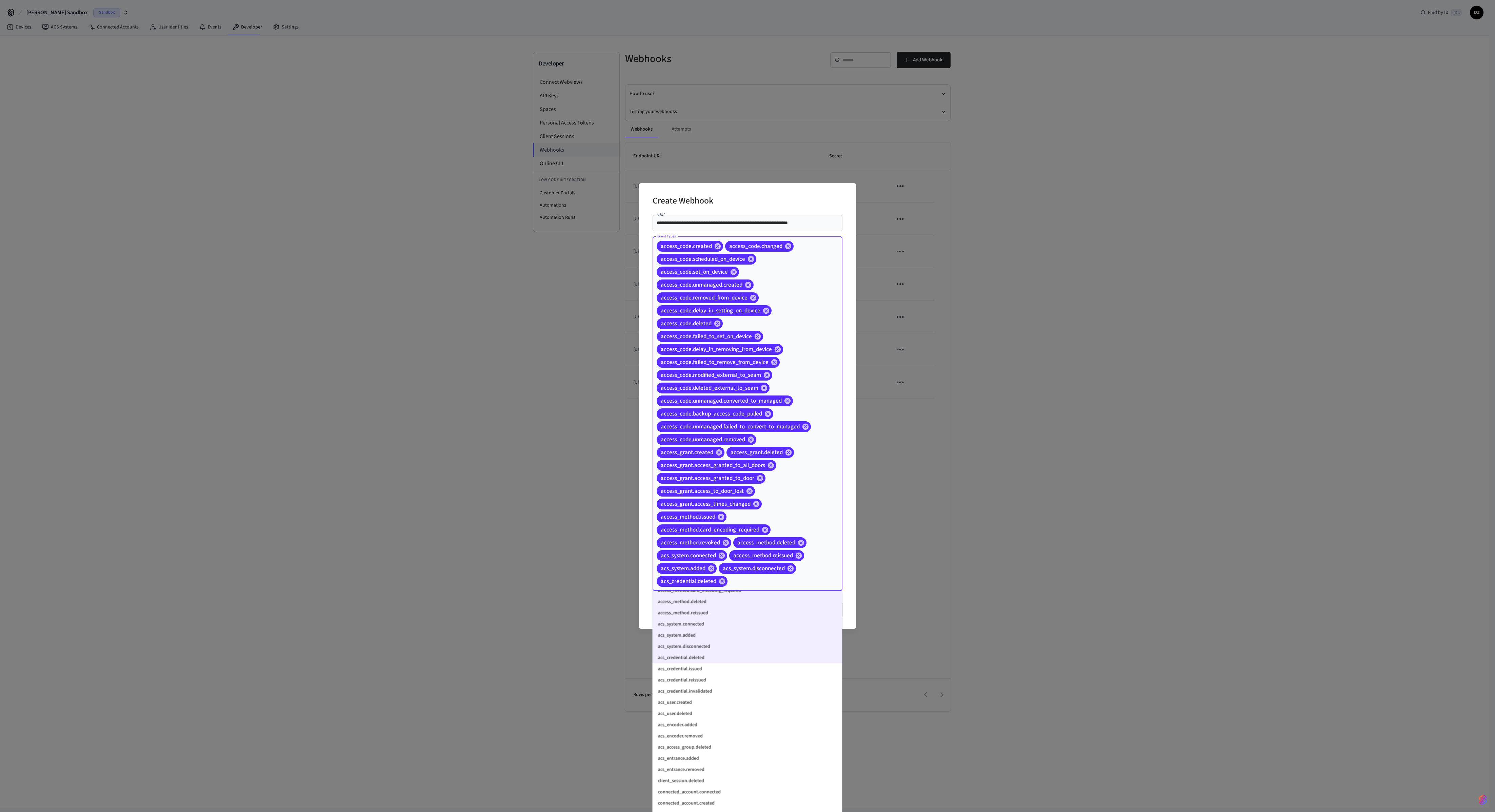
click at [601, 303] on li "acs_credential.issued" at bounding box center [748, 668] width 190 height 11
click at [601, 303] on li "acs_credential.reissued" at bounding box center [748, 680] width 190 height 11
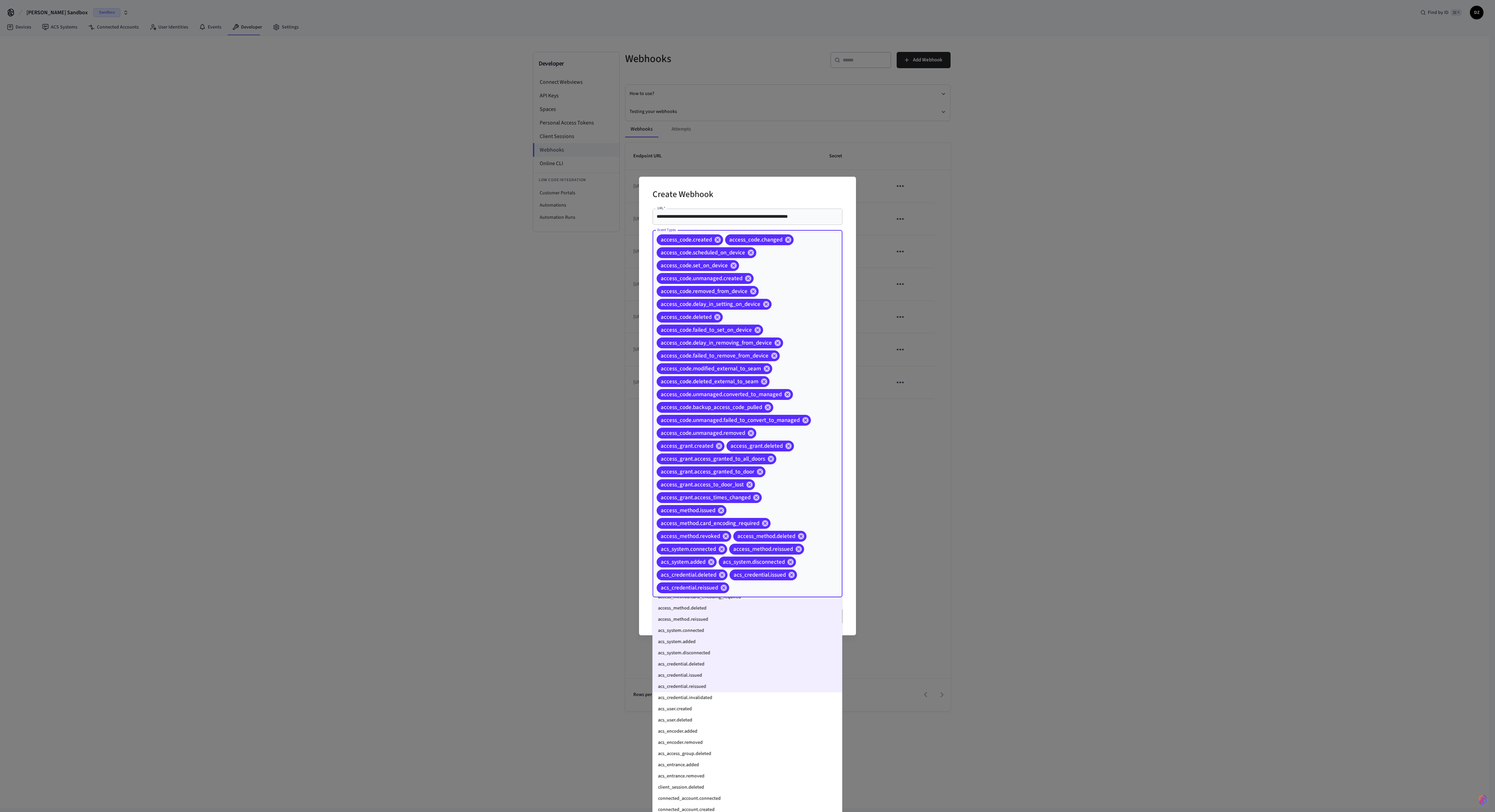
click at [601, 303] on li "acs_credential.invalidated" at bounding box center [748, 697] width 190 height 11
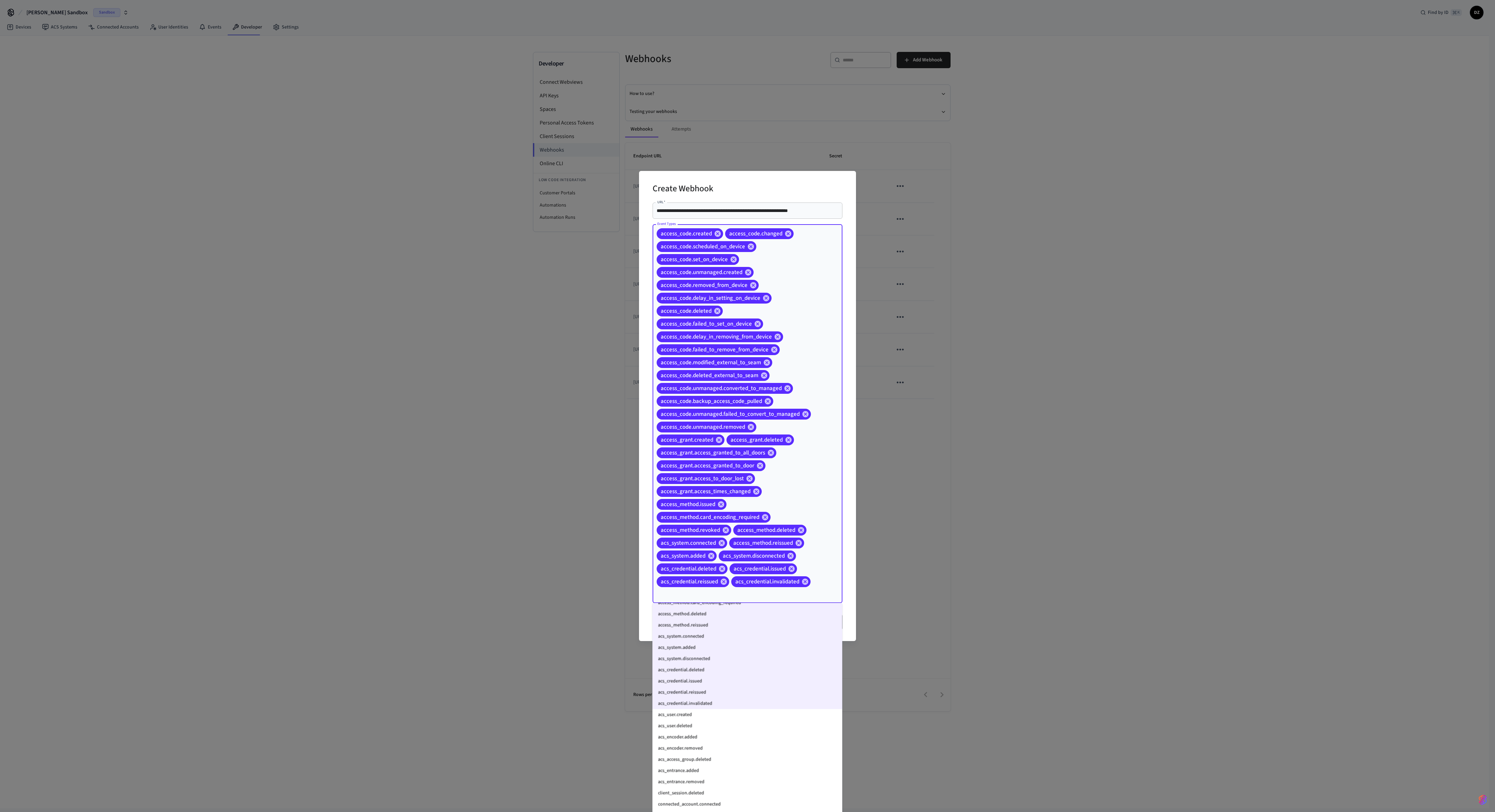
click at [601, 303] on li "acs_user.created" at bounding box center [748, 714] width 190 height 11
click at [601, 303] on li "acs_user.deleted" at bounding box center [748, 726] width 190 height 11
click at [601, 303] on li "acs_encoder.removed" at bounding box center [748, 748] width 190 height 11
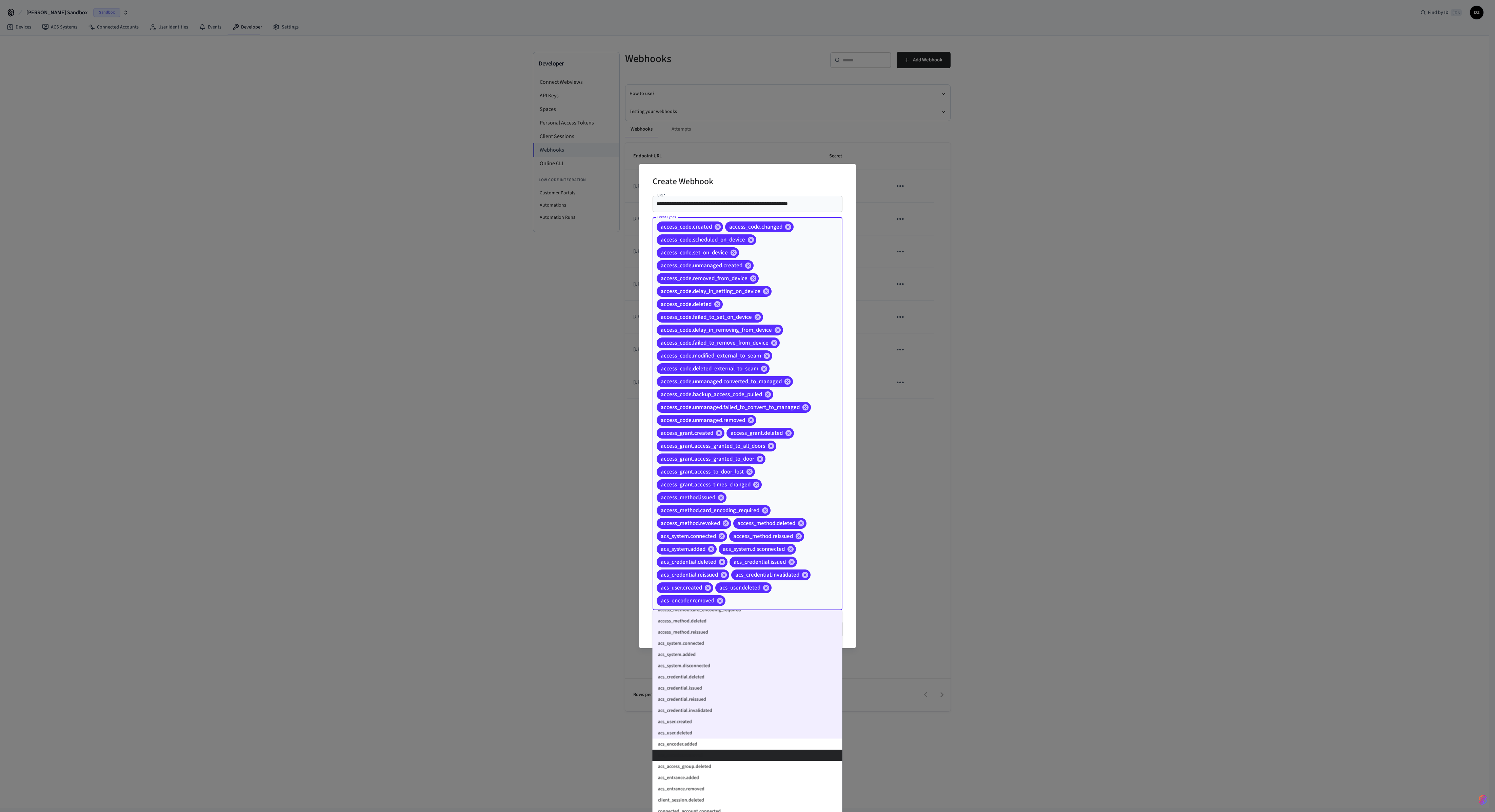
click at [601, 303] on li "acs_encoder.added" at bounding box center [748, 744] width 190 height 11
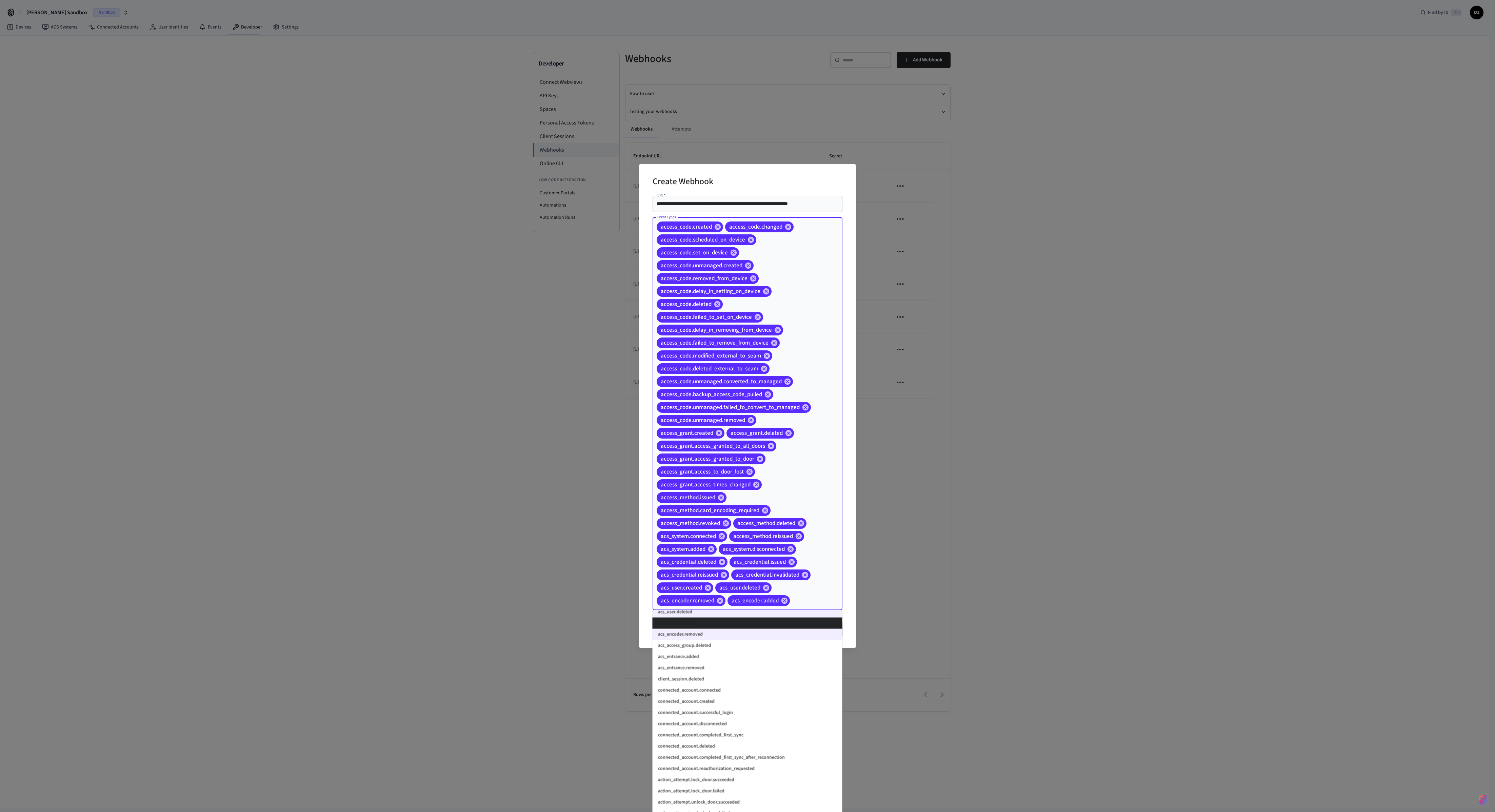
scroll to position [412, 0]
click at [601, 303] on li "acs_access_group.deleted" at bounding box center [748, 642] width 190 height 11
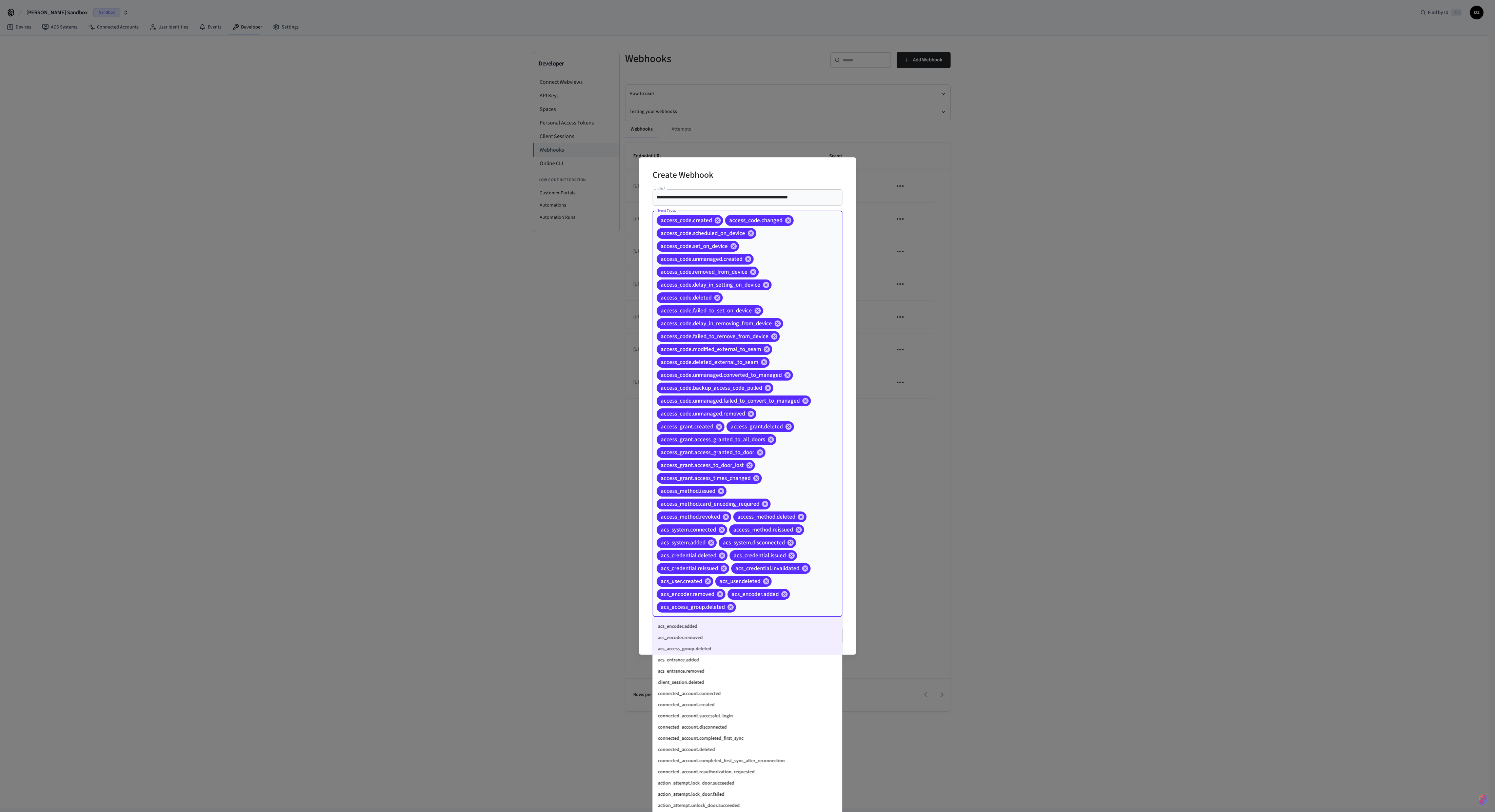
click at [601, 303] on li "acs_entrance.added" at bounding box center [748, 660] width 190 height 11
click at [601, 303] on li "acs_entrance.removed" at bounding box center [748, 671] width 190 height 11
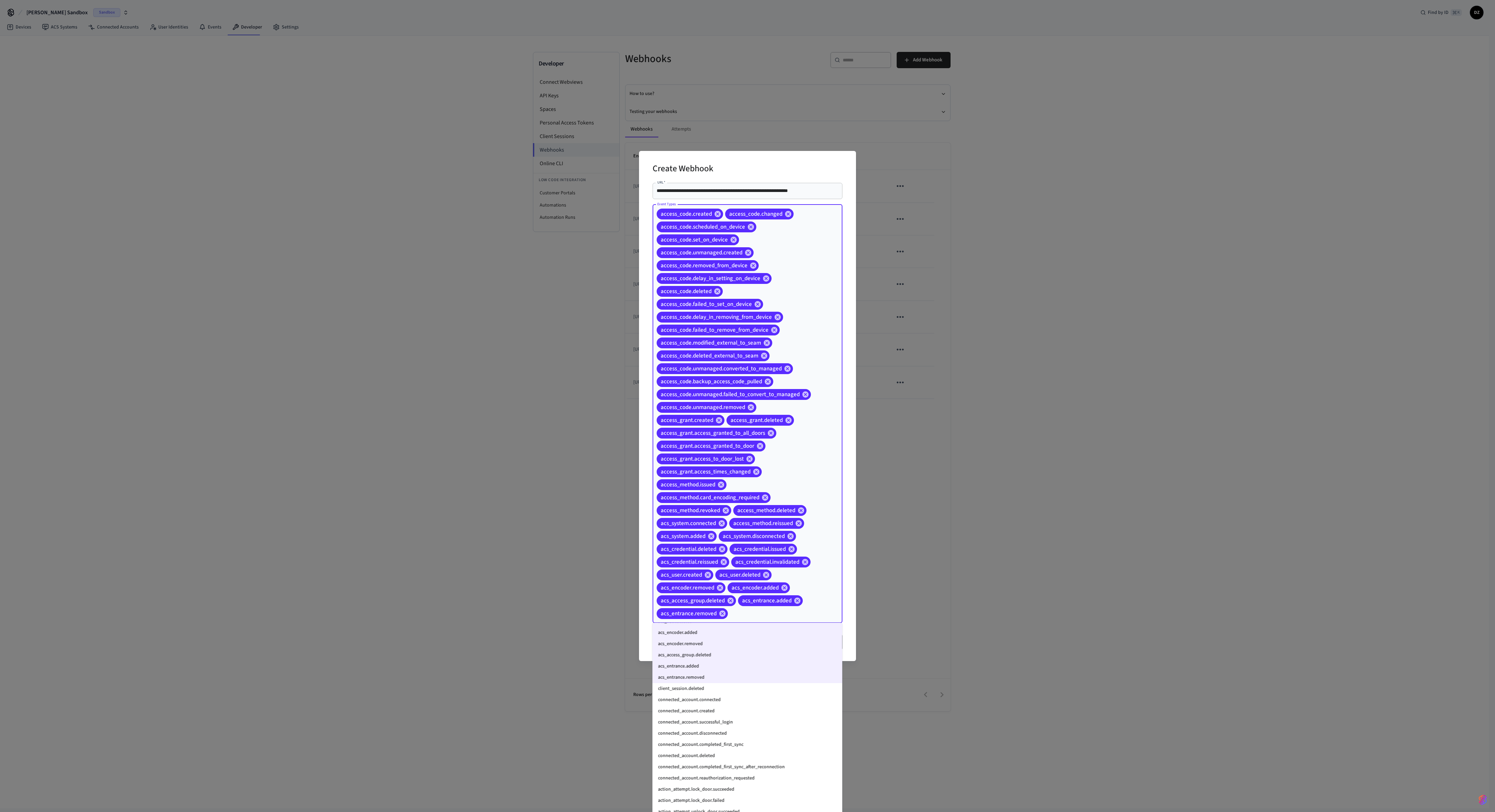
click at [601, 303] on li "client_session.deleted" at bounding box center [748, 688] width 190 height 11
click at [601, 303] on li "connected_account.connected" at bounding box center [748, 699] width 190 height 11
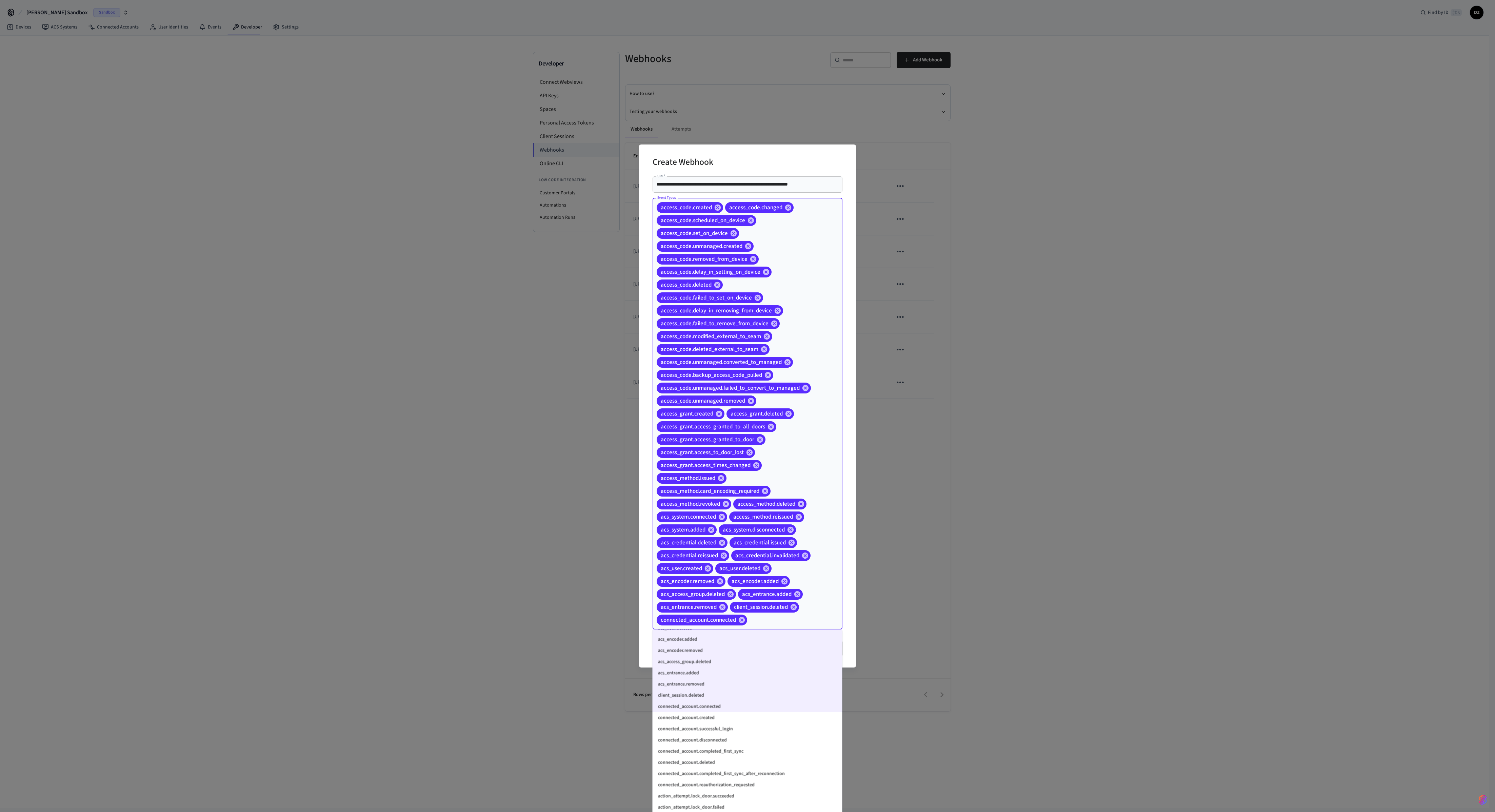
click at [601, 303] on li "connected_account.created" at bounding box center [748, 717] width 190 height 11
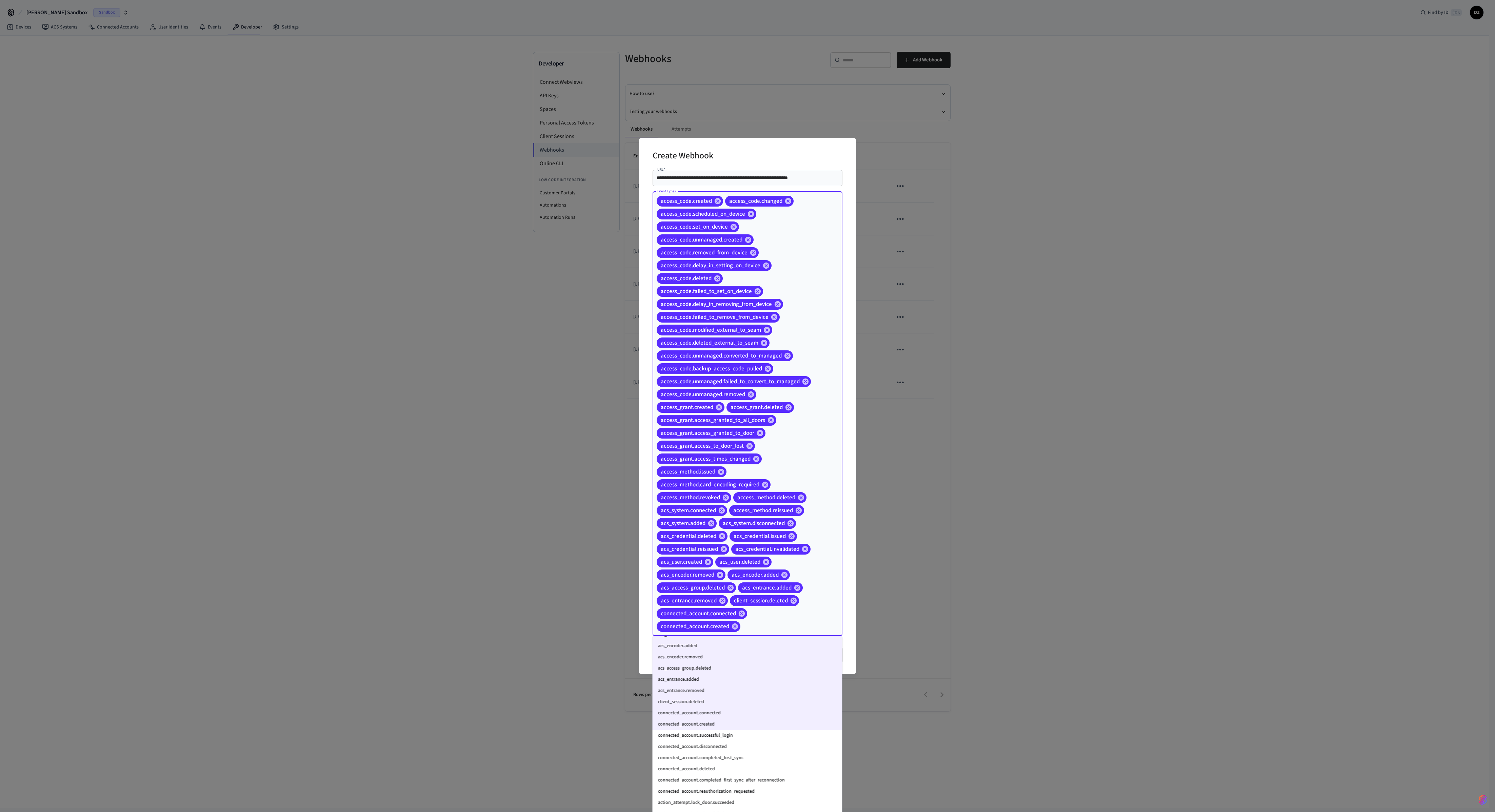
click at [601, 303] on li "connected_account.successful_login" at bounding box center [748, 735] width 190 height 11
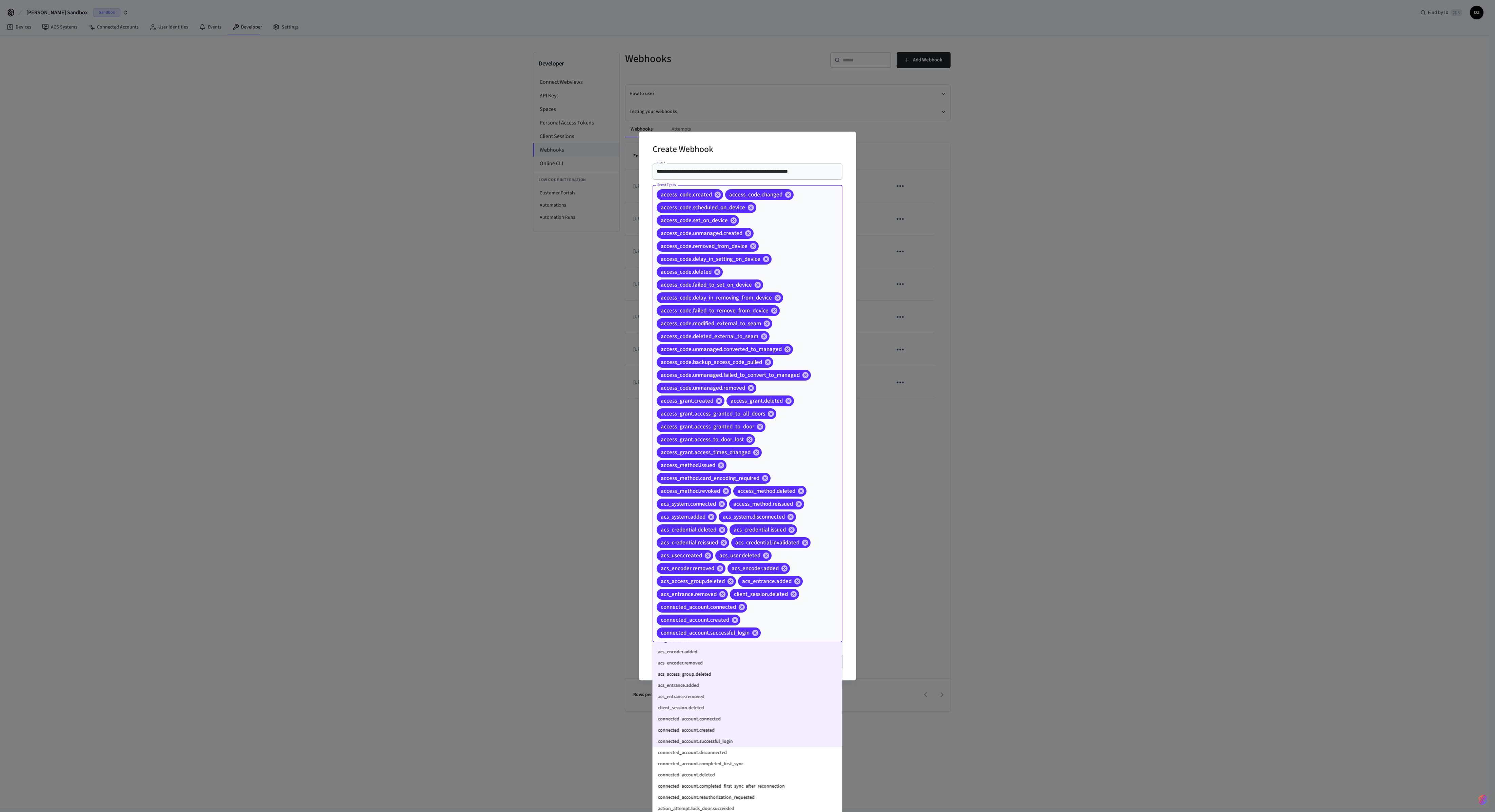
click at [601, 303] on li "connected_account.disconnected" at bounding box center [748, 752] width 190 height 11
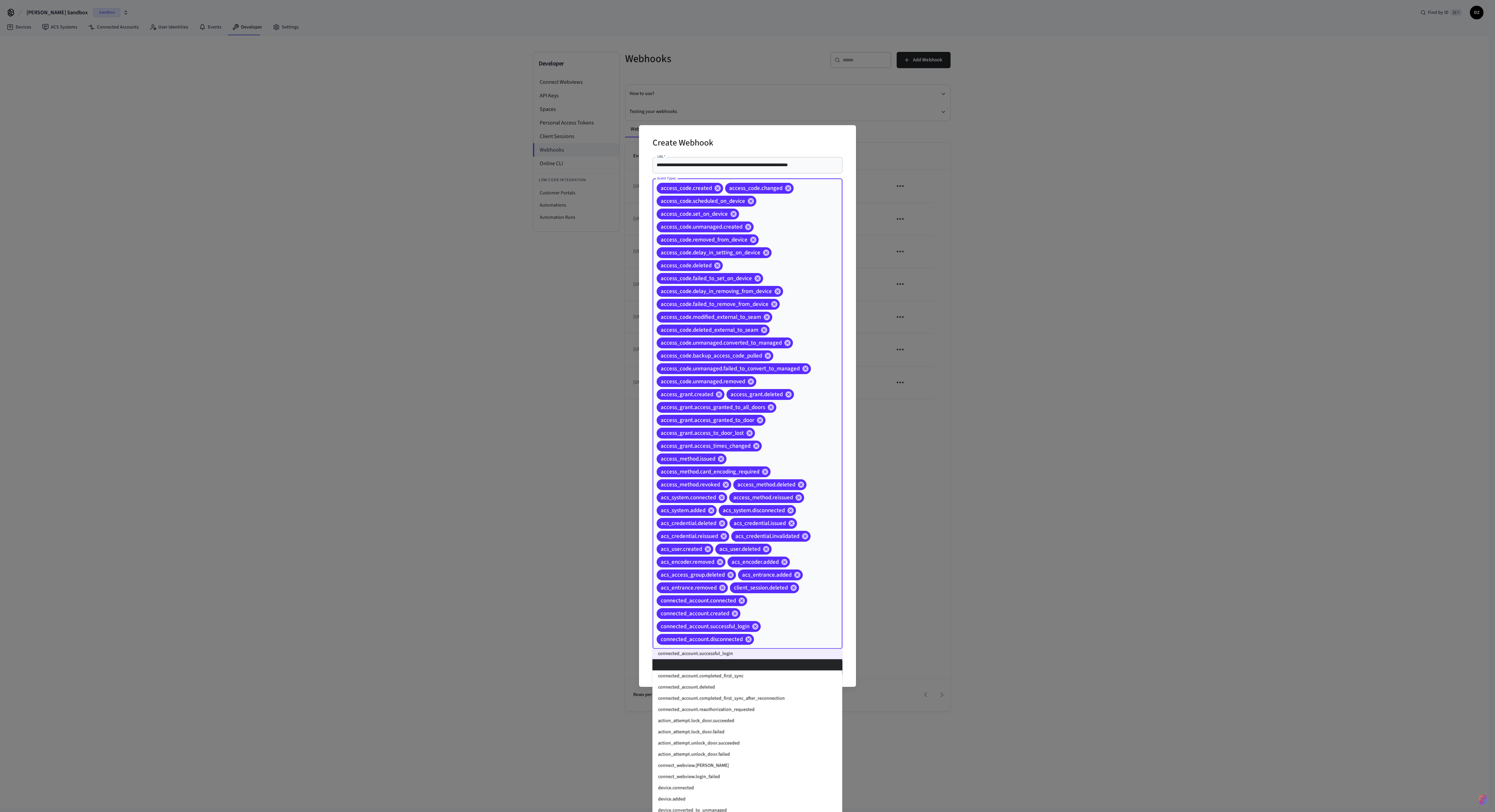
scroll to position [508, 0]
click at [601, 303] on li "connected_account.completed_first_sync" at bounding box center [748, 674] width 190 height 11
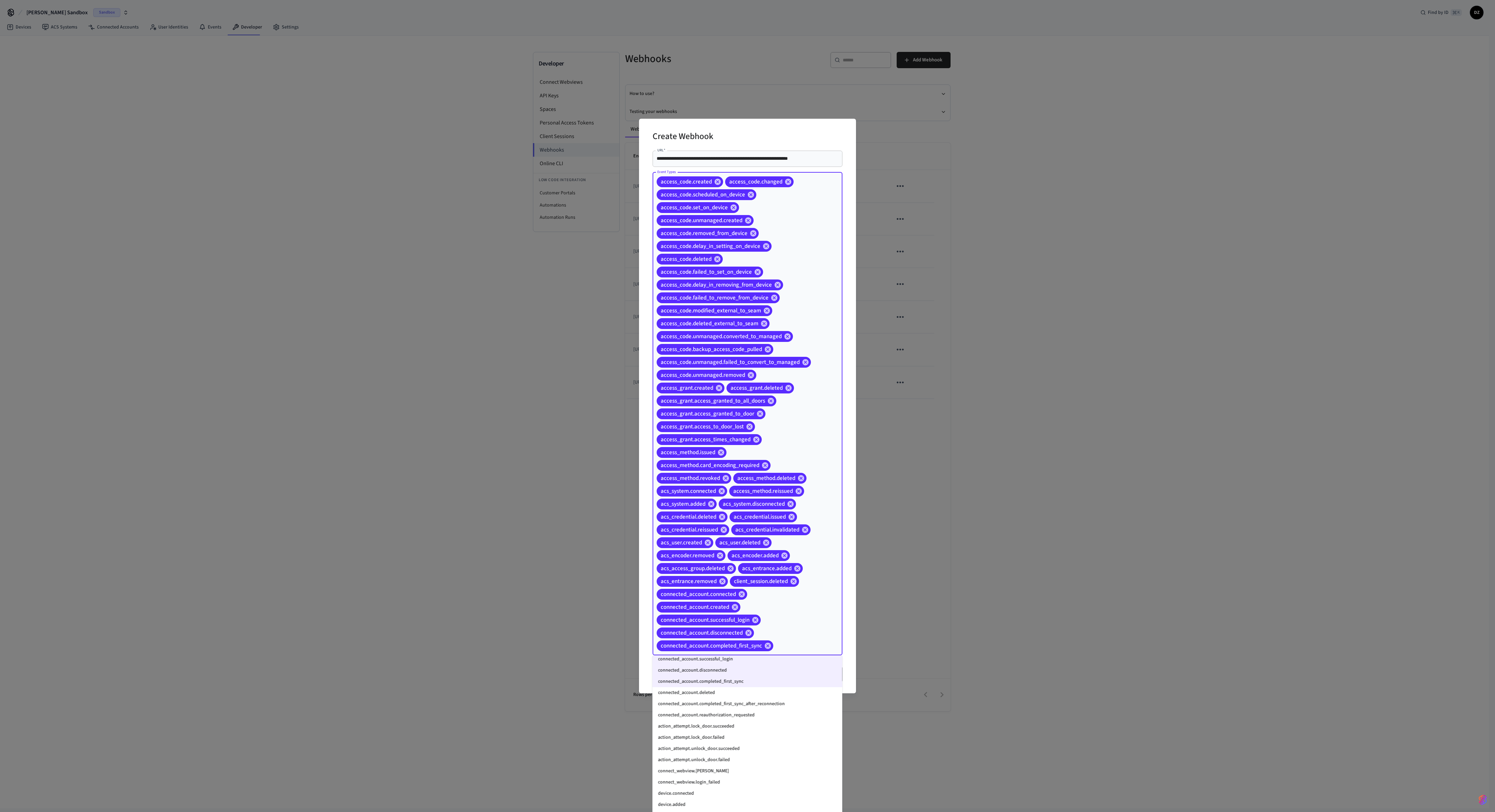
click at [601, 303] on li "connected_account.deleted" at bounding box center [748, 692] width 190 height 11
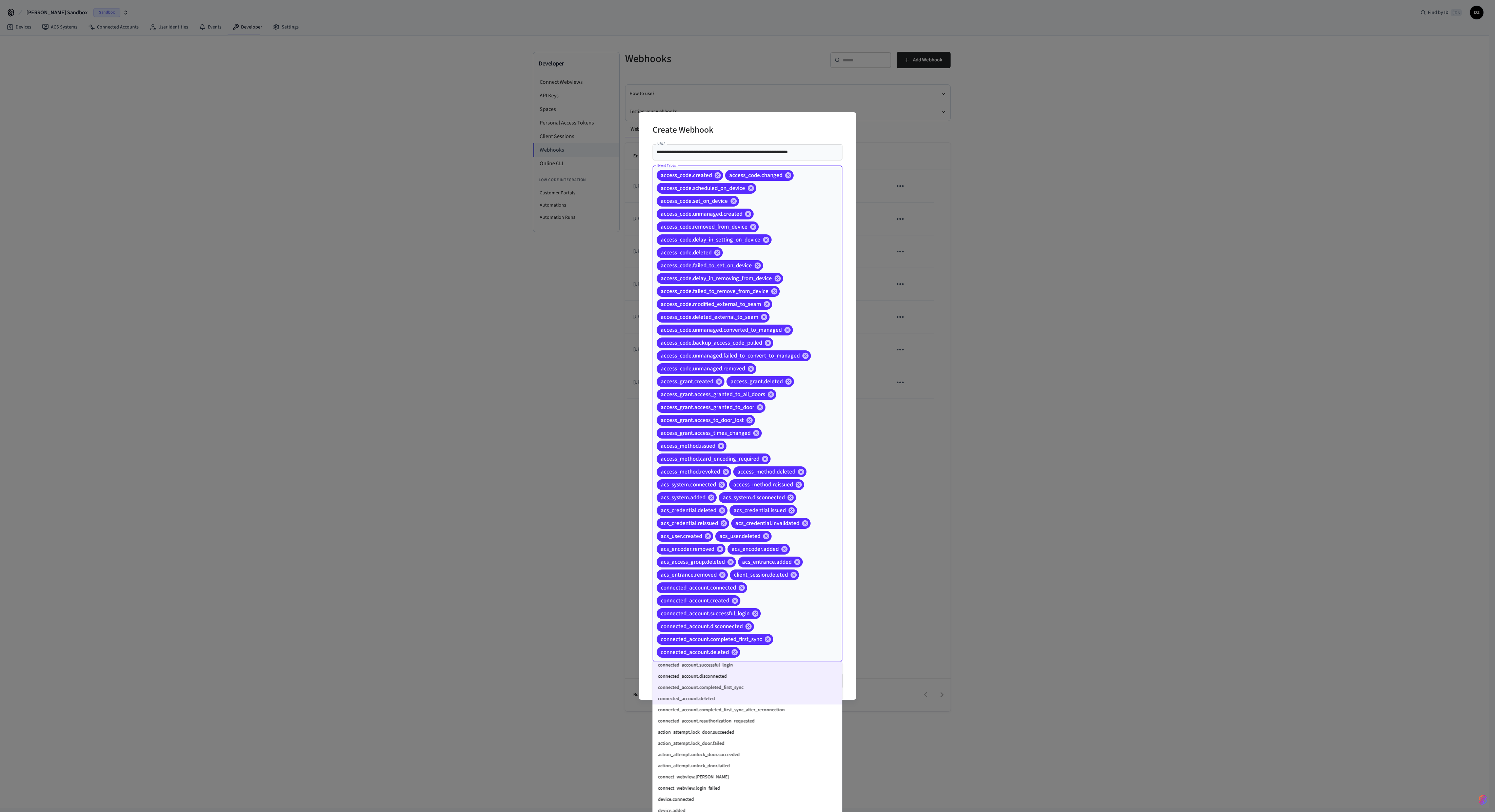
click at [601, 303] on li "connected_account.completed_first_sync_after_reconnection" at bounding box center [748, 709] width 190 height 11
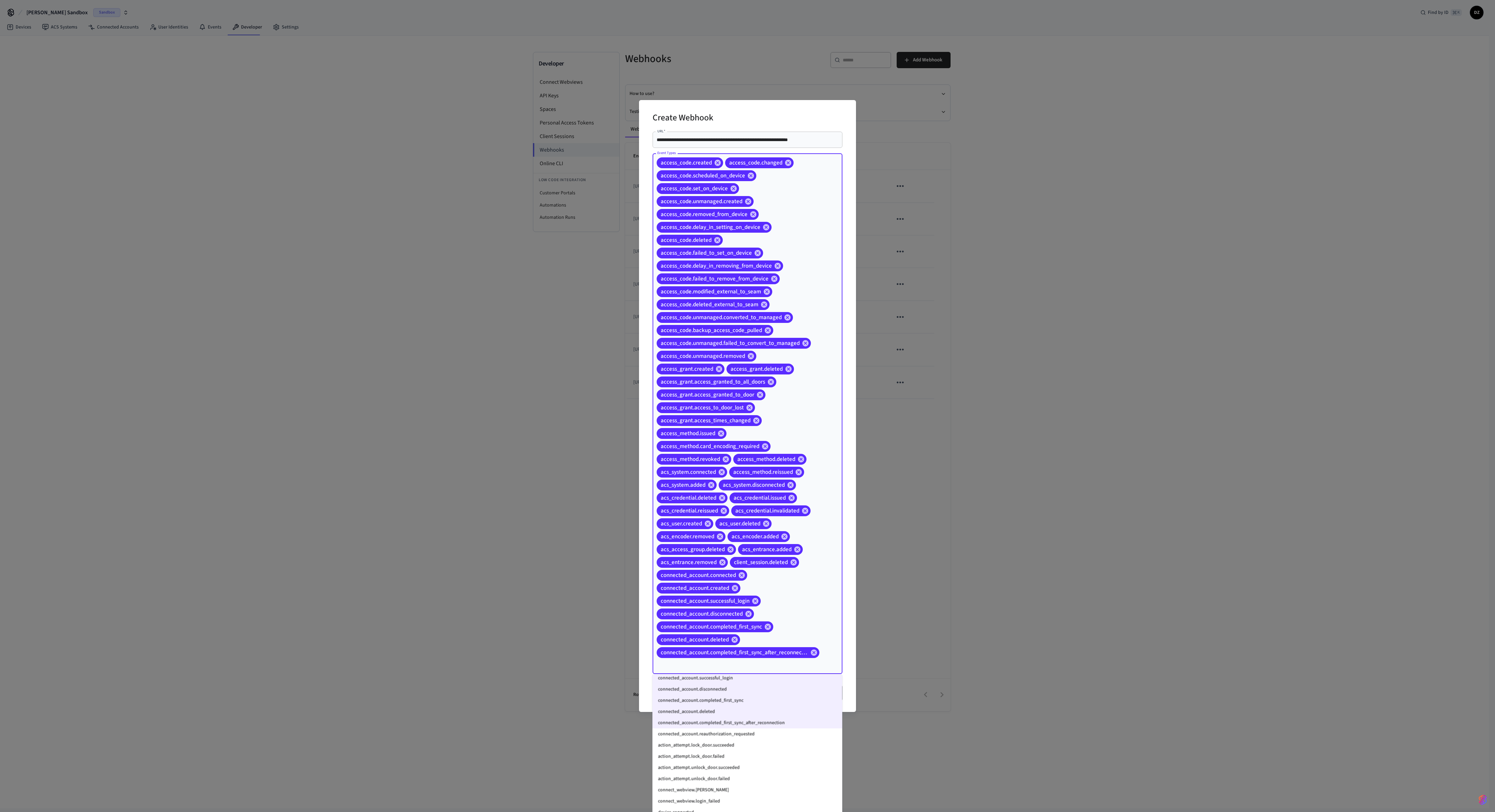
click at [601, 303] on li "connected_account.reauthorization_requested" at bounding box center [748, 733] width 190 height 11
click at [601, 303] on li "action_attempt.lock_door.succeeded" at bounding box center [748, 710] width 190 height 11
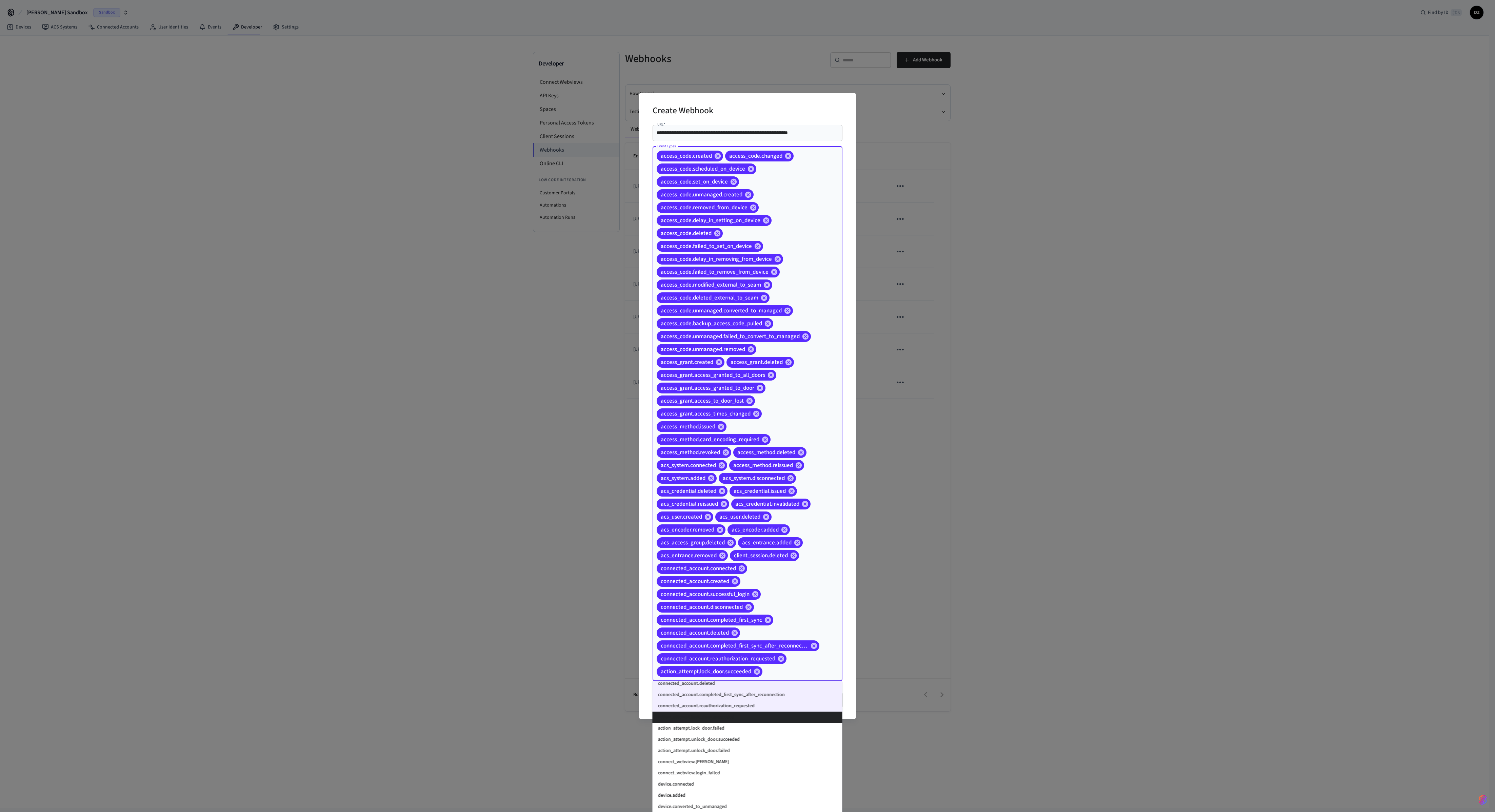
click at [601, 303] on li "action_attempt.lock_door.succeeded" at bounding box center [748, 716] width 190 height 11
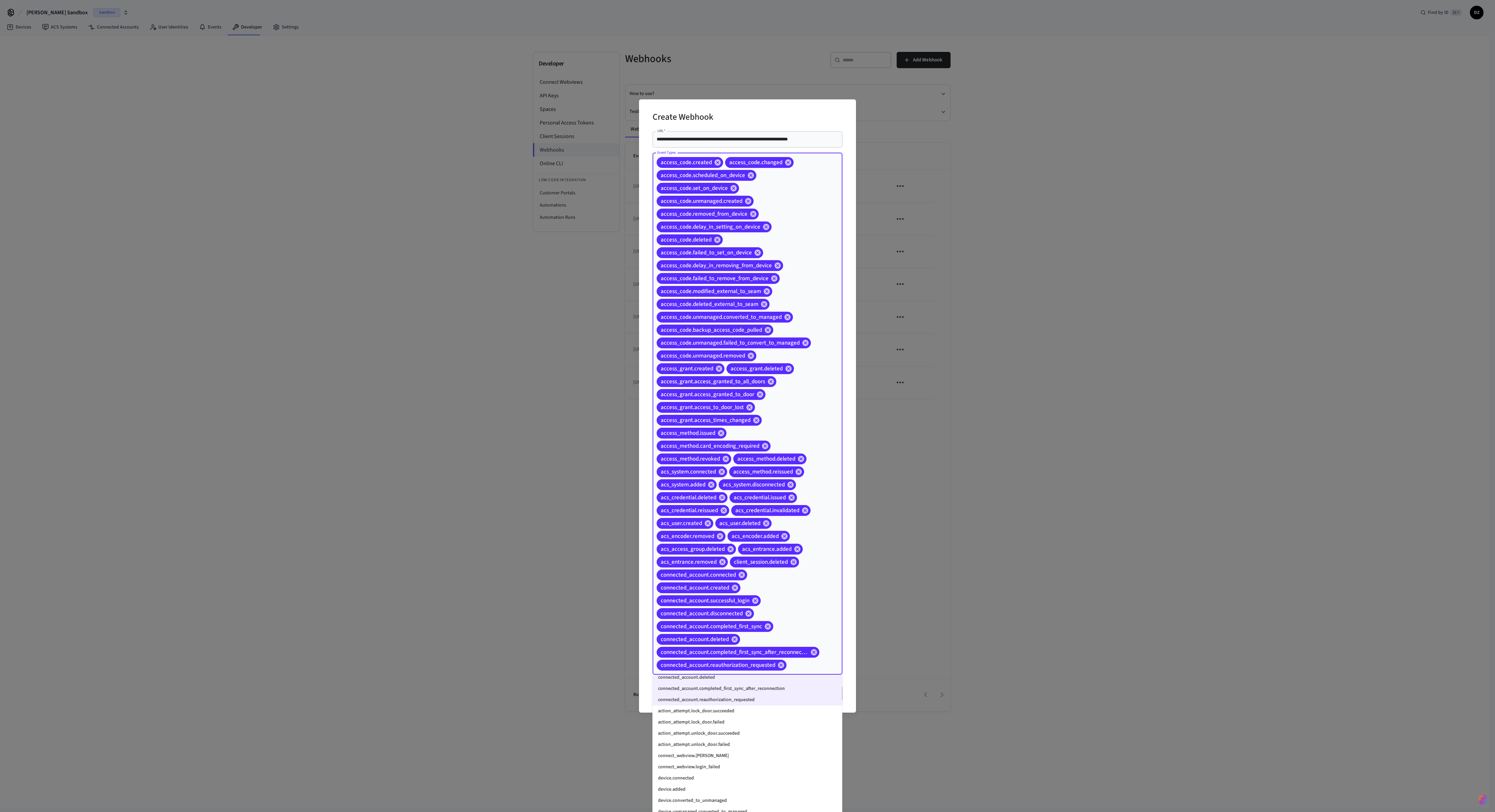
click at [601, 303] on li "action_attempt.lock_door.failed" at bounding box center [748, 721] width 190 height 11
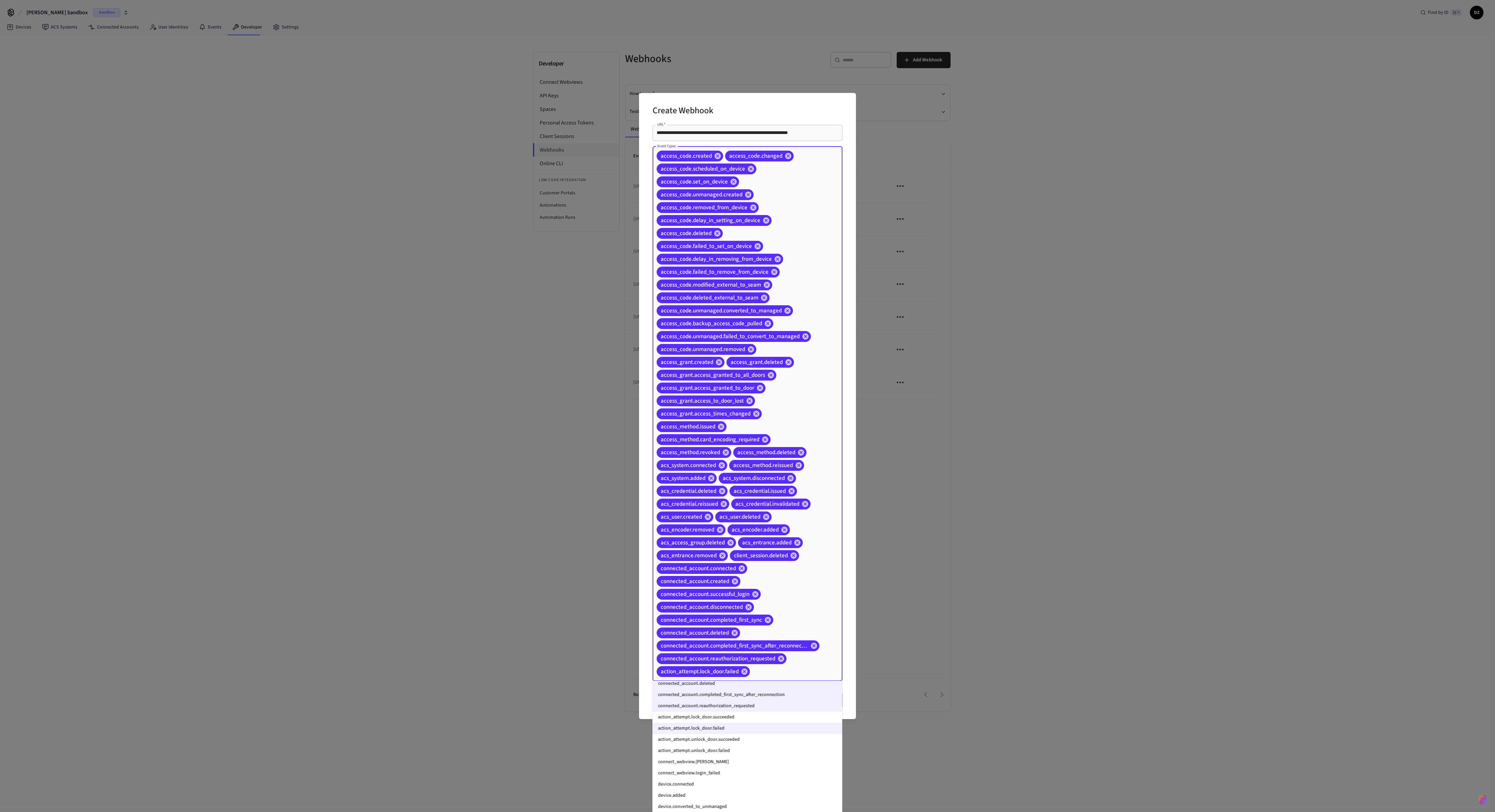
click at [601, 303] on li "action_attempt.lock_door.succeeded" at bounding box center [748, 716] width 190 height 11
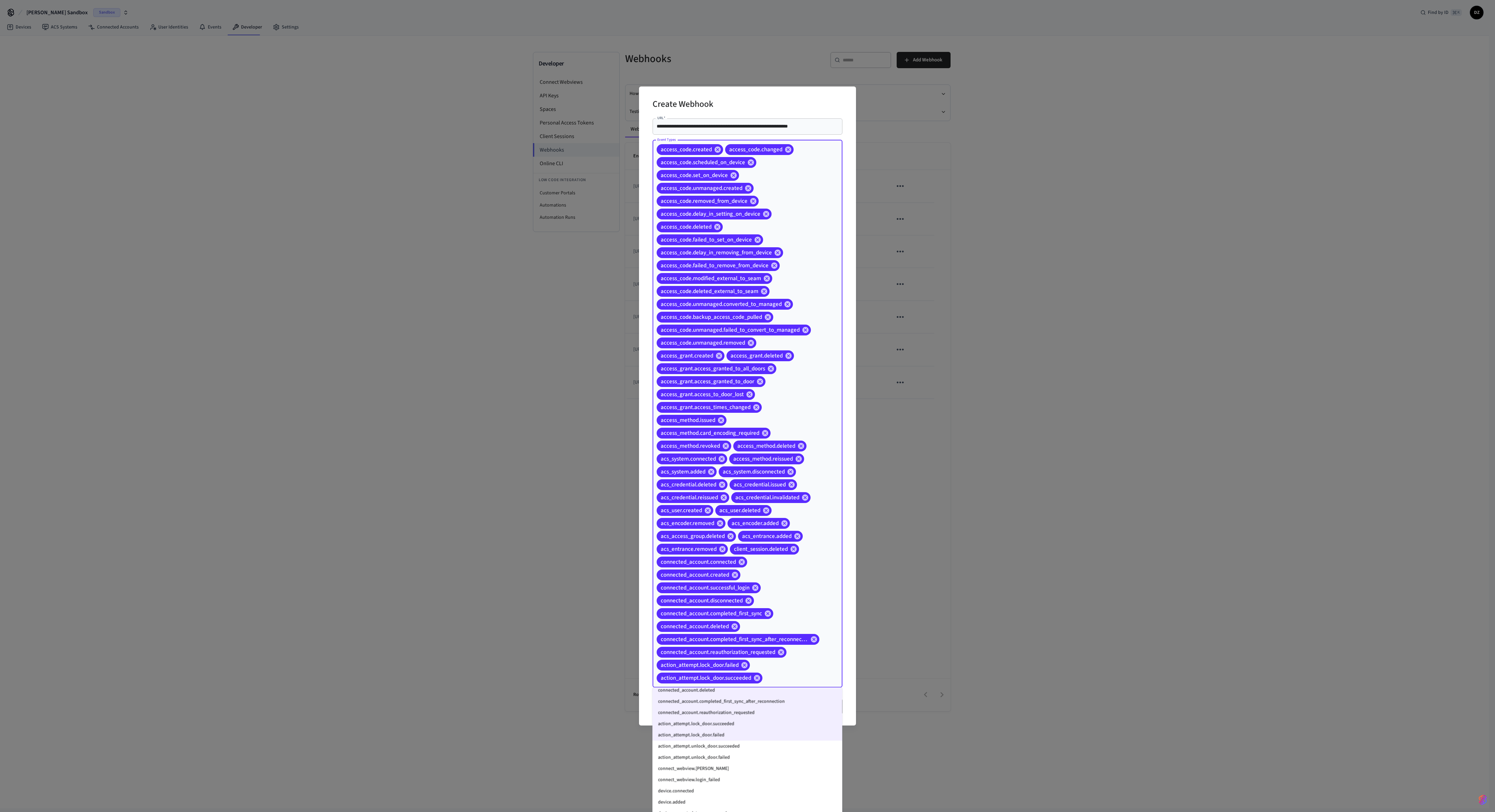
click at [601, 303] on li "action_attempt.unlock_door.succeeded" at bounding box center [748, 745] width 190 height 11
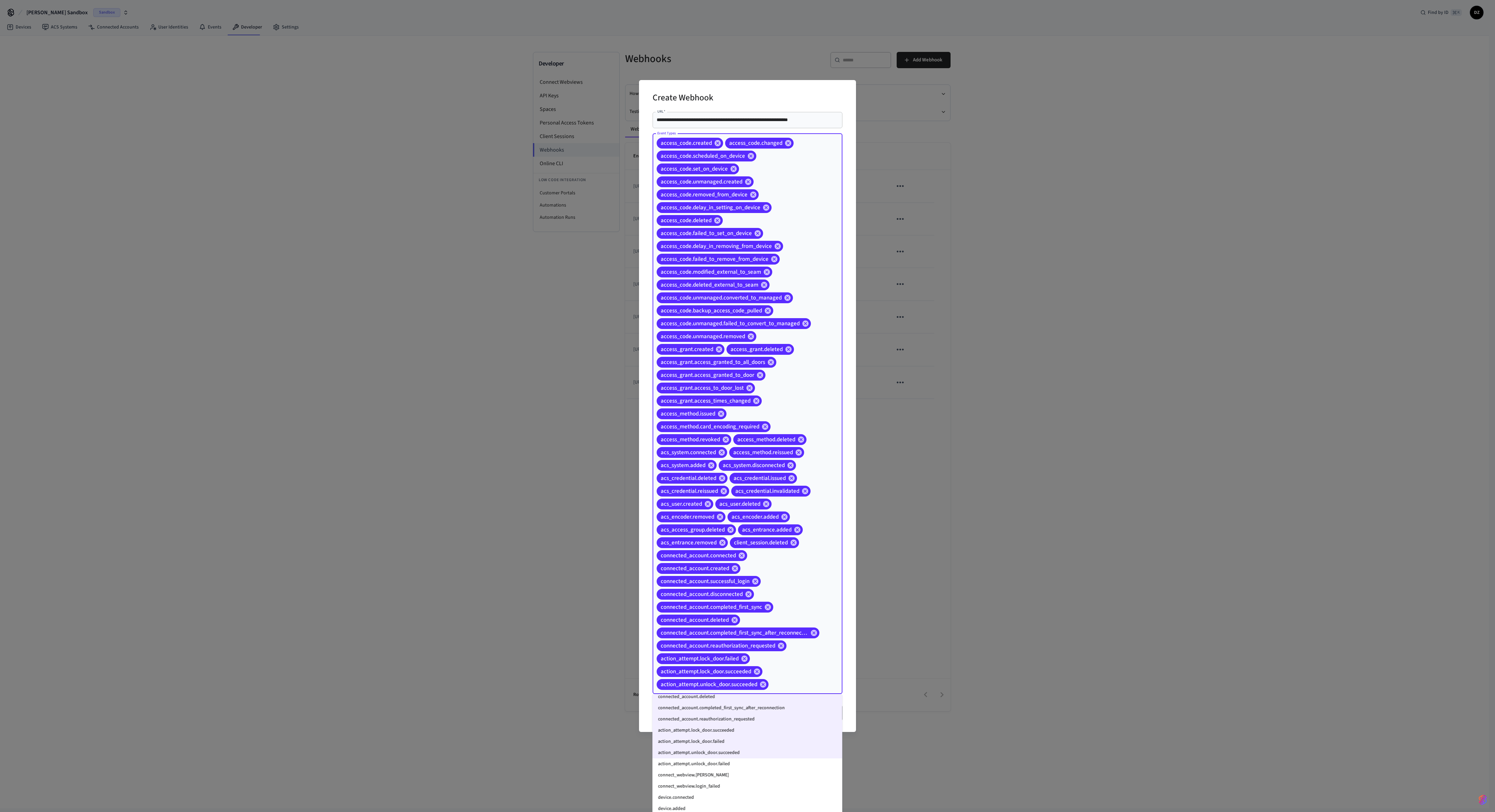
click at [601, 303] on li "action_attempt.unlock_door.failed" at bounding box center [748, 763] width 190 height 11
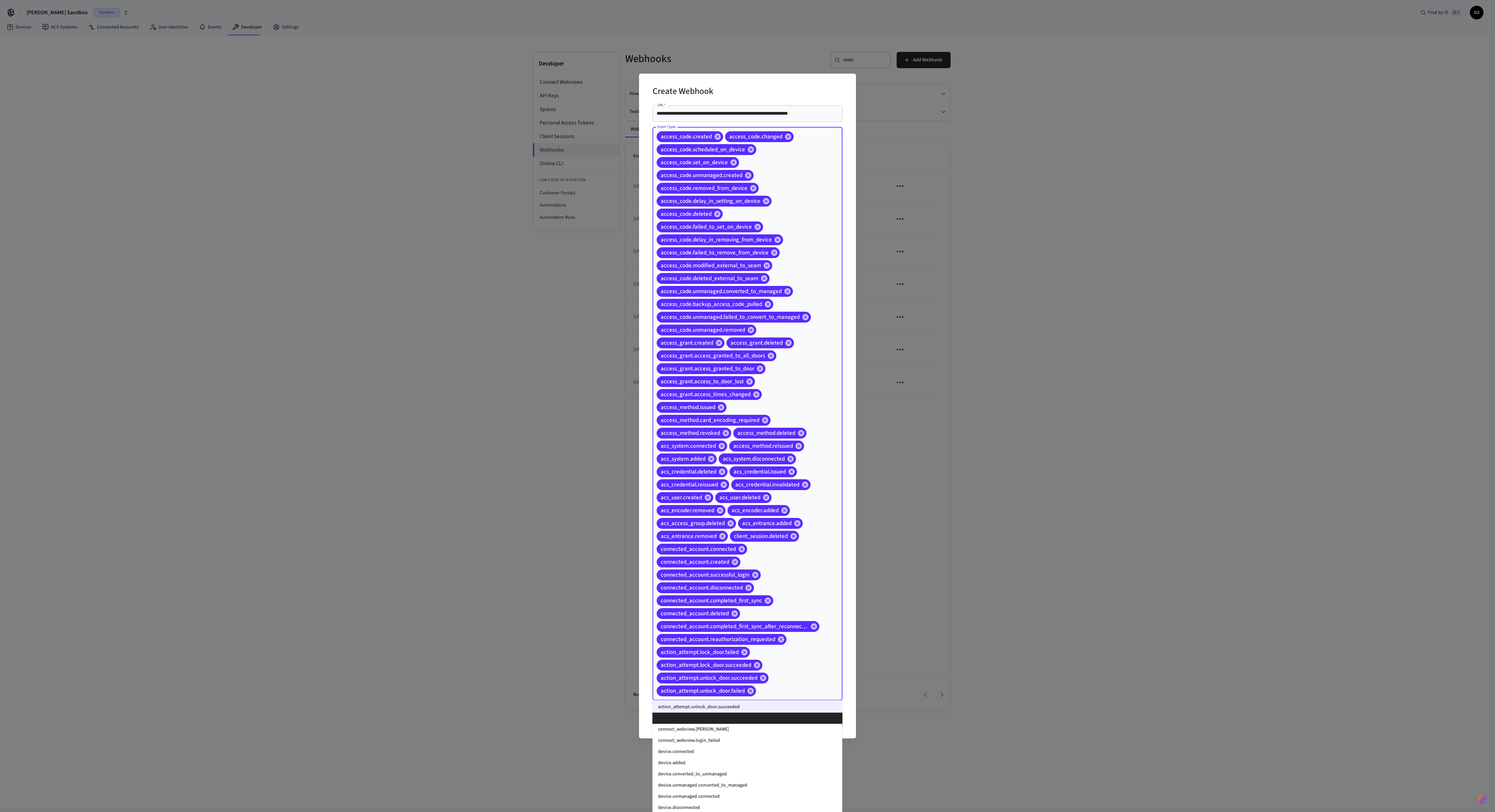
scroll to position [603, 0]
click at [601, 303] on li "connect_webview.[PERSON_NAME]" at bounding box center [748, 720] width 190 height 11
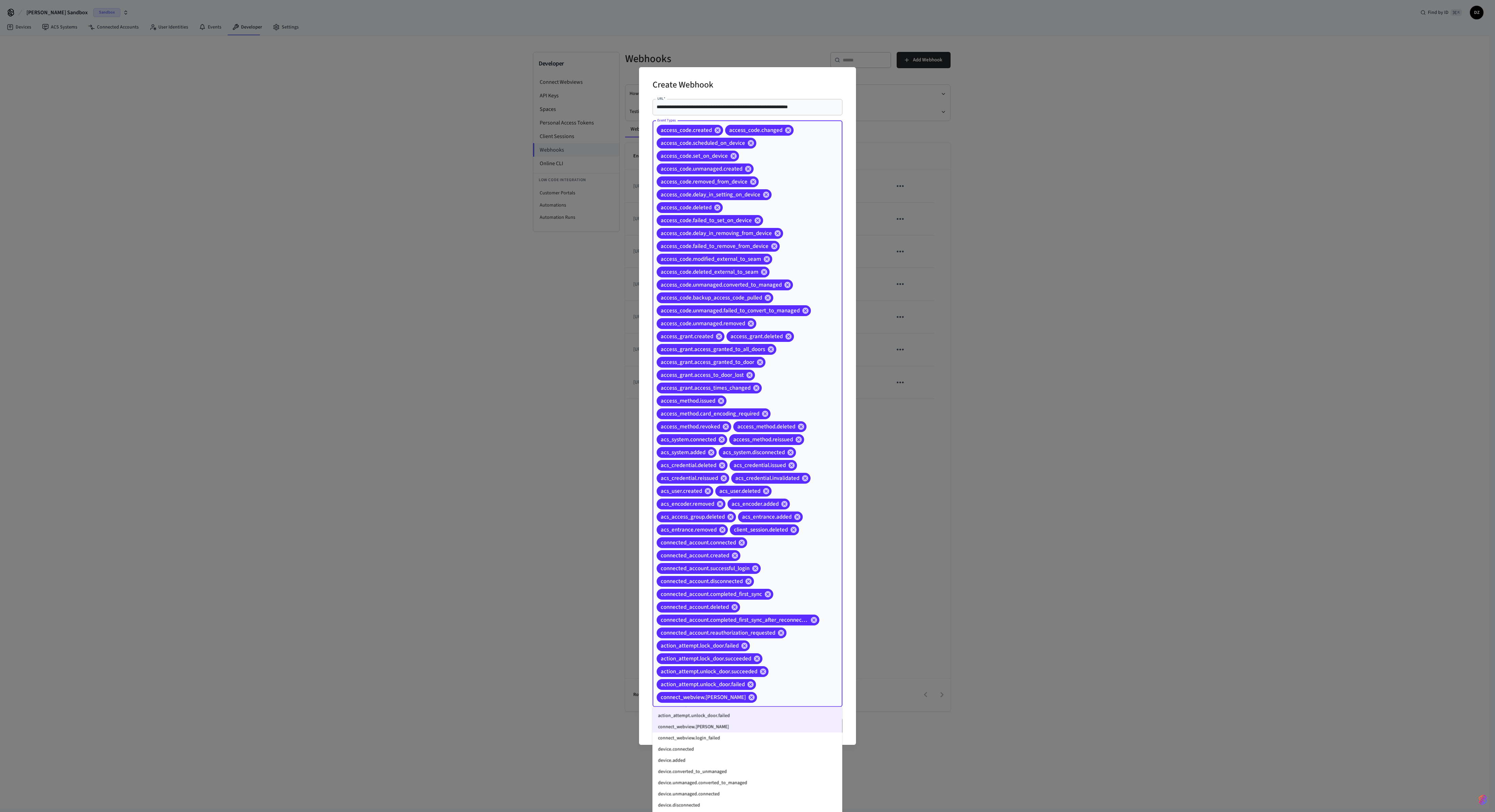
click at [601, 303] on li "connect_webview.login_failed" at bounding box center [748, 738] width 190 height 11
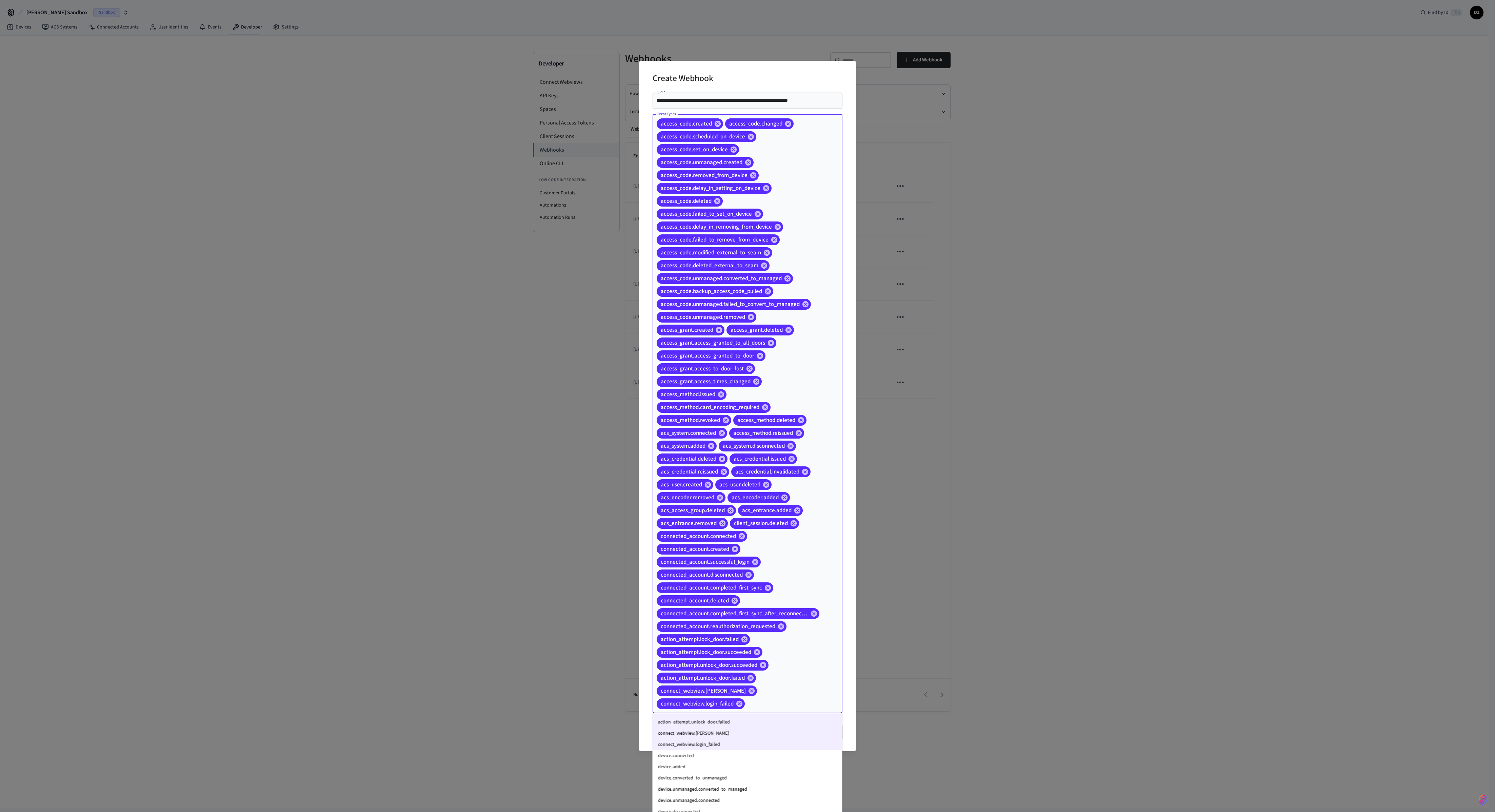
click at [601, 303] on li "device.connected" at bounding box center [748, 755] width 190 height 11
click at [601, 303] on li "device.added" at bounding box center [748, 767] width 190 height 11
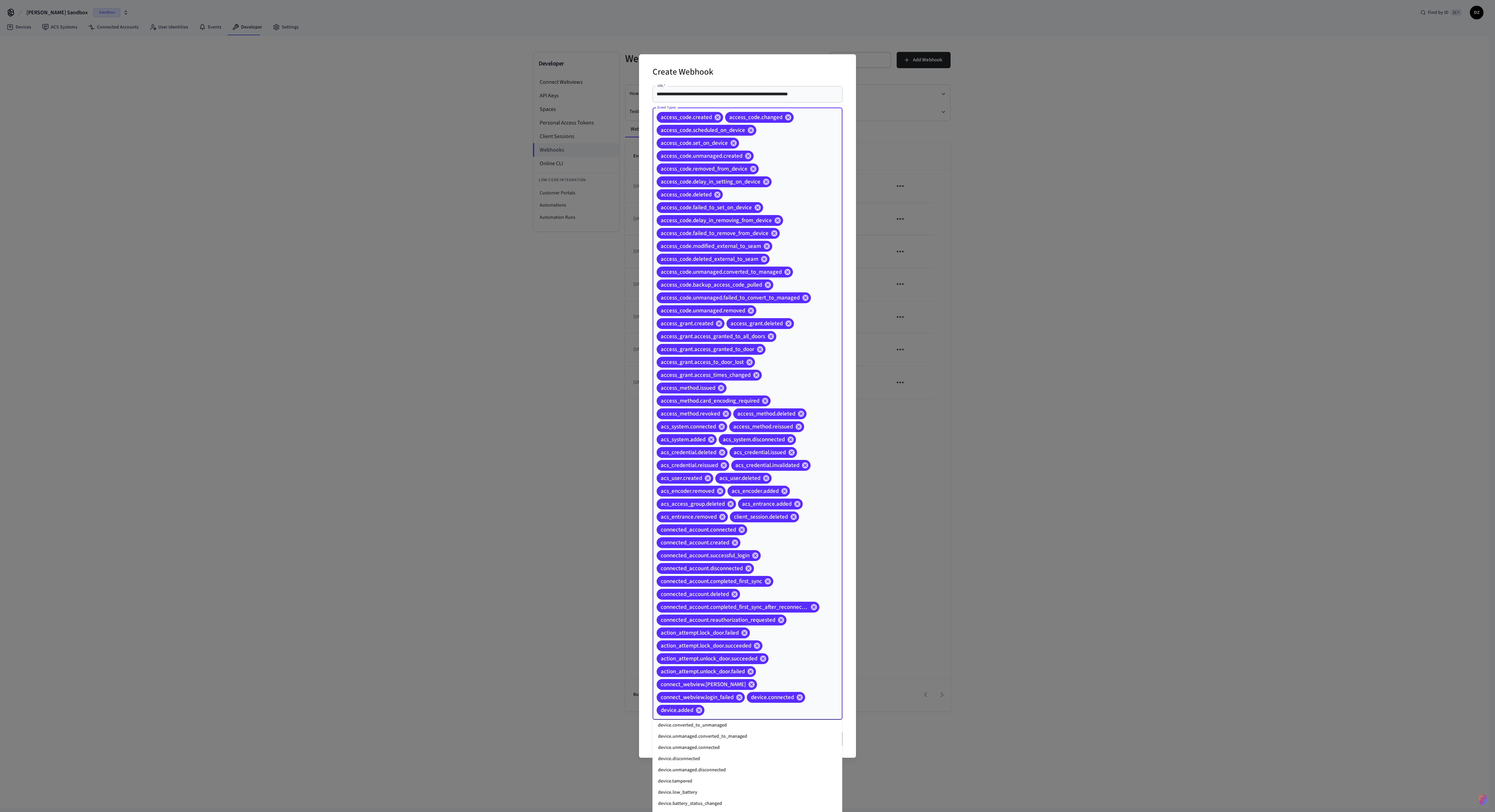
scroll to position [665, 0]
click at [601, 303] on li "device.converted_to_unmanaged" at bounding box center [748, 722] width 190 height 11
click at [601, 303] on li "device.unmanaged.converted_to_managed" at bounding box center [748, 732] width 190 height 11
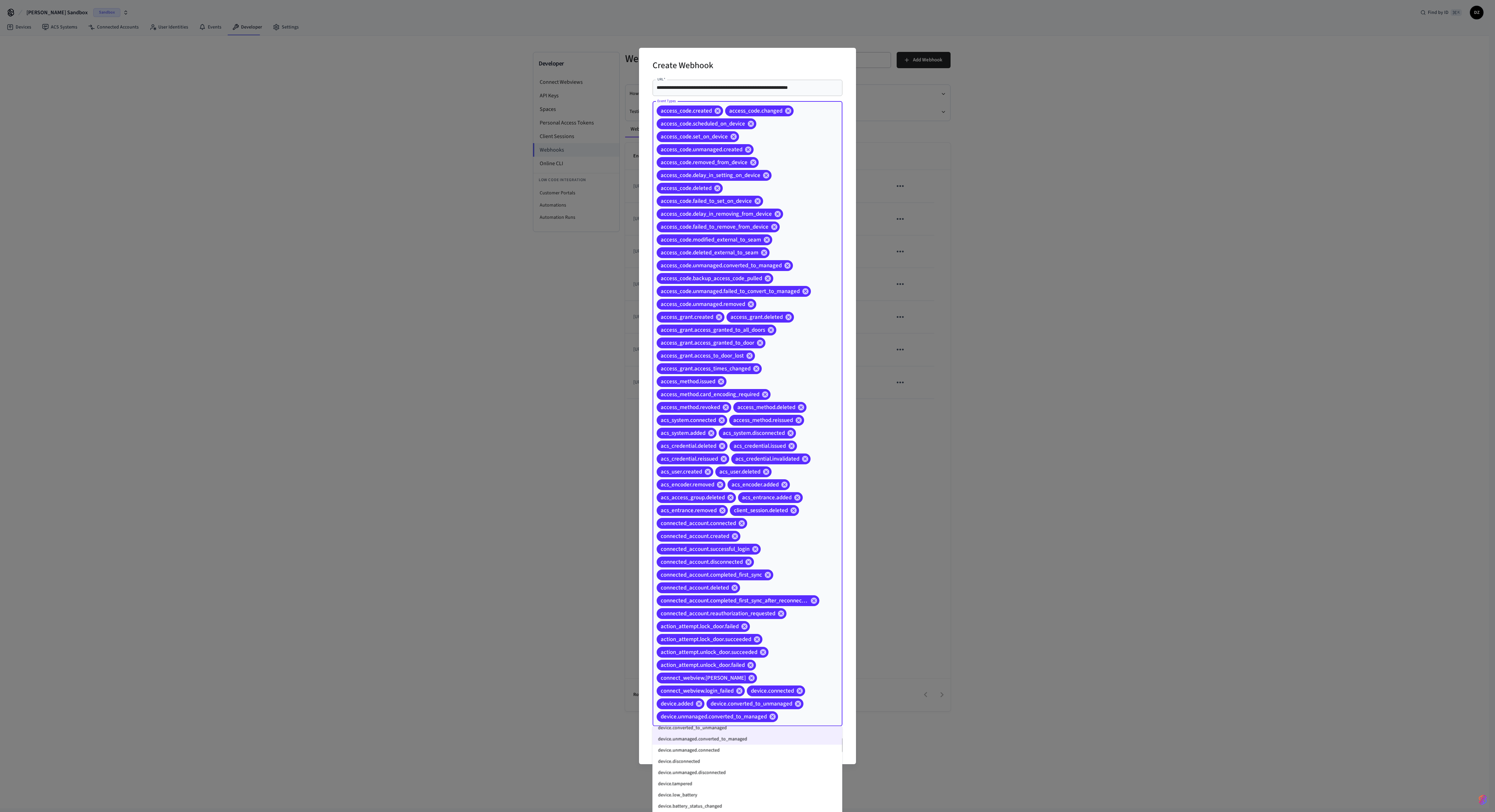
click at [601, 303] on li "device.disconnected" at bounding box center [748, 761] width 190 height 11
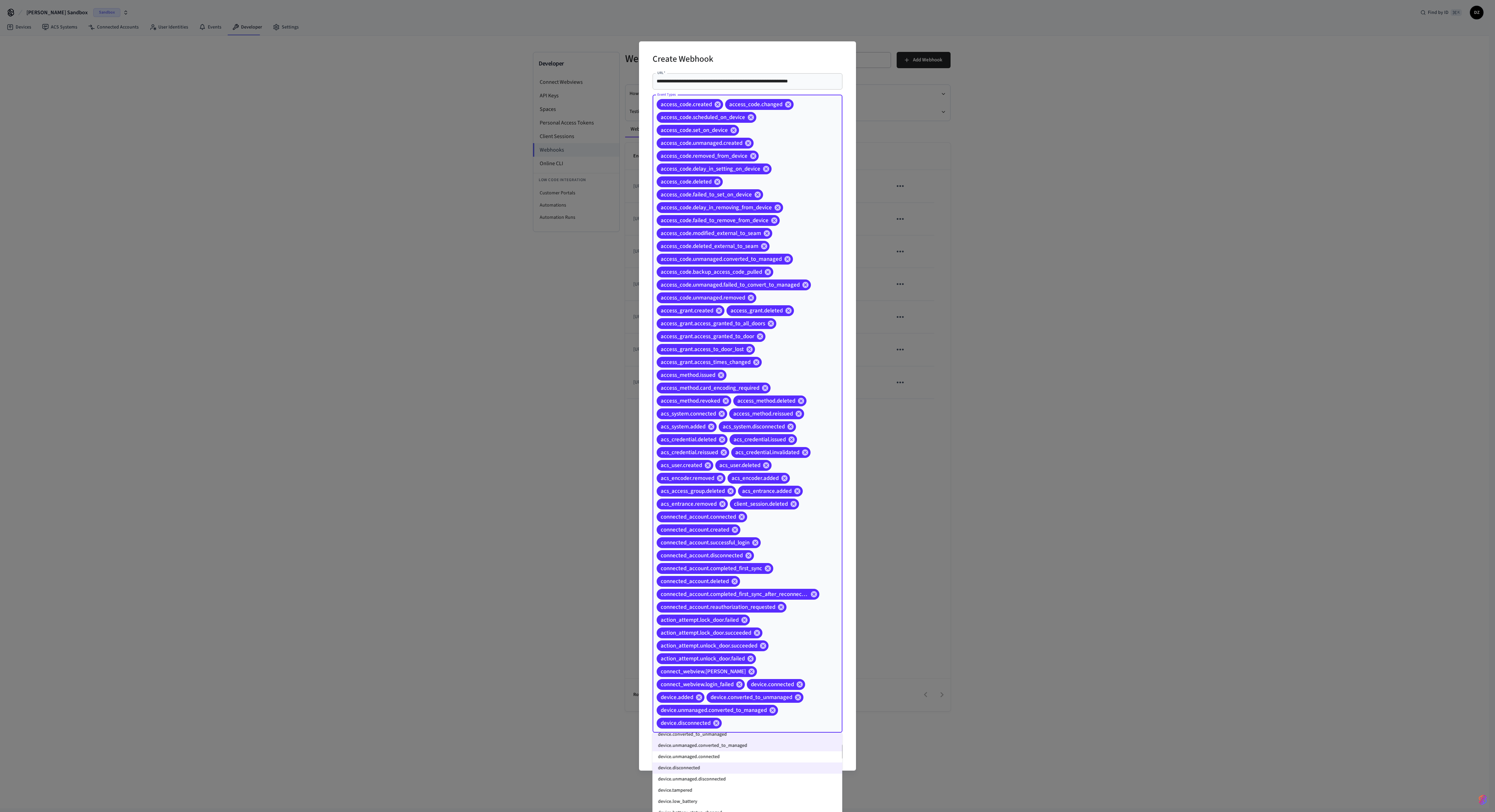
click at [601, 303] on li "device.unmanaged.connected" at bounding box center [748, 756] width 190 height 11
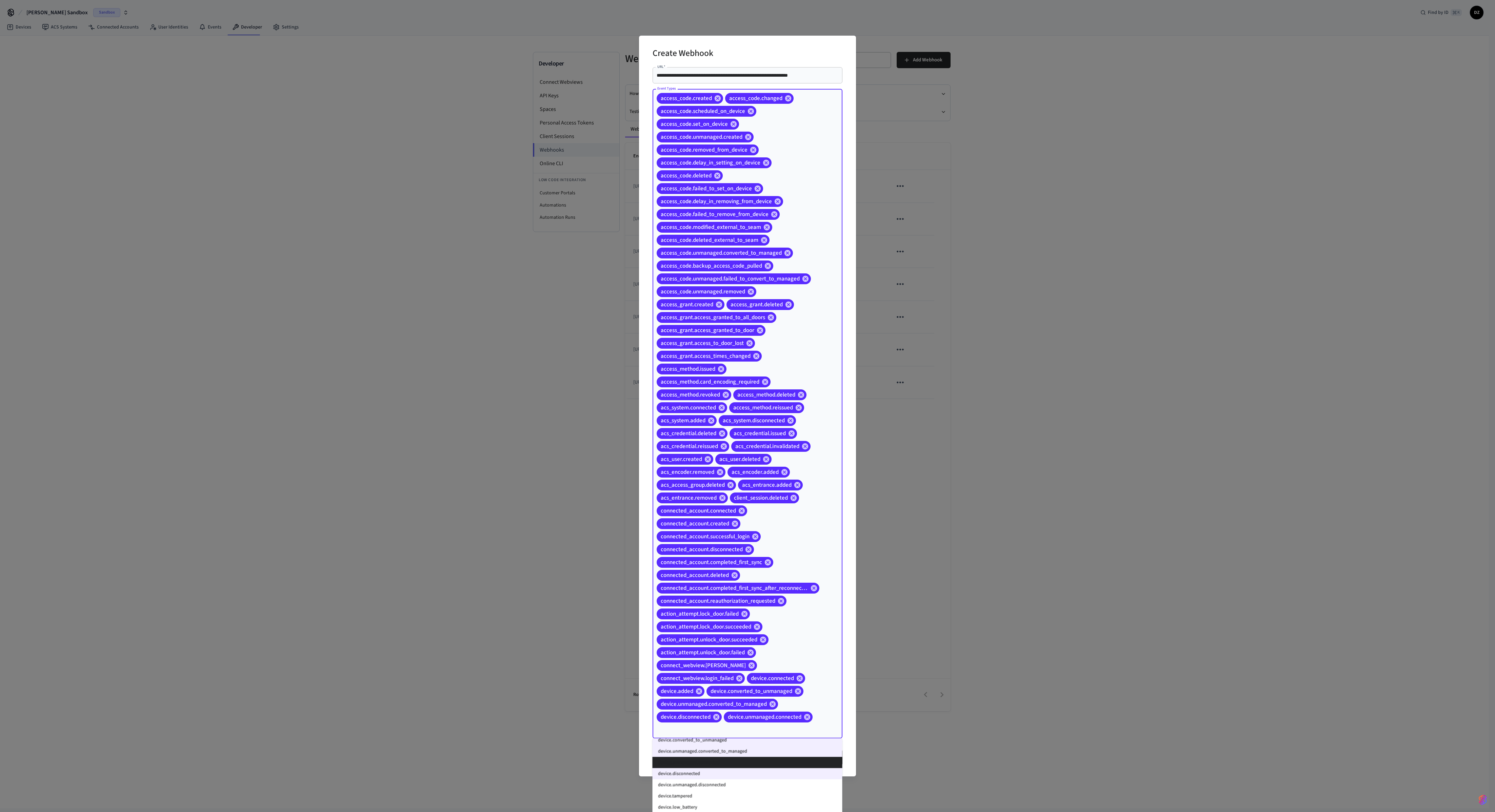
scroll to position [696, 0]
click at [601, 303] on li "device.unmanaged.disconnected" at bounding box center [748, 755] width 190 height 11
click at [601, 303] on li "device.tampered" at bounding box center [748, 767] width 190 height 11
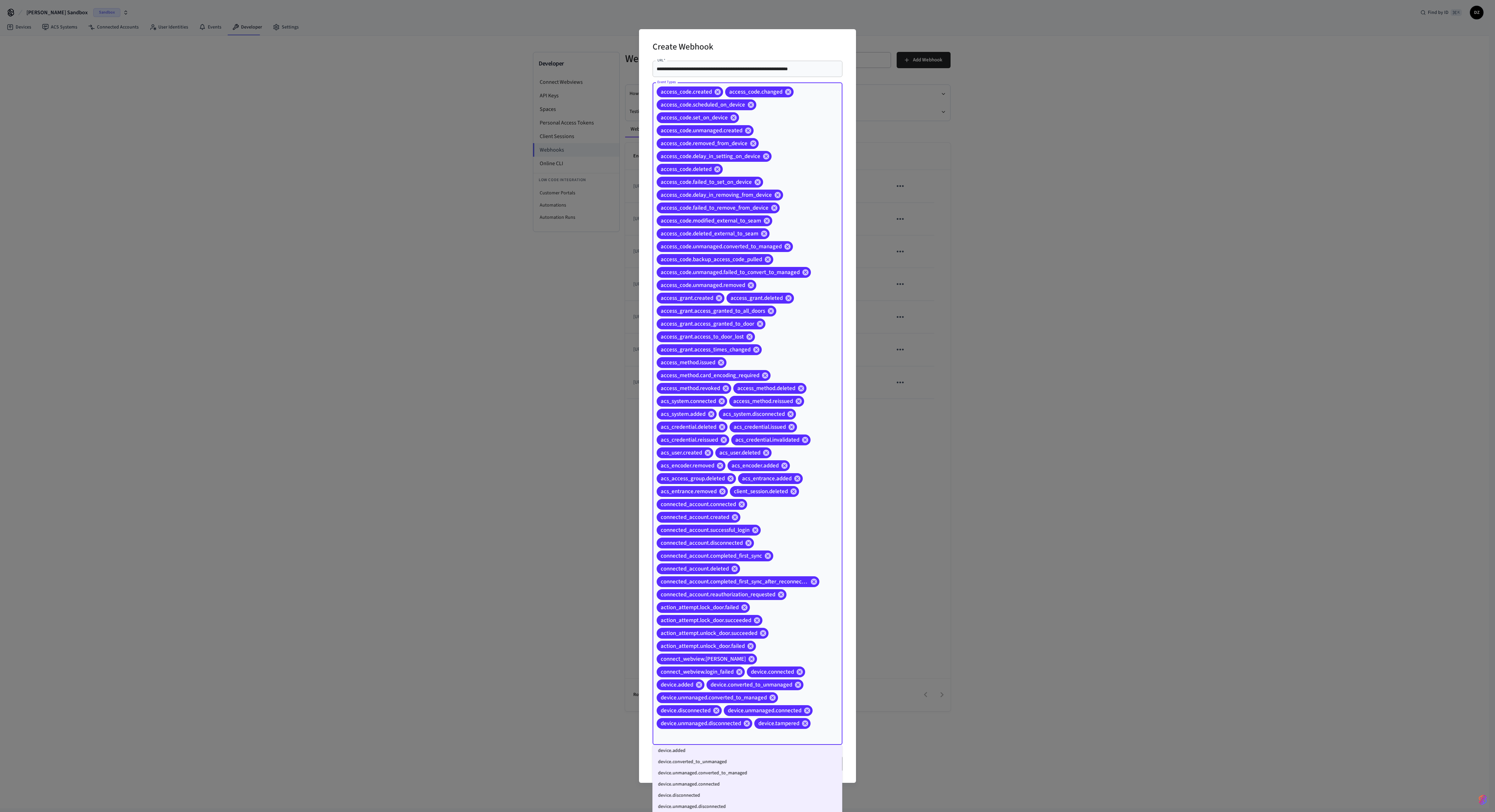
scroll to position [709, 0]
click at [601, 303] on li "device.low_battery" at bounding box center [748, 770] width 190 height 11
click at [601, 303] on li "device.battery_status_changed" at bounding box center [748, 782] width 190 height 11
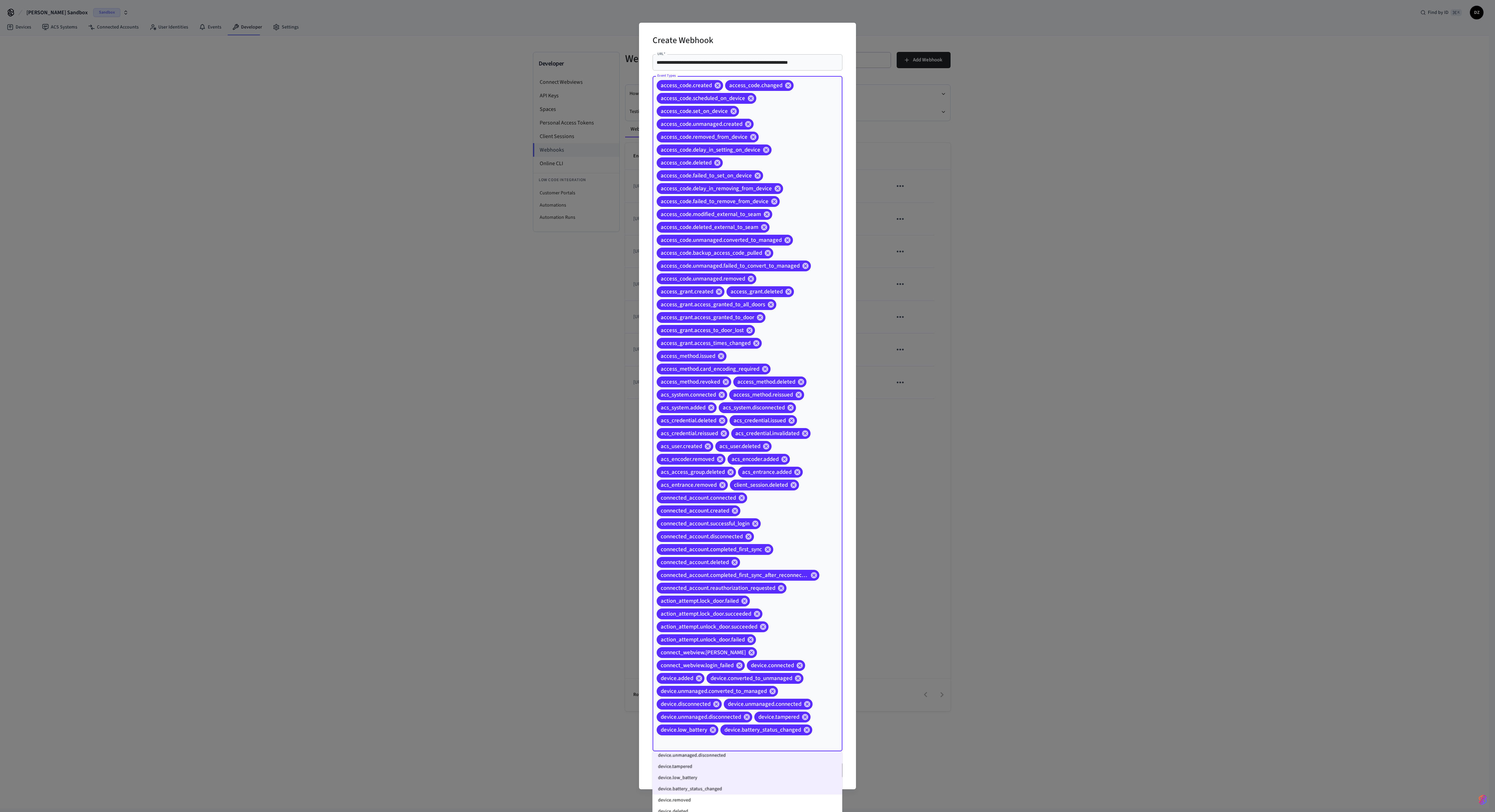
click at [601, 303] on li "device.removed" at bounding box center [748, 799] width 190 height 11
click at [601, 303] on div "access_code.created access_code.changed access_code.scheduled_on_device access_…" at bounding box center [748, 413] width 190 height 676
click at [601, 303] on input "Event Types" at bounding box center [766, 742] width 109 height 12
click at [601, 303] on li "device.deleted" at bounding box center [748, 811] width 190 height 11
click at [601, 303] on input "Event Types" at bounding box center [792, 742] width 56 height 12
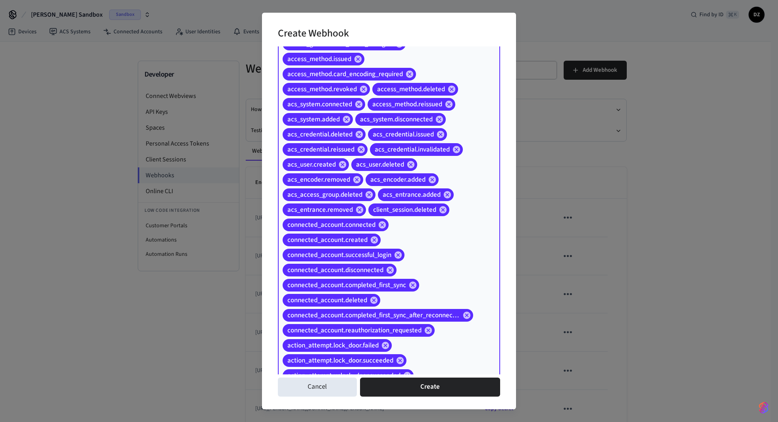
scroll to position [501, 0]
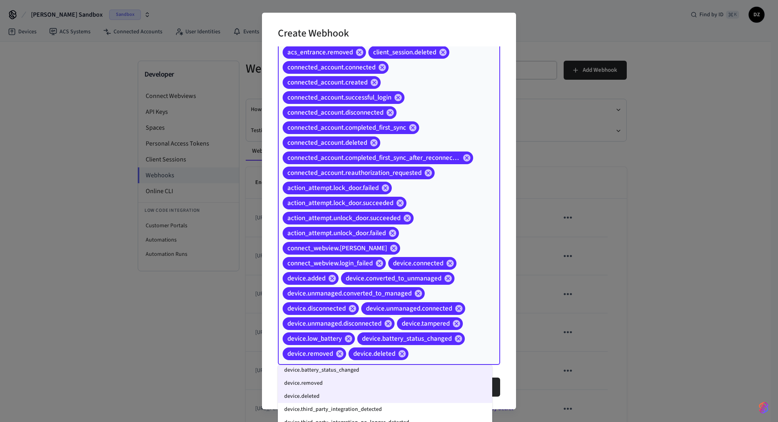
scroll to position [897, 0]
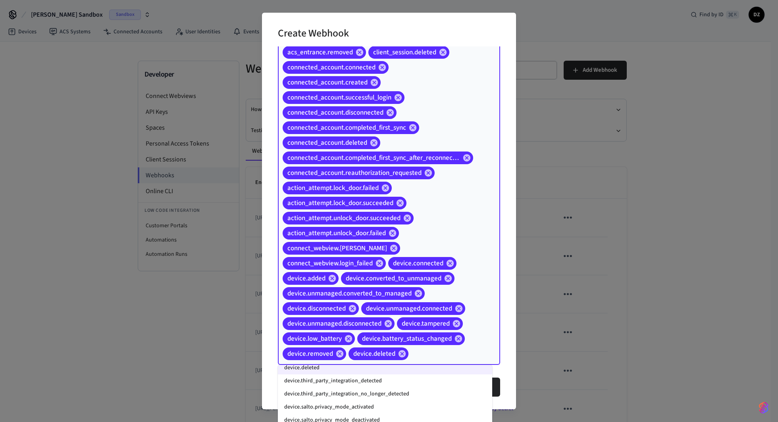
click at [406, 355] on li "device.third_party_integration_detected" at bounding box center [385, 380] width 214 height 13
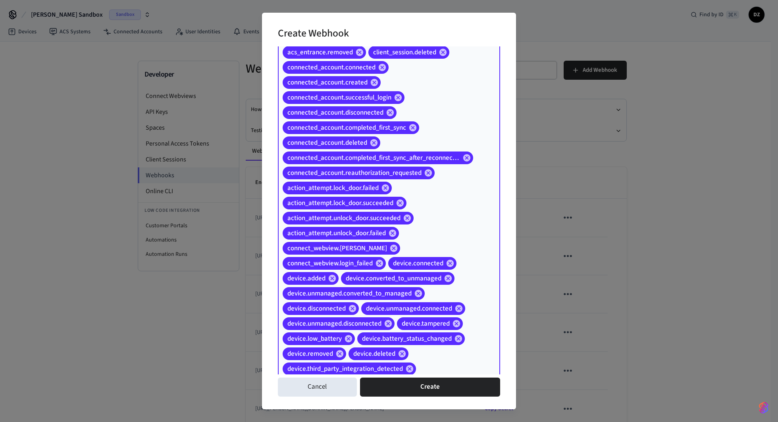
scroll to position [516, 0]
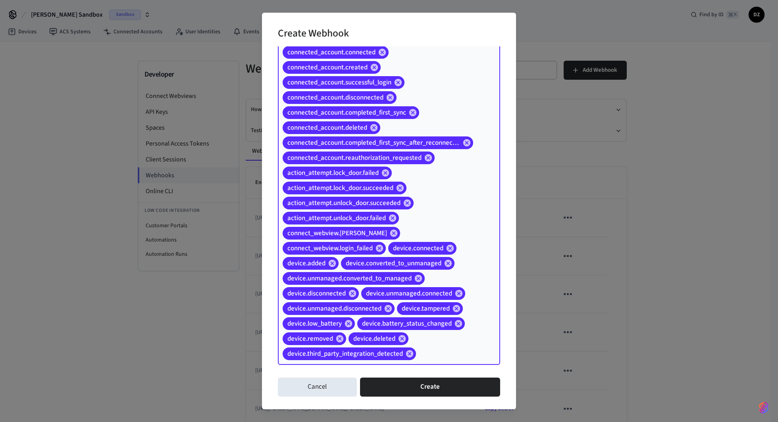
click at [436, 347] on input "Event Types" at bounding box center [445, 354] width 57 height 14
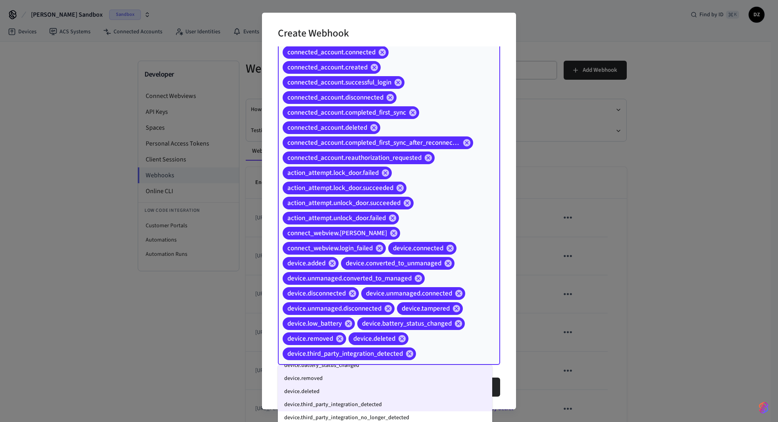
scroll to position [908, 0]
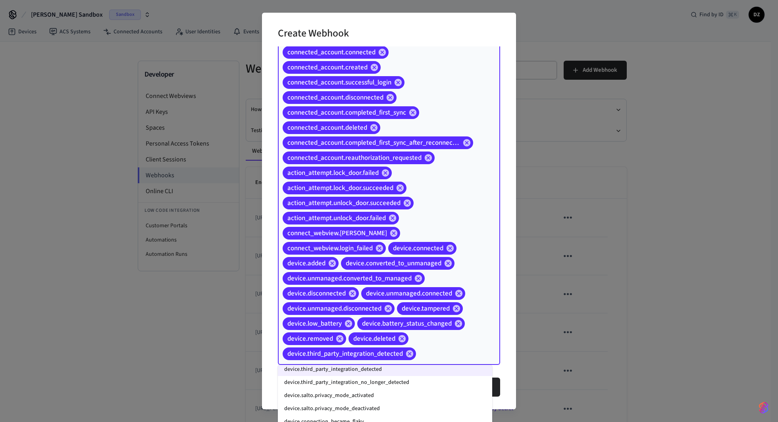
click at [399, 355] on li "device.third_party_integration_no_longer_detected" at bounding box center [385, 382] width 214 height 13
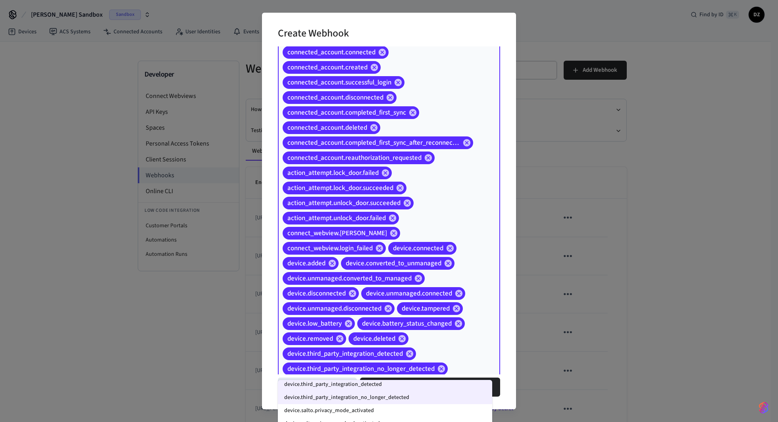
click at [400, 355] on li "device.salto.privacy_mode_activated" at bounding box center [385, 410] width 214 height 13
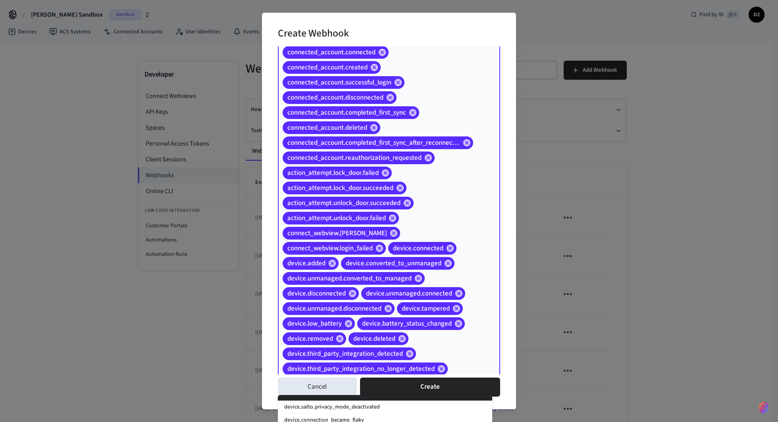
scroll to position [946, 0]
click at [390, 355] on li "device.salto.privacy_mode_deactivated" at bounding box center [385, 401] width 214 height 13
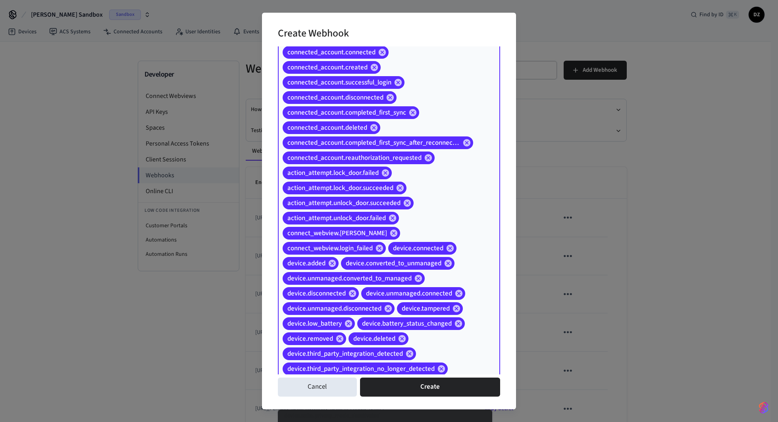
scroll to position [561, 0]
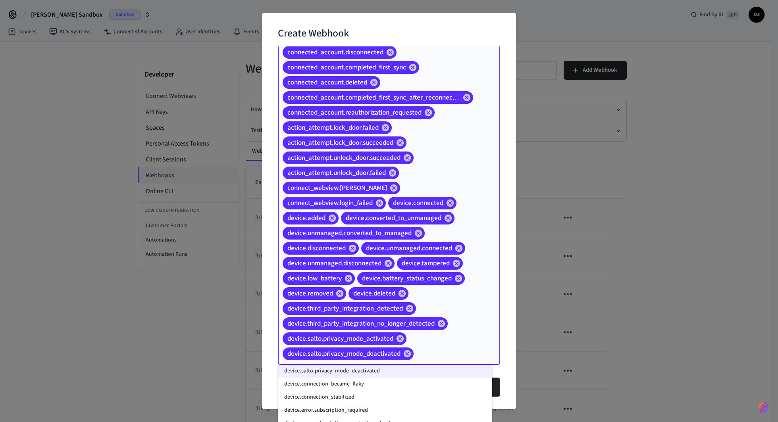
click at [396, 355] on li "device.connection_became_flaky" at bounding box center [385, 384] width 214 height 13
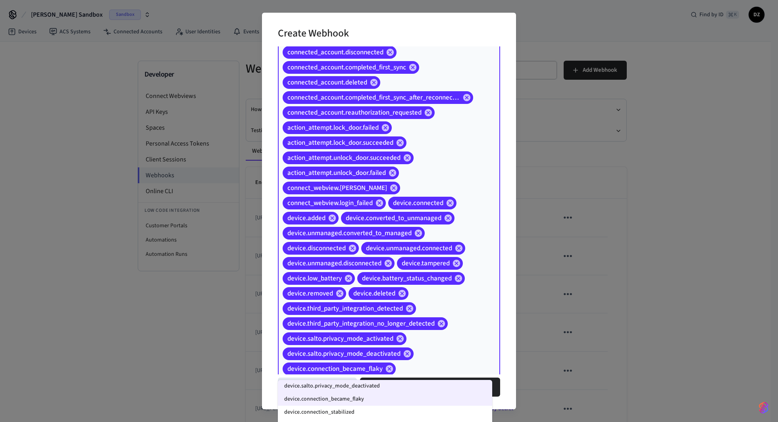
click at [397, 355] on li "device.connection_stabilized" at bounding box center [385, 412] width 214 height 13
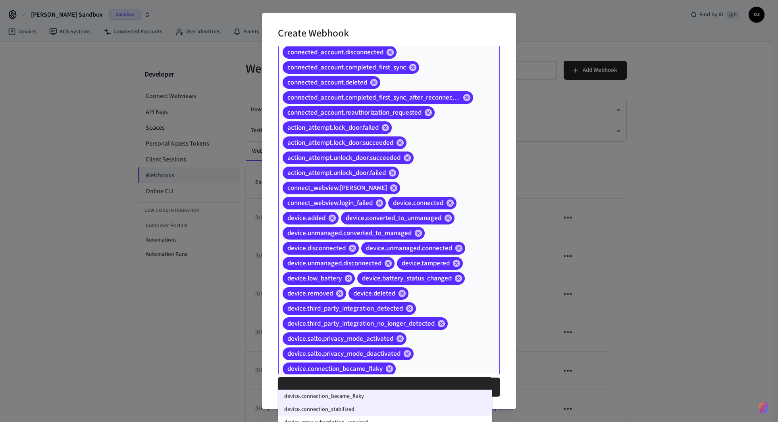
scroll to position [591, 0]
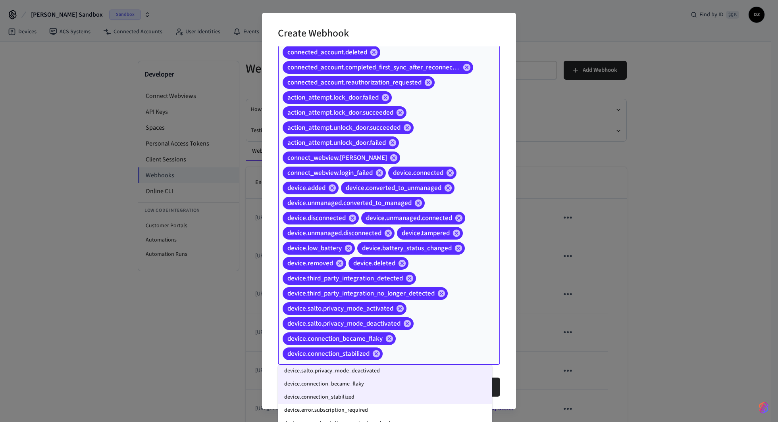
click at [393, 355] on li "device.error.subscription_required" at bounding box center [385, 410] width 214 height 13
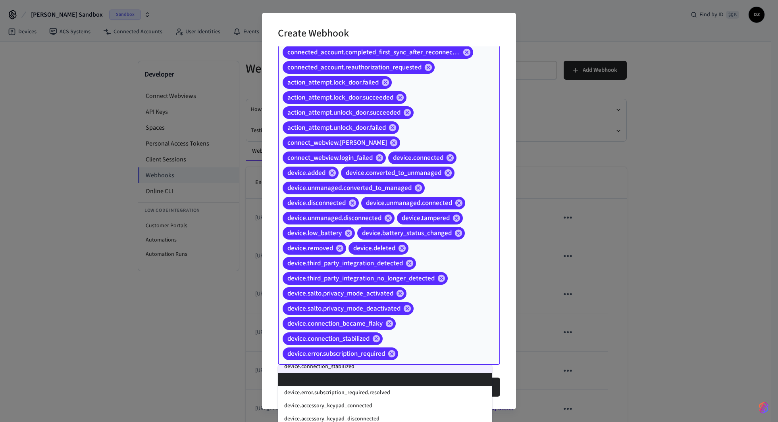
scroll to position [986, 0]
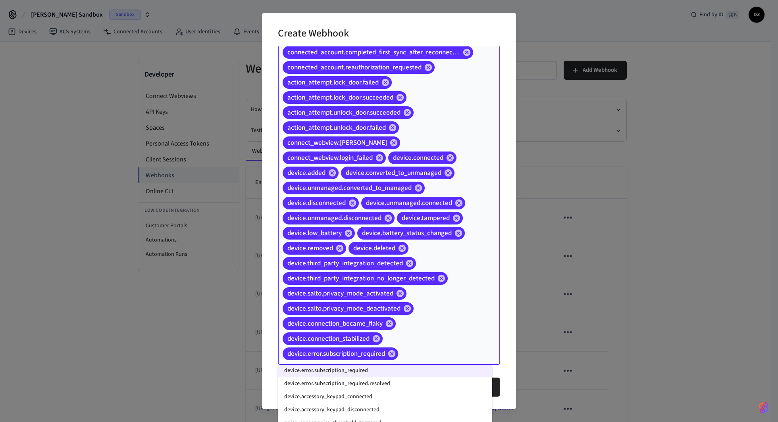
click at [382, 355] on li "device.error.subscription_required.resolved" at bounding box center [385, 383] width 214 height 13
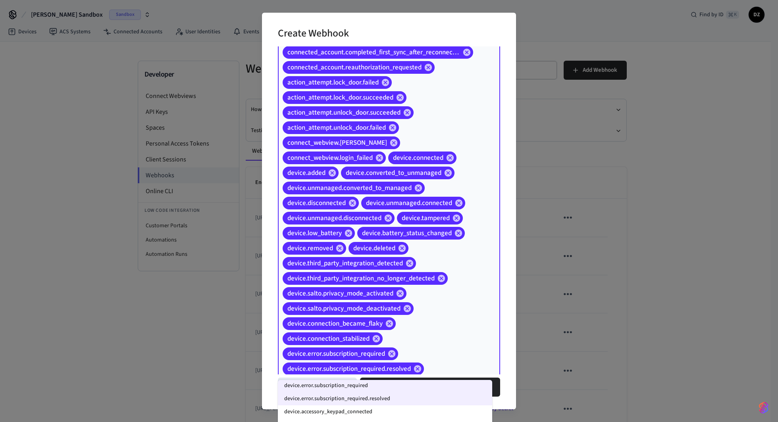
click at [382, 355] on li "device.accessory_keypad_connected" at bounding box center [385, 411] width 214 height 13
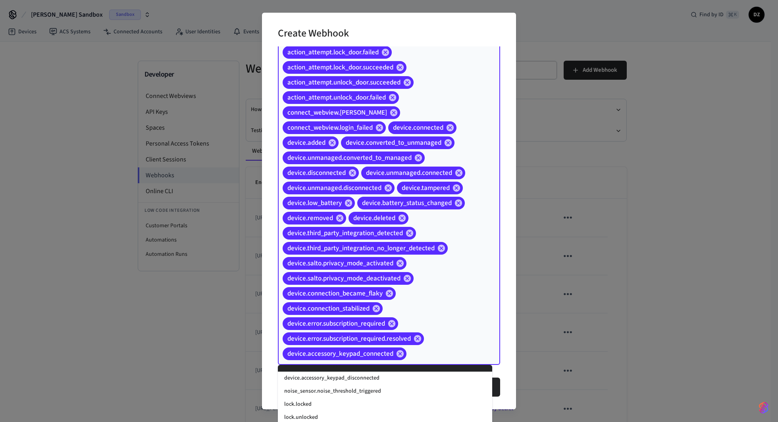
scroll to position [1019, 0]
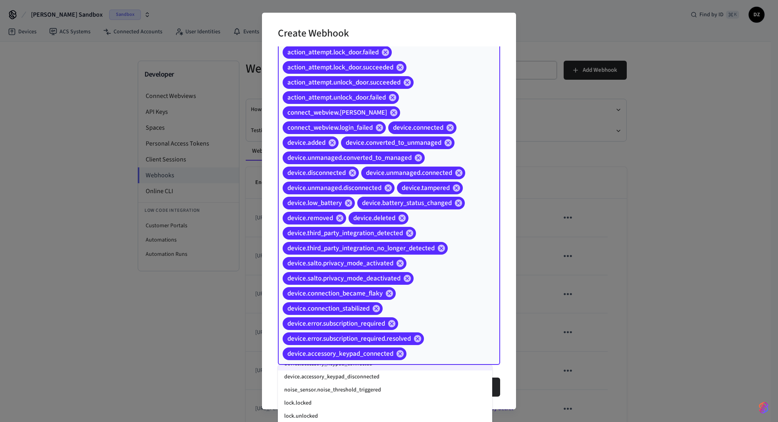
click at [386, 355] on li "device.accessory_keypad_disconnected" at bounding box center [385, 377] width 214 height 13
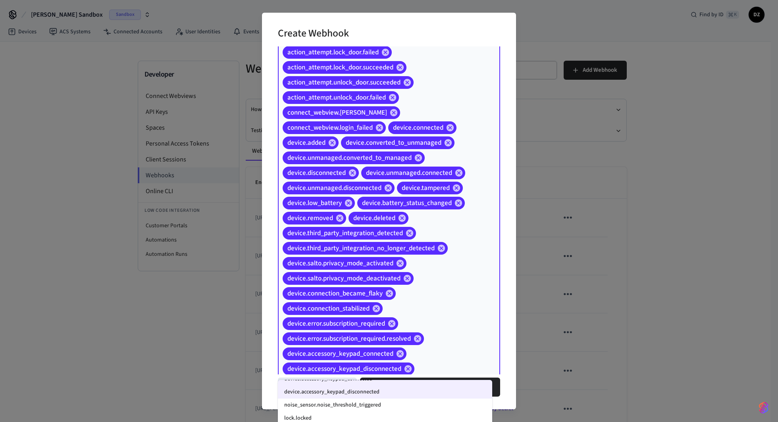
click at [386, 355] on li "noise_sensor.noise_threshold_triggered" at bounding box center [385, 405] width 214 height 13
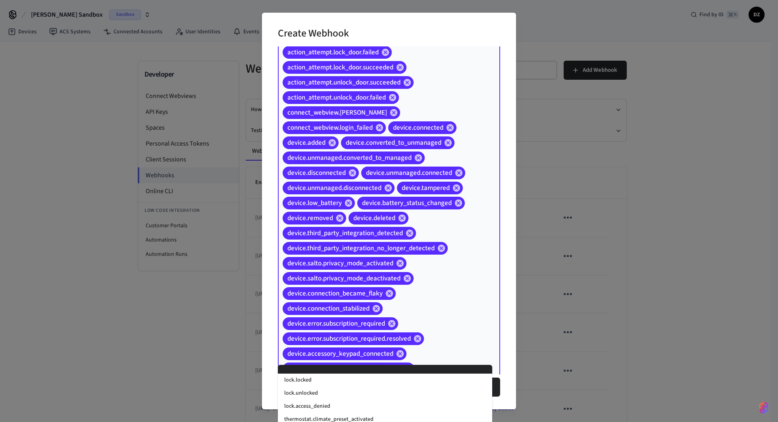
scroll to position [667, 0]
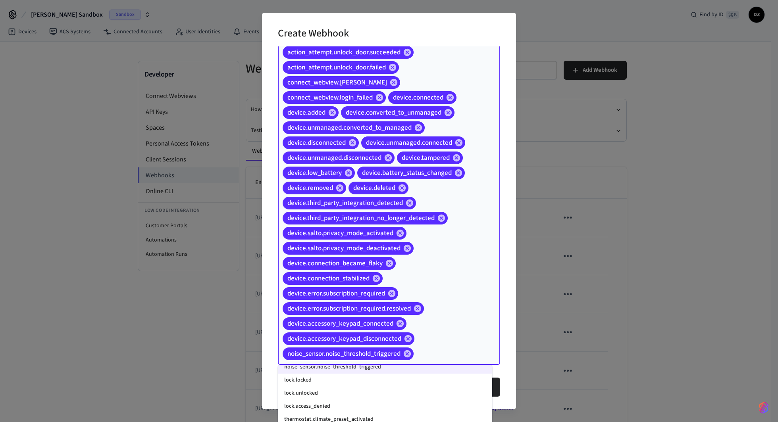
click at [373, 355] on li "lock.locked" at bounding box center [385, 380] width 214 height 13
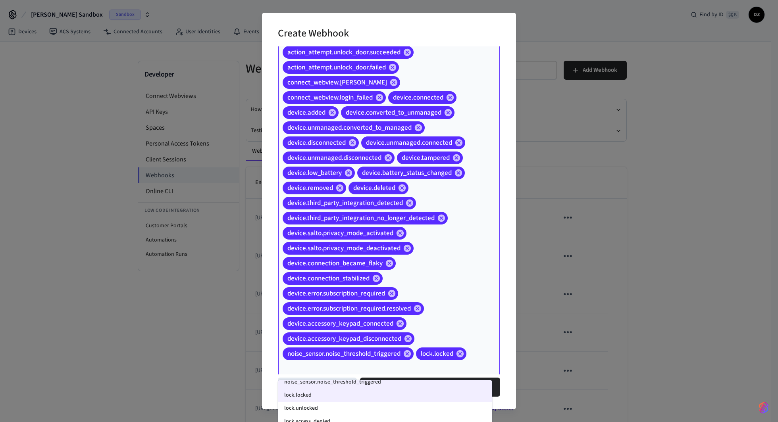
click at [374, 355] on li "lock.unlocked" at bounding box center [385, 408] width 214 height 13
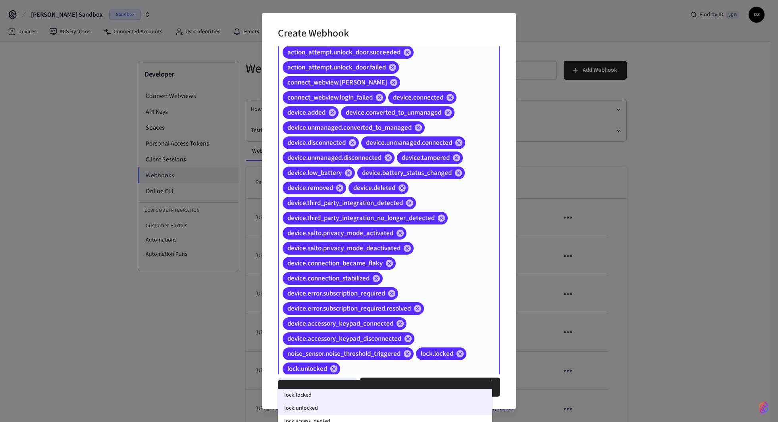
scroll to position [682, 0]
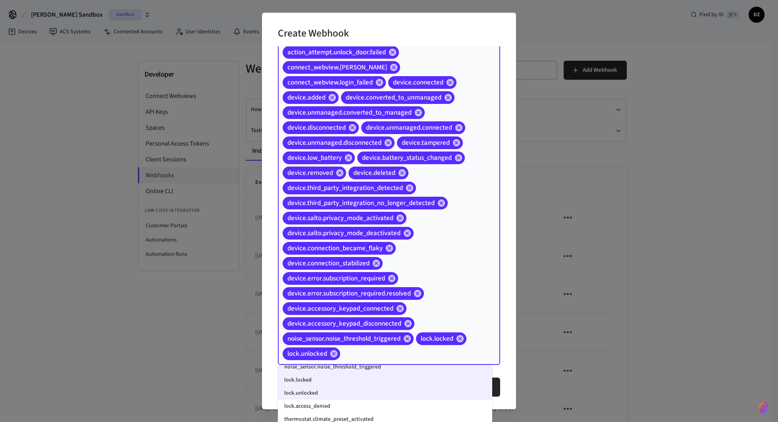
click at [380, 355] on li "lock.access_denied" at bounding box center [385, 406] width 214 height 13
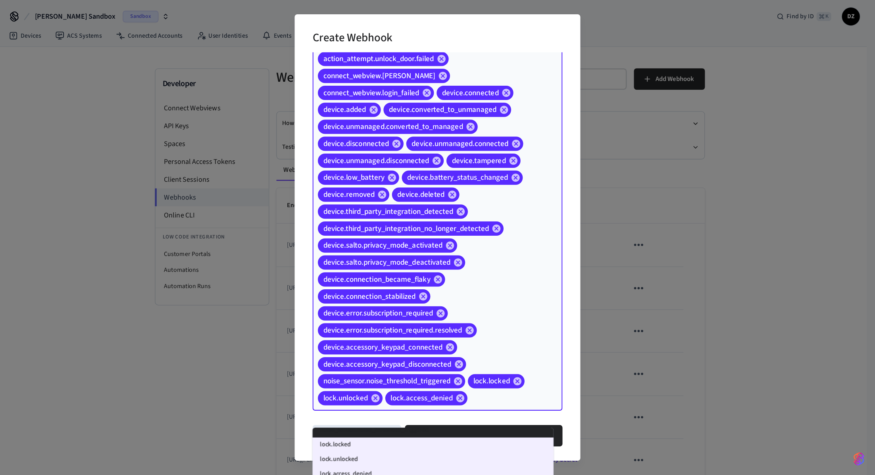
scroll to position [697, 0]
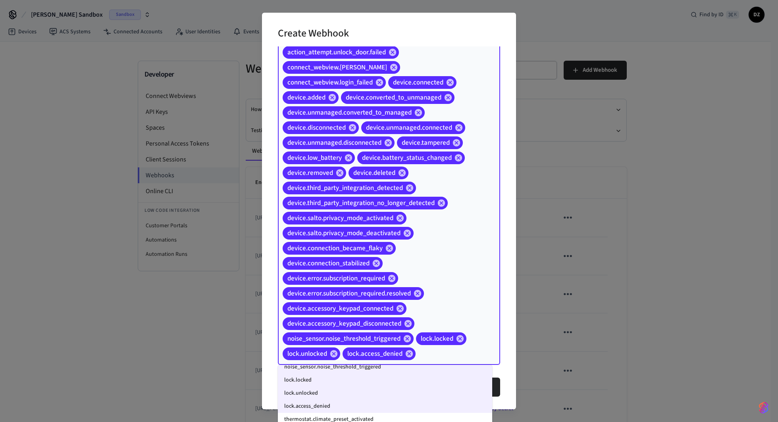
click at [389, 355] on li "thermostat.climate_preset_activated" at bounding box center [385, 419] width 214 height 13
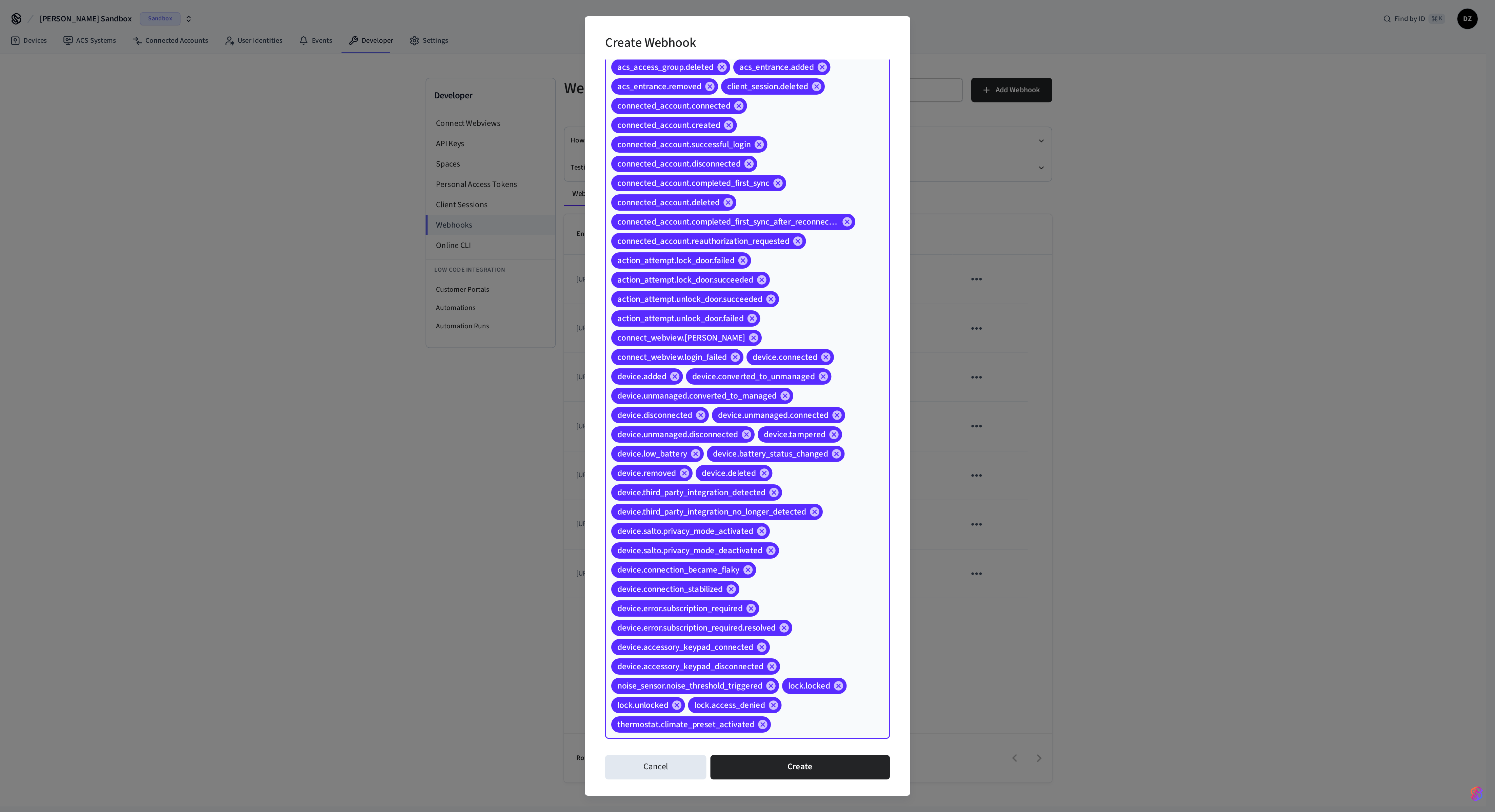
scroll to position [709, 0]
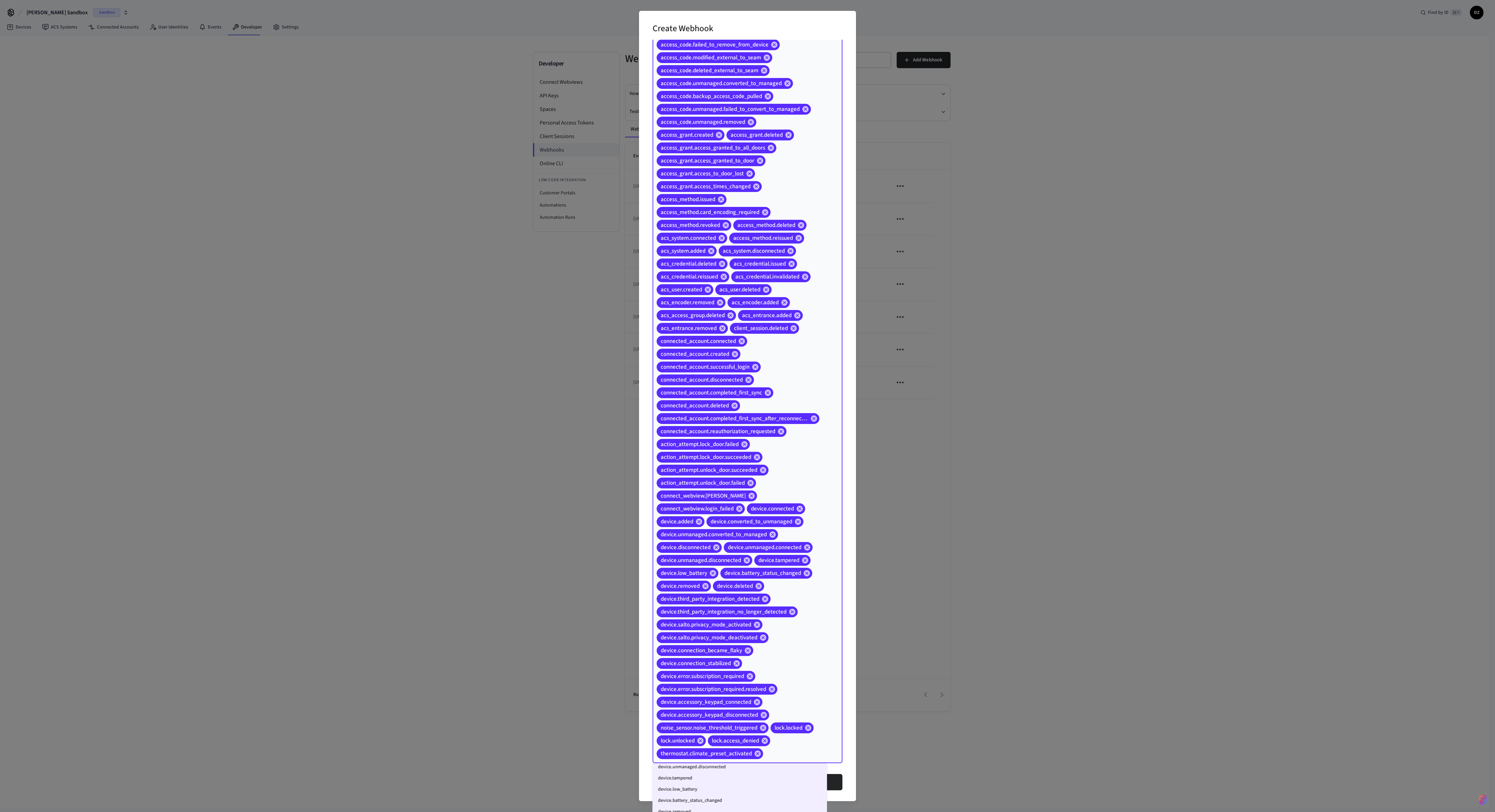
click at [601, 303] on div "access_code.created access_code.changed access_code.scheduled_on_device access_…" at bounding box center [748, 341] width 190 height 844
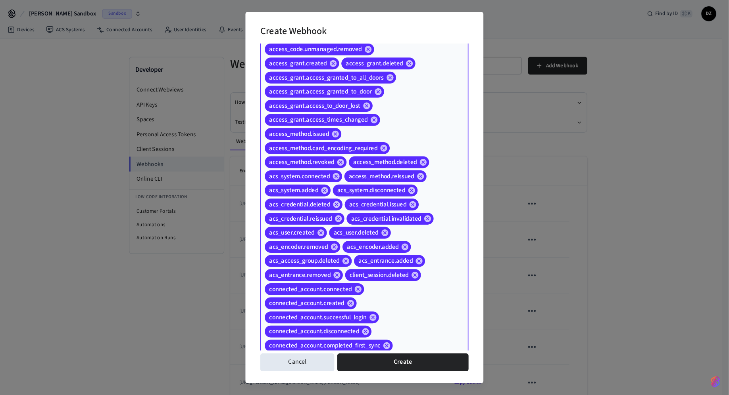
scroll to position [259, 0]
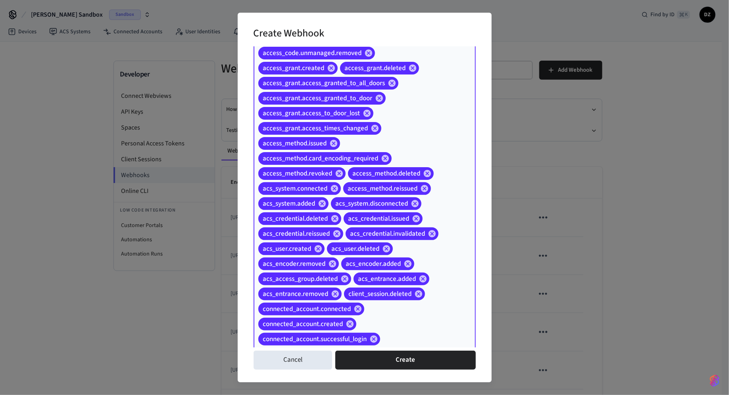
click at [441, 291] on div "access_code.created access_code.changed access_code.scheduled_on_device access_…" at bounding box center [364, 309] width 222 height 987
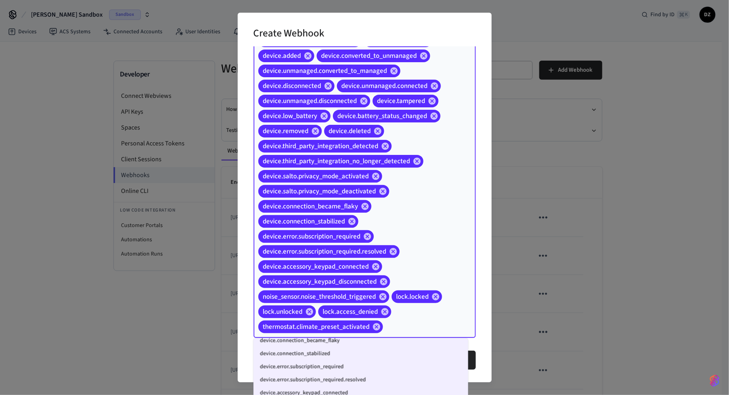
scroll to position [1052, 0]
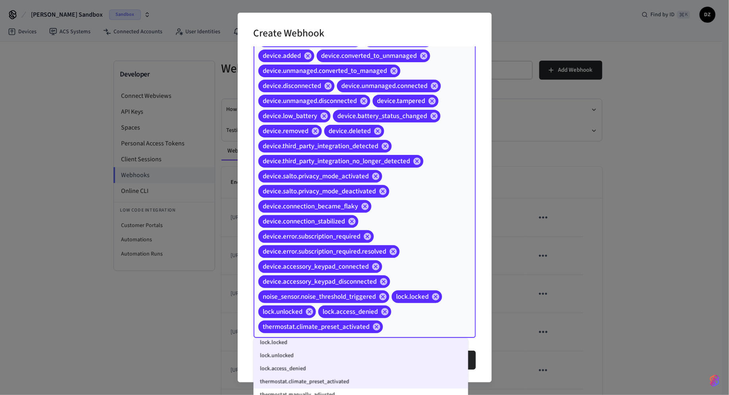
click at [399, 355] on li "thermostat.manually_adjusted" at bounding box center [360, 395] width 215 height 13
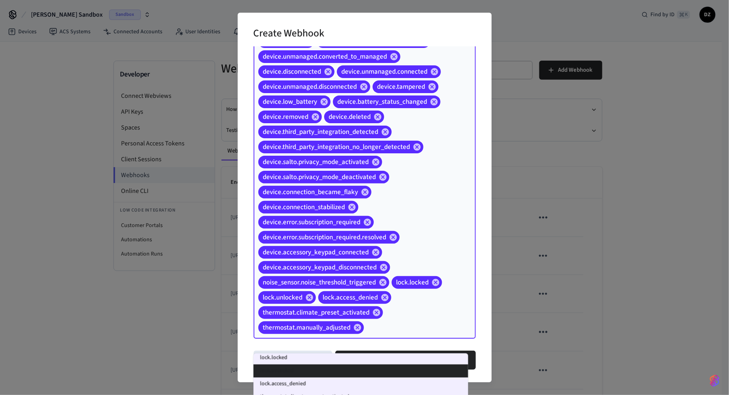
scroll to position [753, 0]
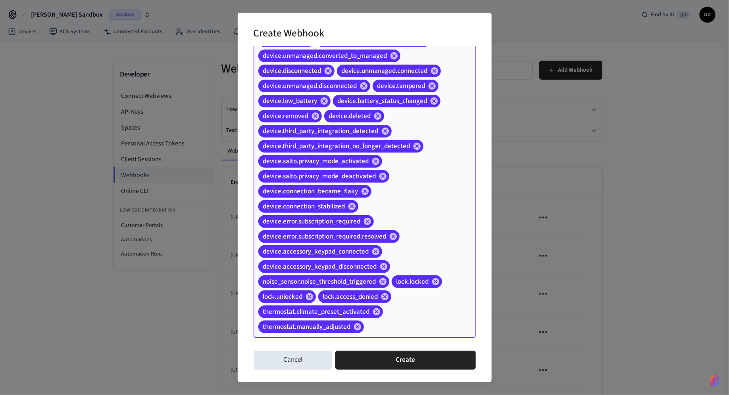
click at [422, 322] on input "Event Types" at bounding box center [407, 328] width 85 height 14
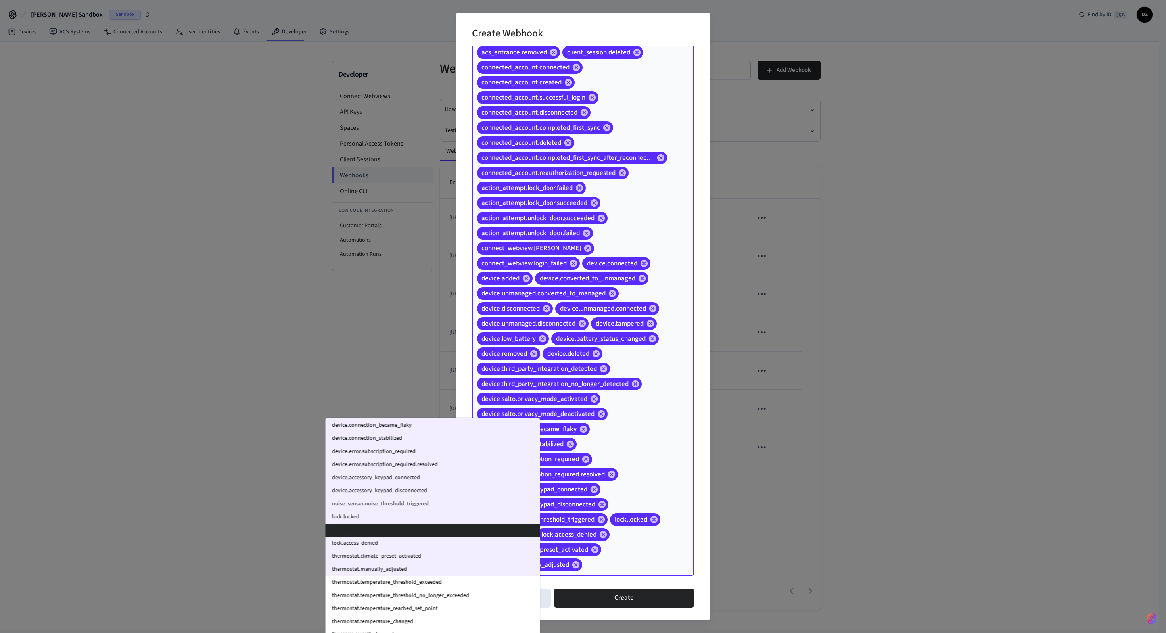
scroll to position [561, 0]
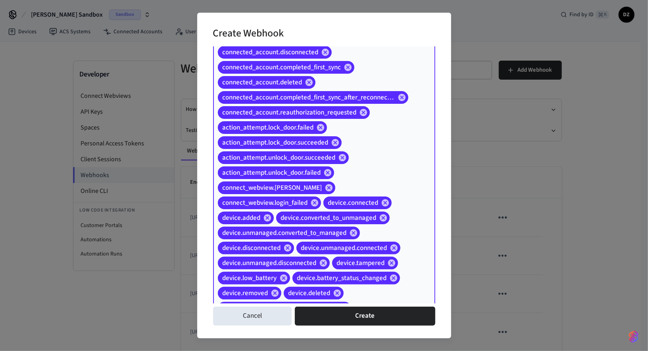
click at [401, 165] on div "access_code.created access_code.changed access_code.scheduled_on_device access_…" at bounding box center [324, 15] width 222 height 1002
click at [378, 294] on div "access_code.created access_code.changed access_code.scheduled_on_device access_…" at bounding box center [324, 15] width 222 height 1002
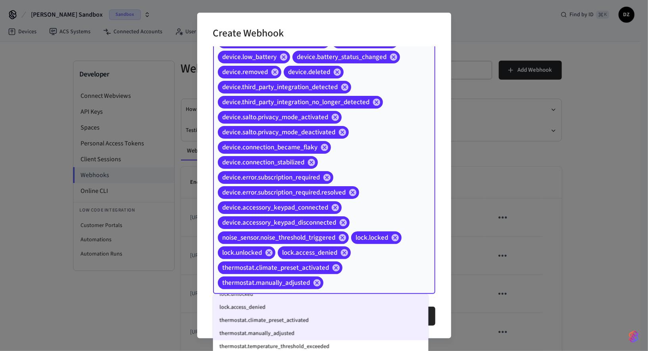
click at [356, 345] on li "thermostat.temperature_threshold_exceeded" at bounding box center [320, 347] width 215 height 13
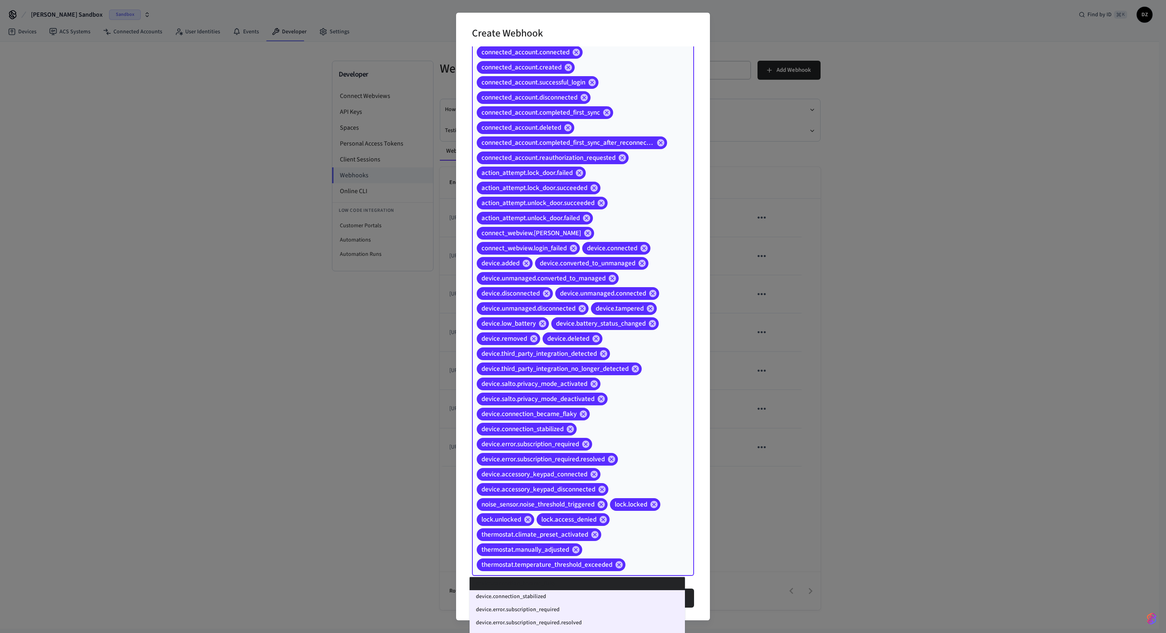
click at [660, 355] on div "access_code.created access_code.changed access_code.scheduled_on_device access_…" at bounding box center [583, 67] width 222 height 1017
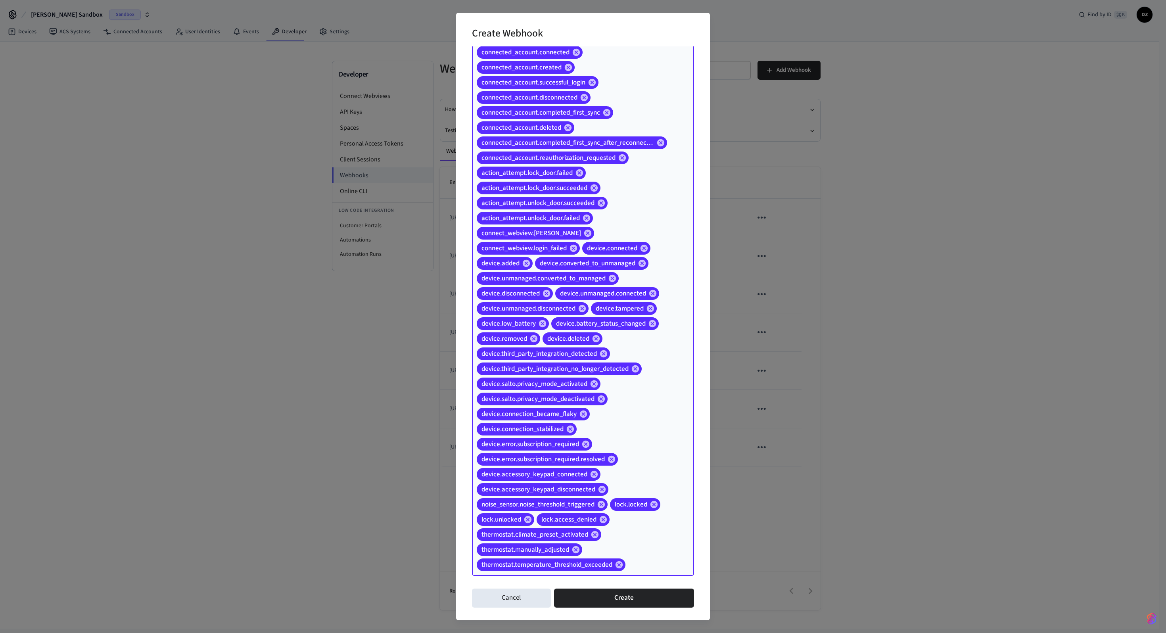
click at [637, 355] on div "access_code.created access_code.changed access_code.scheduled_on_device access_…" at bounding box center [583, 67] width 222 height 1017
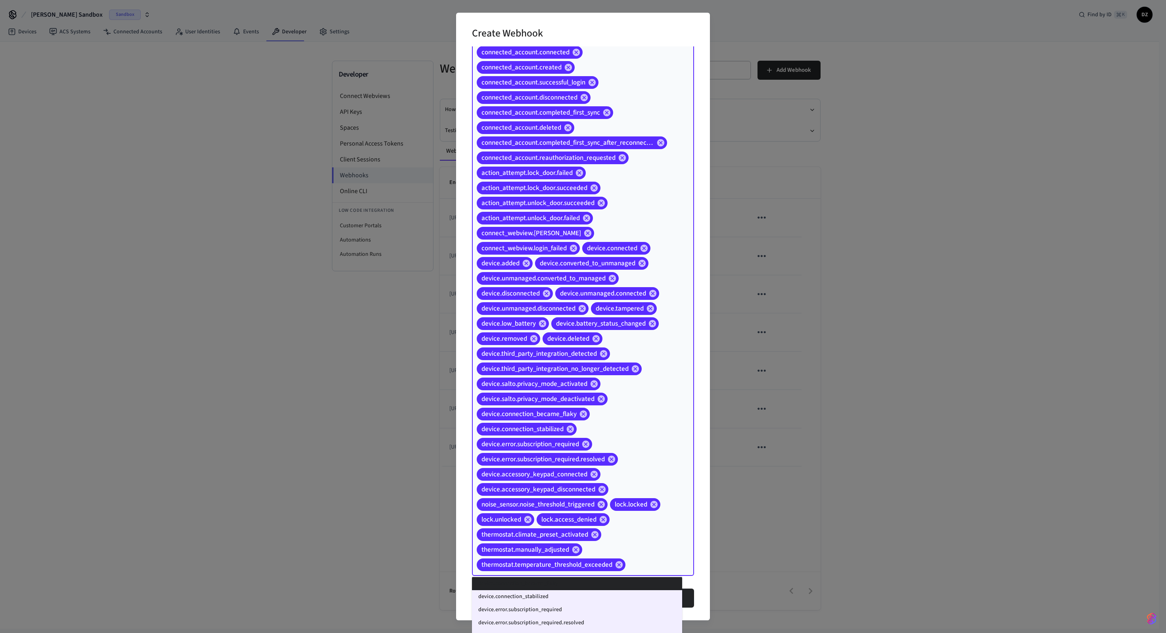
click at [645, 355] on div "access_code.created access_code.changed access_code.scheduled_on_device access_…" at bounding box center [583, 67] width 222 height 1017
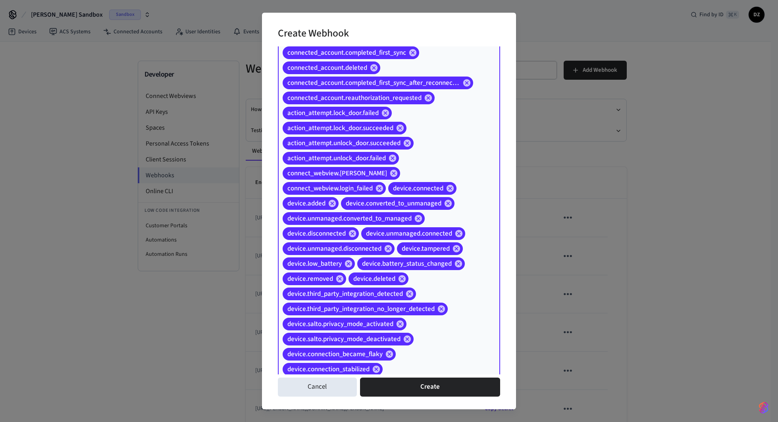
click at [451, 355] on div "access_code.created access_code.changed access_code.scheduled_on_device access_…" at bounding box center [389, 7] width 222 height 1017
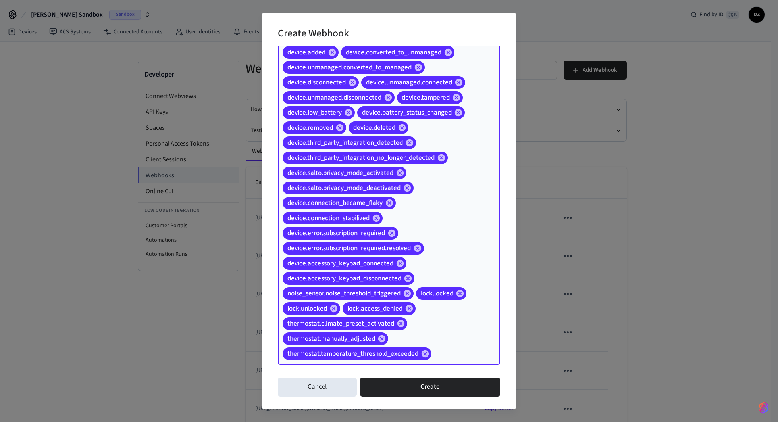
click at [443, 349] on input "Event Types" at bounding box center [453, 354] width 42 height 14
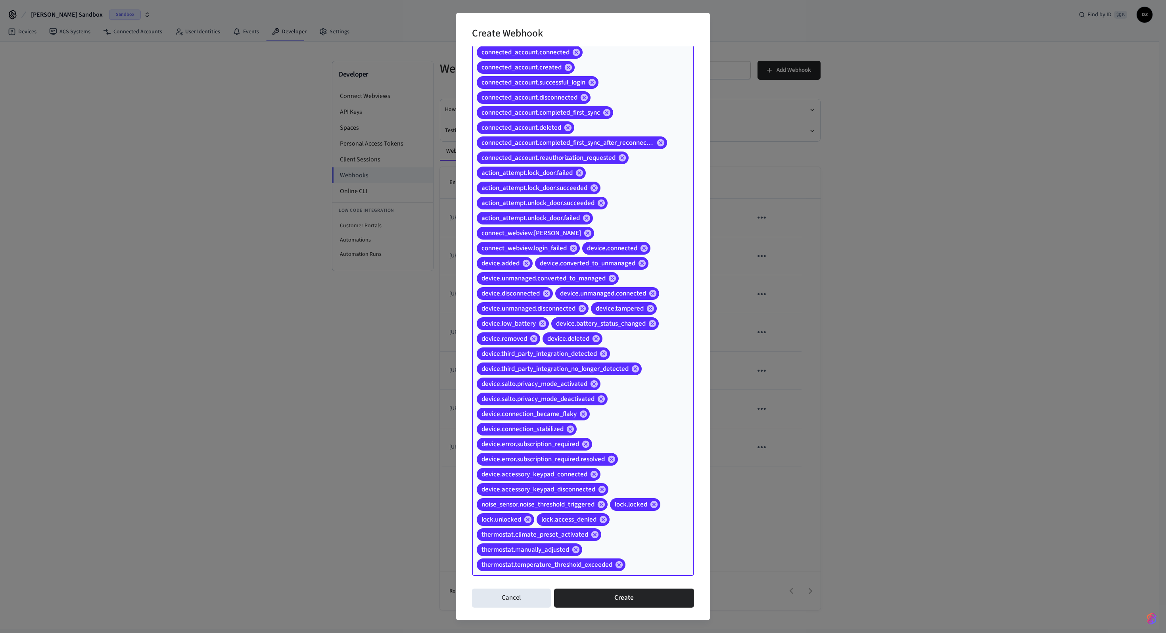
click at [644, 355] on div "access_code.created access_code.changed access_code.scheduled_on_device access_…" at bounding box center [583, 67] width 222 height 1017
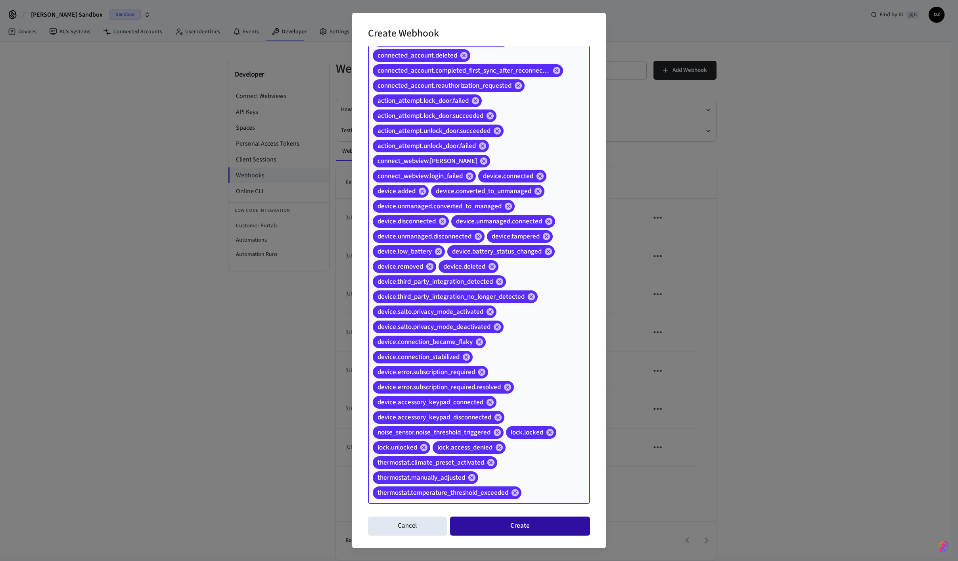
click at [539, 355] on button "Create" at bounding box center [520, 525] width 140 height 19
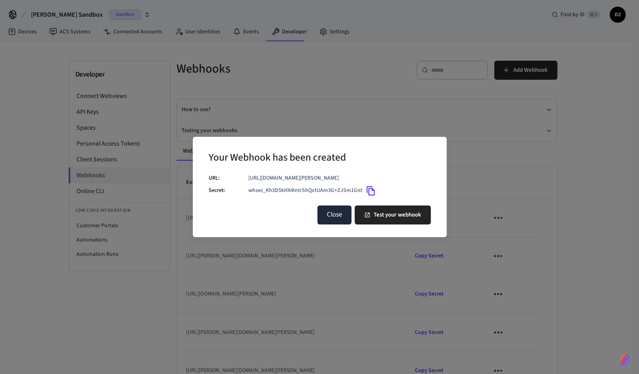
click at [346, 217] on button "Close" at bounding box center [334, 214] width 34 height 19
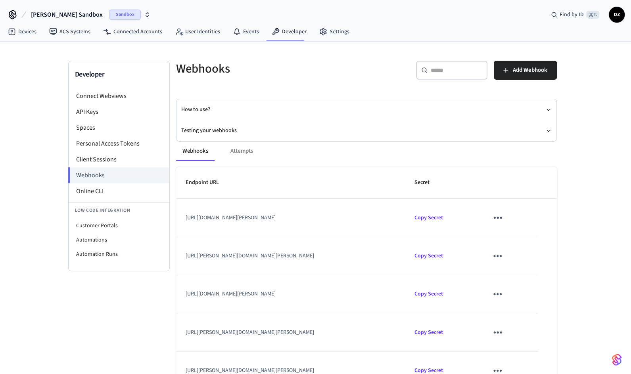
drag, startPoint x: 388, startPoint y: 217, endPoint x: 176, endPoint y: 215, distance: 212.2
click at [176, 215] on td "[URL][DOMAIN_NAME][PERSON_NAME]" at bounding box center [290, 218] width 229 height 38
click at [333, 151] on div "Webhooks Attempts" at bounding box center [366, 151] width 381 height 19
